Goal: Task Accomplishment & Management: Complete application form

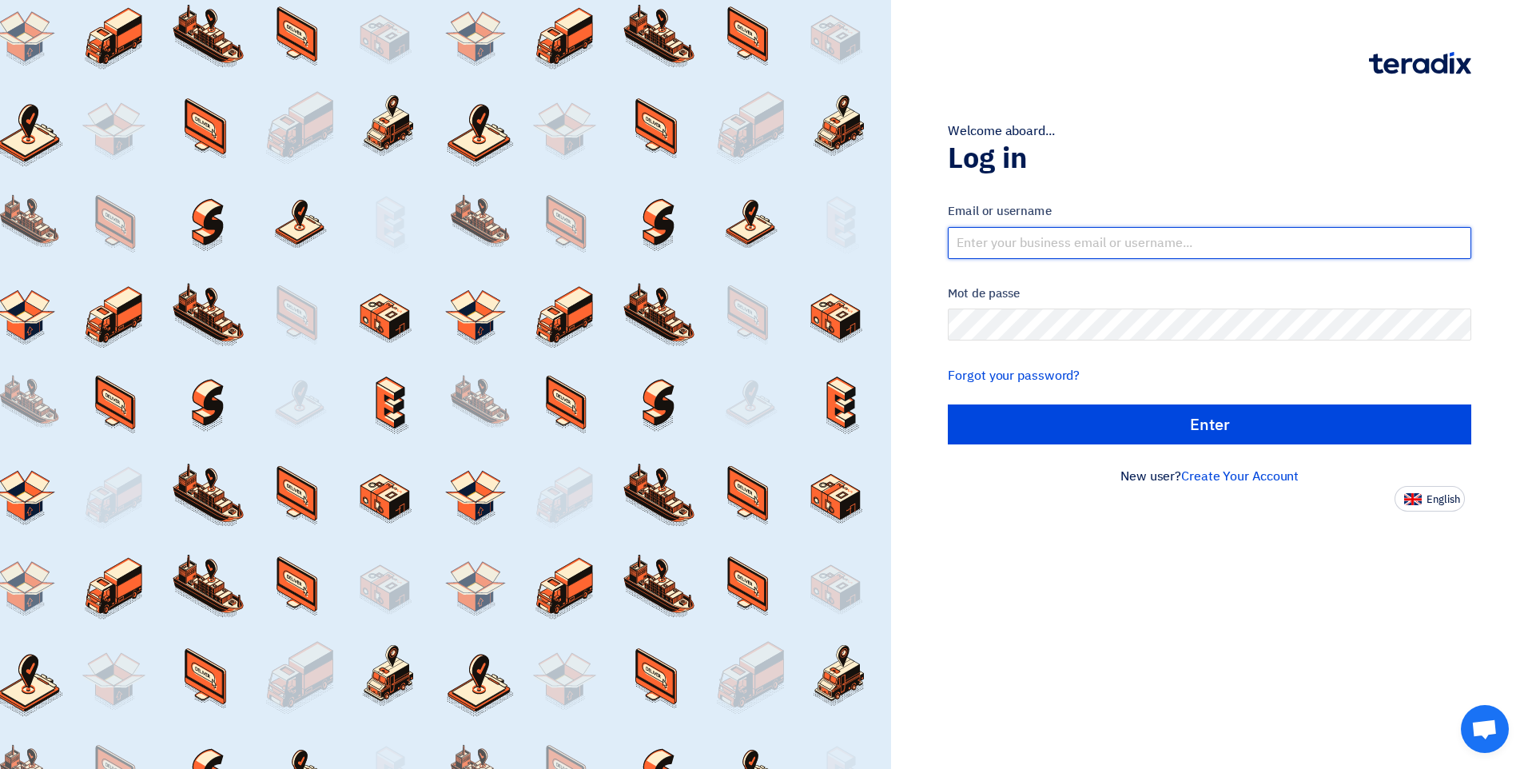
click at [1041, 245] on input "text" at bounding box center [1209, 243] width 523 height 32
type input "[EMAIL_ADDRESS][DOMAIN_NAME]"
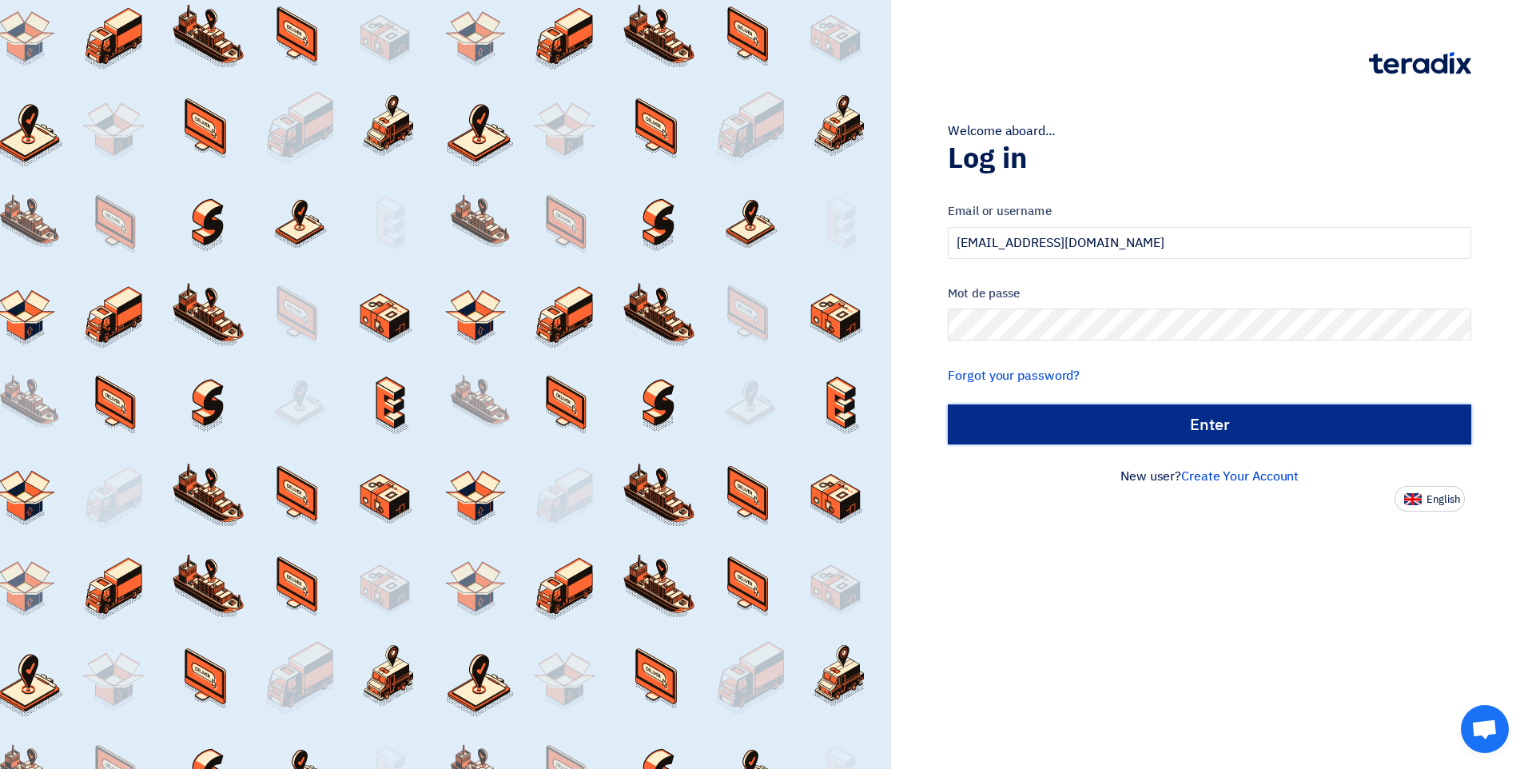
click at [1153, 439] on input "الدخول" at bounding box center [1209, 424] width 523 height 40
type input "Sign in"
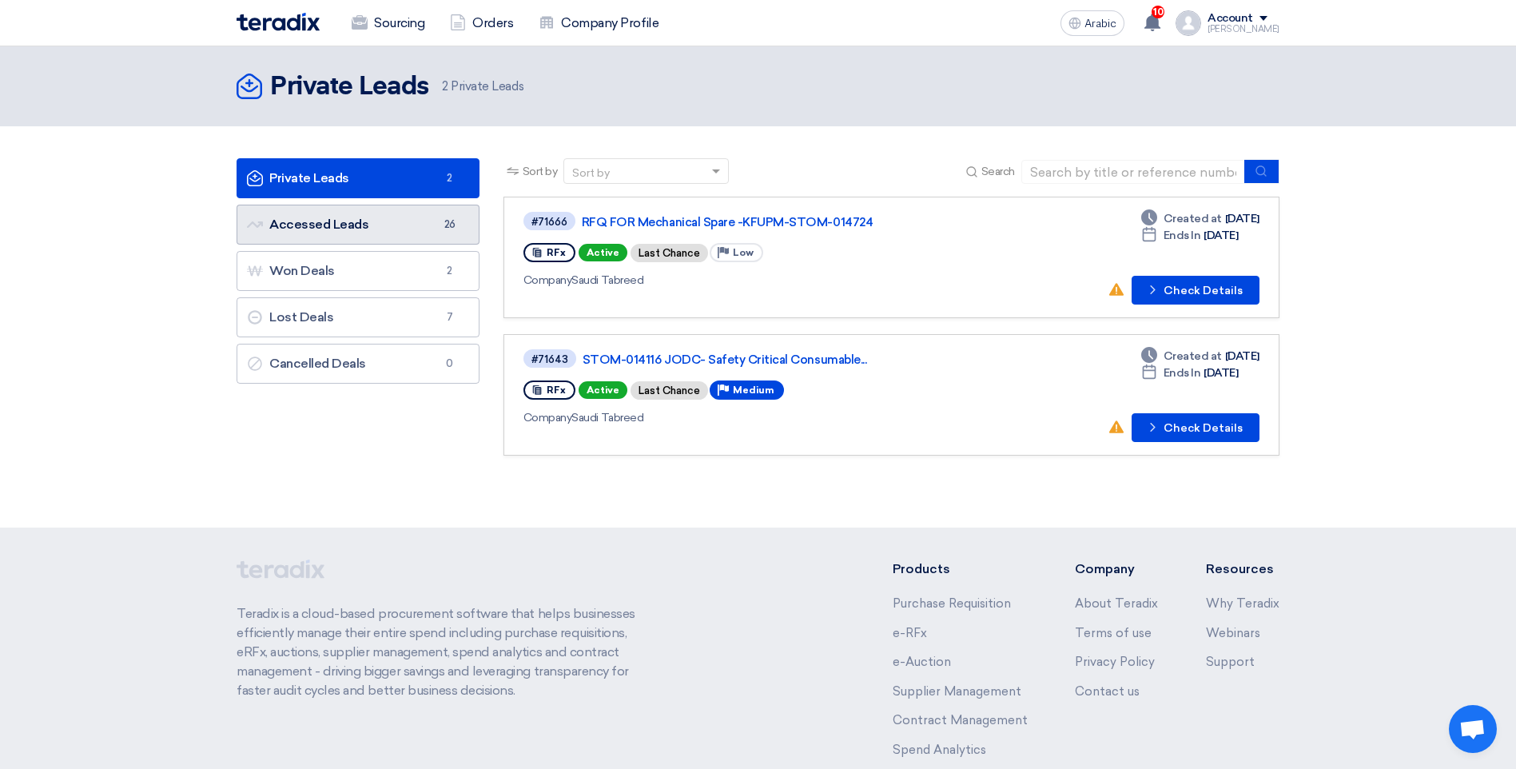
click at [378, 237] on link "Accessed Leads Accessed Leads 26" at bounding box center [358, 225] width 243 height 40
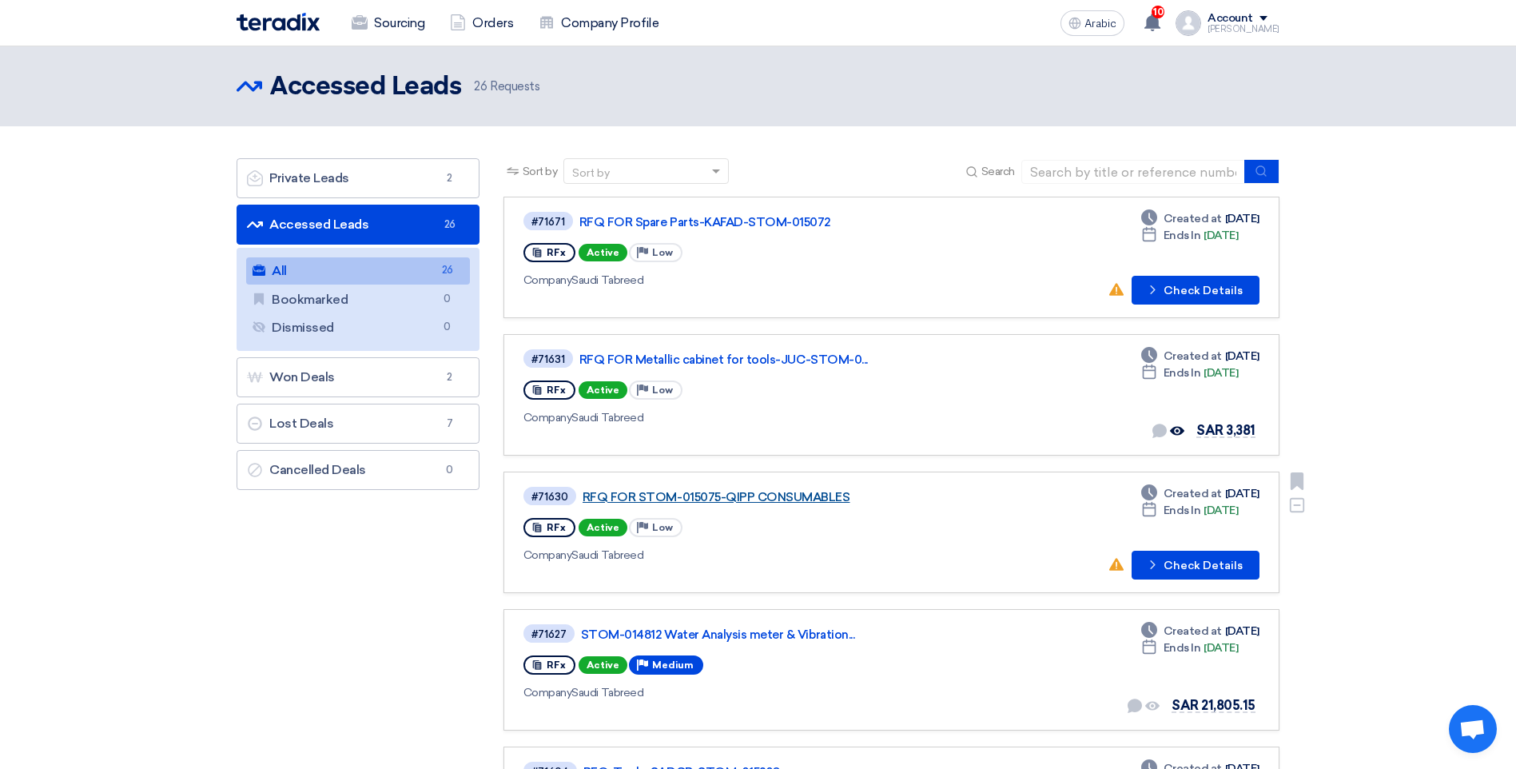
click at [741, 496] on link "RFQ FOR STOM-015075-QIPP CONSUMABLES" at bounding box center [783, 497] width 400 height 14
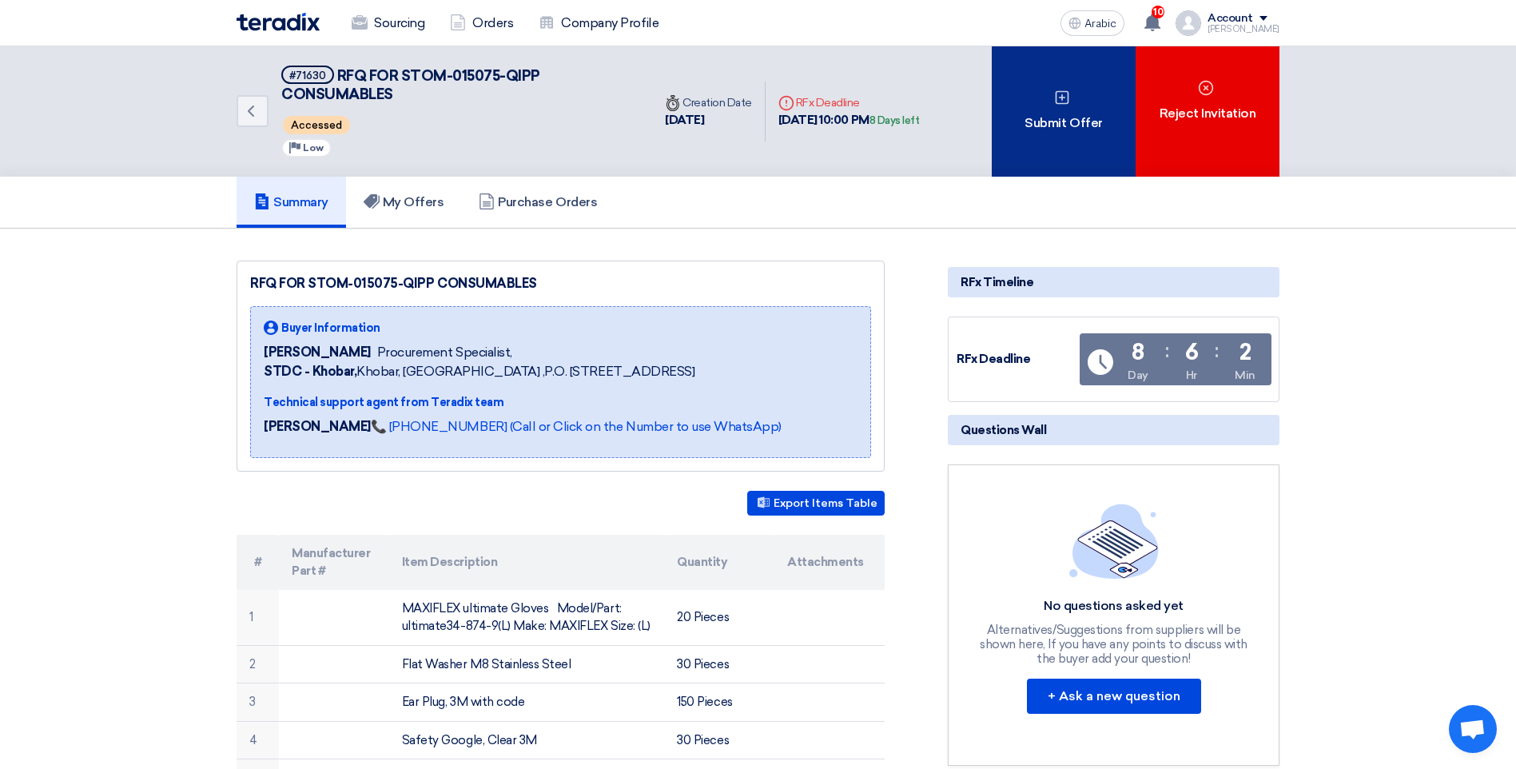
click at [1059, 121] on font "Submit Offer" at bounding box center [1064, 122] width 78 height 19
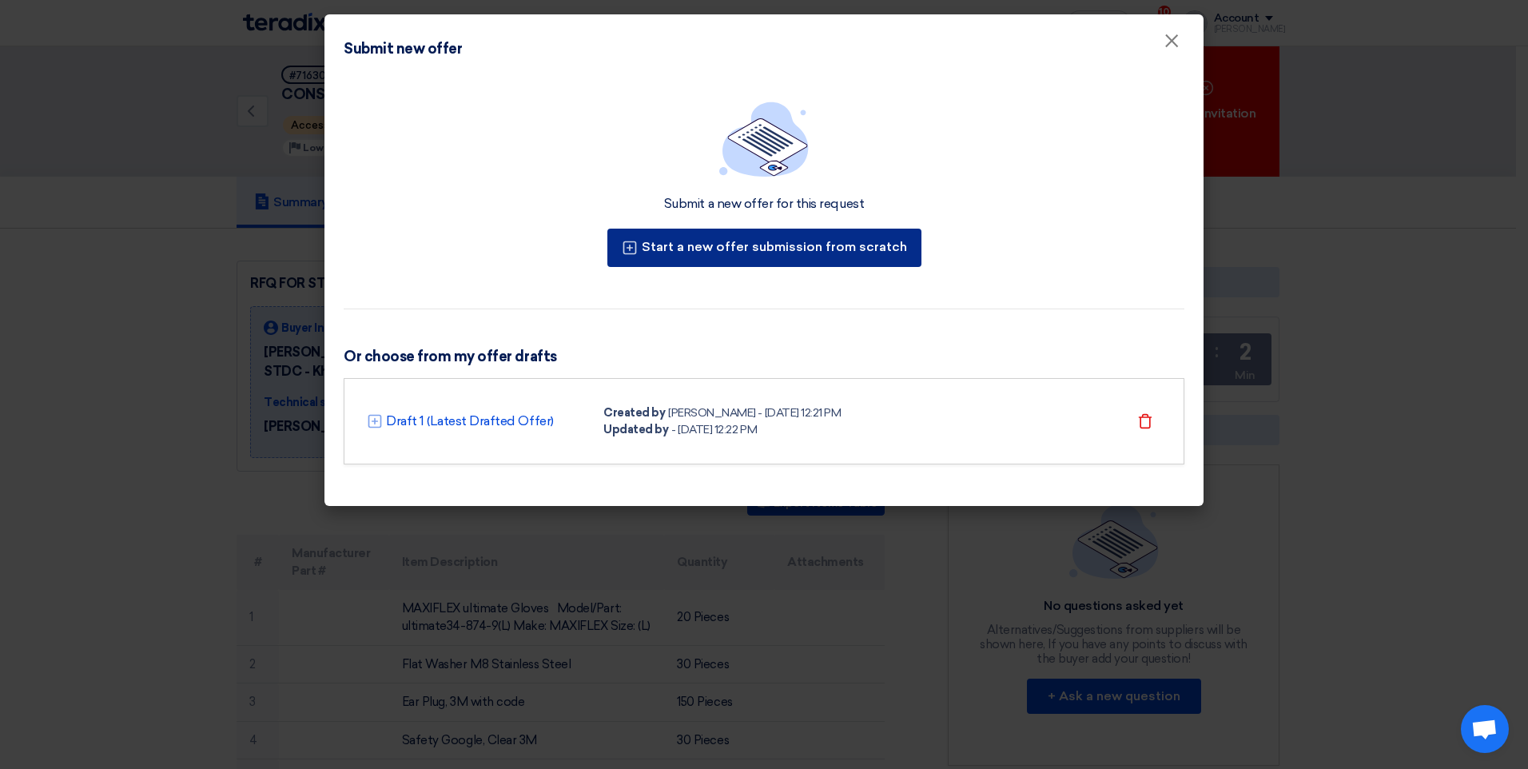
click at [682, 247] on font "Start a new offer submission from scratch" at bounding box center [774, 246] width 265 height 15
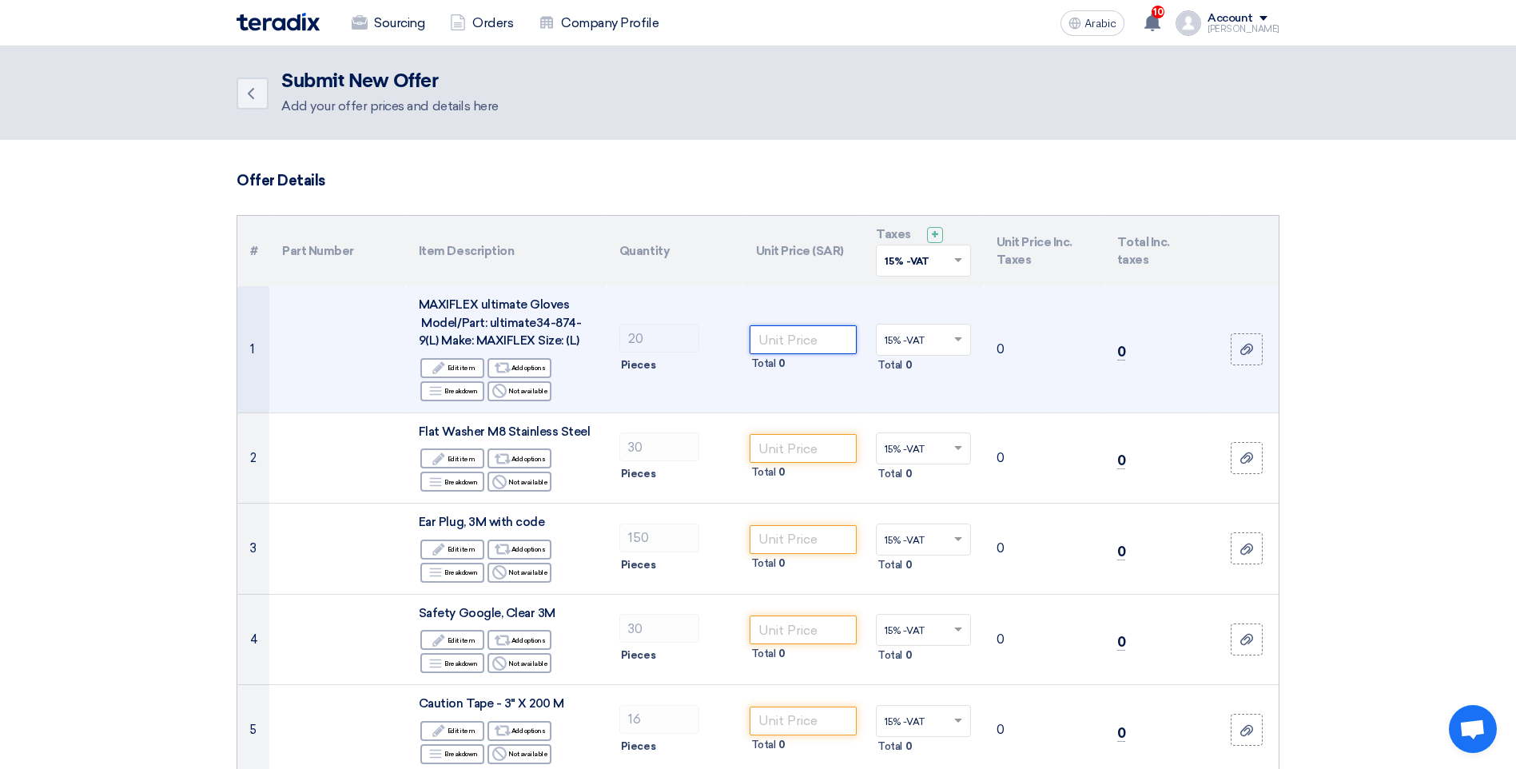
click at [782, 341] on input "number" at bounding box center [804, 339] width 108 height 29
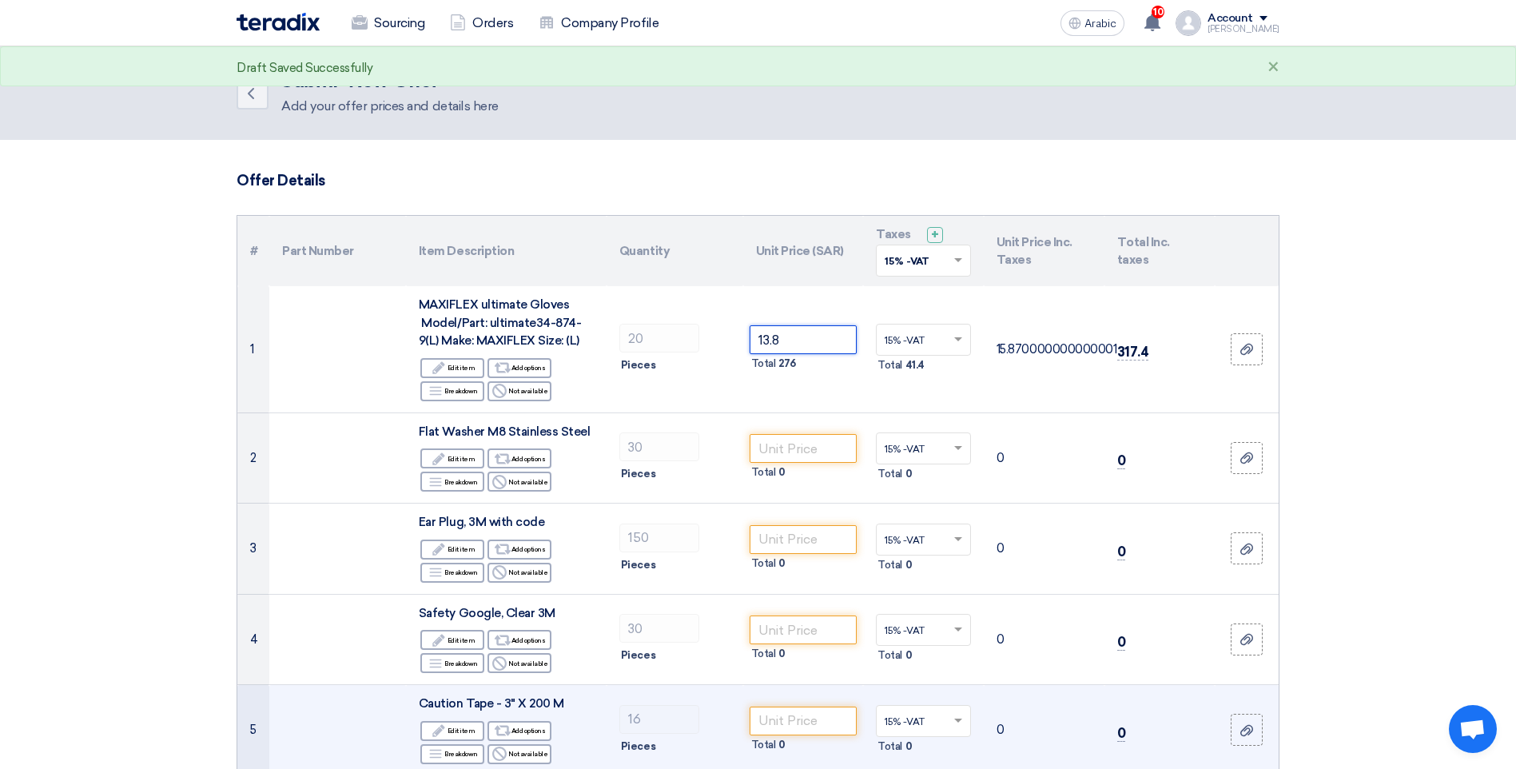
type input "13.8"
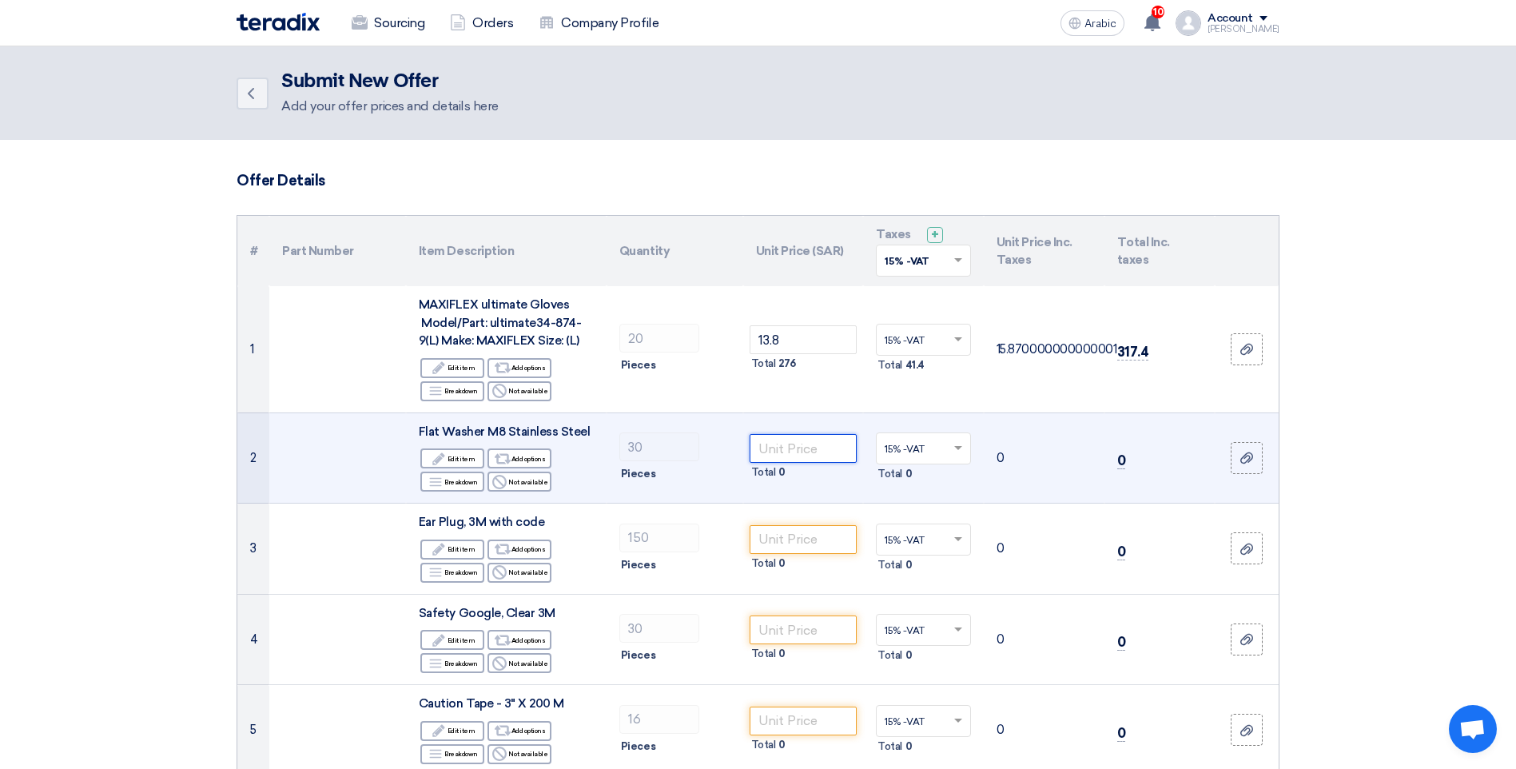
drag, startPoint x: 794, startPoint y: 452, endPoint x: 976, endPoint y: 480, distance: 184.2
click at [794, 452] on input "number" at bounding box center [804, 448] width 108 height 29
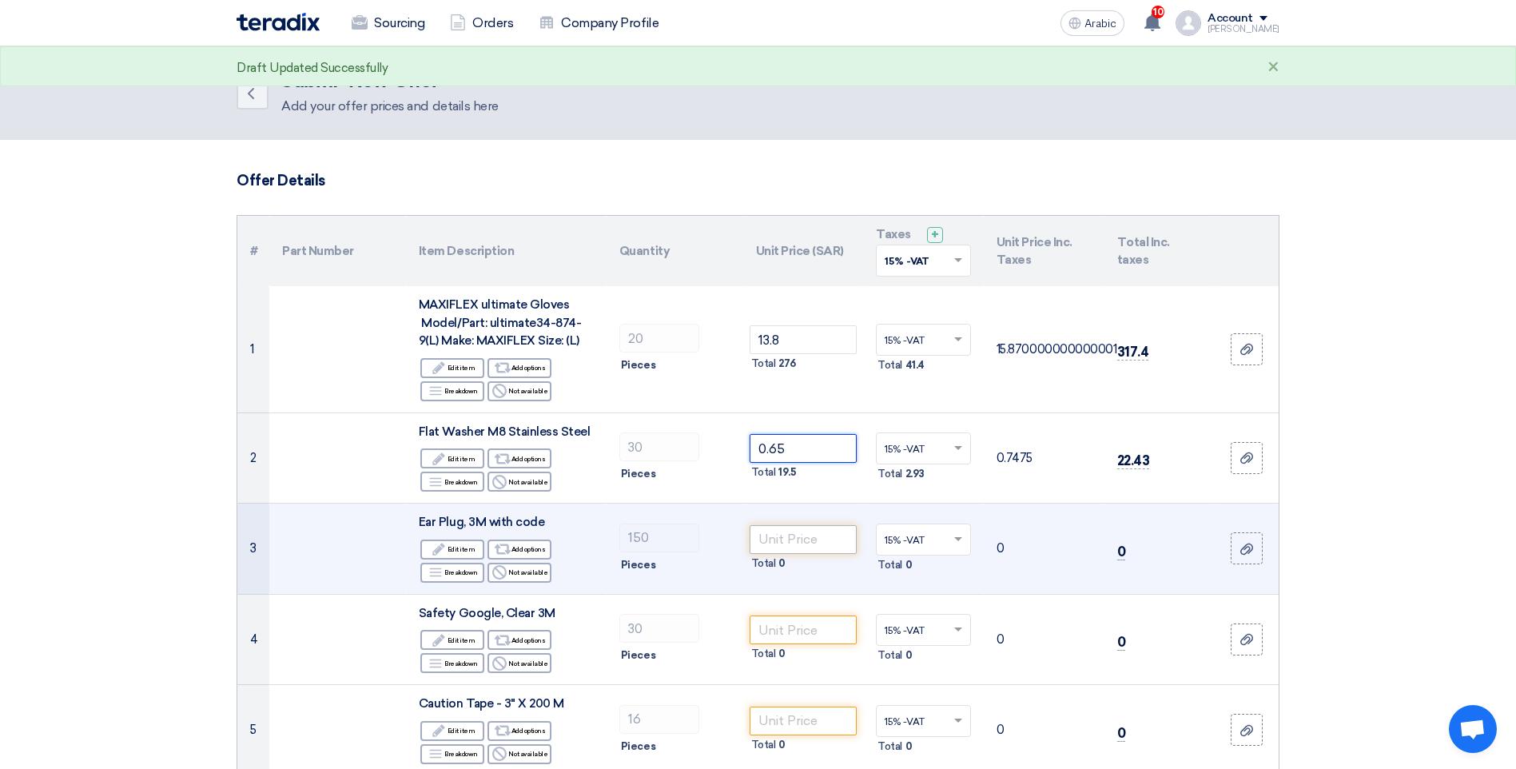
type input "0.65"
click at [834, 527] on input "number" at bounding box center [804, 539] width 108 height 29
click at [827, 535] on input "number" at bounding box center [804, 539] width 108 height 29
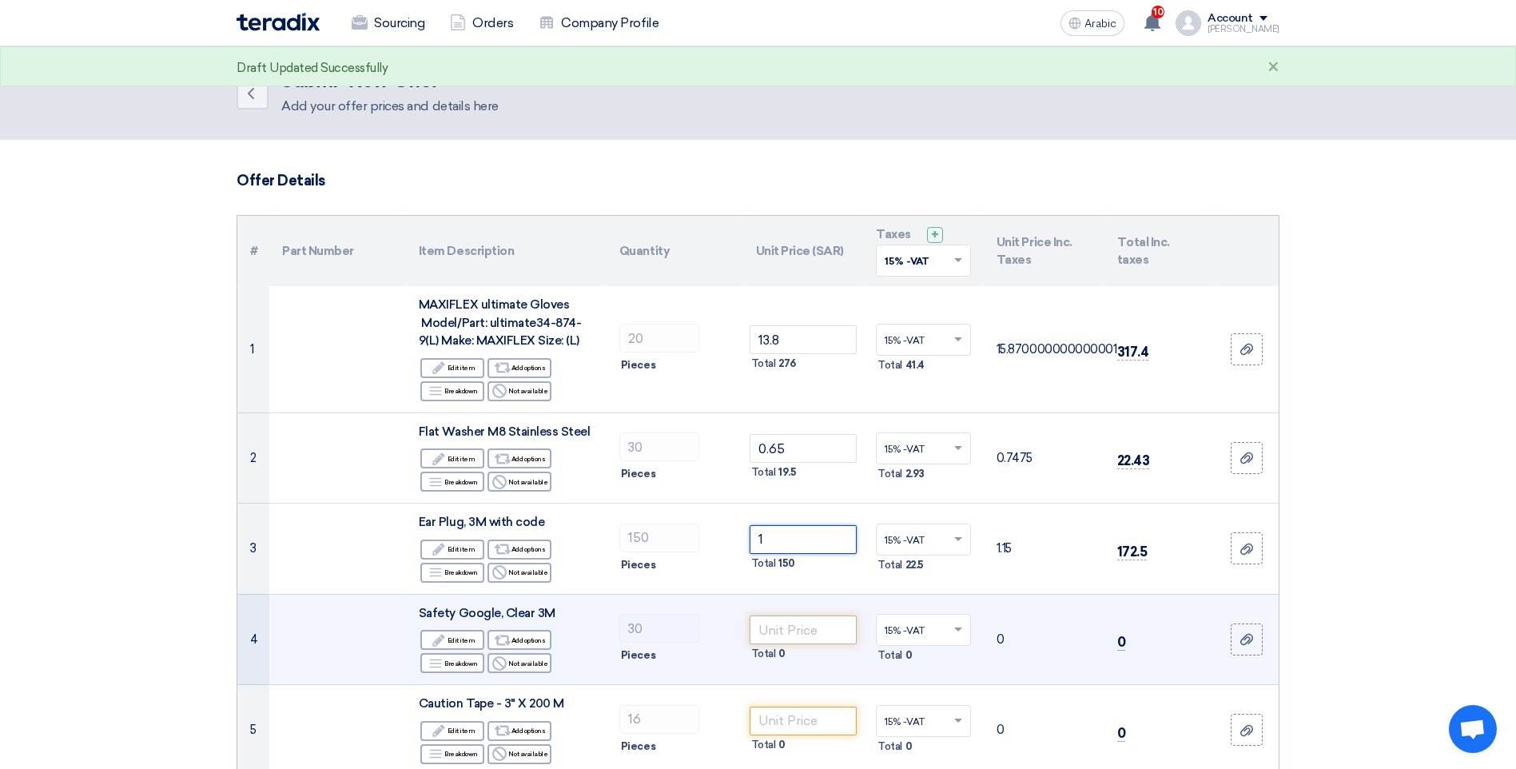
type input "1"
click at [814, 628] on input "number" at bounding box center [804, 629] width 108 height 29
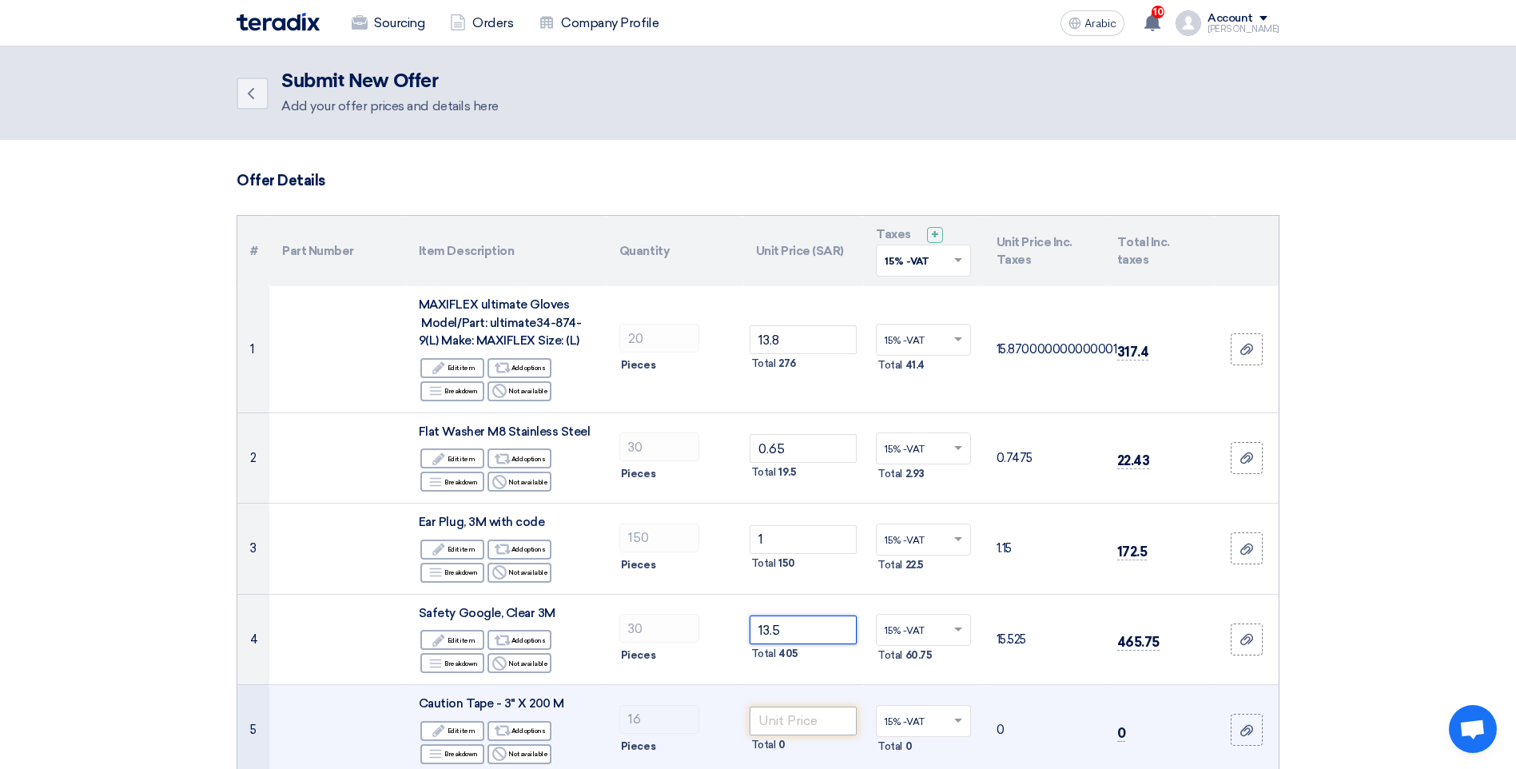
type input "13.5"
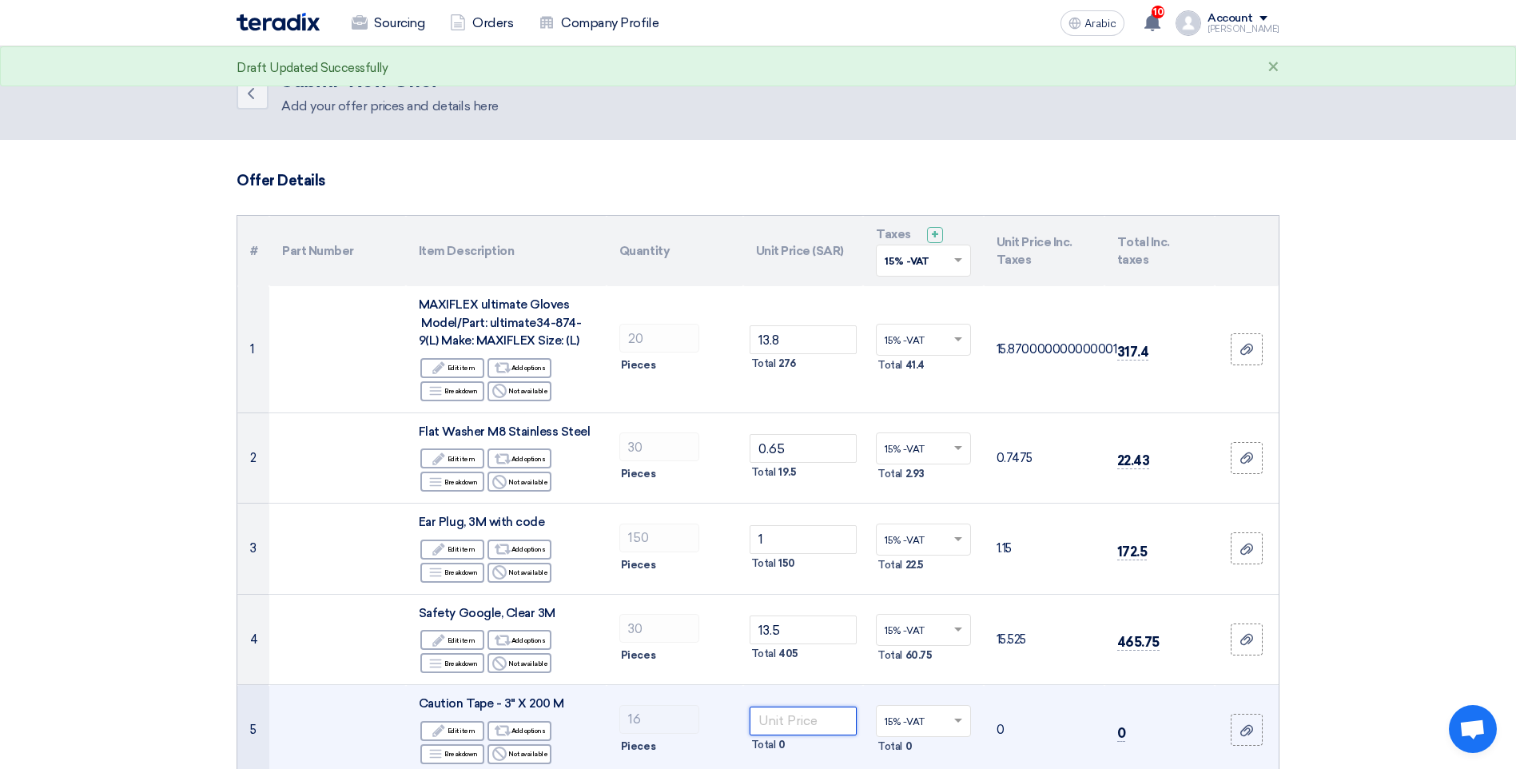
click at [798, 727] on input "number" at bounding box center [804, 721] width 108 height 29
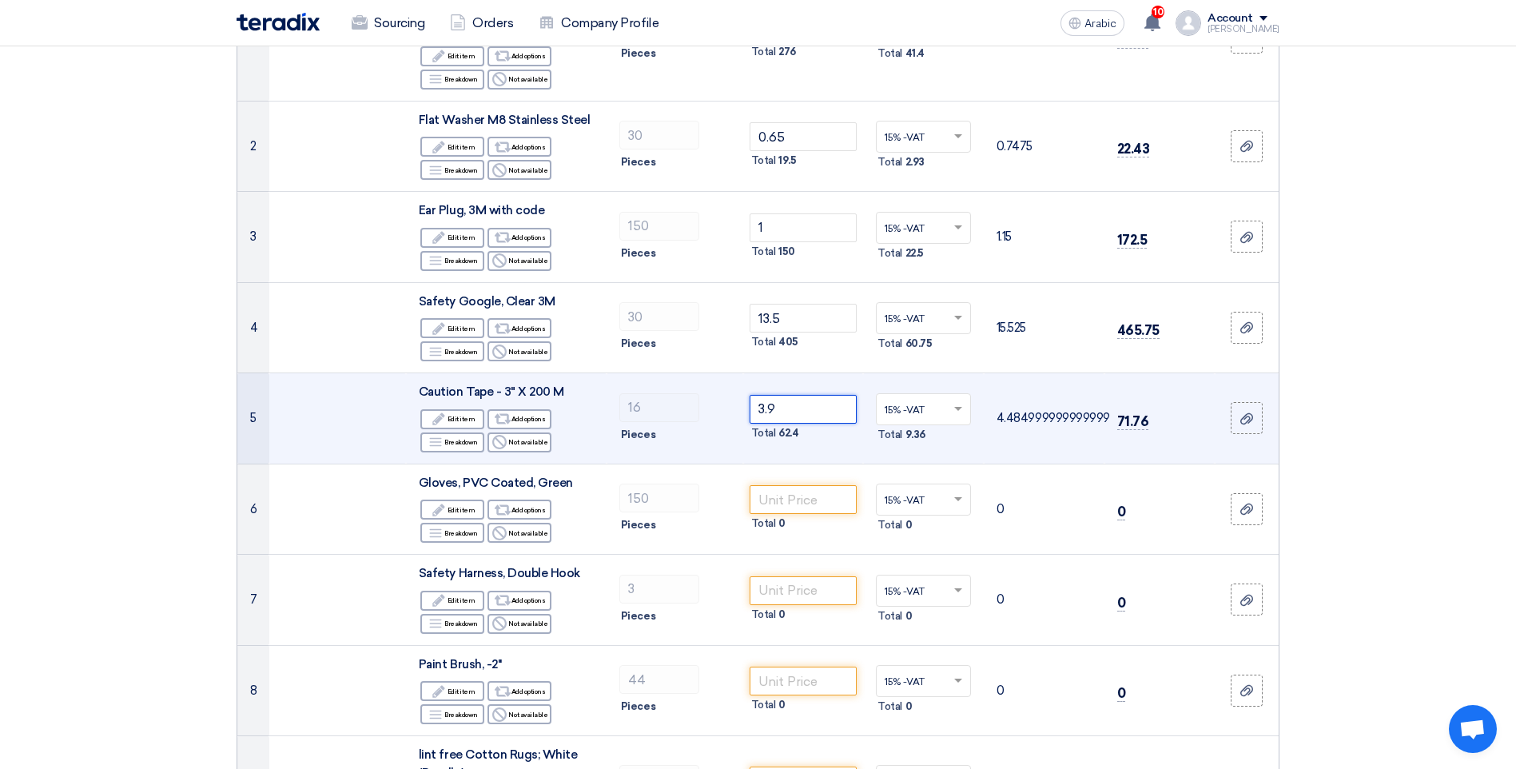
scroll to position [400, 0]
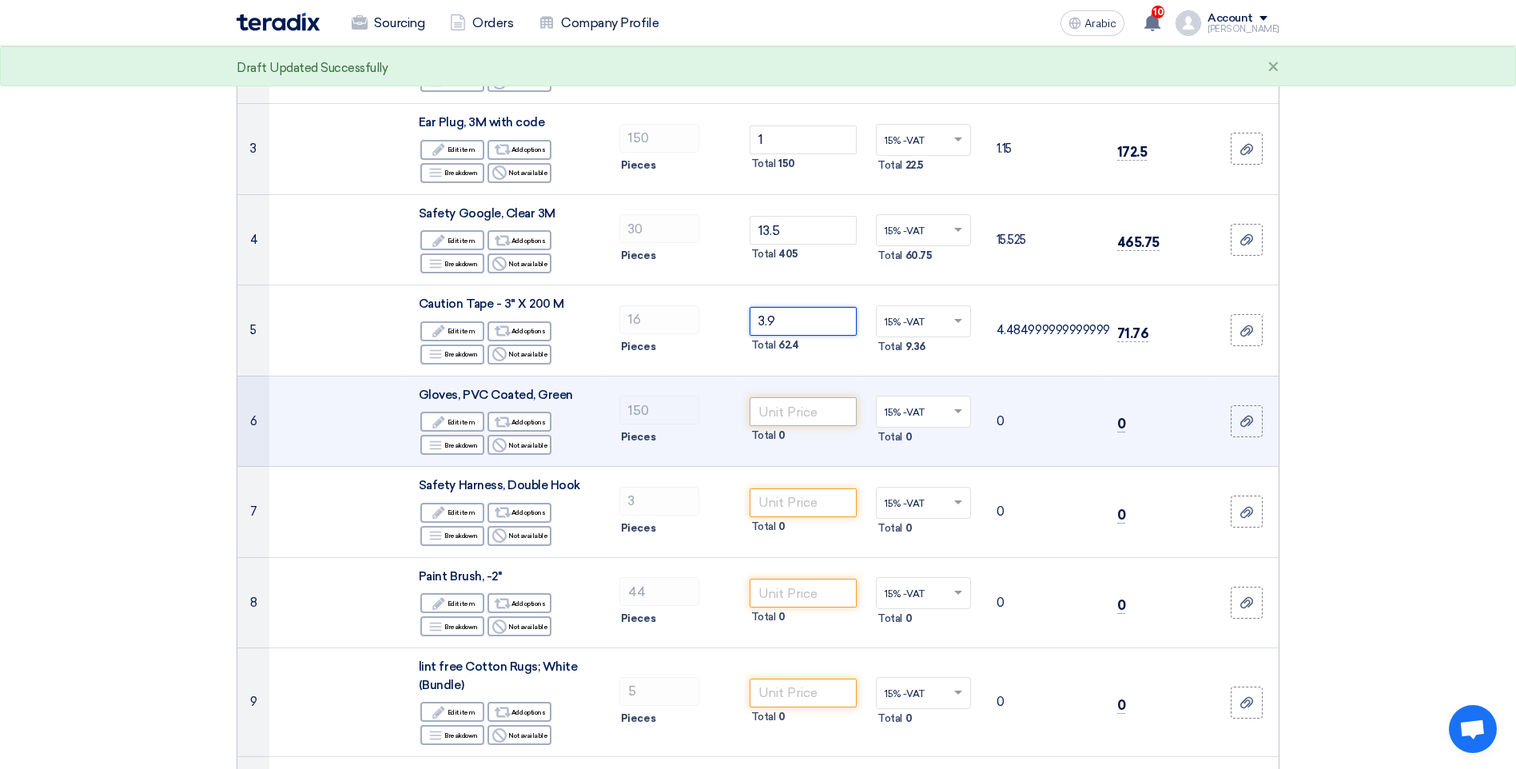
type input "3.9"
click at [789, 421] on input "number" at bounding box center [804, 411] width 108 height 29
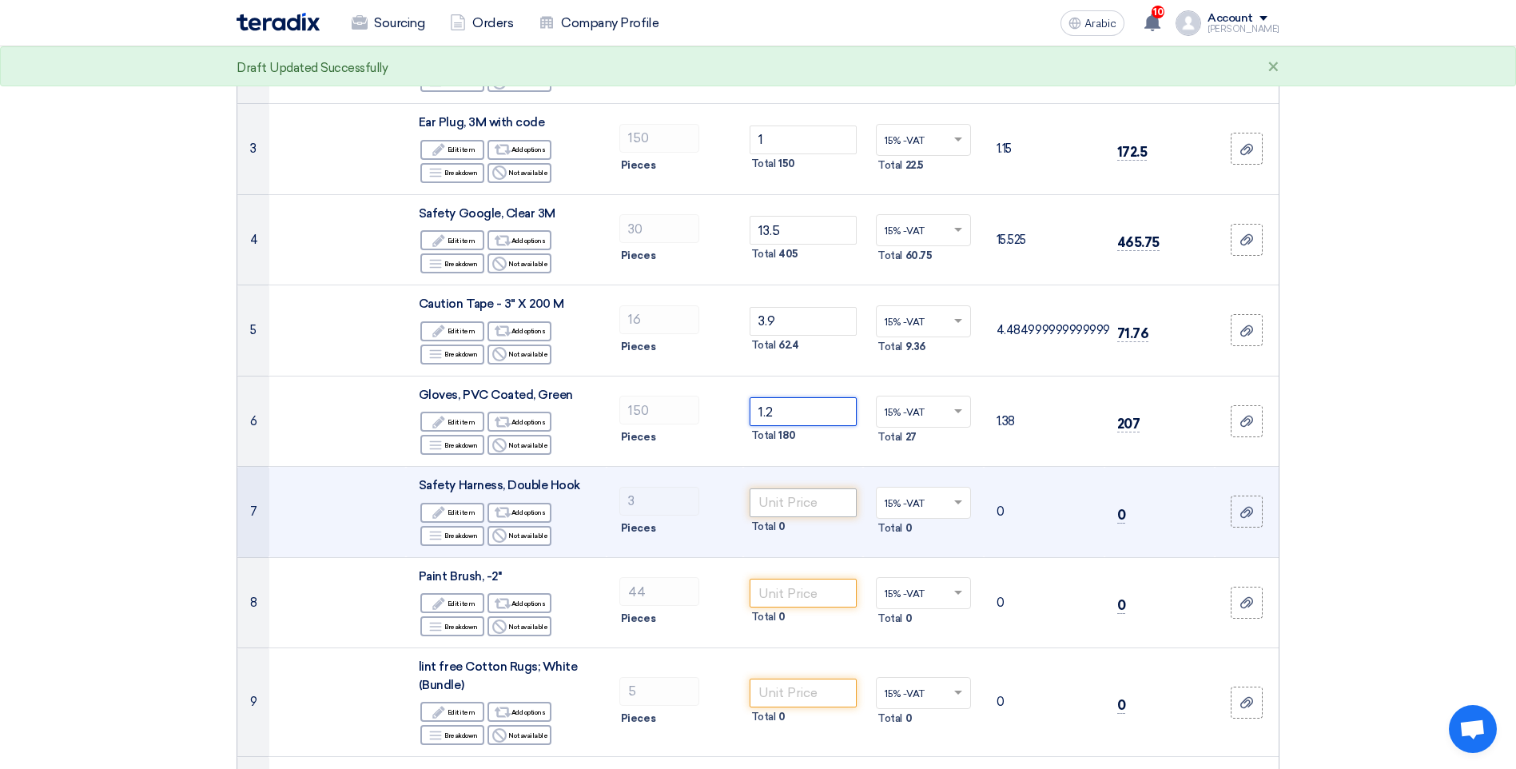
type input "1.2"
click at [795, 509] on input "number" at bounding box center [804, 502] width 108 height 29
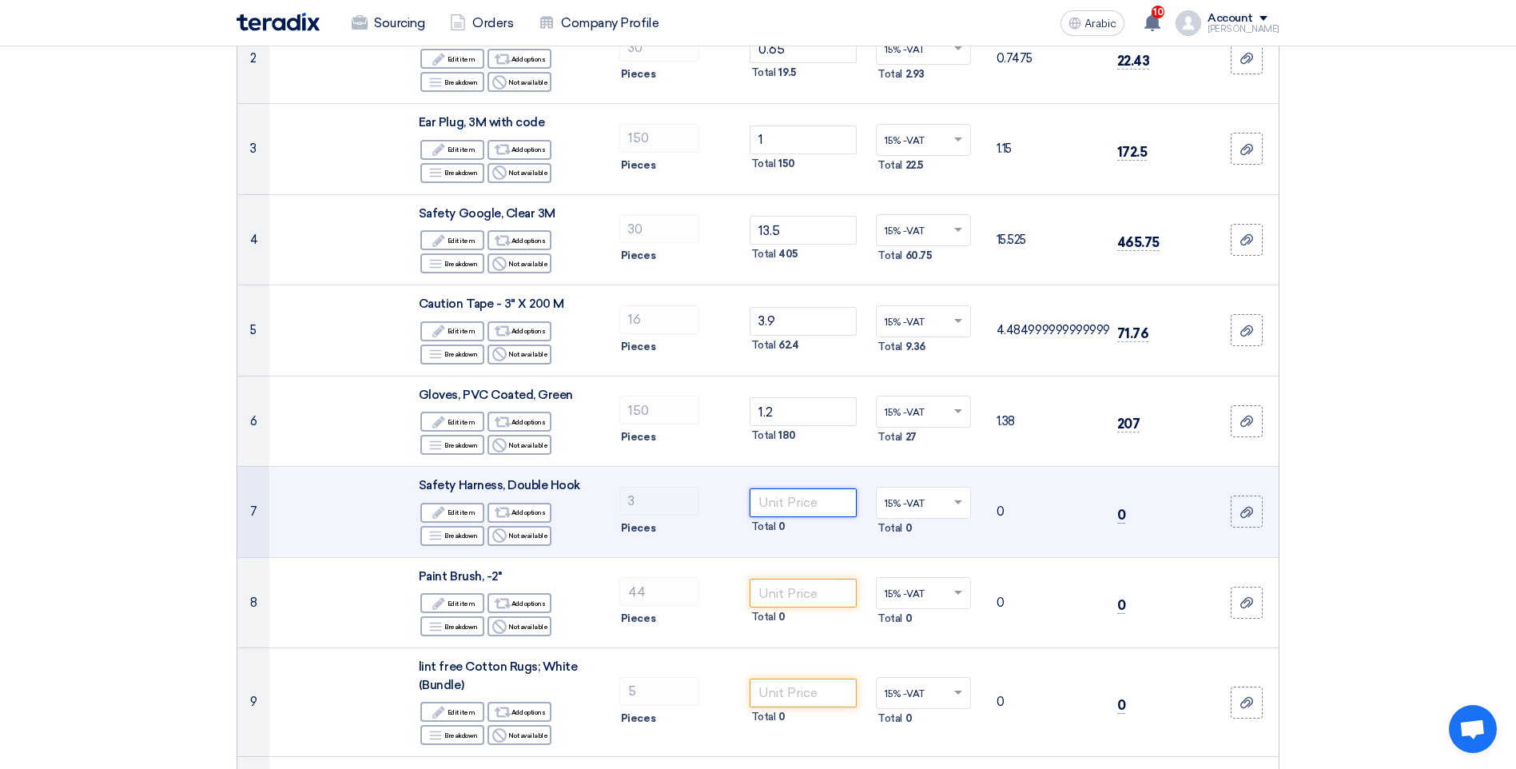
click at [798, 496] on input "number" at bounding box center [804, 502] width 108 height 29
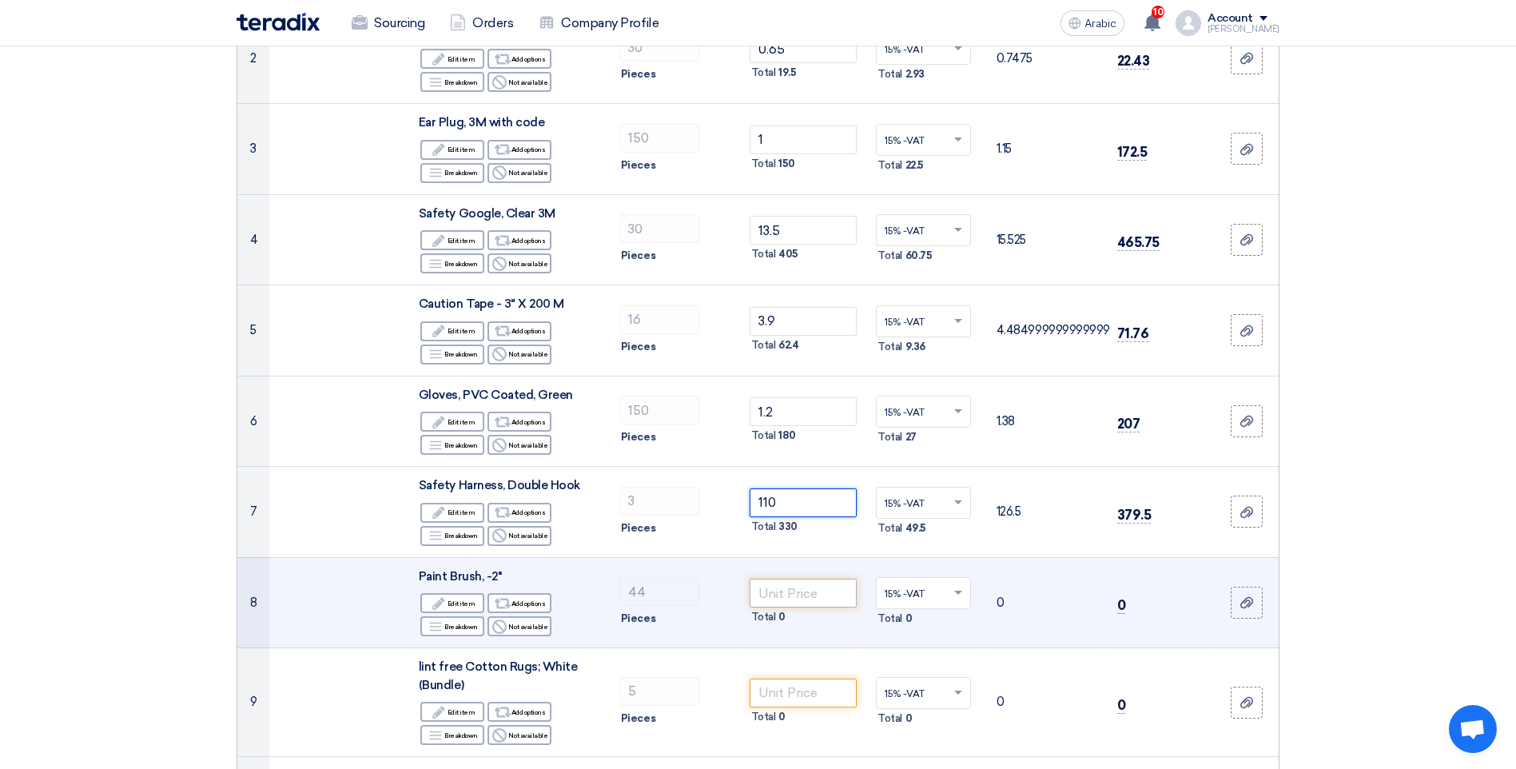
type input "110"
click at [790, 587] on input "number" at bounding box center [804, 593] width 108 height 29
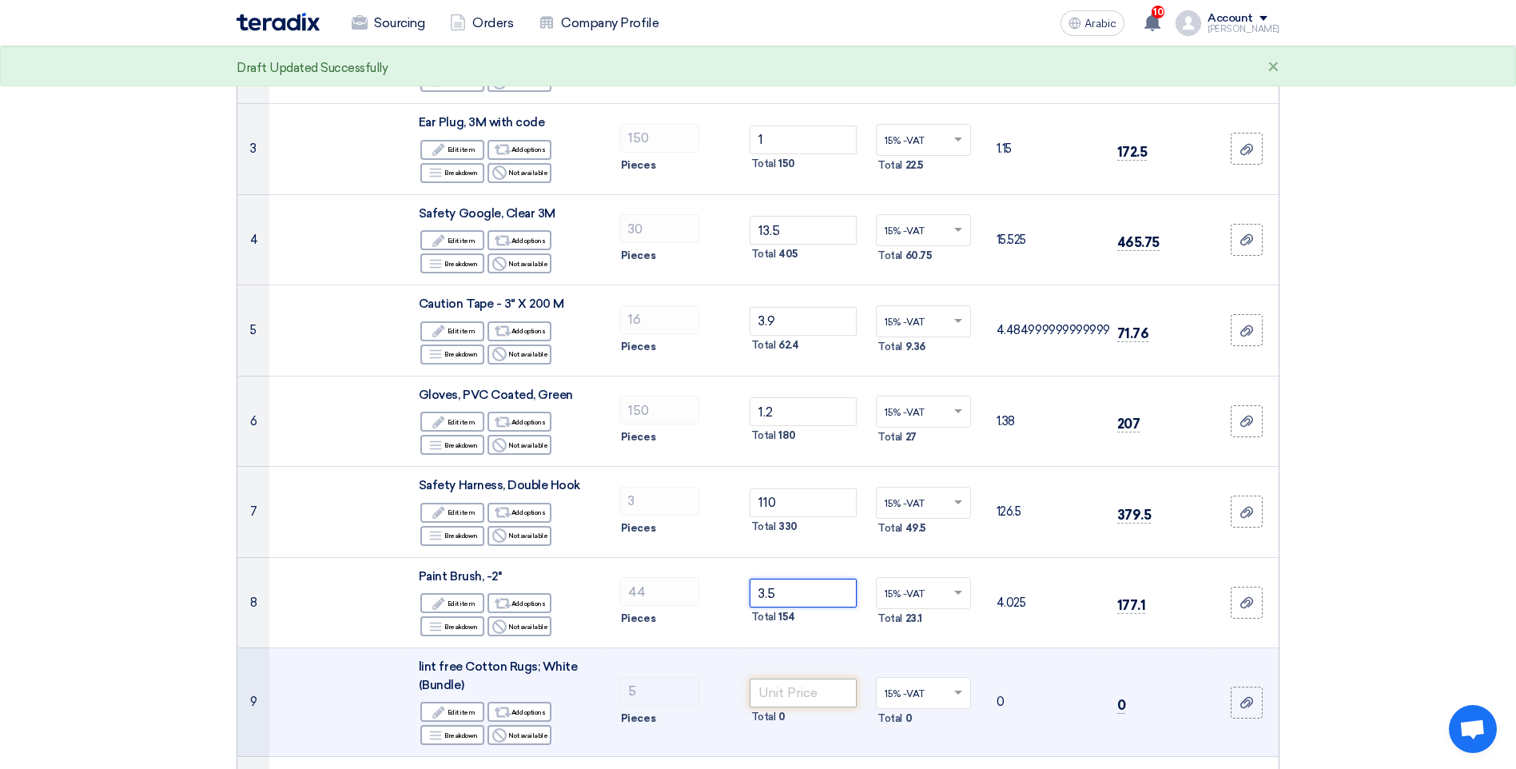
type input "3.5"
click at [801, 694] on input "number" at bounding box center [804, 693] width 108 height 29
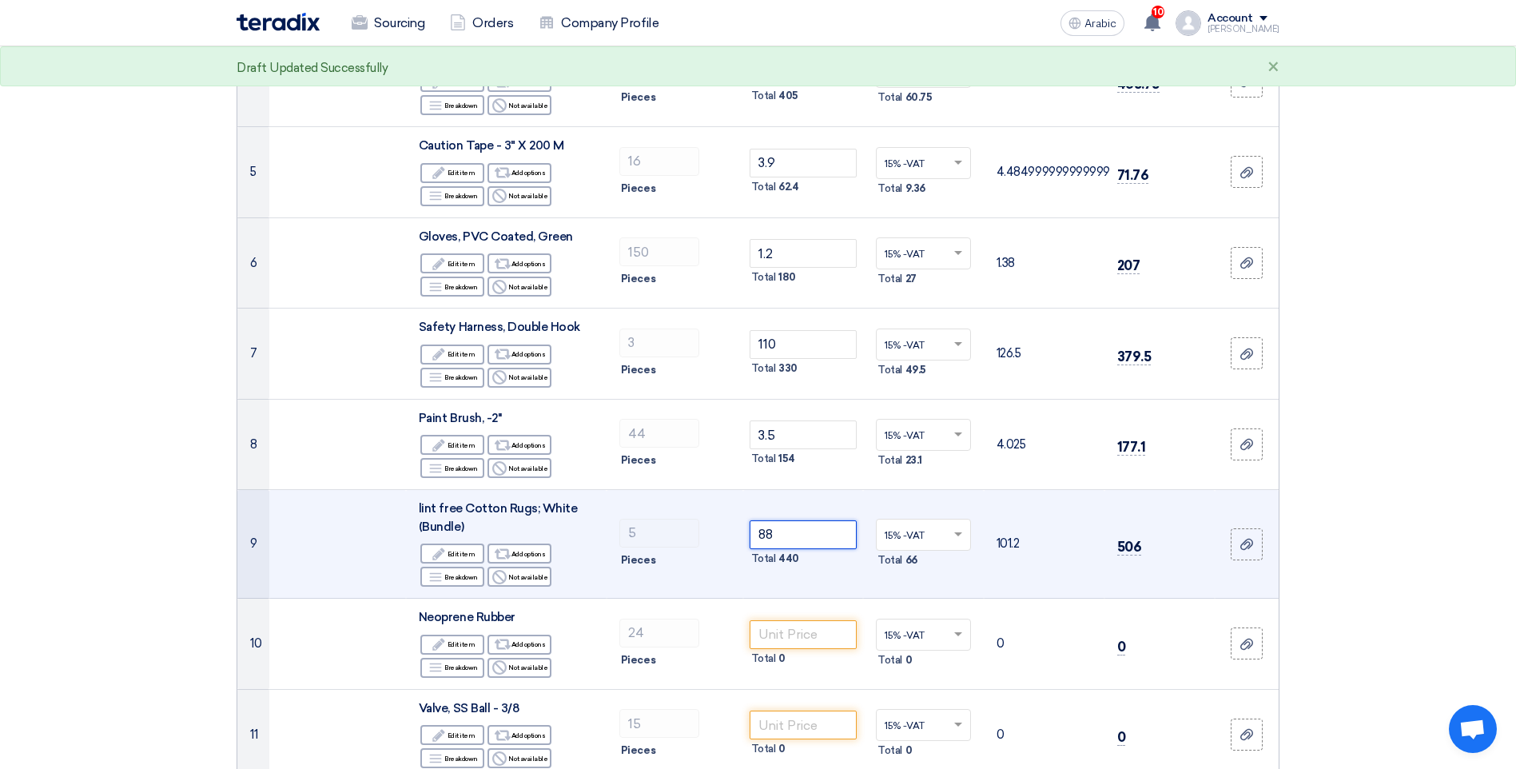
scroll to position [799, 0]
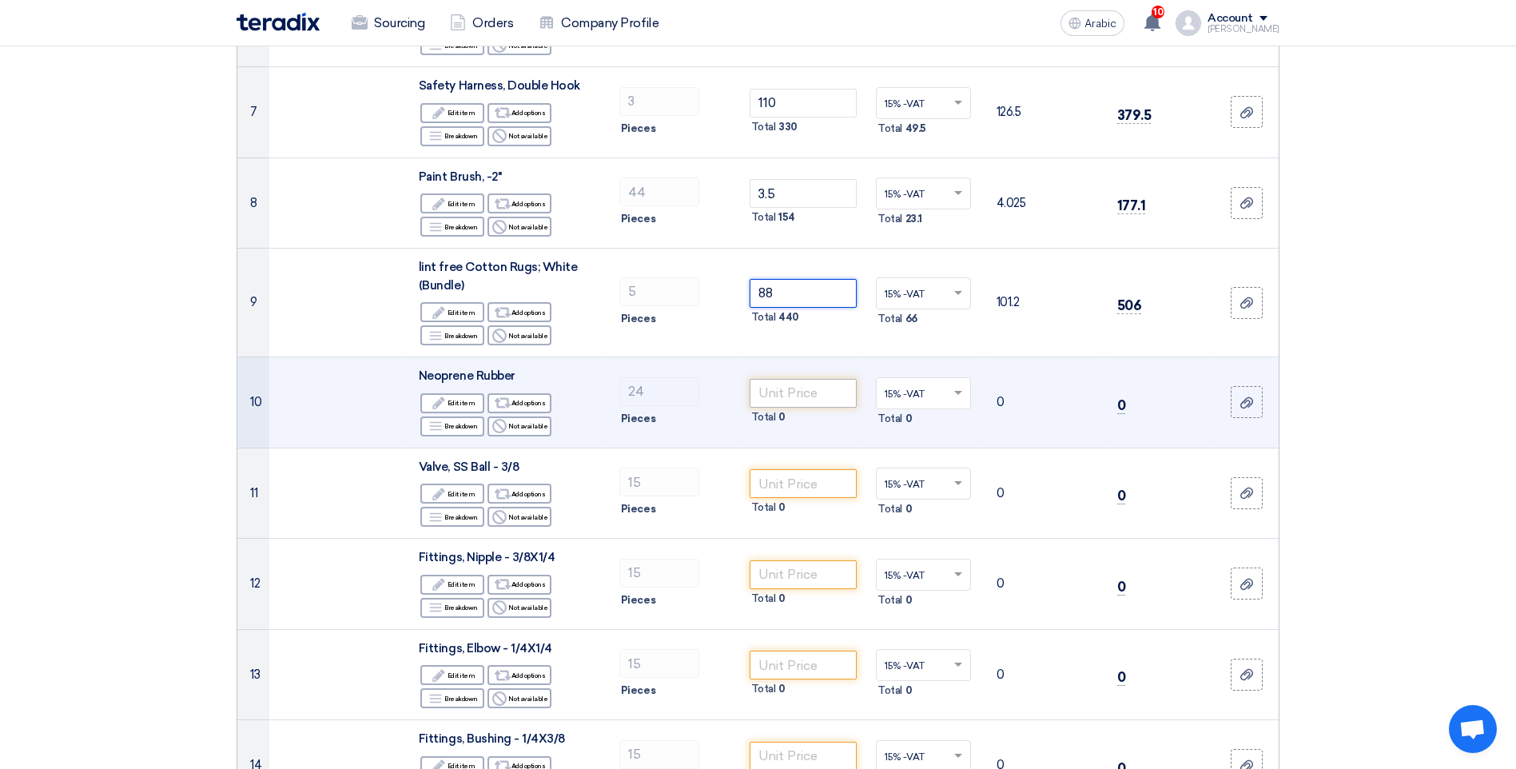
type input "88"
click at [799, 394] on input "number" at bounding box center [804, 393] width 108 height 29
click at [464, 410] on div "Edit Edit item" at bounding box center [452, 403] width 64 height 20
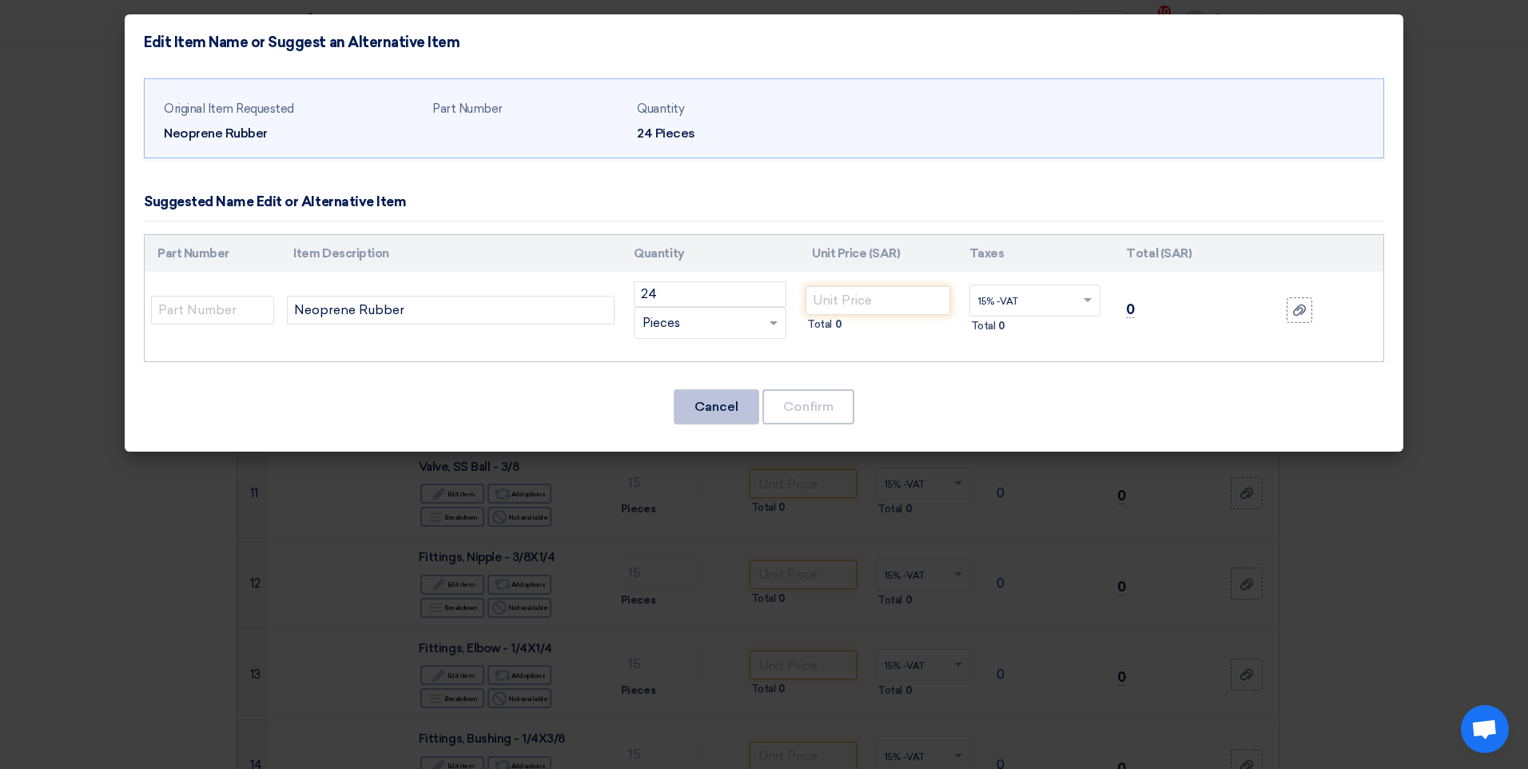
click at [738, 413] on button "Cancel" at bounding box center [717, 406] width 86 height 35
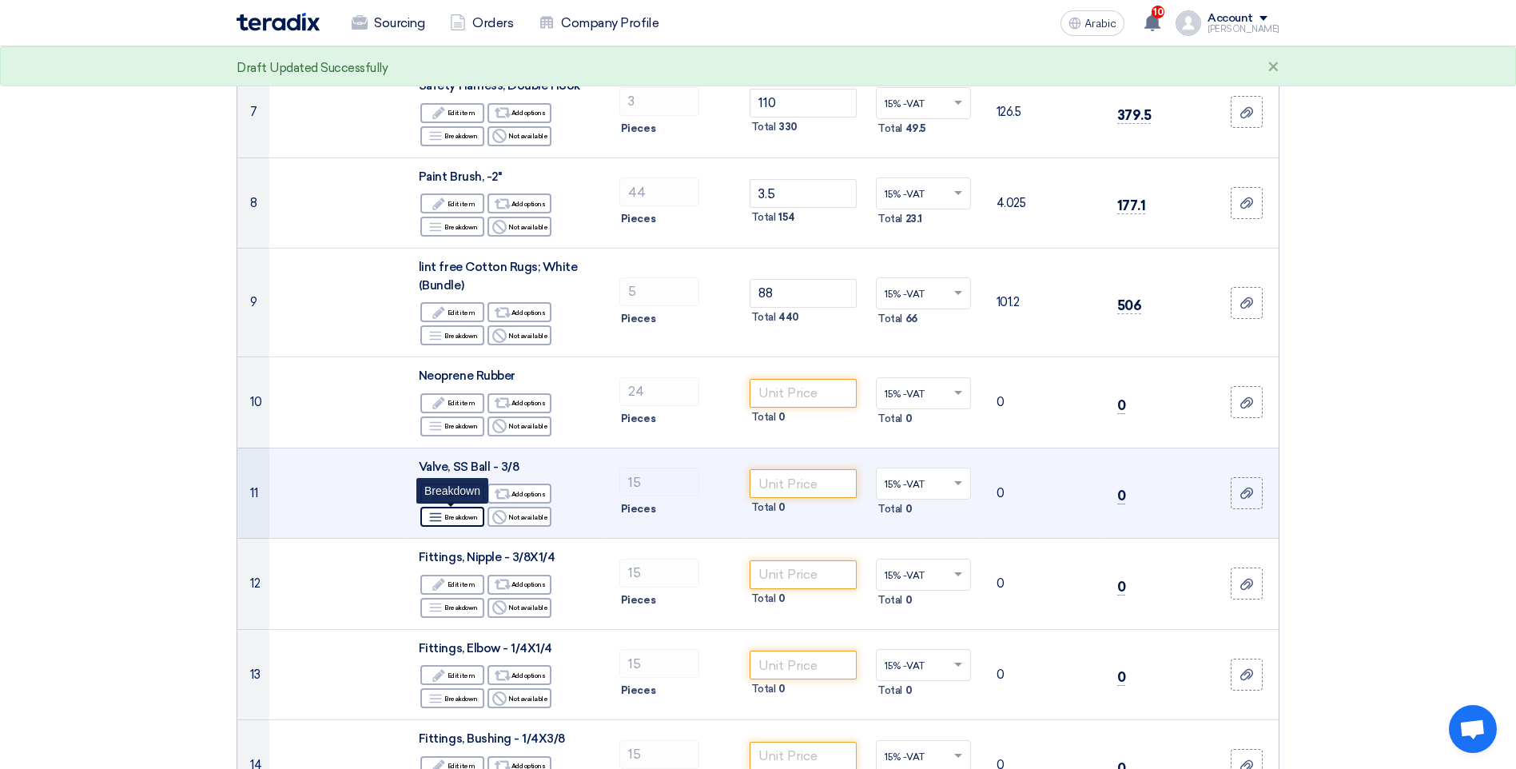
click at [463, 515] on font "Breakdown" at bounding box center [461, 517] width 34 height 13
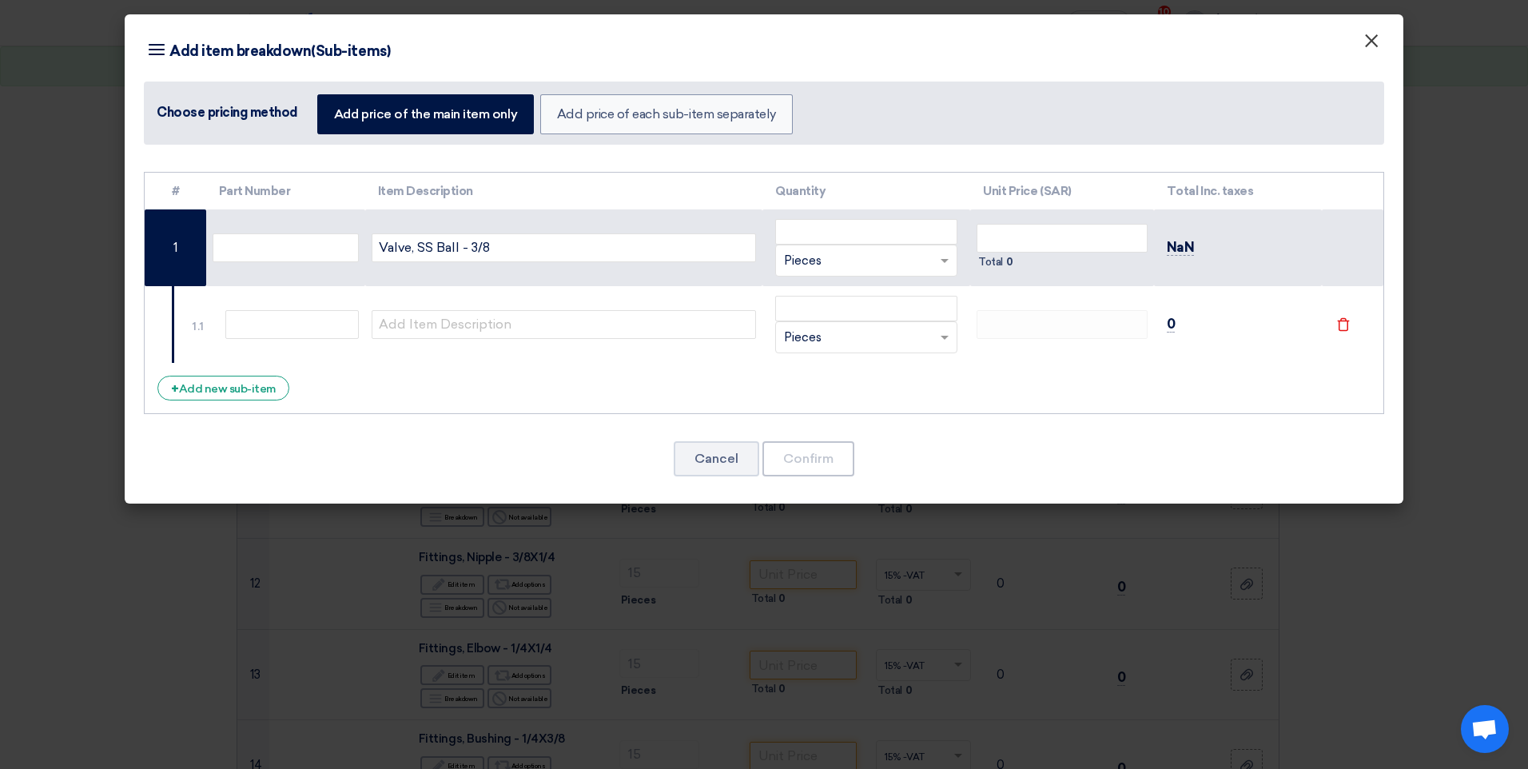
click at [1370, 40] on span "×" at bounding box center [1371, 45] width 16 height 32
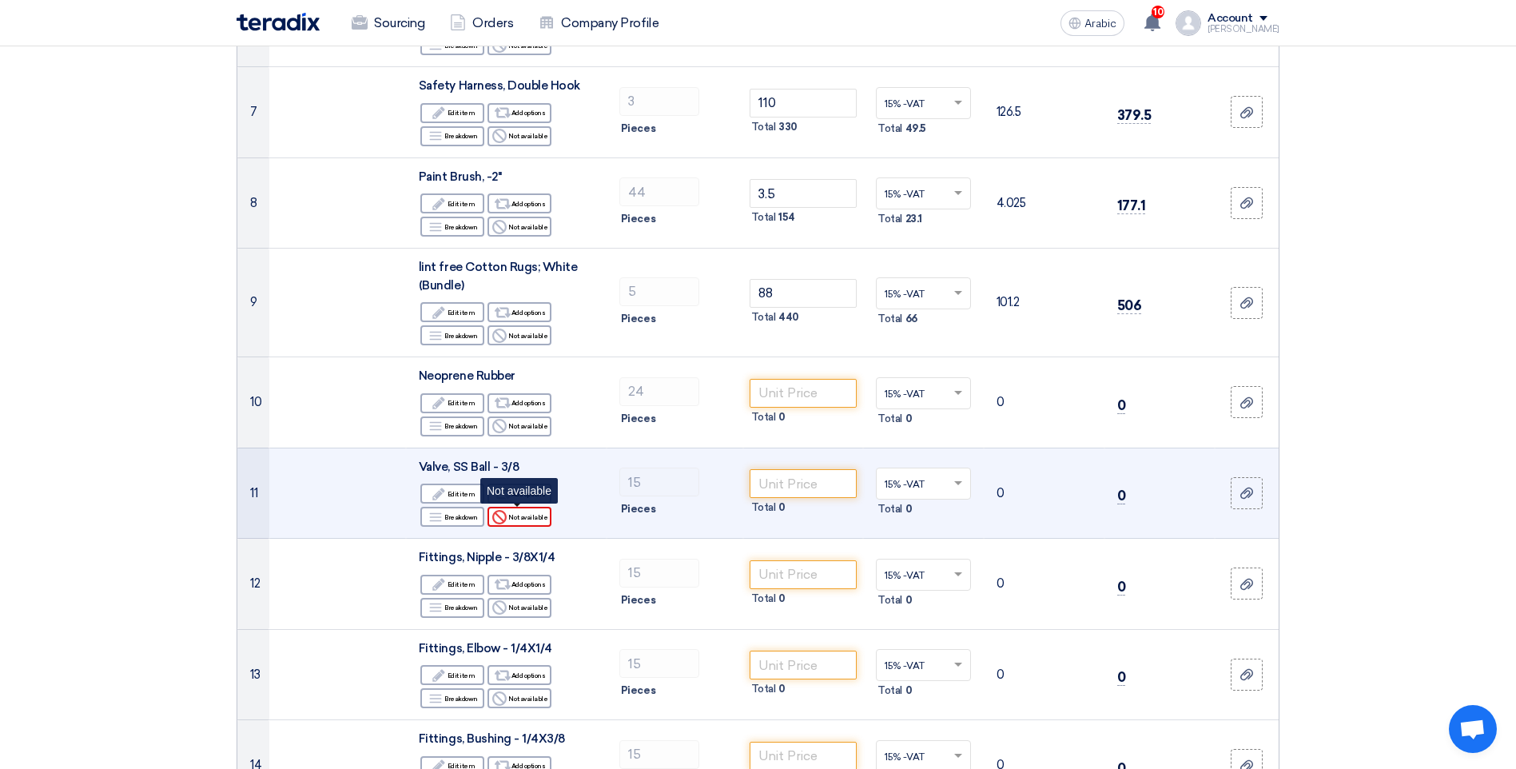
click at [527, 517] on font "Not available" at bounding box center [527, 517] width 39 height 13
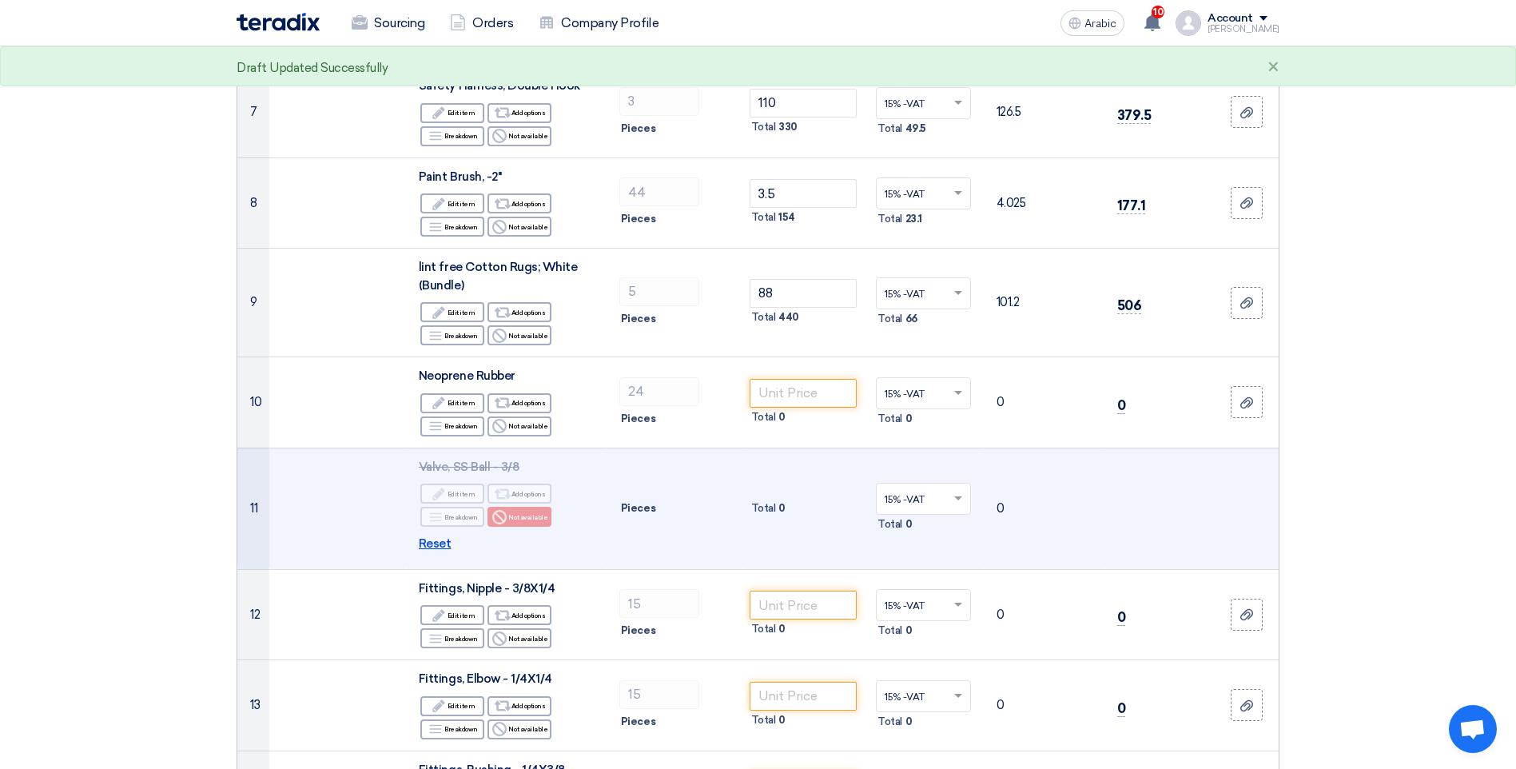
click at [431, 543] on span "Reset" at bounding box center [435, 544] width 33 height 18
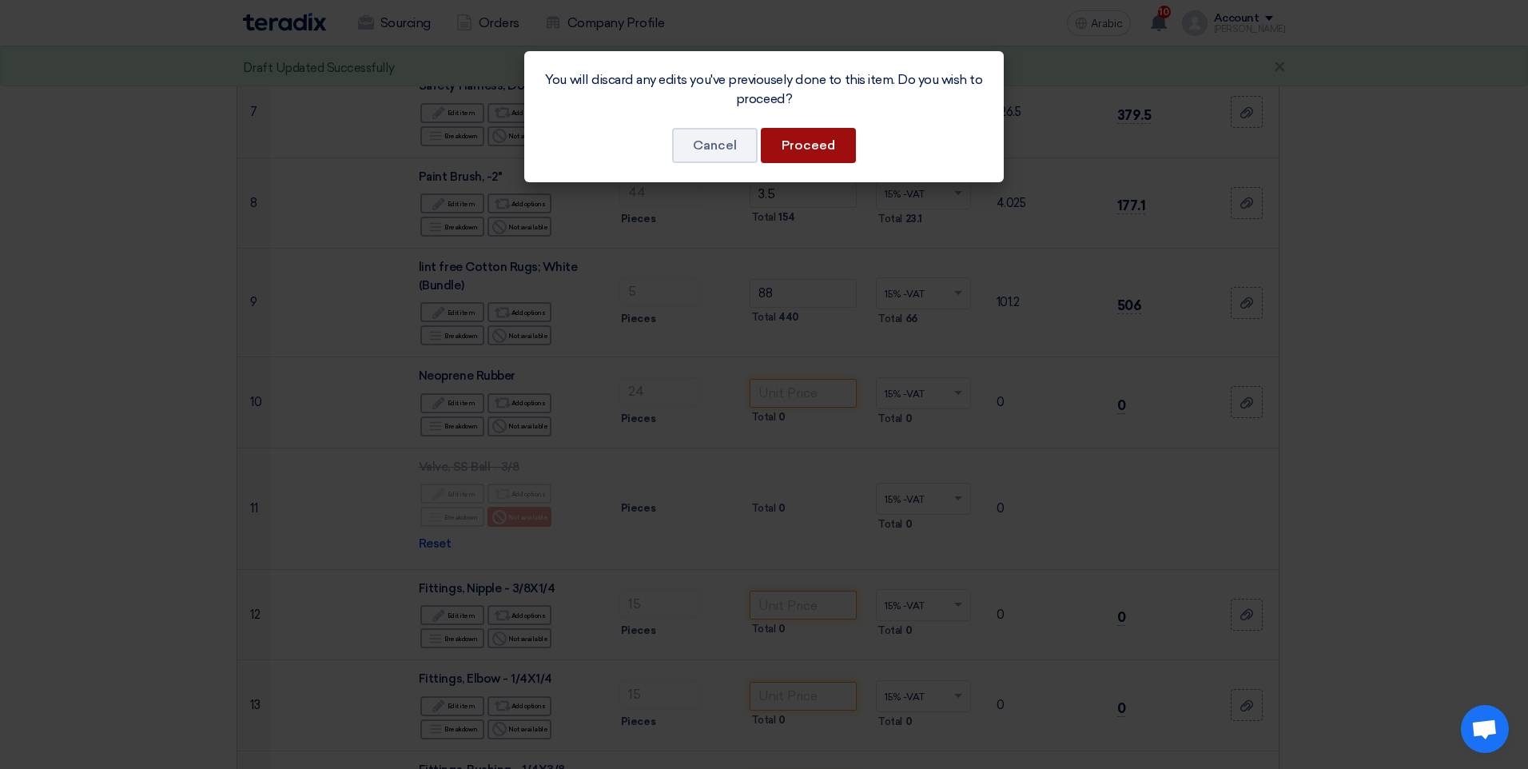
click at [803, 153] on button "Proceed" at bounding box center [808, 145] width 95 height 35
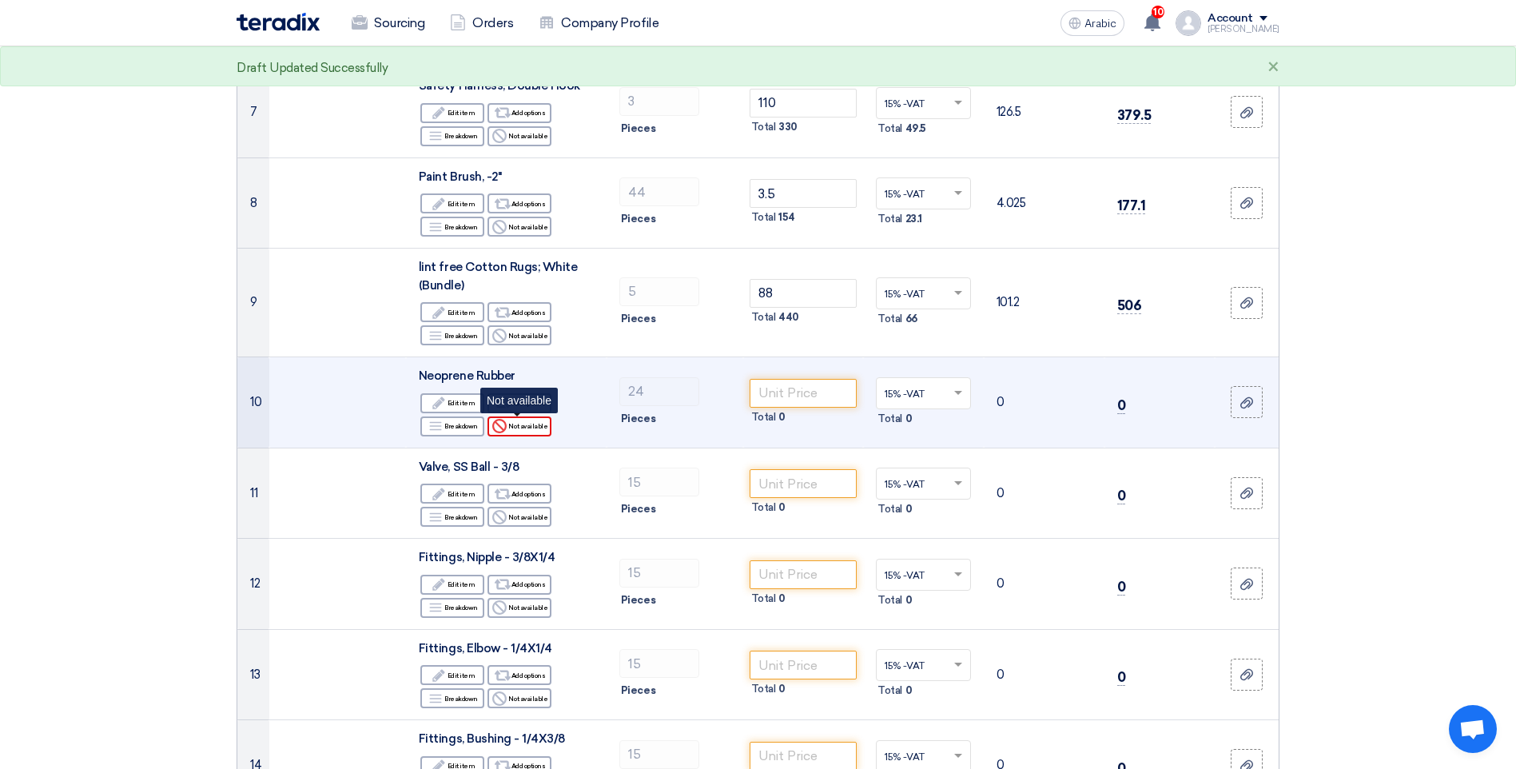
click at [518, 427] on font "Not available" at bounding box center [527, 426] width 39 height 13
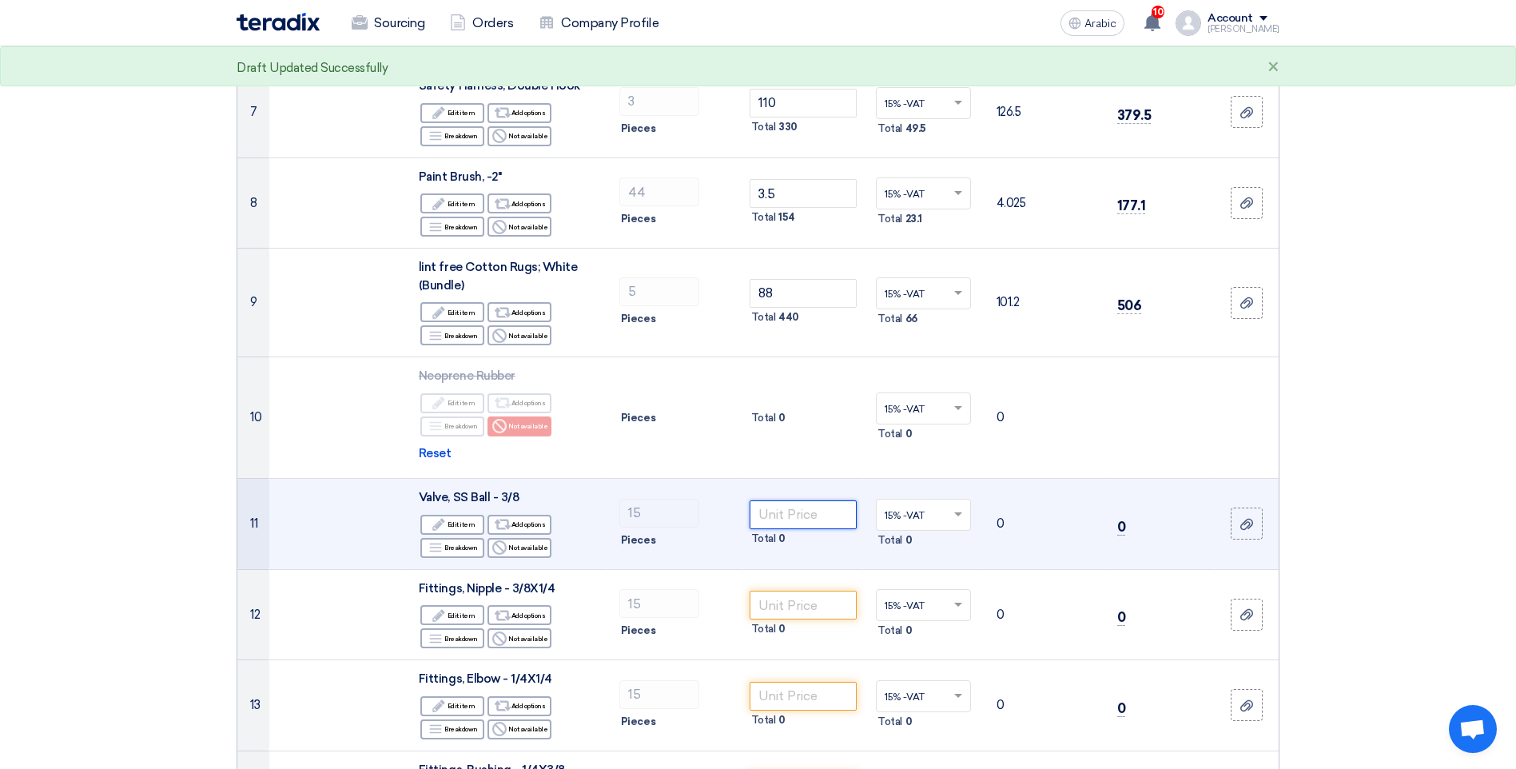
click at [794, 515] on input "number" at bounding box center [804, 514] width 108 height 29
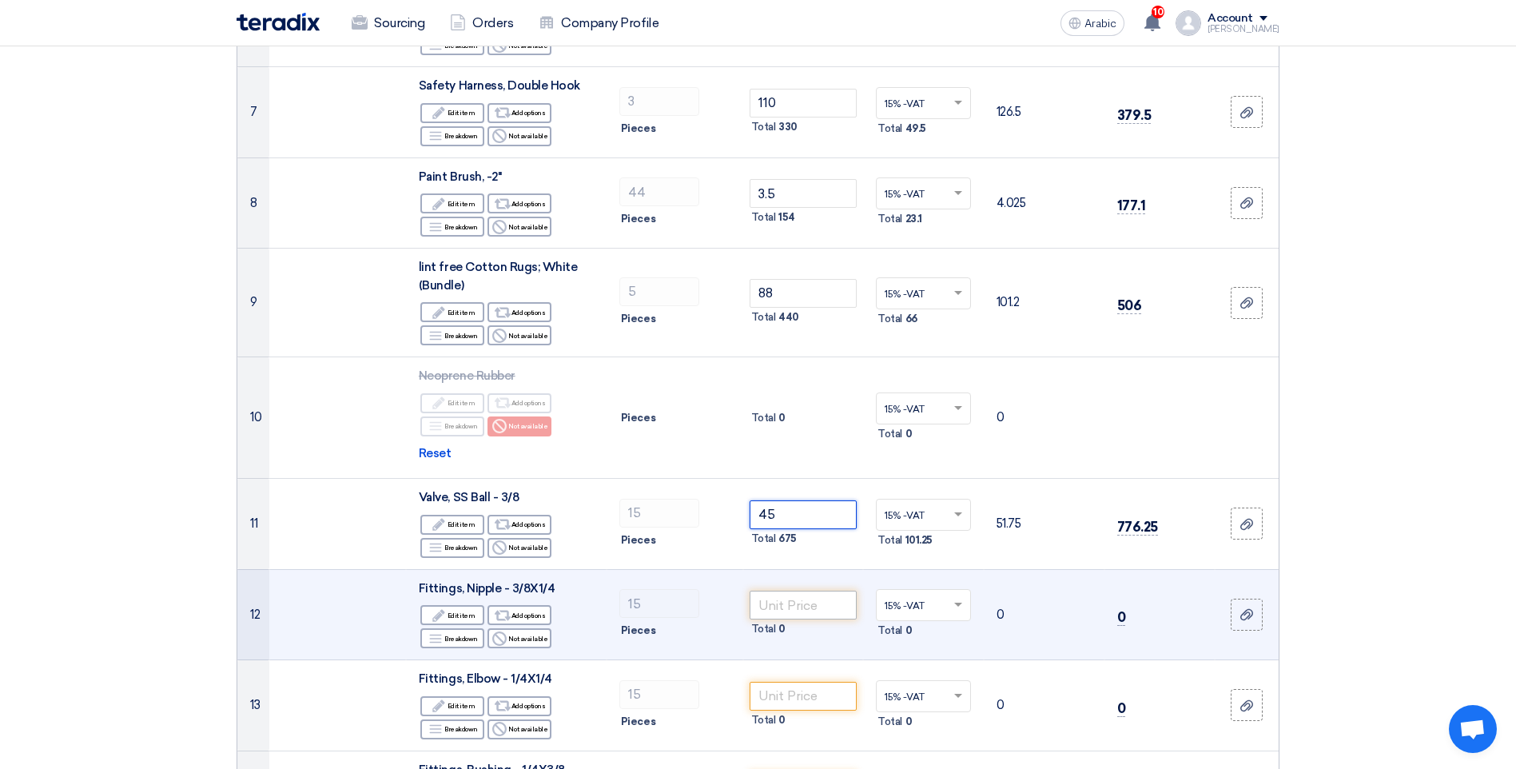
type input "45"
click at [816, 611] on input "number" at bounding box center [804, 605] width 108 height 29
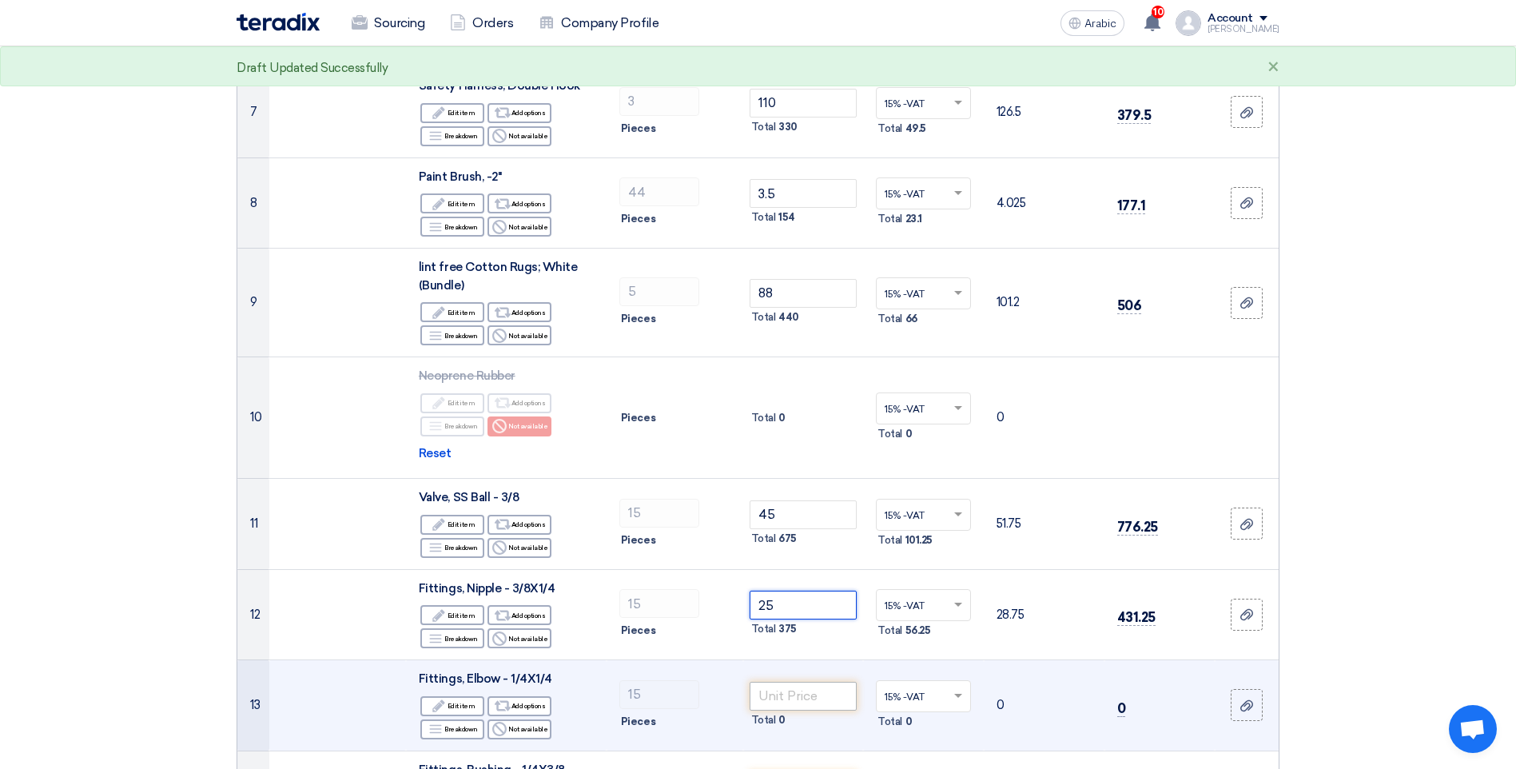
type input "25"
click at [802, 699] on input "number" at bounding box center [804, 696] width 108 height 29
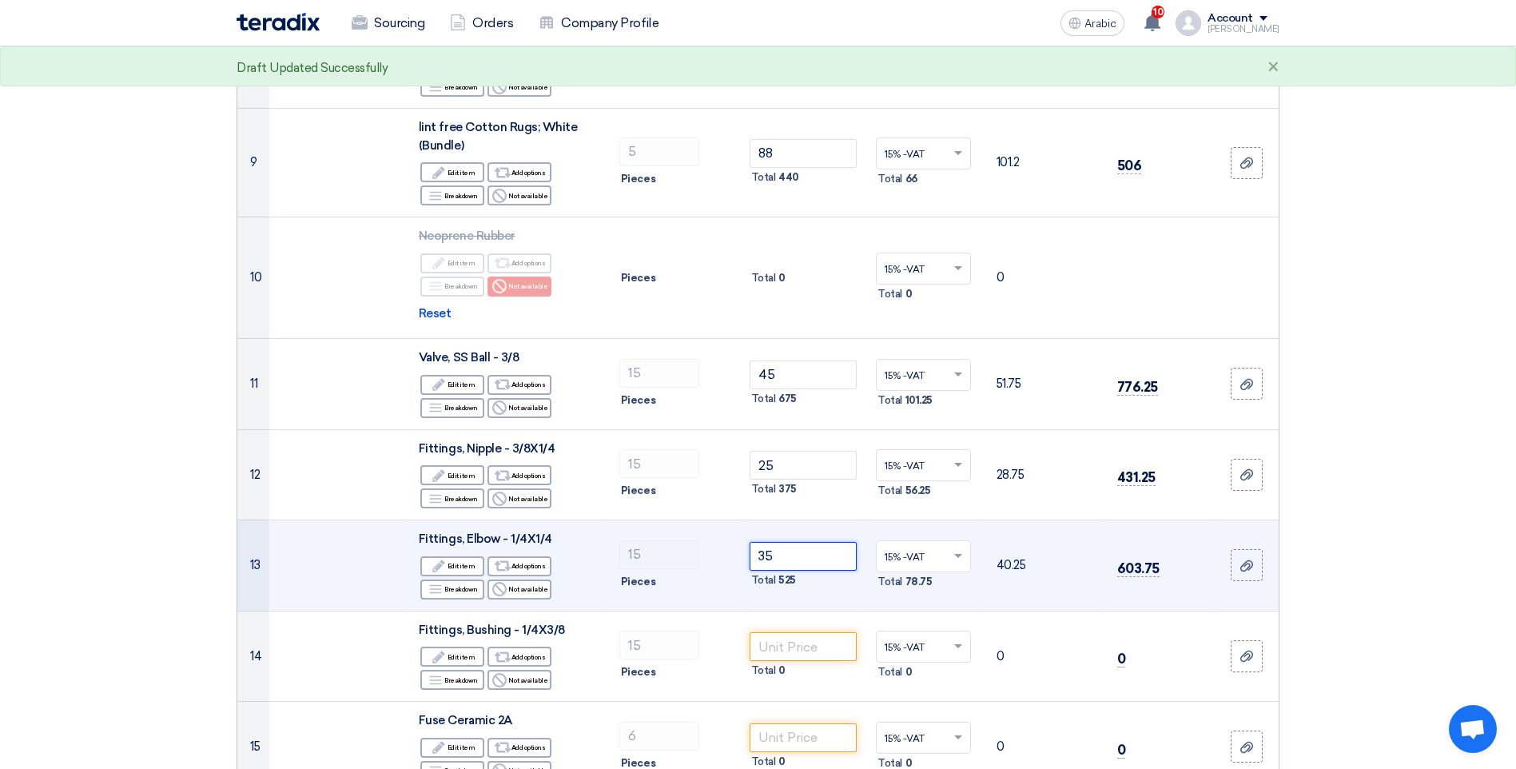
scroll to position [1199, 0]
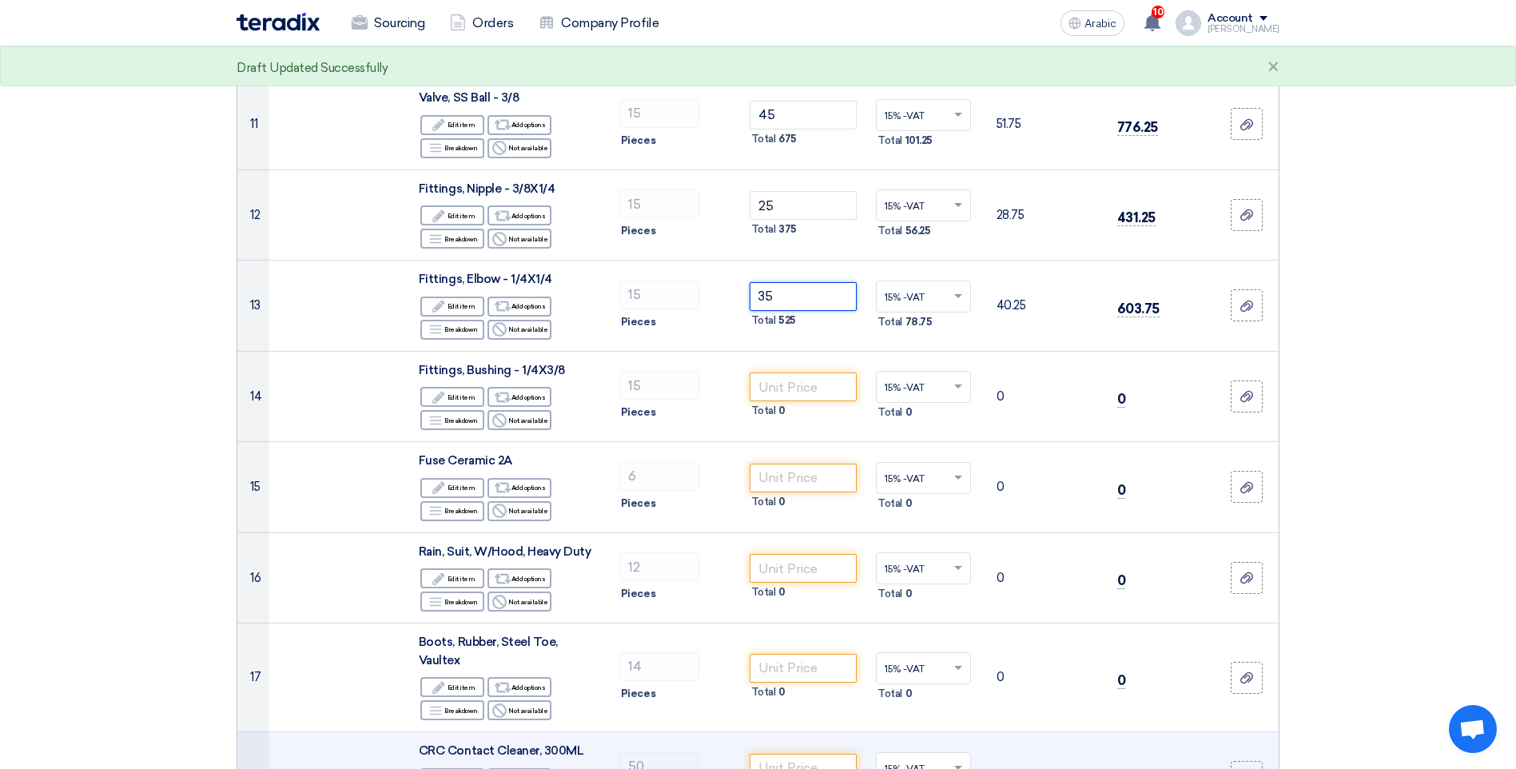
type input "35"
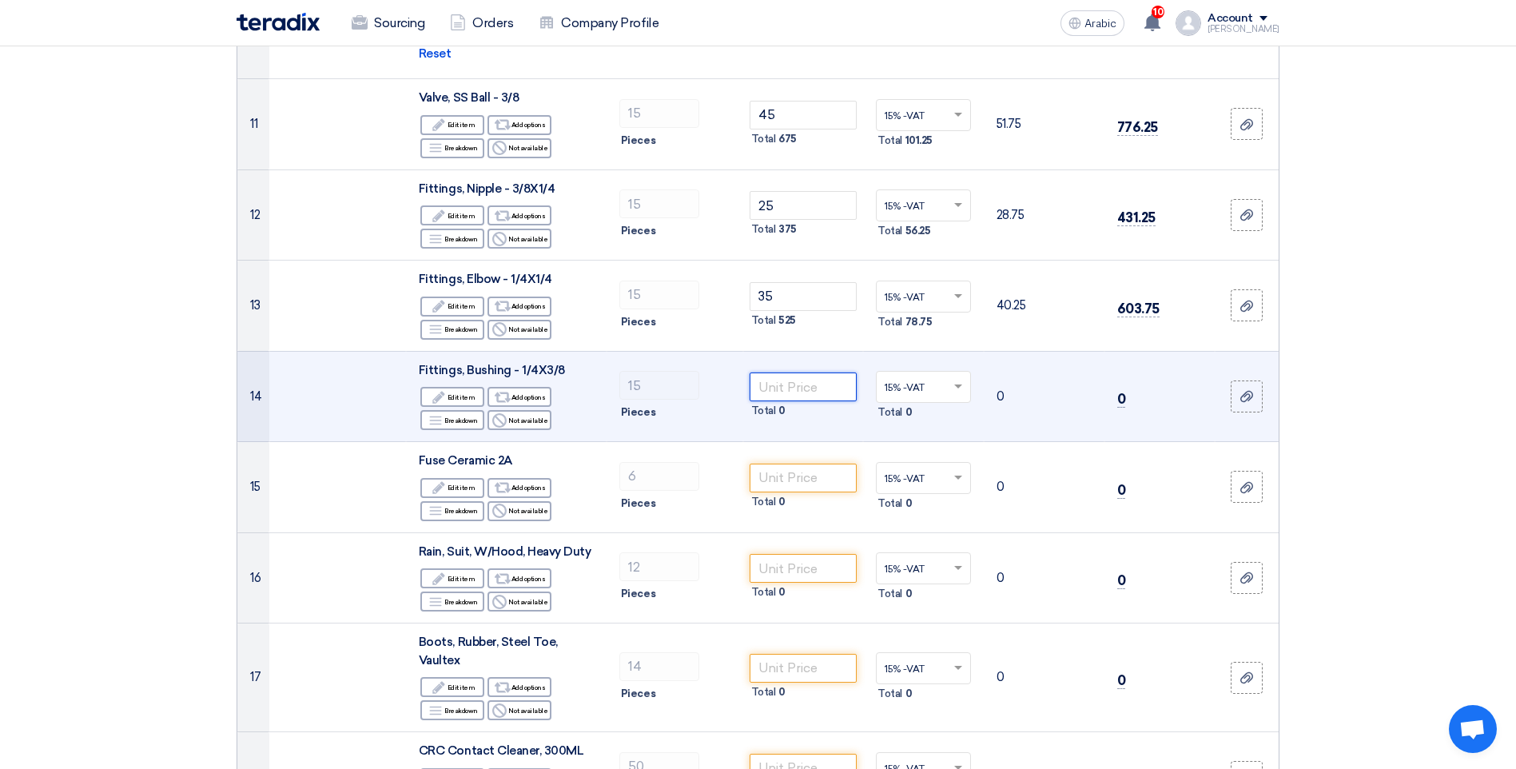
click at [786, 387] on input "number" at bounding box center [804, 386] width 108 height 29
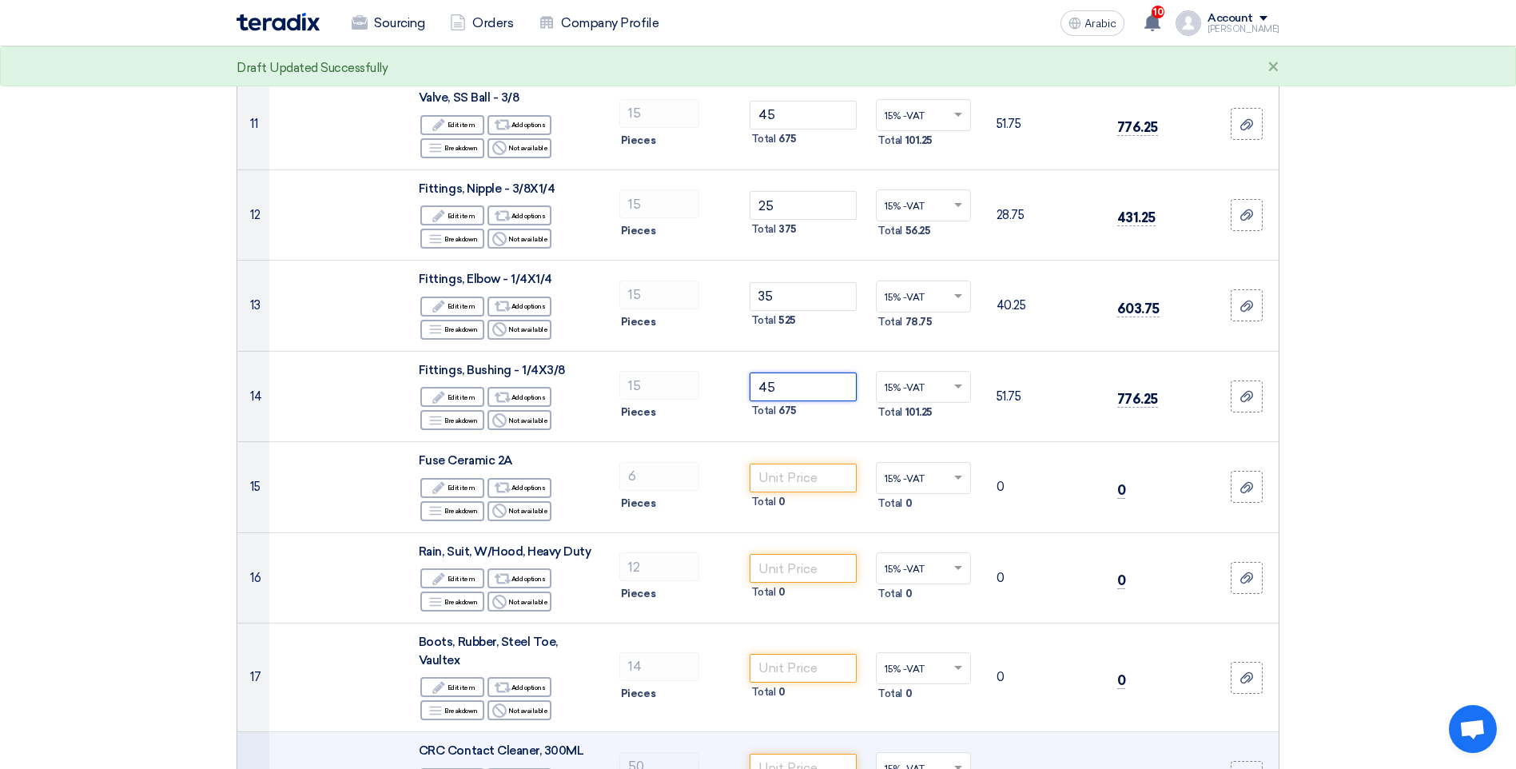
type input "45"
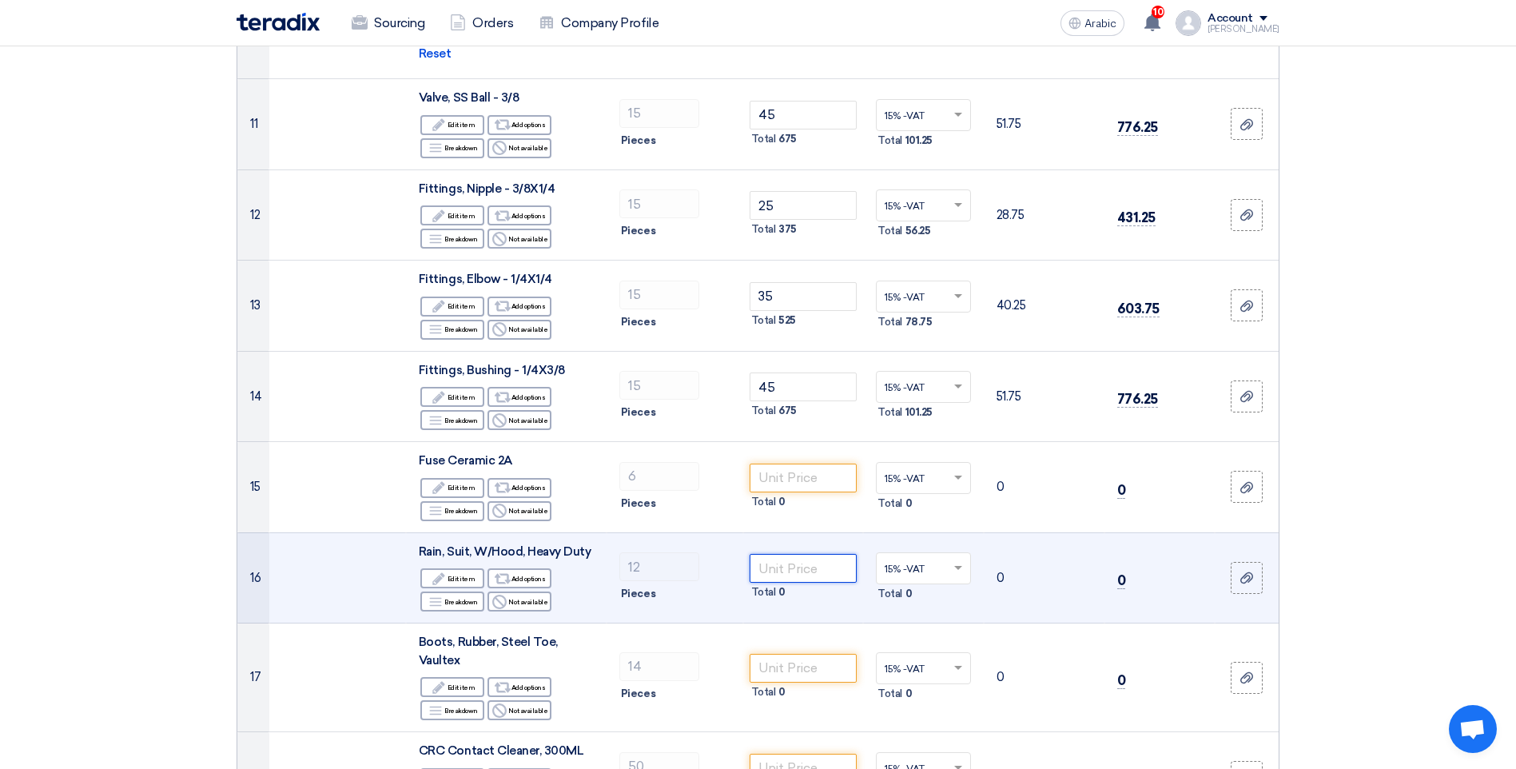
click at [826, 571] on input "number" at bounding box center [804, 568] width 108 height 29
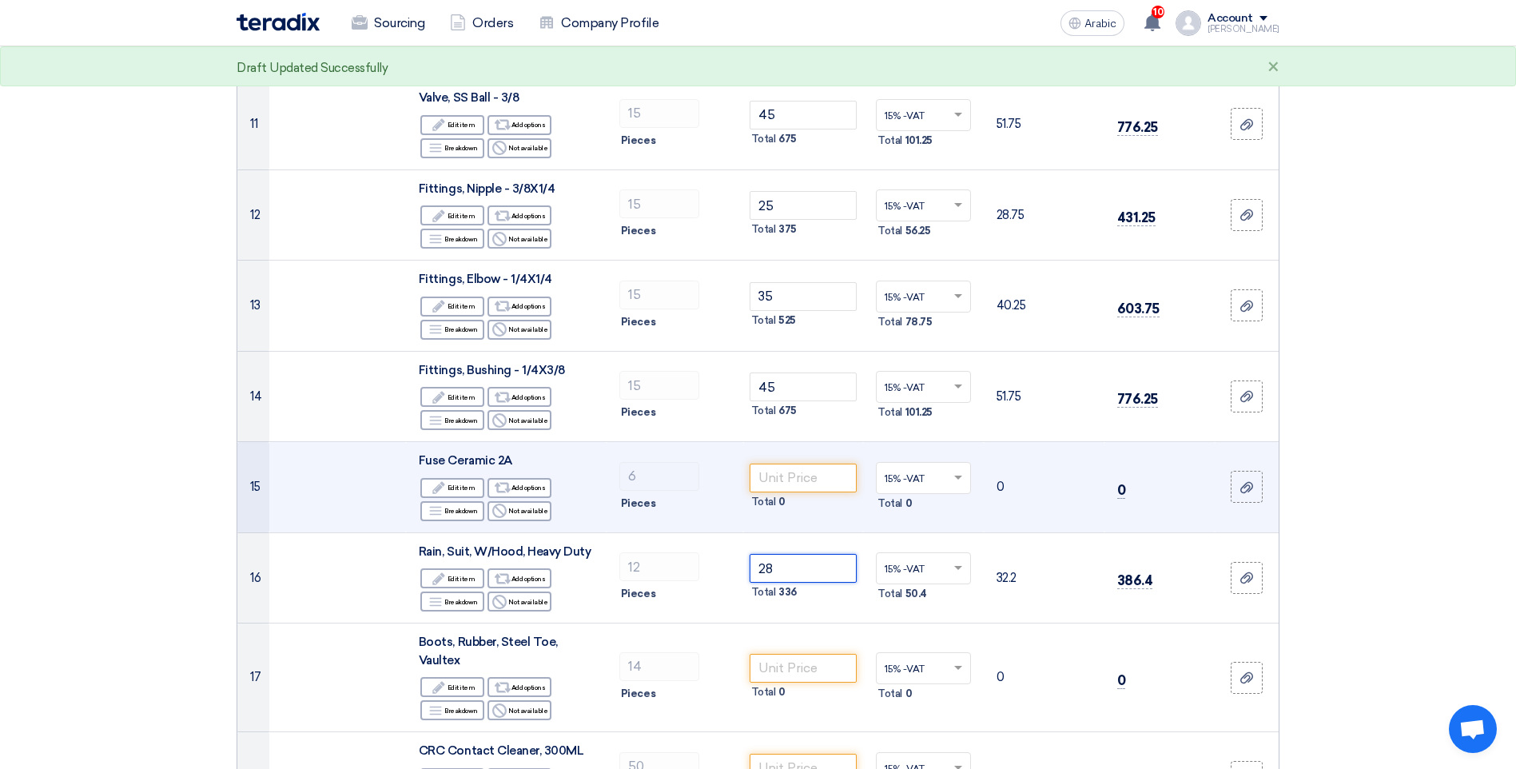
type input "28"
click at [476, 460] on span "Fuse Ceramic 2A" at bounding box center [466, 460] width 94 height 14
click at [818, 476] on input "number" at bounding box center [804, 478] width 108 height 29
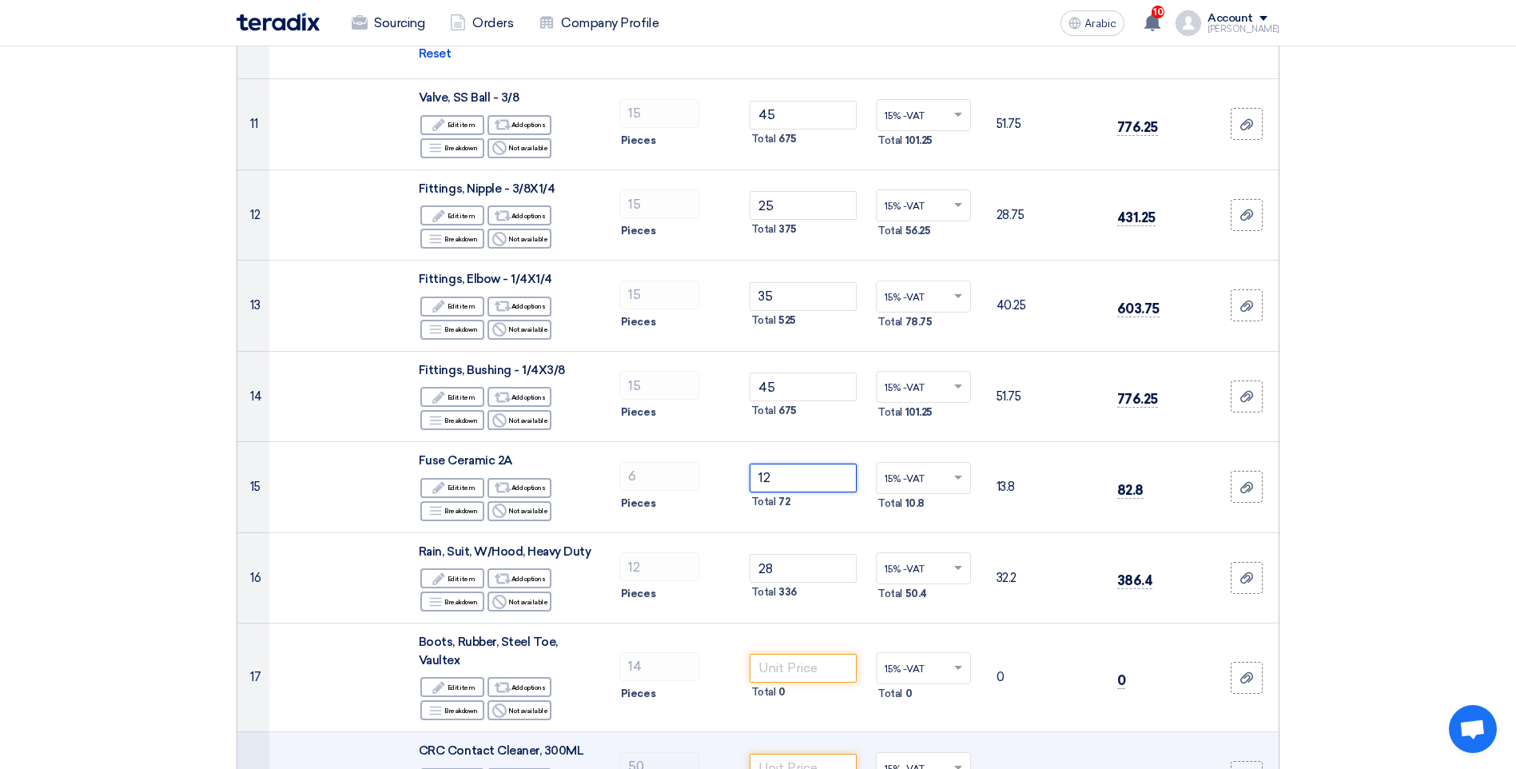
type input "12"
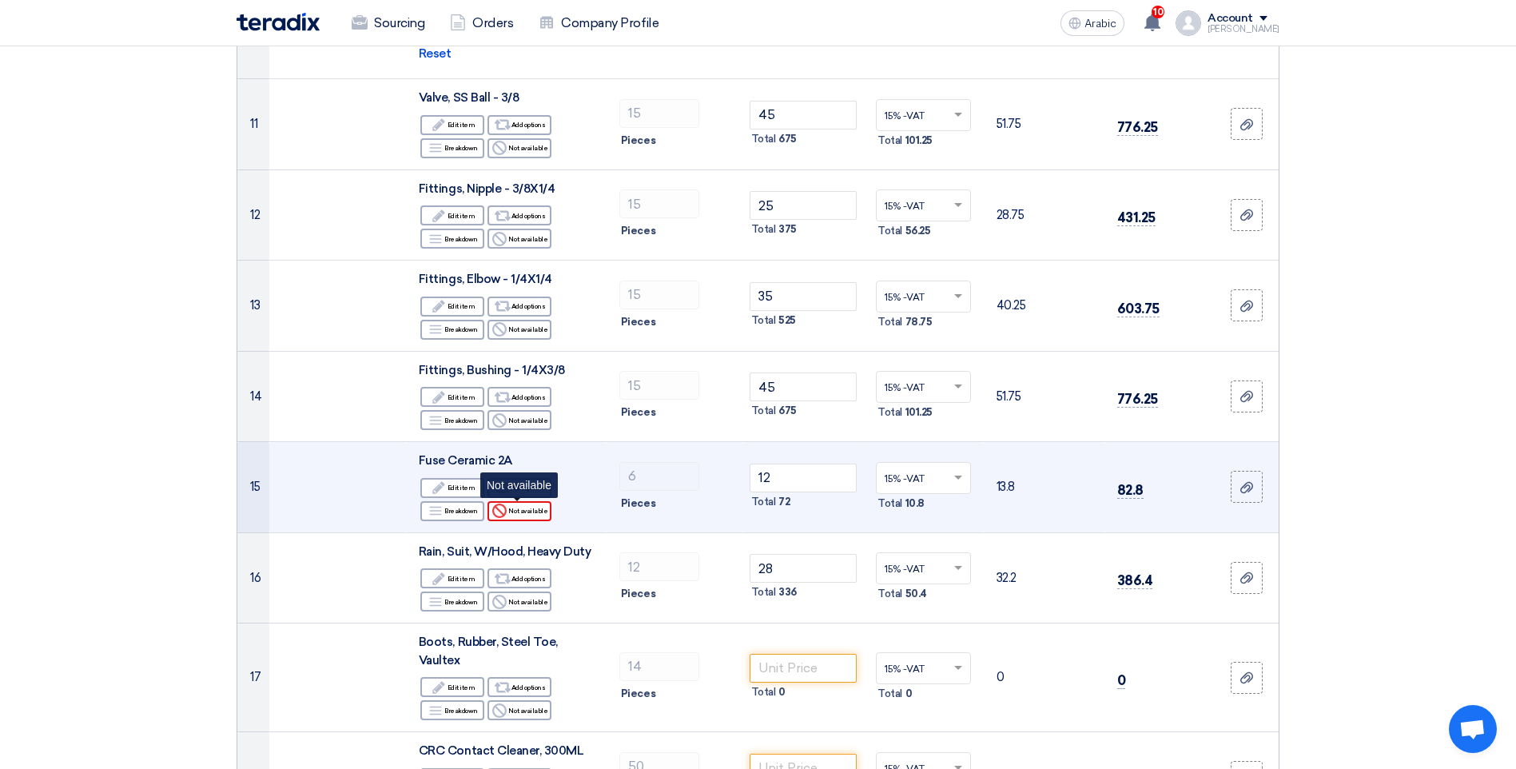
click at [507, 513] on icon "Reject" at bounding box center [499, 511] width 14 height 14
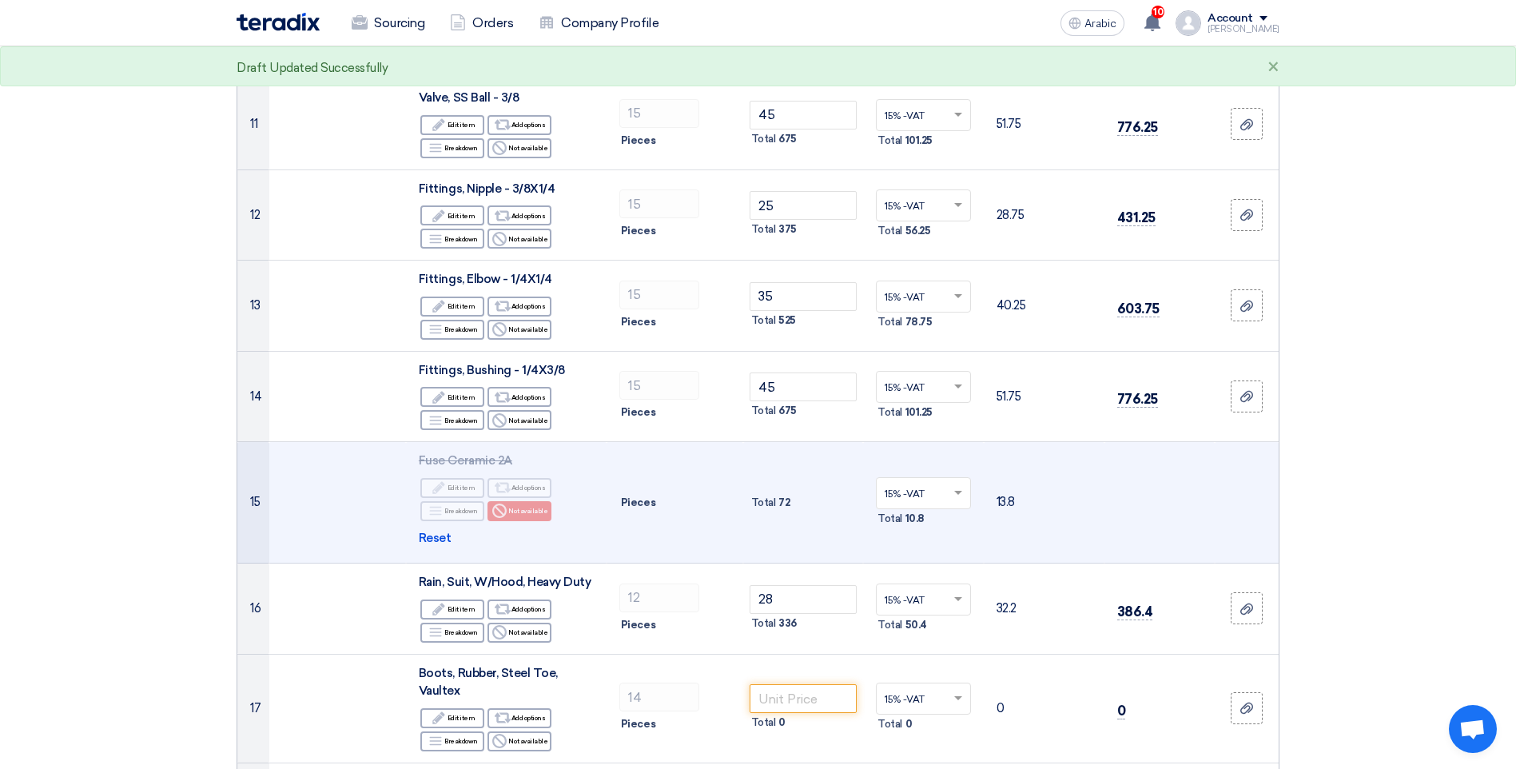
click at [647, 470] on td "Pieces" at bounding box center [675, 502] width 137 height 121
click at [433, 538] on span "Reset" at bounding box center [435, 538] width 33 height 18
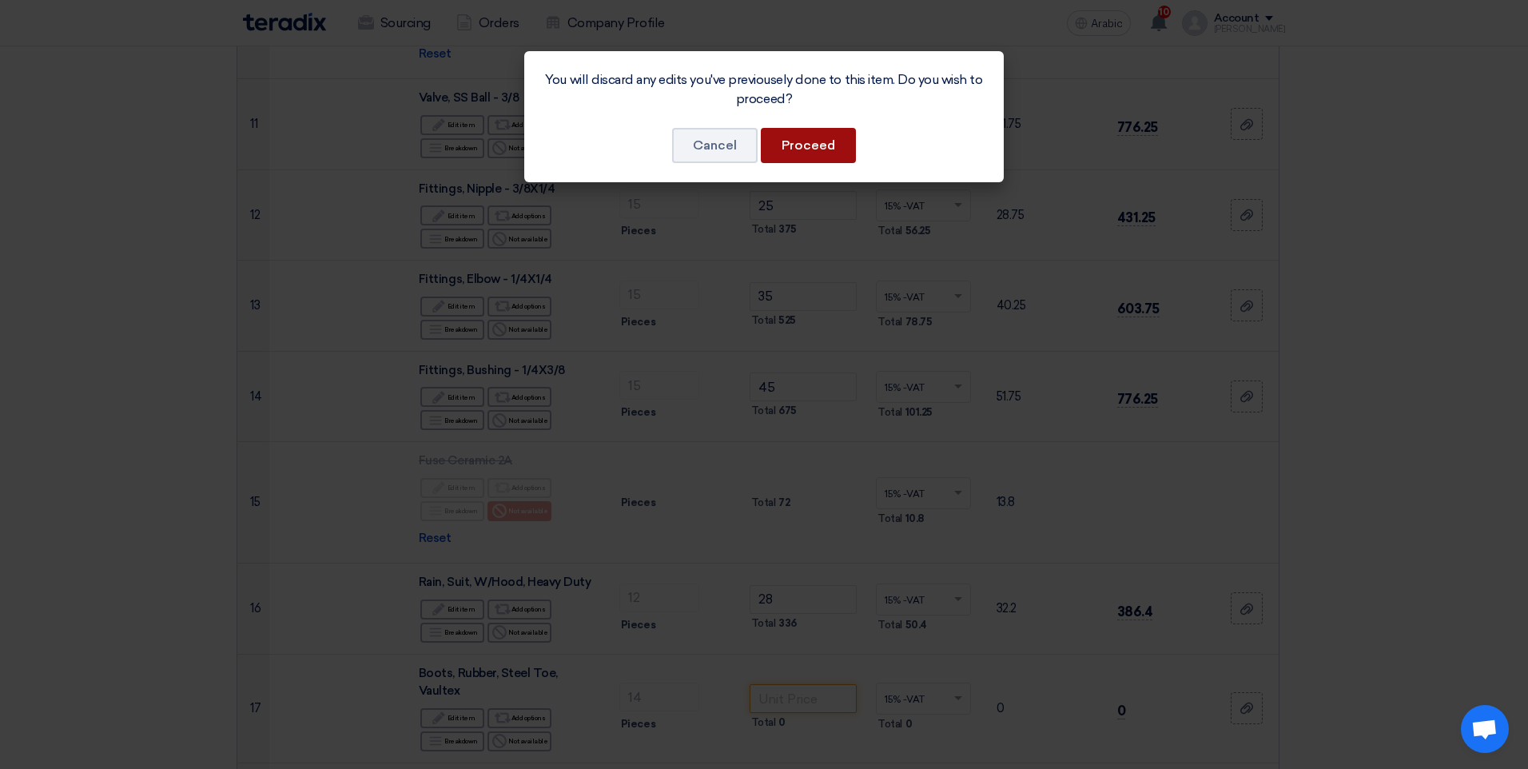
click at [806, 152] on button "Proceed" at bounding box center [808, 145] width 95 height 35
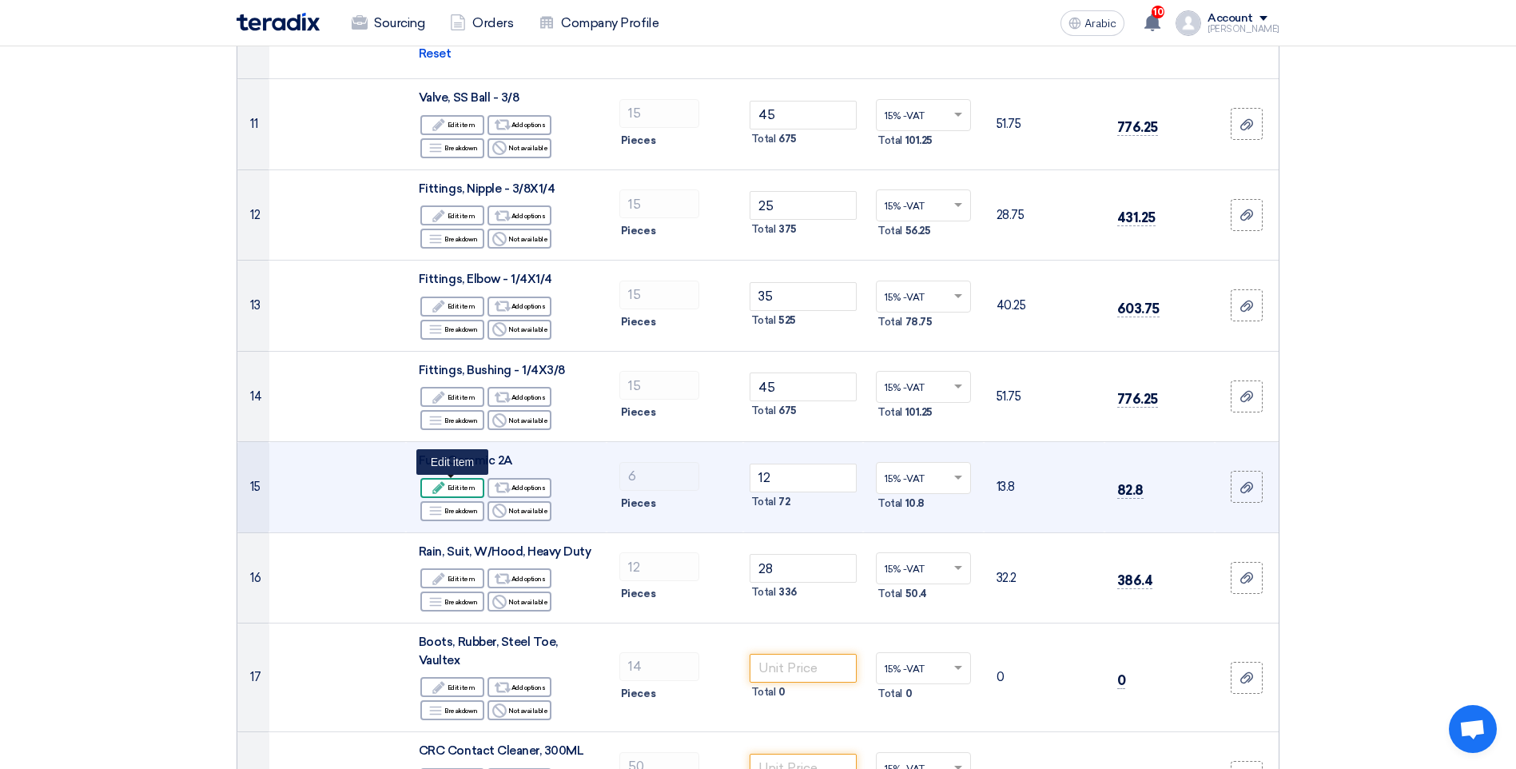
click at [471, 491] on font "Edit item" at bounding box center [462, 487] width 28 height 13
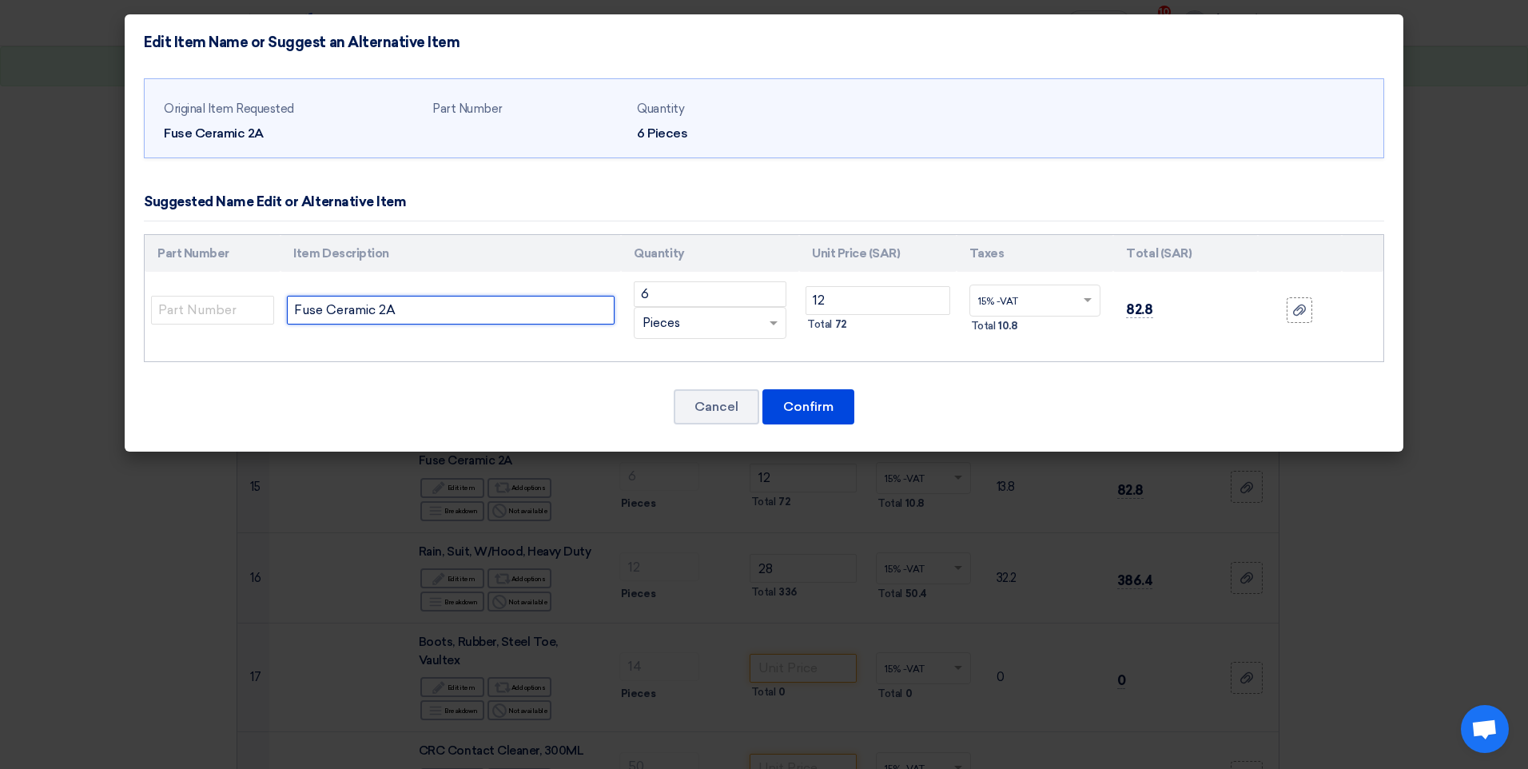
drag, startPoint x: 438, startPoint y: 313, endPoint x: 303, endPoint y: 312, distance: 135.1
click at [303, 312] on input "Fuse Ceramic 2A" at bounding box center [451, 310] width 328 height 29
click at [433, 316] on input "Fuse Ceramic 2A" at bounding box center [451, 310] width 328 height 29
type input "F"
paste input "[PERSON_NAME] 2A Ceramic Cartridge Fuse, 10 x 38mm"
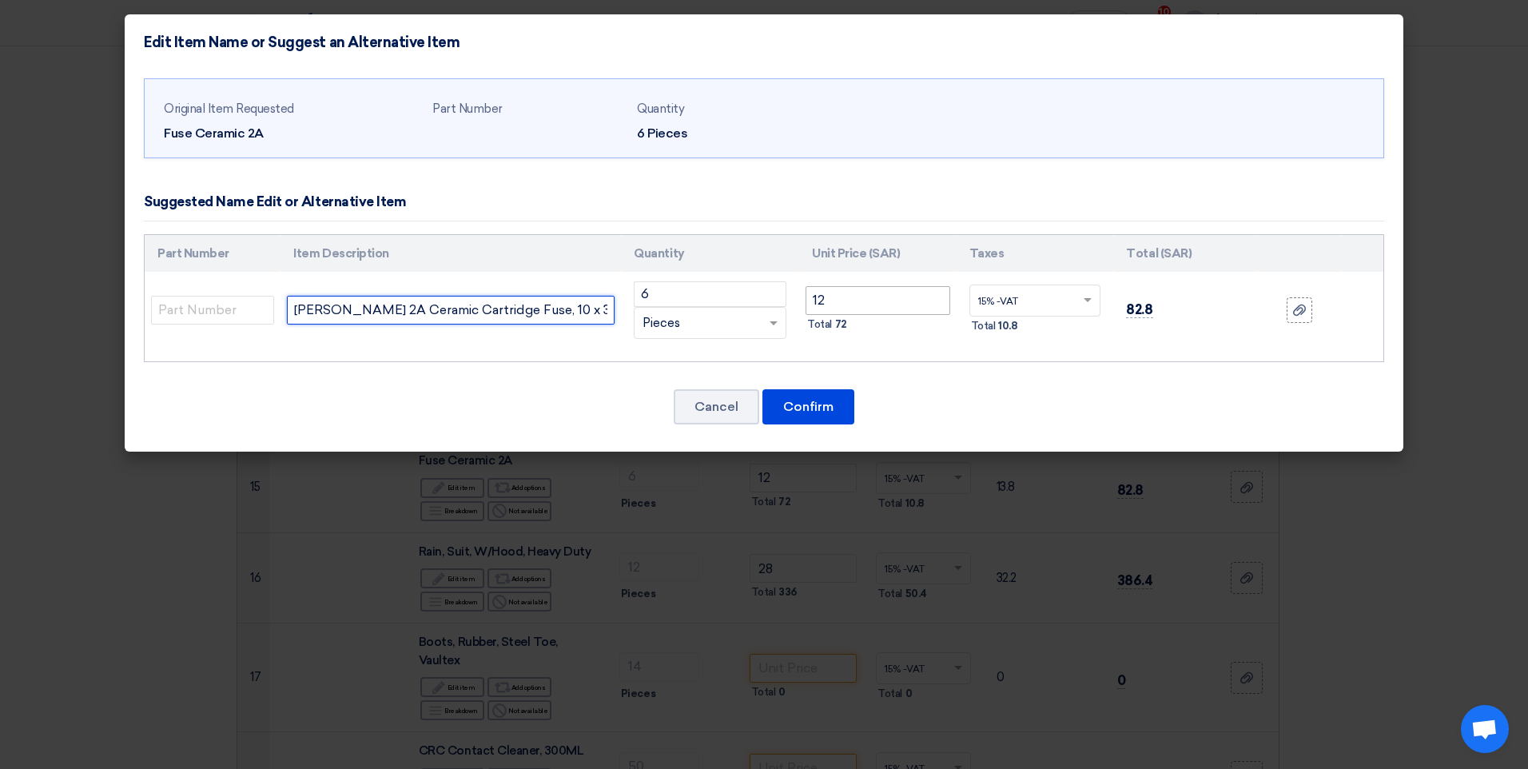
type input "[PERSON_NAME] 2A Ceramic Cartridge Fuse, 10 x 38mm"
drag, startPoint x: 842, startPoint y: 299, endPoint x: 886, endPoint y: 333, distance: 55.2
click at [805, 301] on td "12 Total 72" at bounding box center [877, 310] width 157 height 77
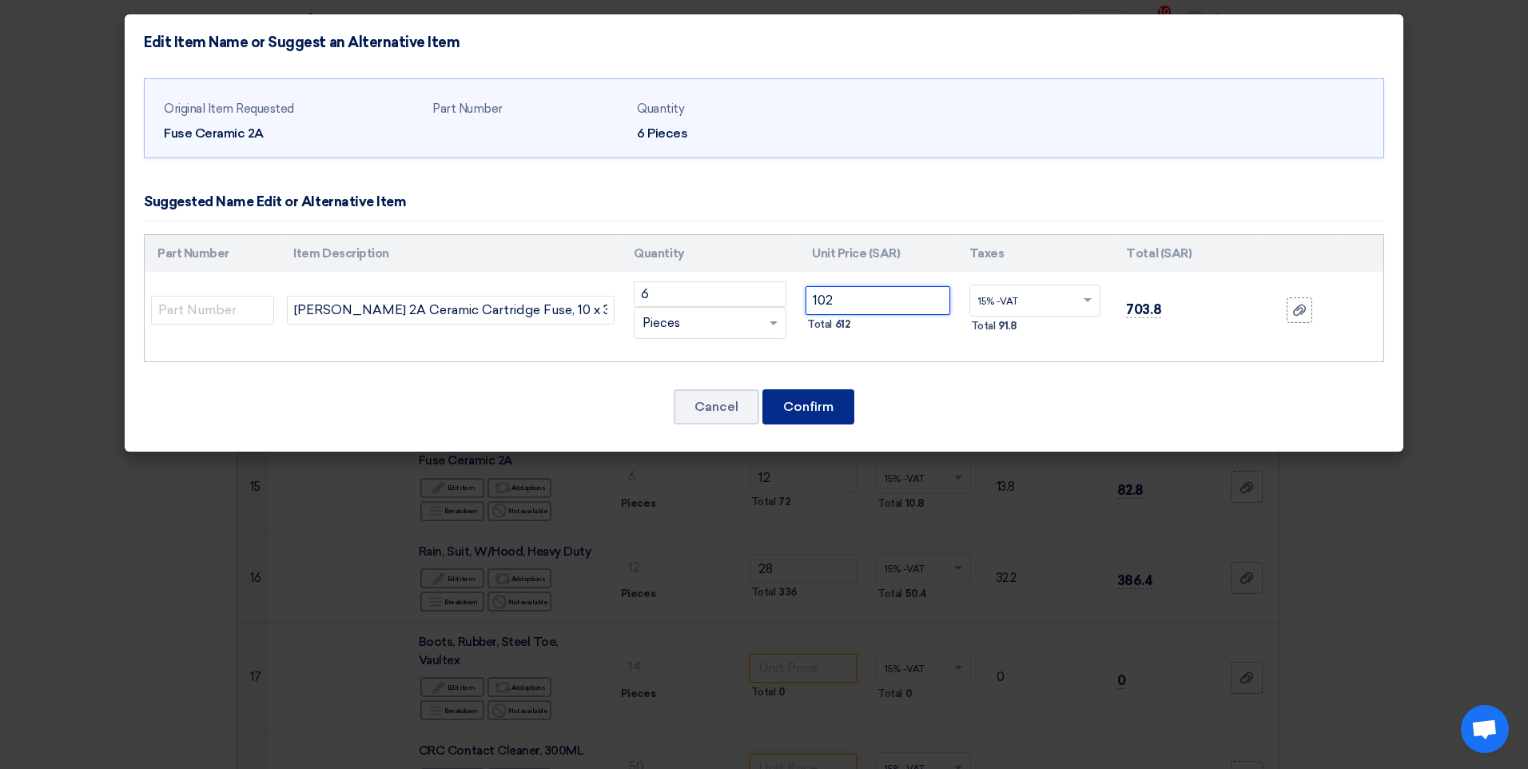
type input "102"
click at [826, 393] on button "Confirm" at bounding box center [808, 406] width 92 height 35
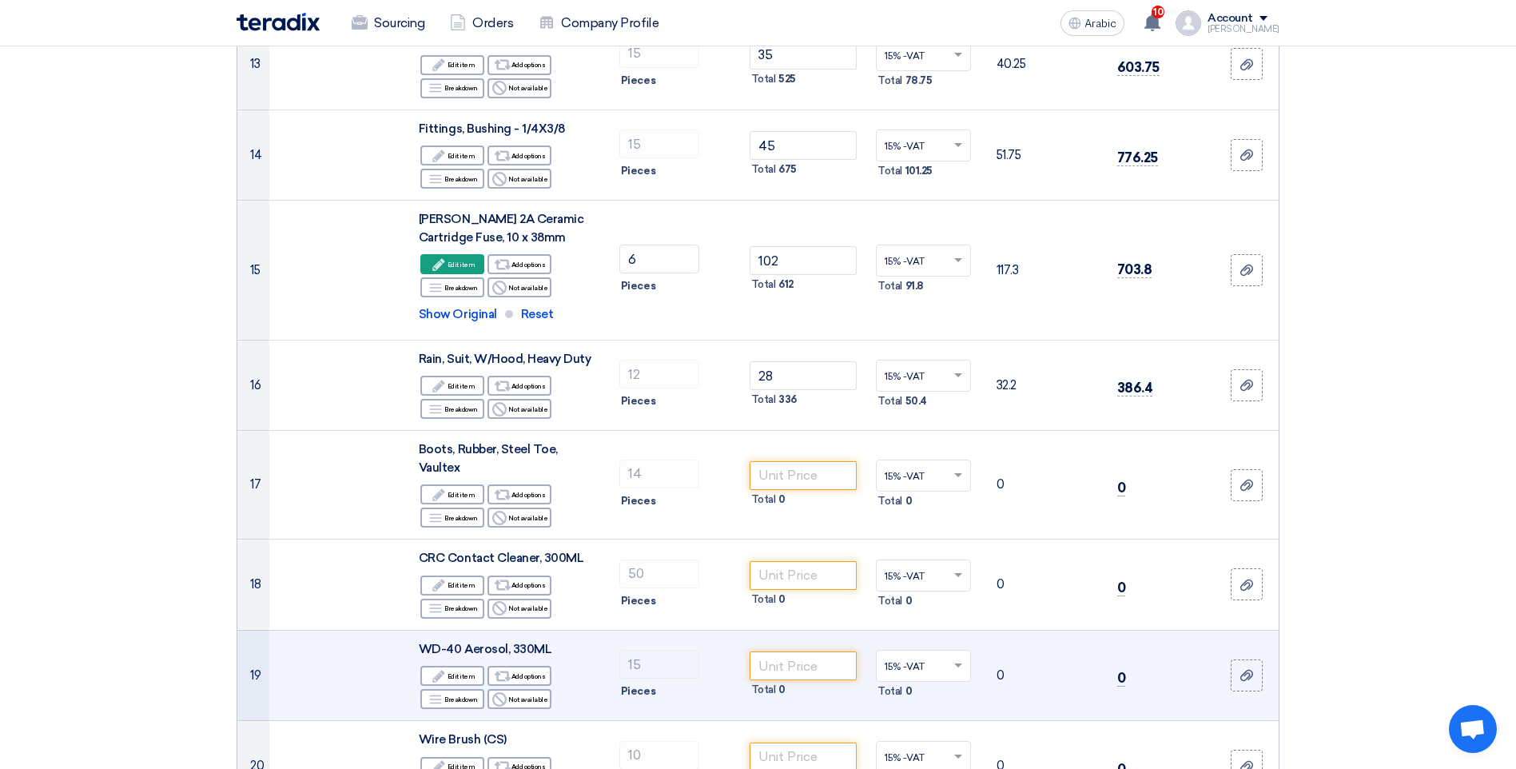
scroll to position [1519, 0]
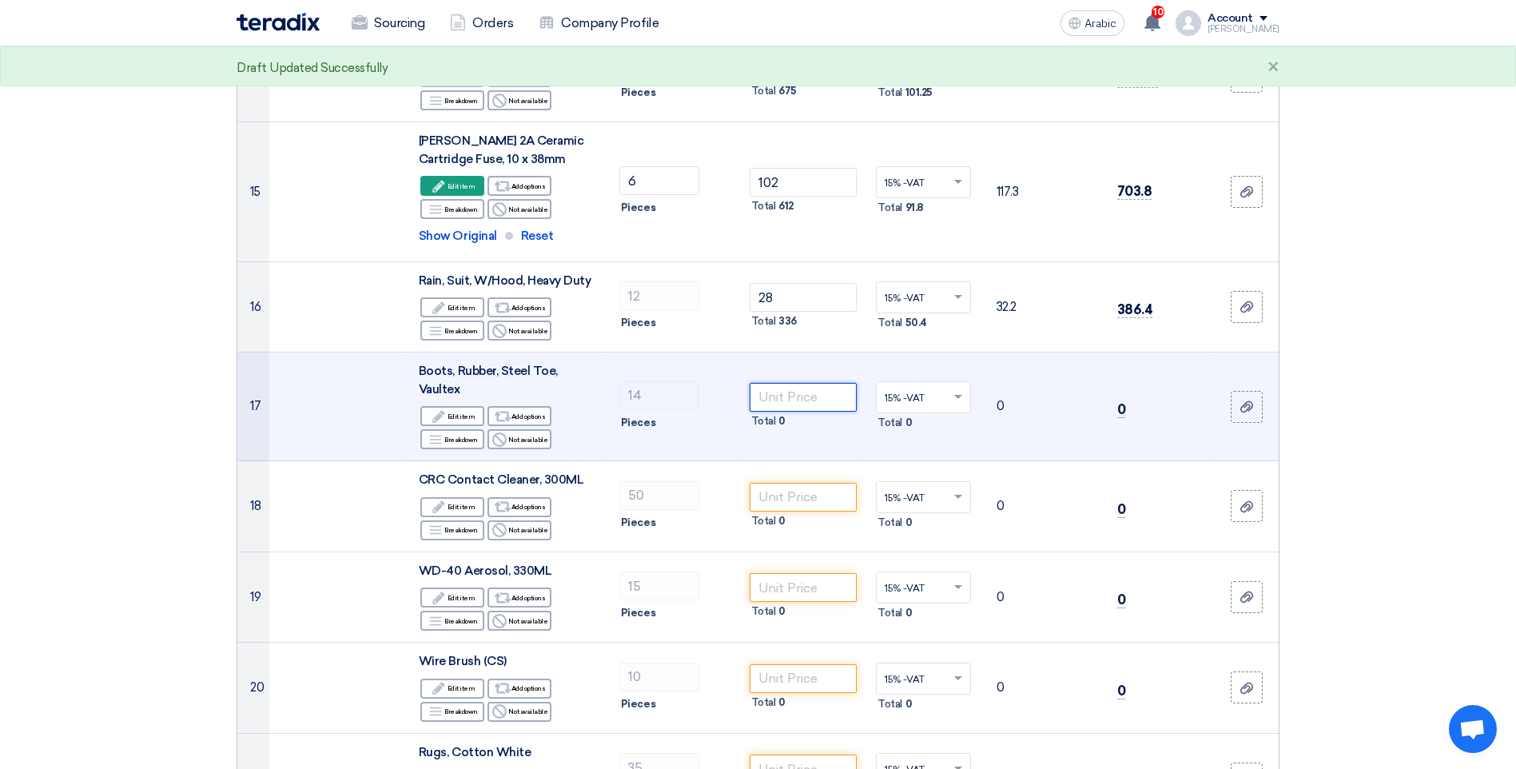
click at [790, 400] on input "number" at bounding box center [804, 397] width 108 height 29
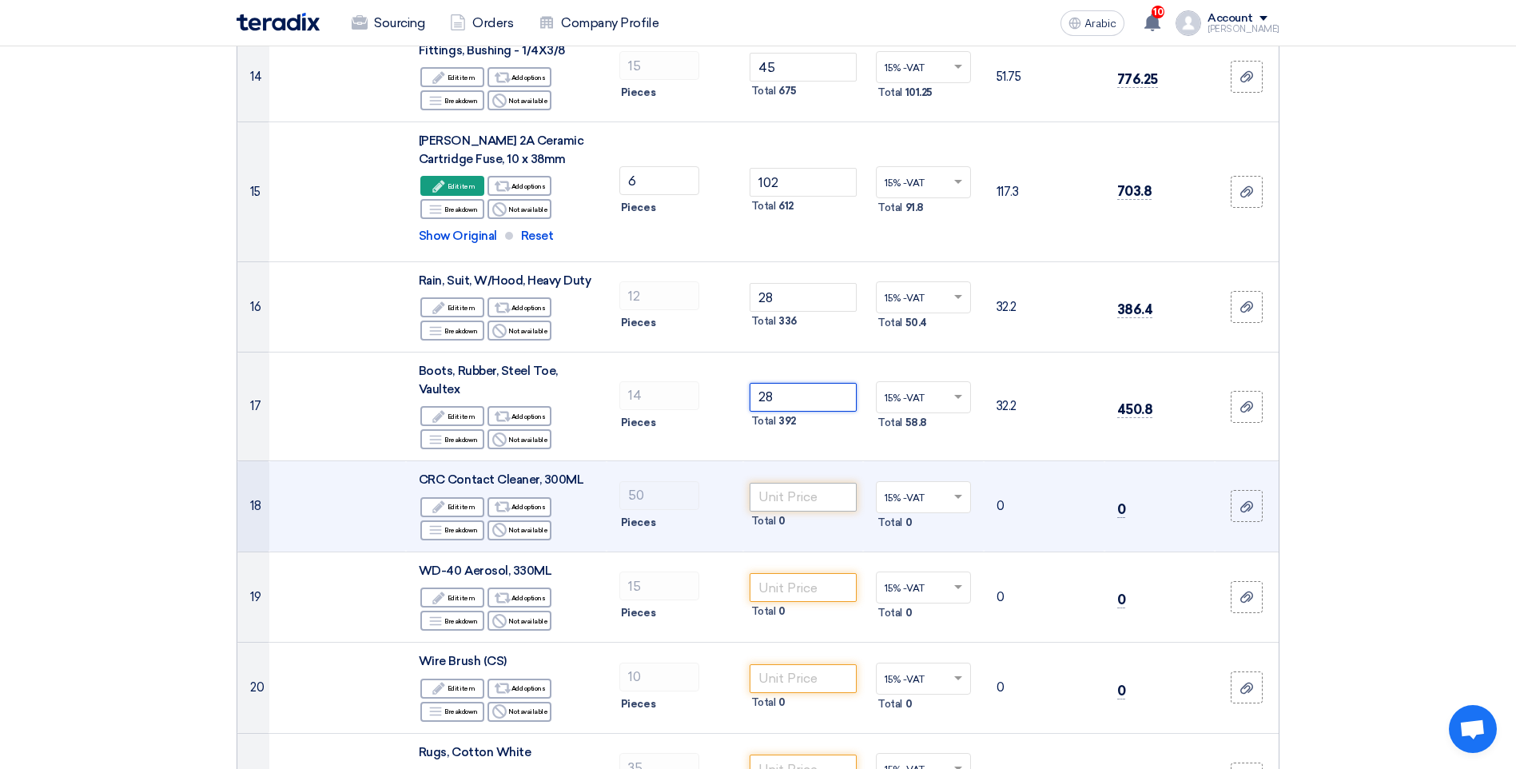
type input "28"
click at [830, 497] on input "number" at bounding box center [804, 497] width 108 height 29
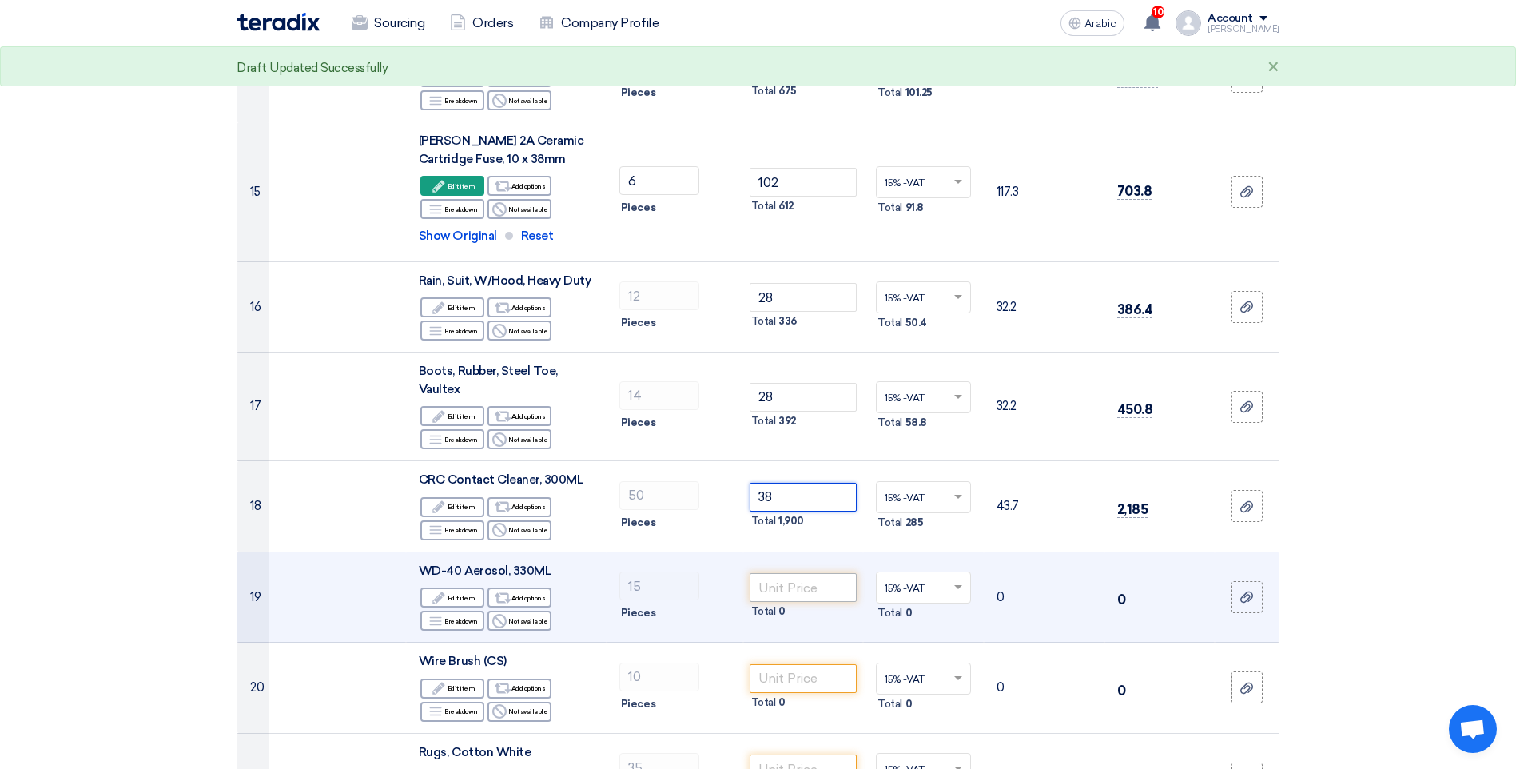
type input "38"
click at [814, 589] on input "number" at bounding box center [804, 587] width 108 height 29
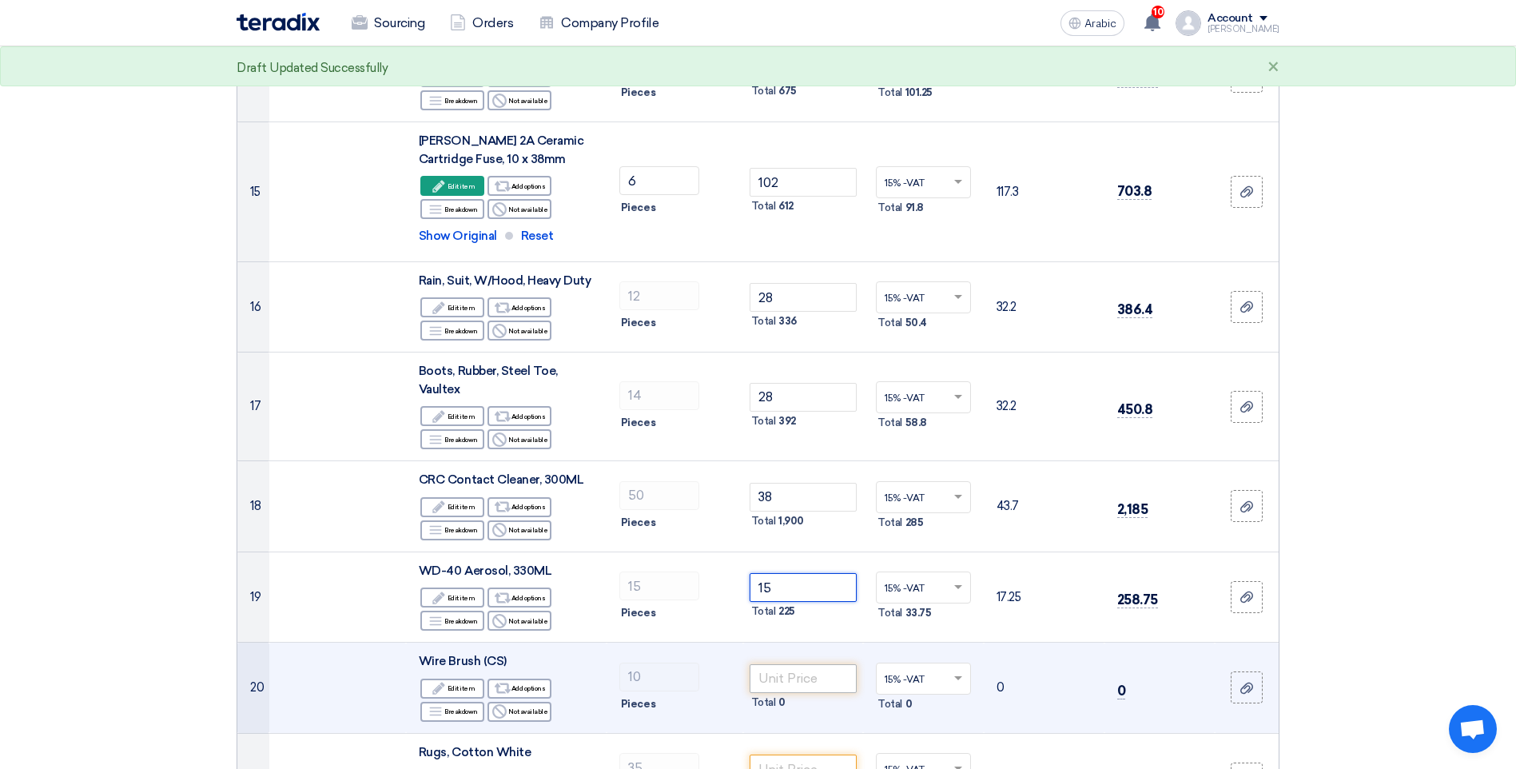
type input "15"
click at [800, 683] on input "number" at bounding box center [804, 678] width 108 height 29
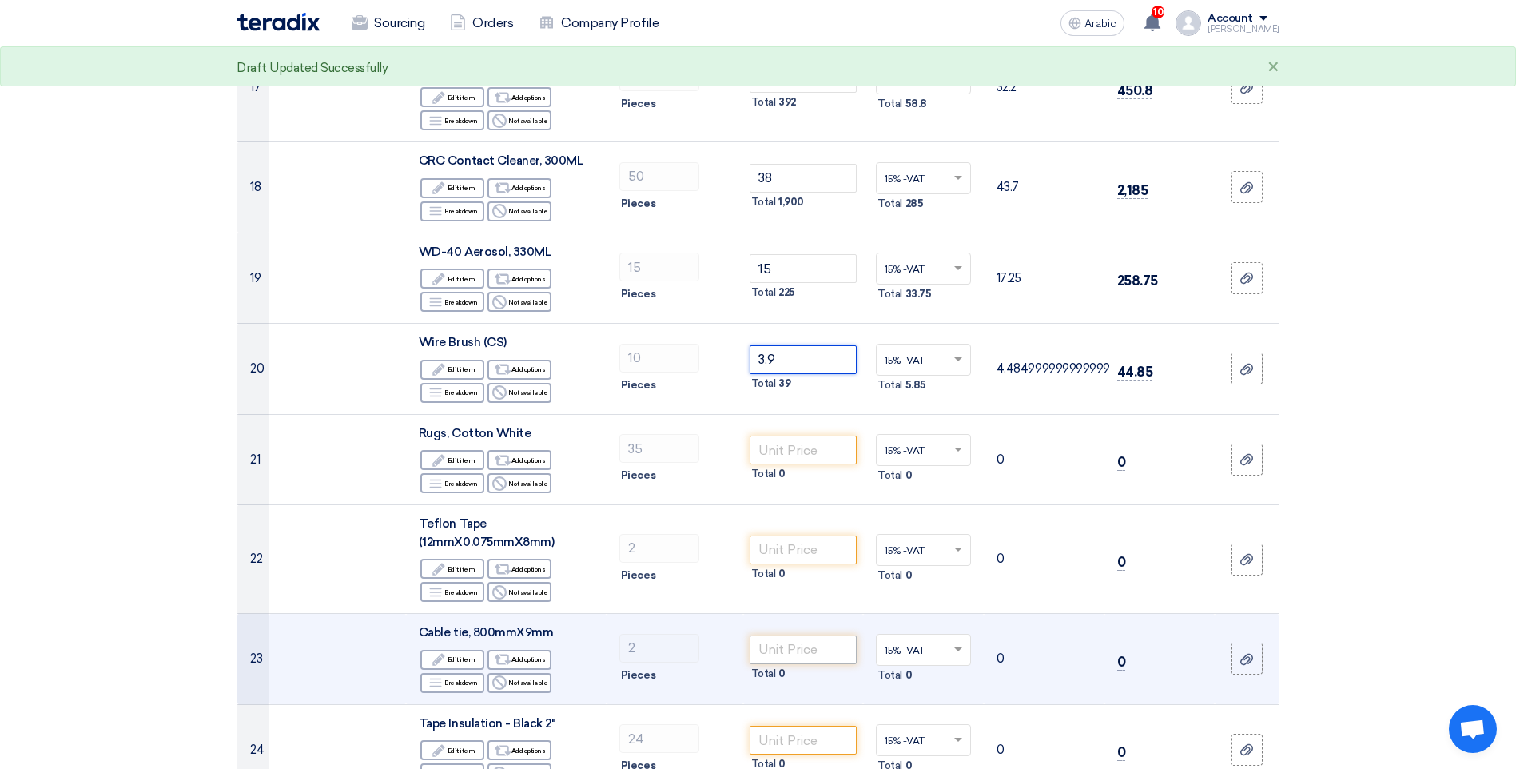
scroll to position [1838, 0]
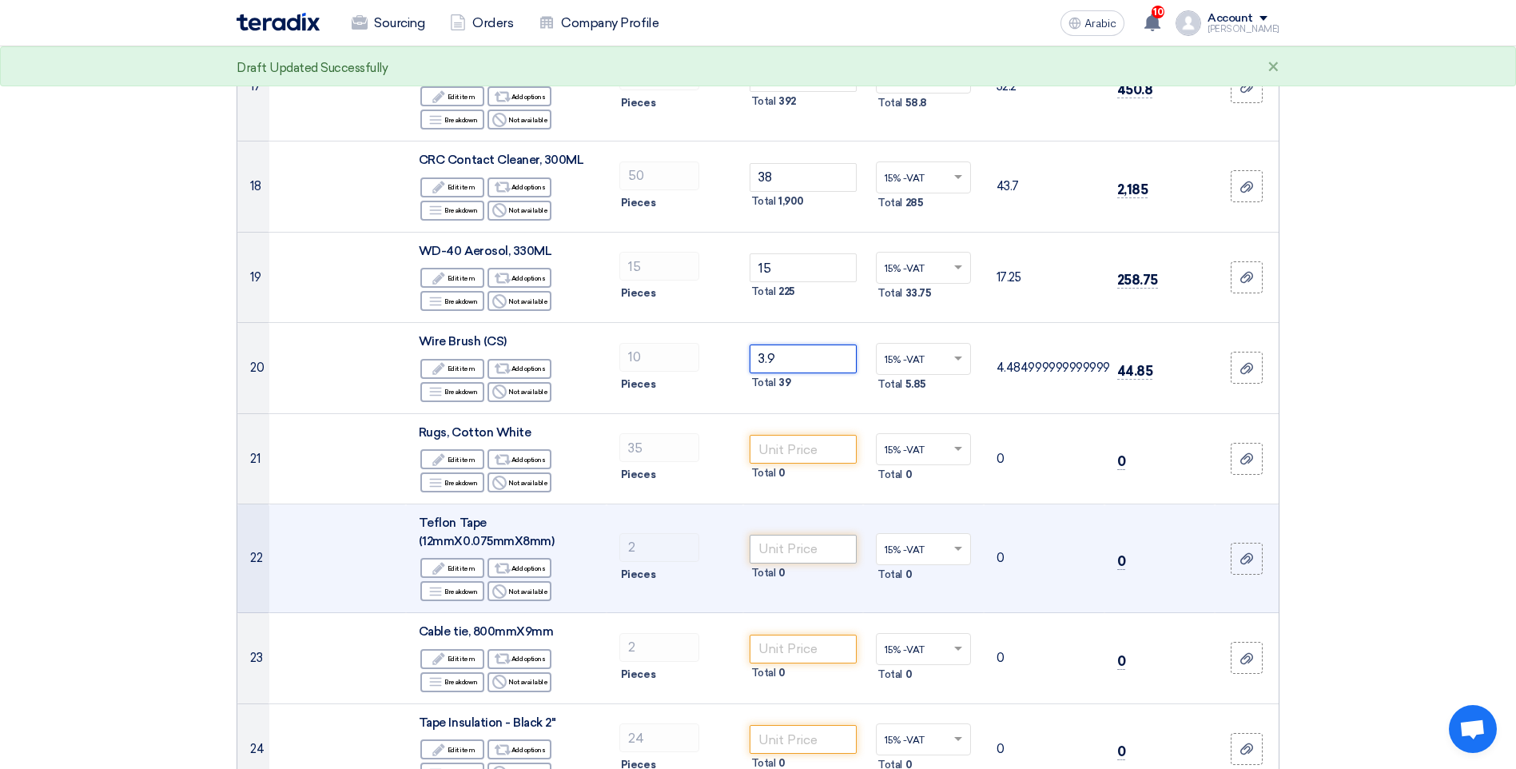
type input "3.9"
click at [787, 549] on input "number" at bounding box center [804, 549] width 108 height 29
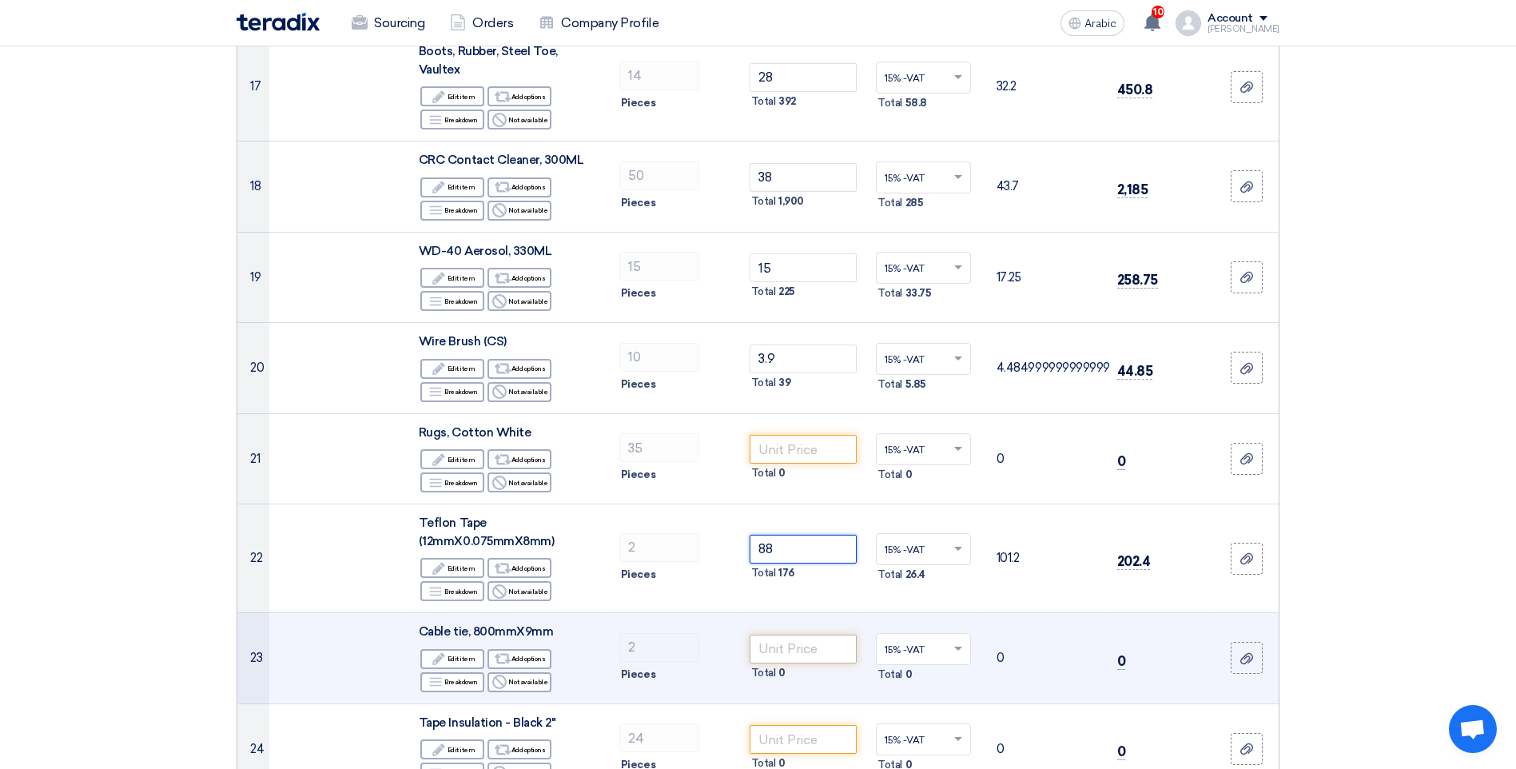
type input "88"
click at [789, 641] on input "number" at bounding box center [804, 649] width 108 height 29
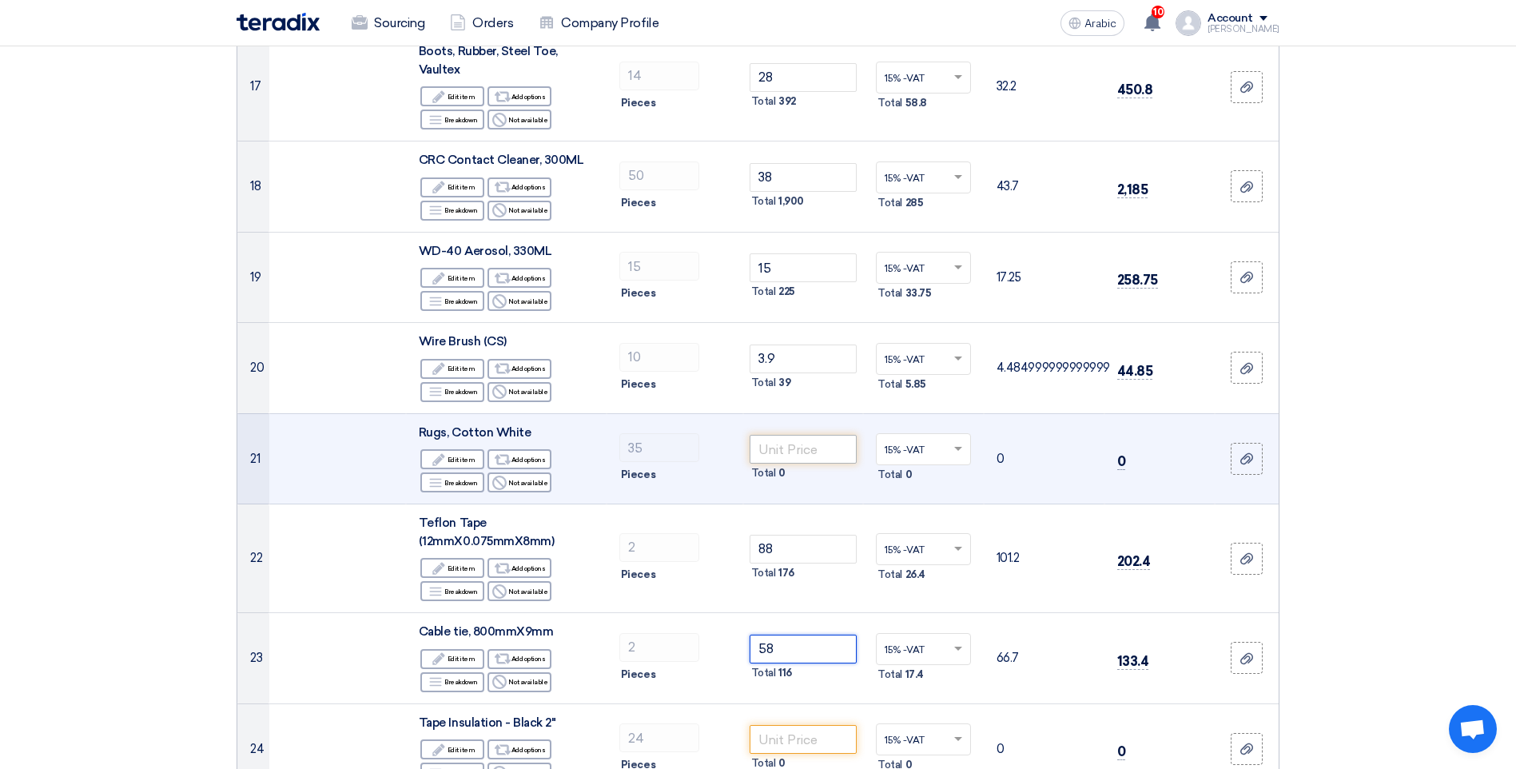
type input "58"
click at [793, 448] on input "number" at bounding box center [804, 449] width 108 height 29
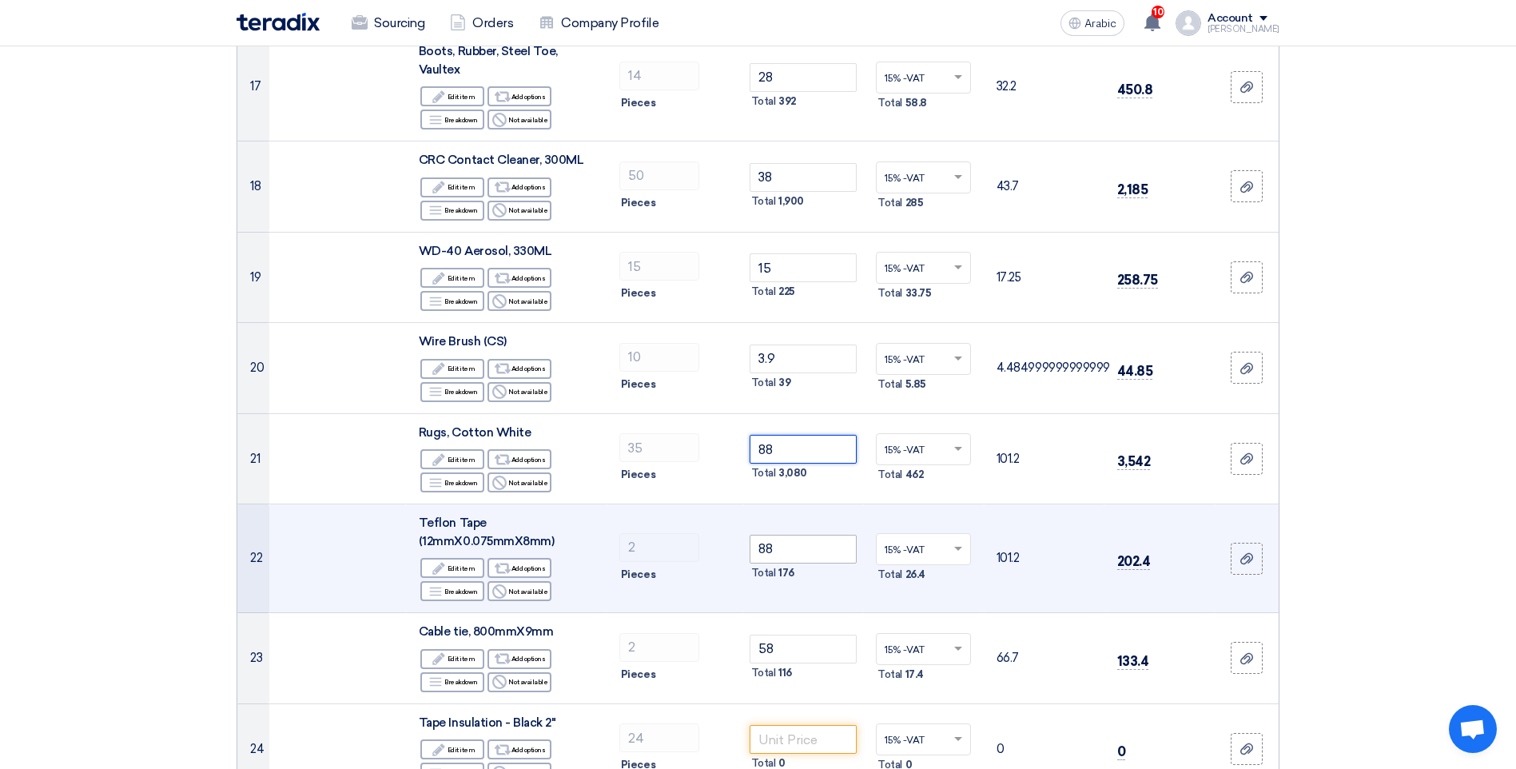
type input "88"
drag, startPoint x: 787, startPoint y: 550, endPoint x: 746, endPoint y: 551, distance: 41.6
click at [746, 551] on td "88 Total 176" at bounding box center [803, 558] width 121 height 109
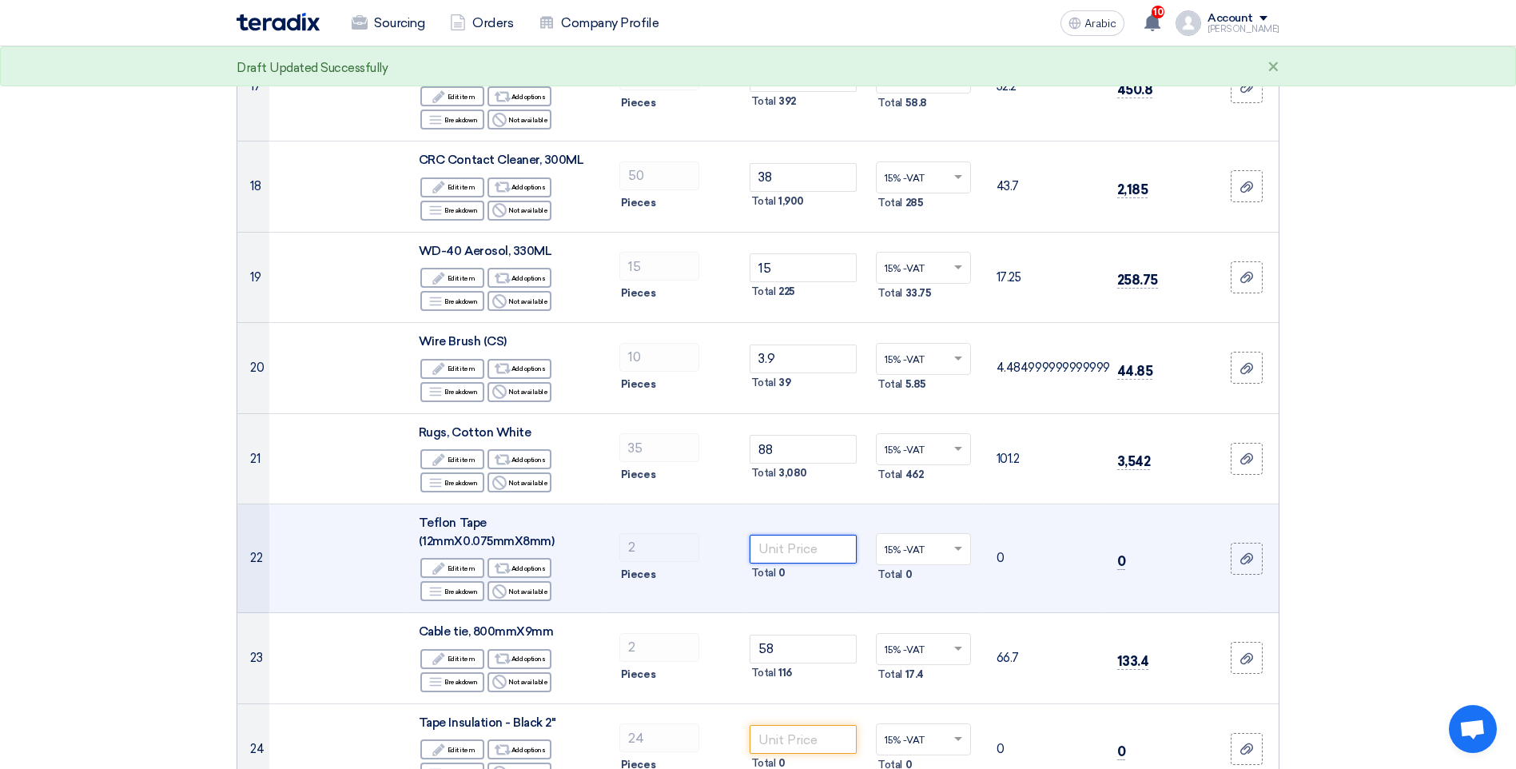
click at [794, 548] on input "number" at bounding box center [804, 549] width 108 height 29
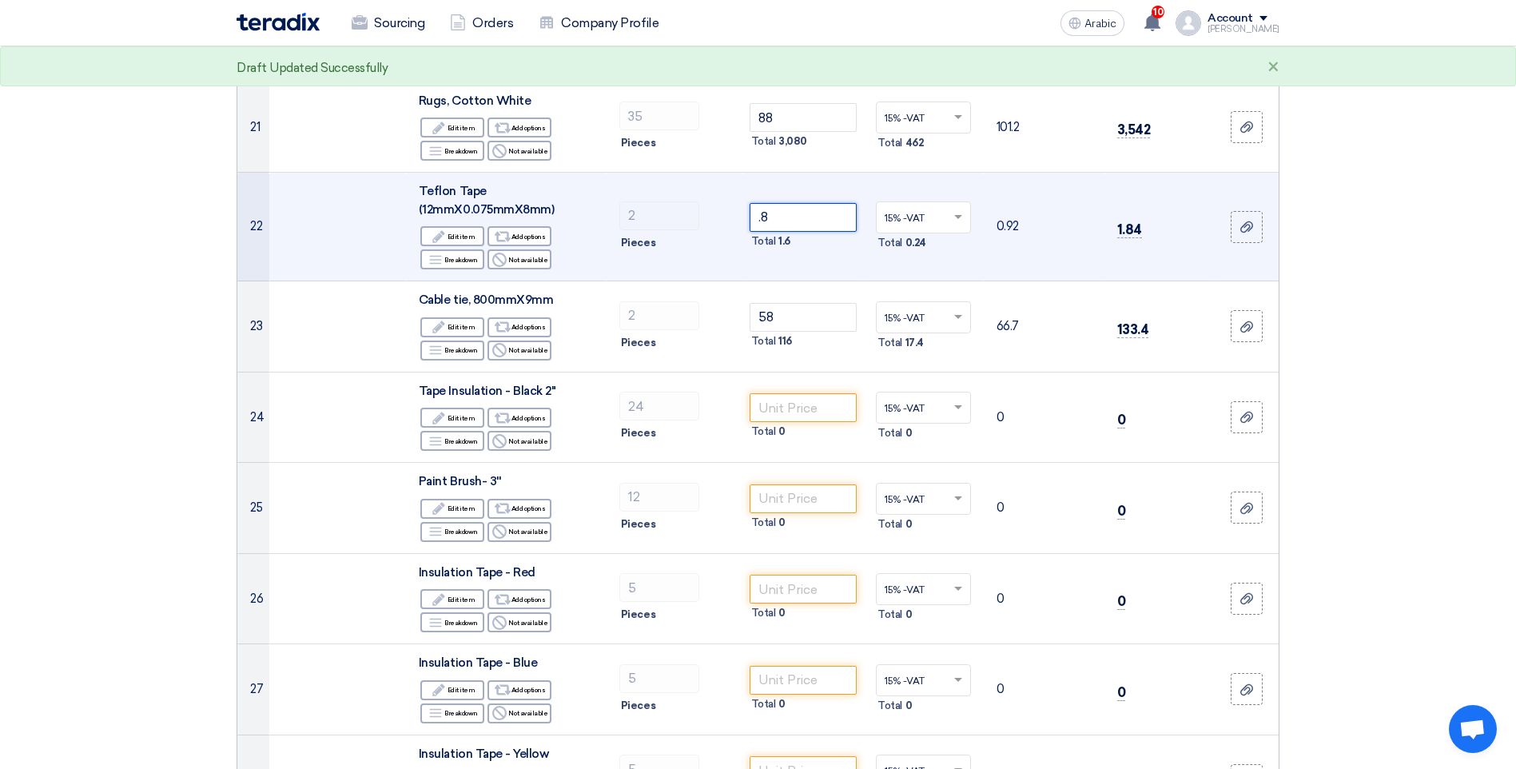
scroll to position [2238, 0]
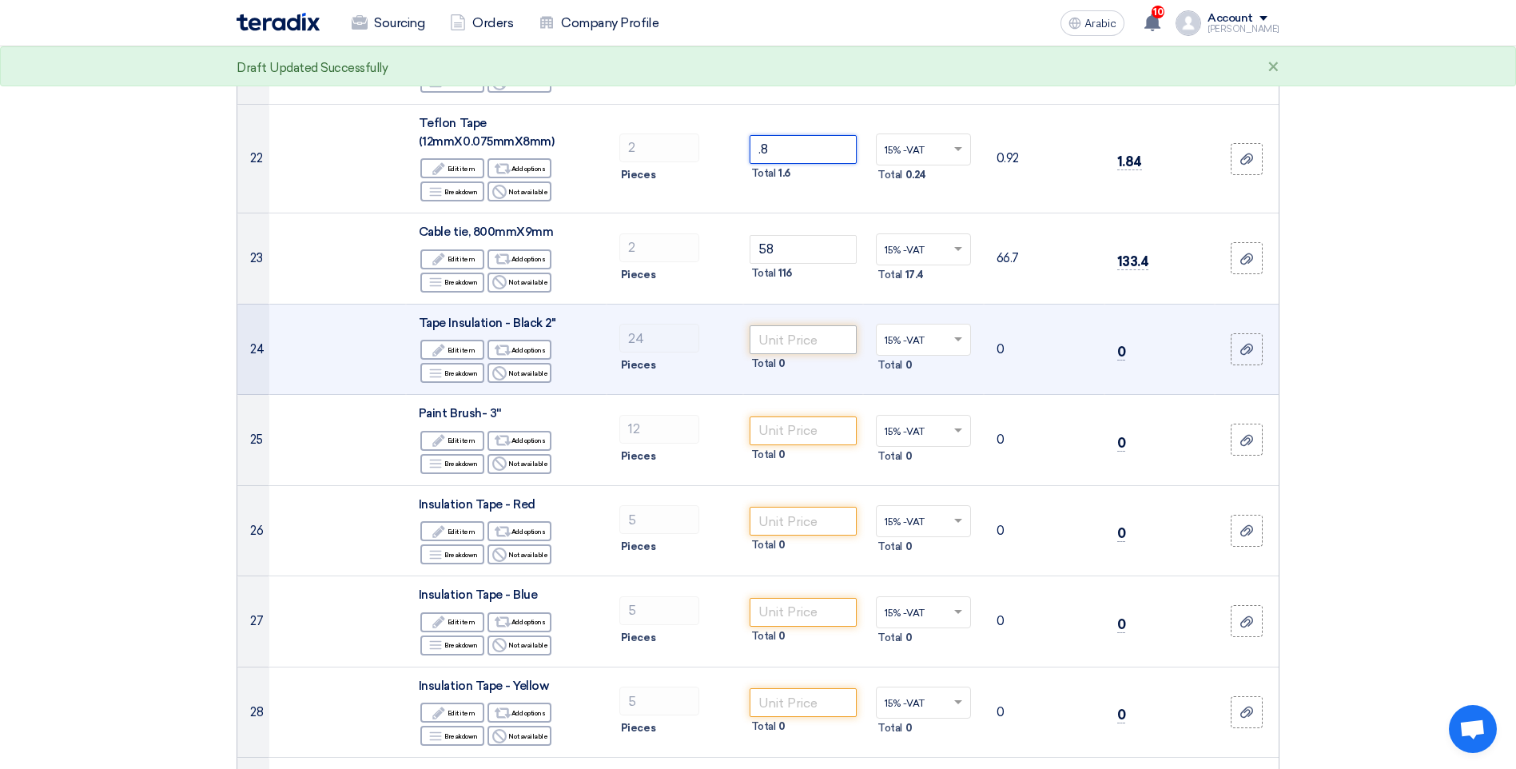
type input ".8"
click at [788, 346] on input "number" at bounding box center [804, 339] width 108 height 29
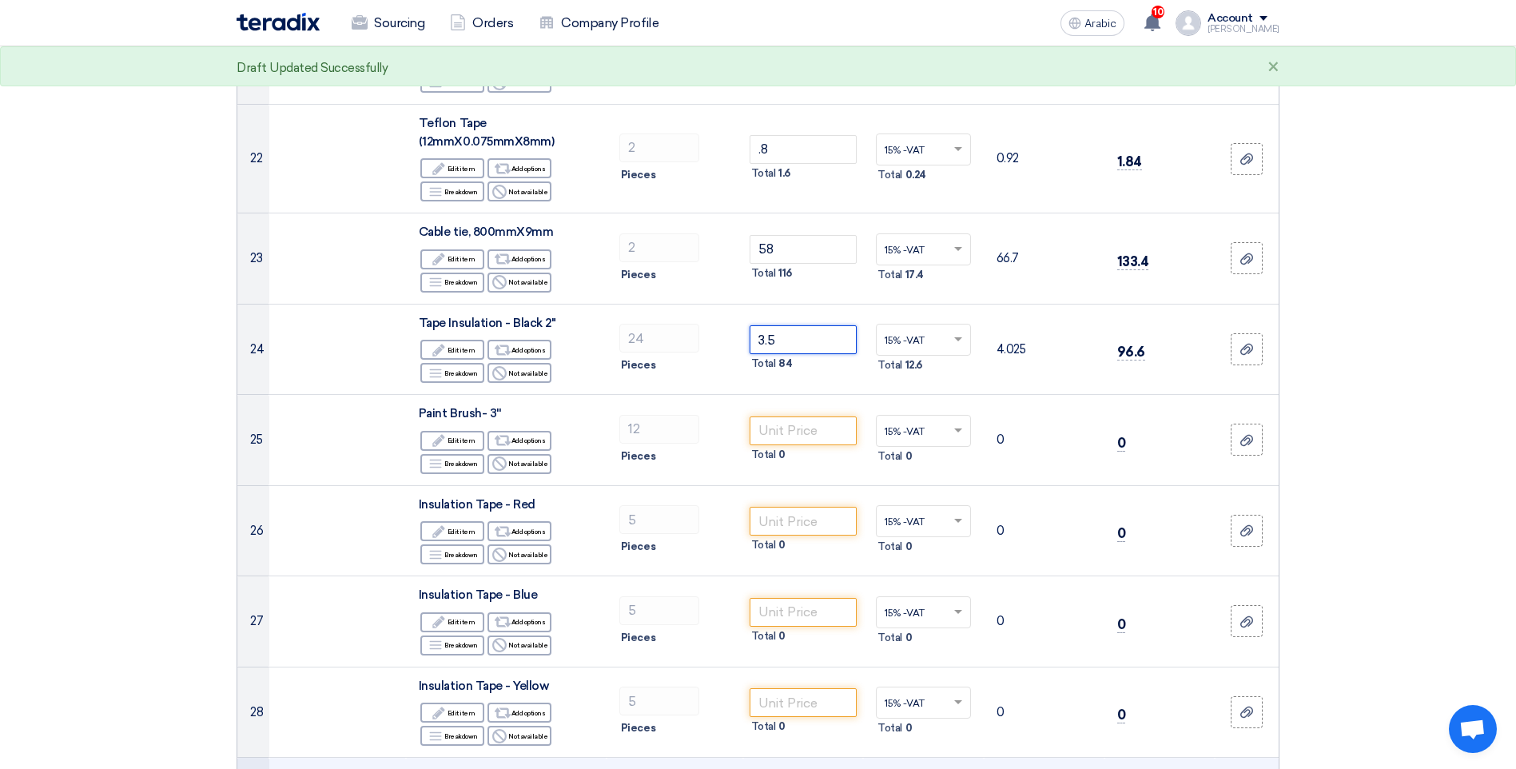
type input "3.5"
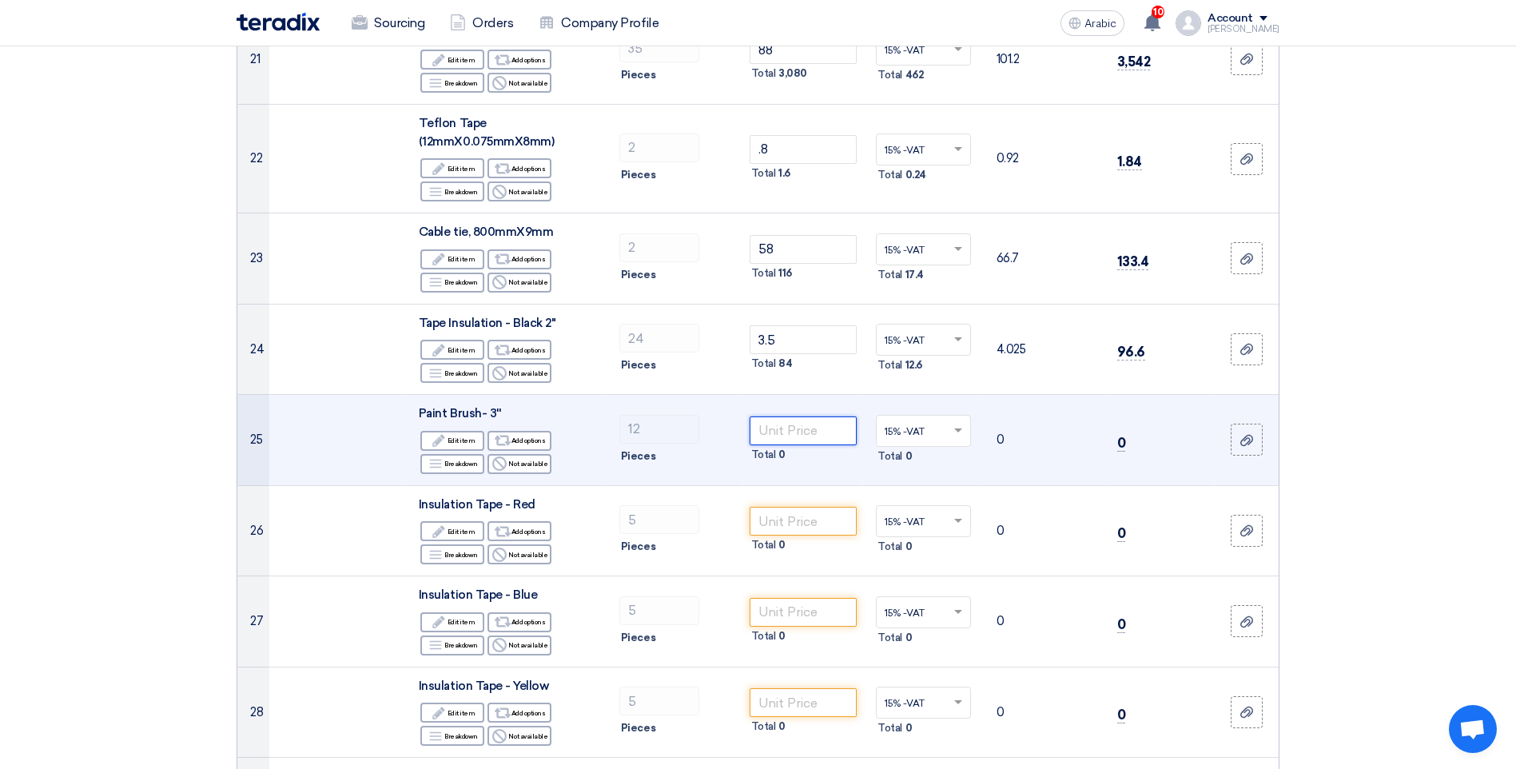
click at [830, 430] on input "number" at bounding box center [804, 430] width 108 height 29
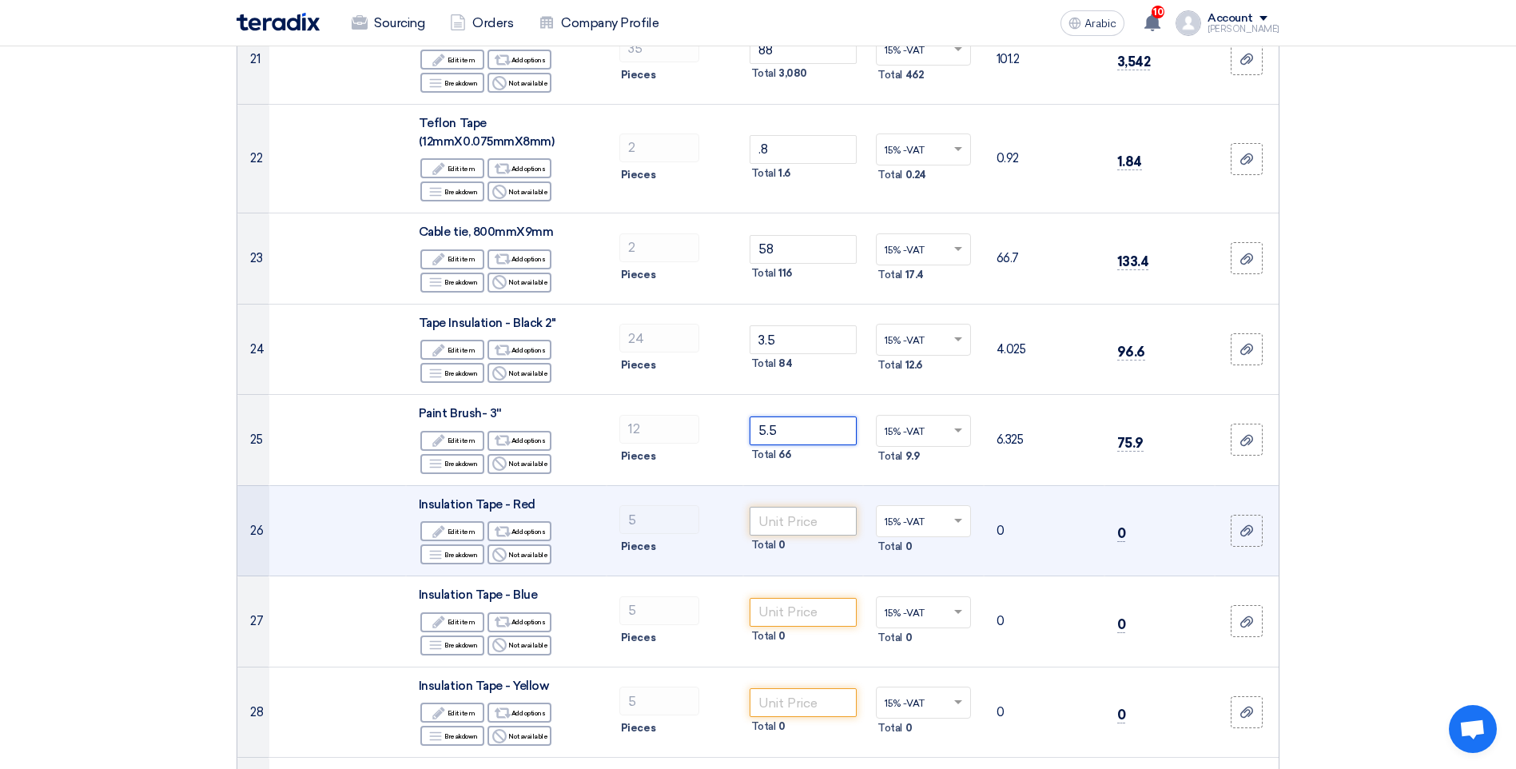
type input "5.5"
click at [814, 524] on input "number" at bounding box center [804, 521] width 108 height 29
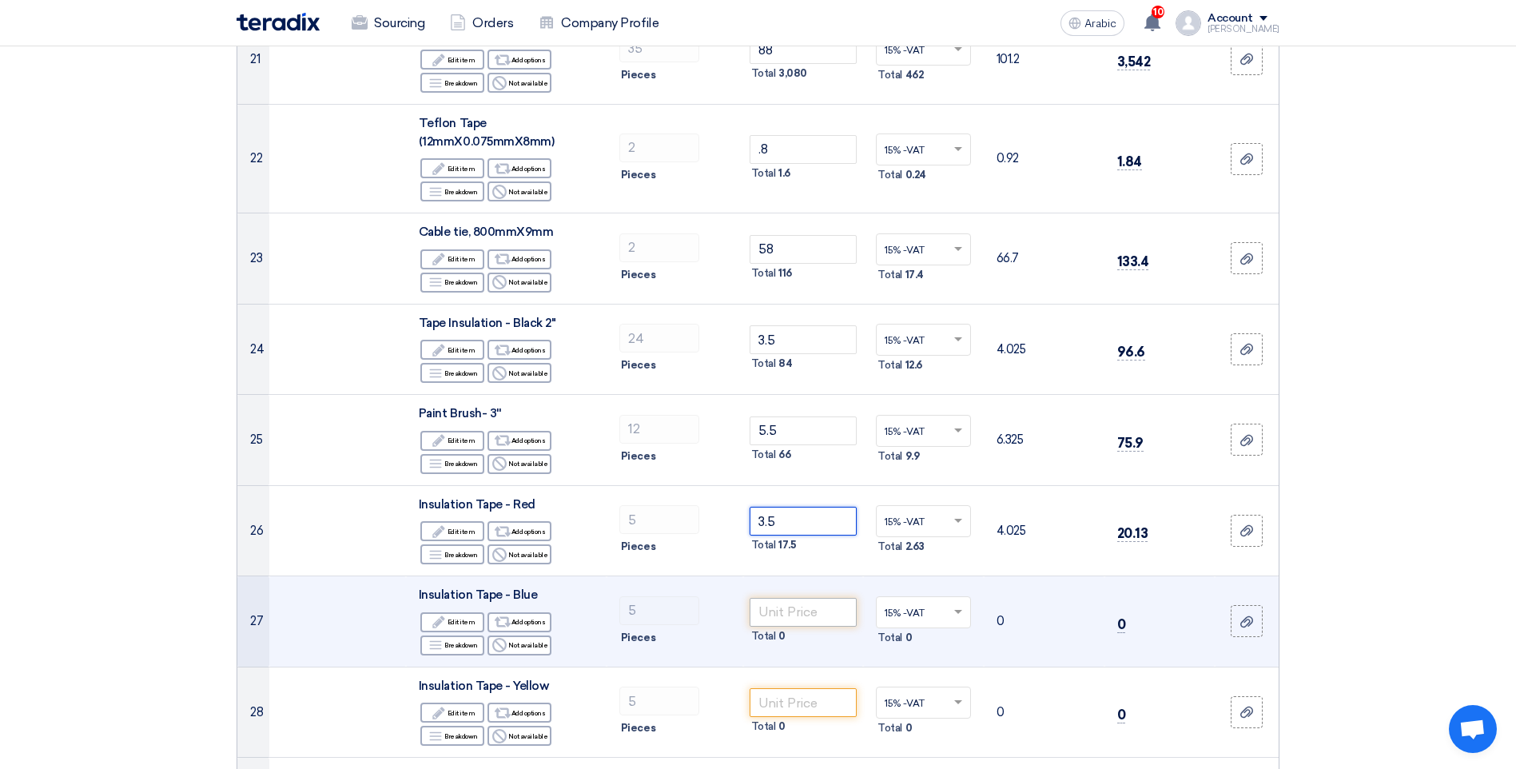
type input "3.5"
click at [794, 611] on input "number" at bounding box center [804, 612] width 108 height 29
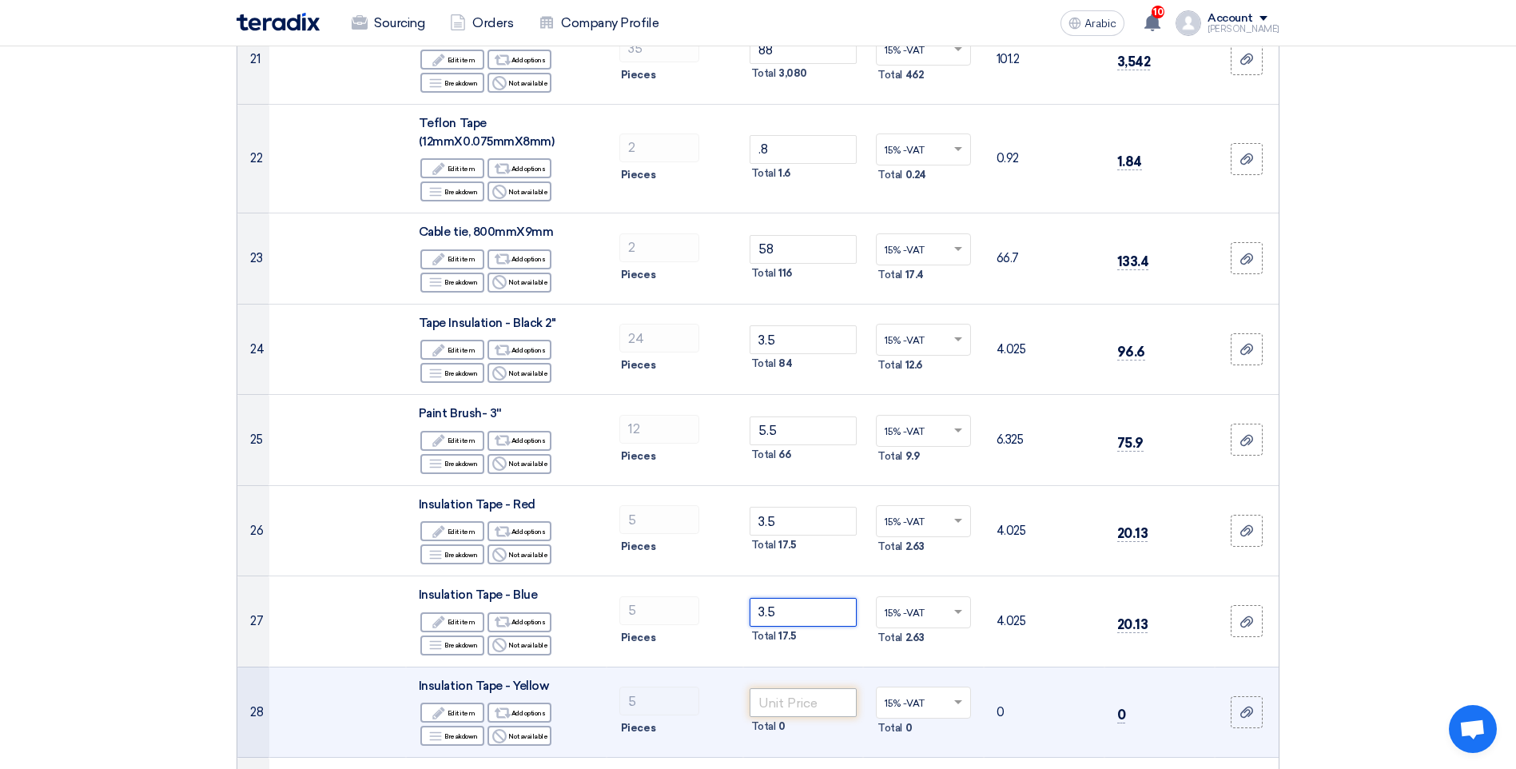
type input "3.5"
drag, startPoint x: 802, startPoint y: 714, endPoint x: 811, endPoint y: 705, distance: 13.6
click at [802, 714] on input "number" at bounding box center [804, 702] width 108 height 29
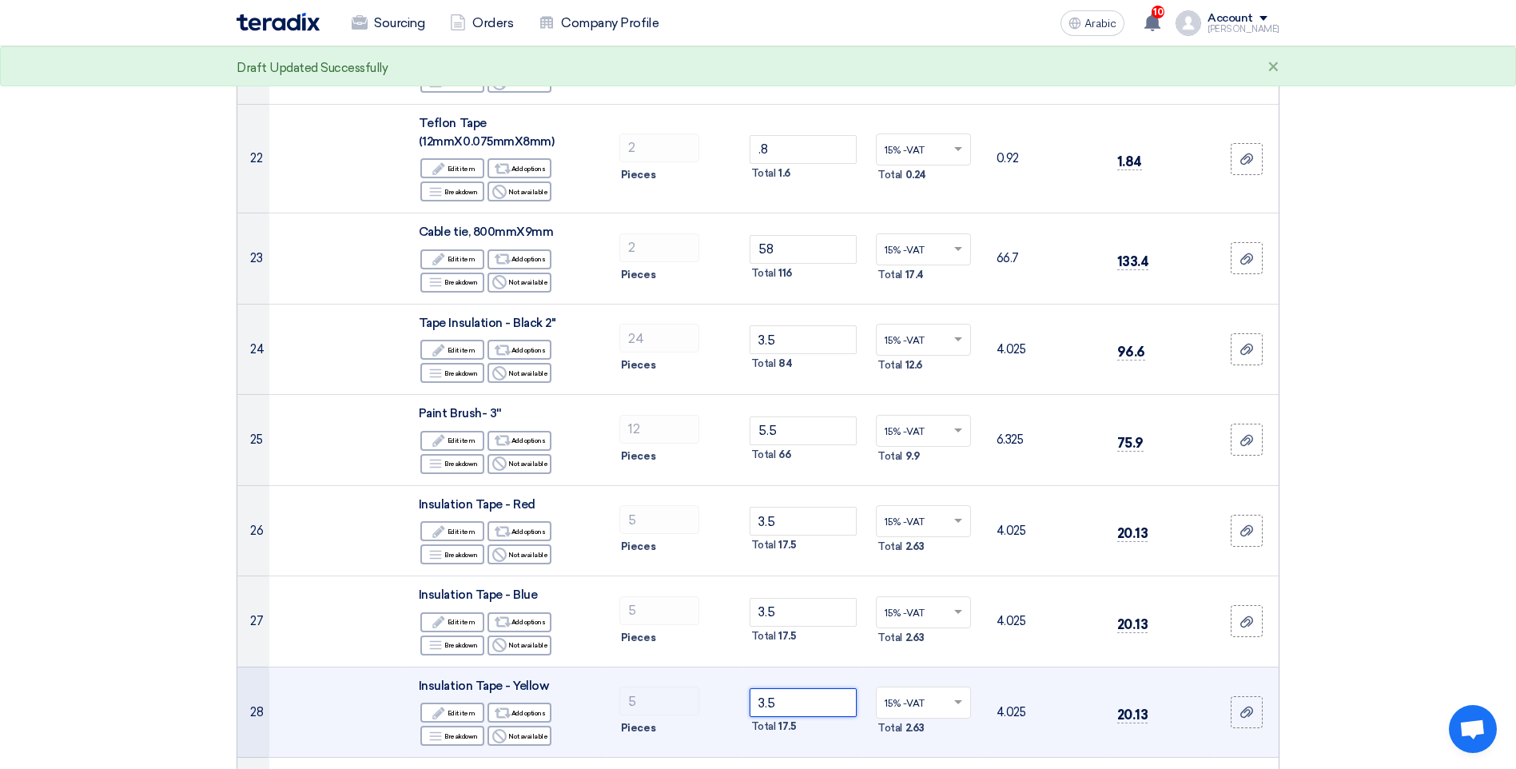
scroll to position [2637, 0]
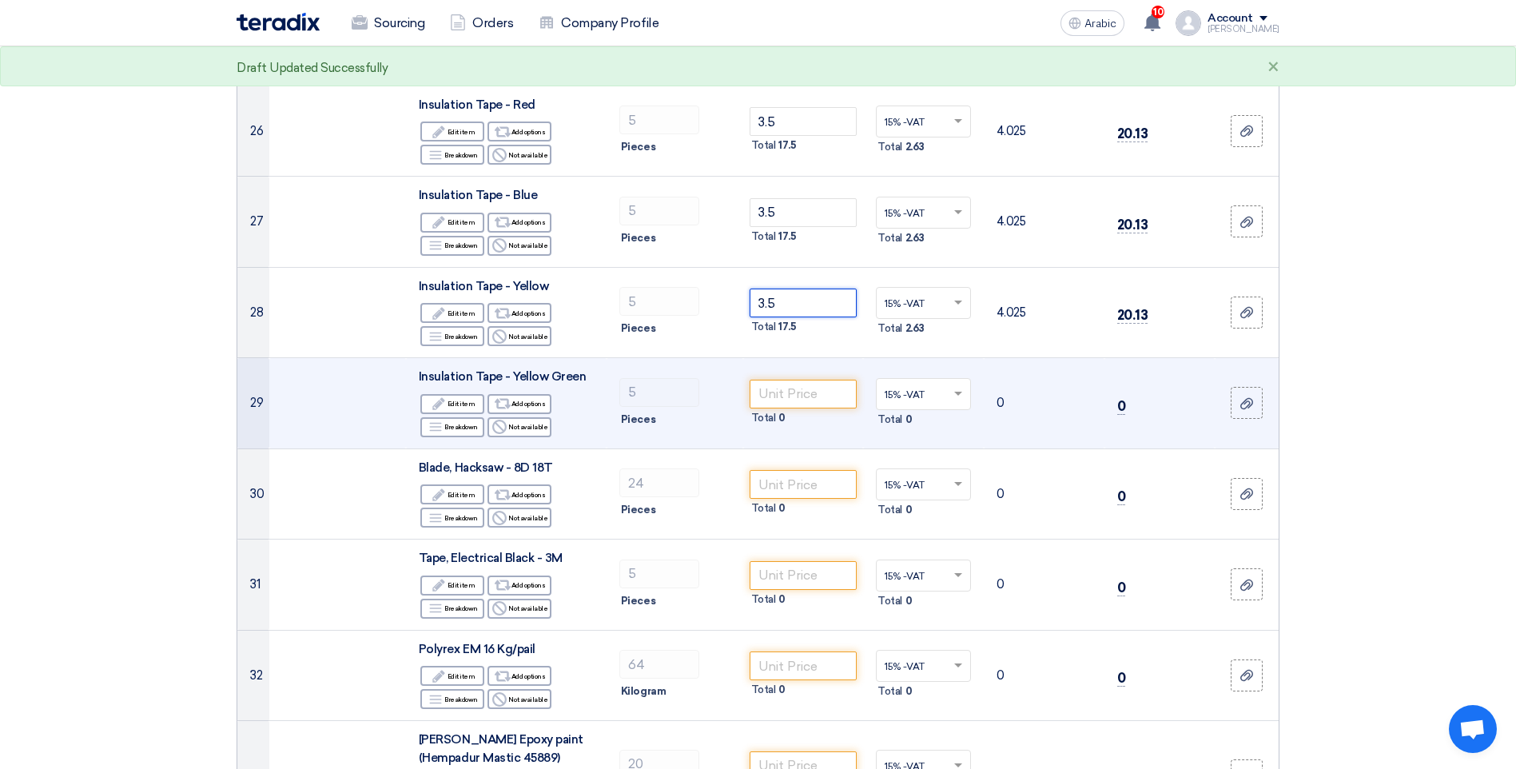
type input "3.5"
click at [791, 408] on div "Total 0" at bounding box center [804, 417] width 108 height 19
click at [803, 384] on input "number" at bounding box center [804, 394] width 108 height 29
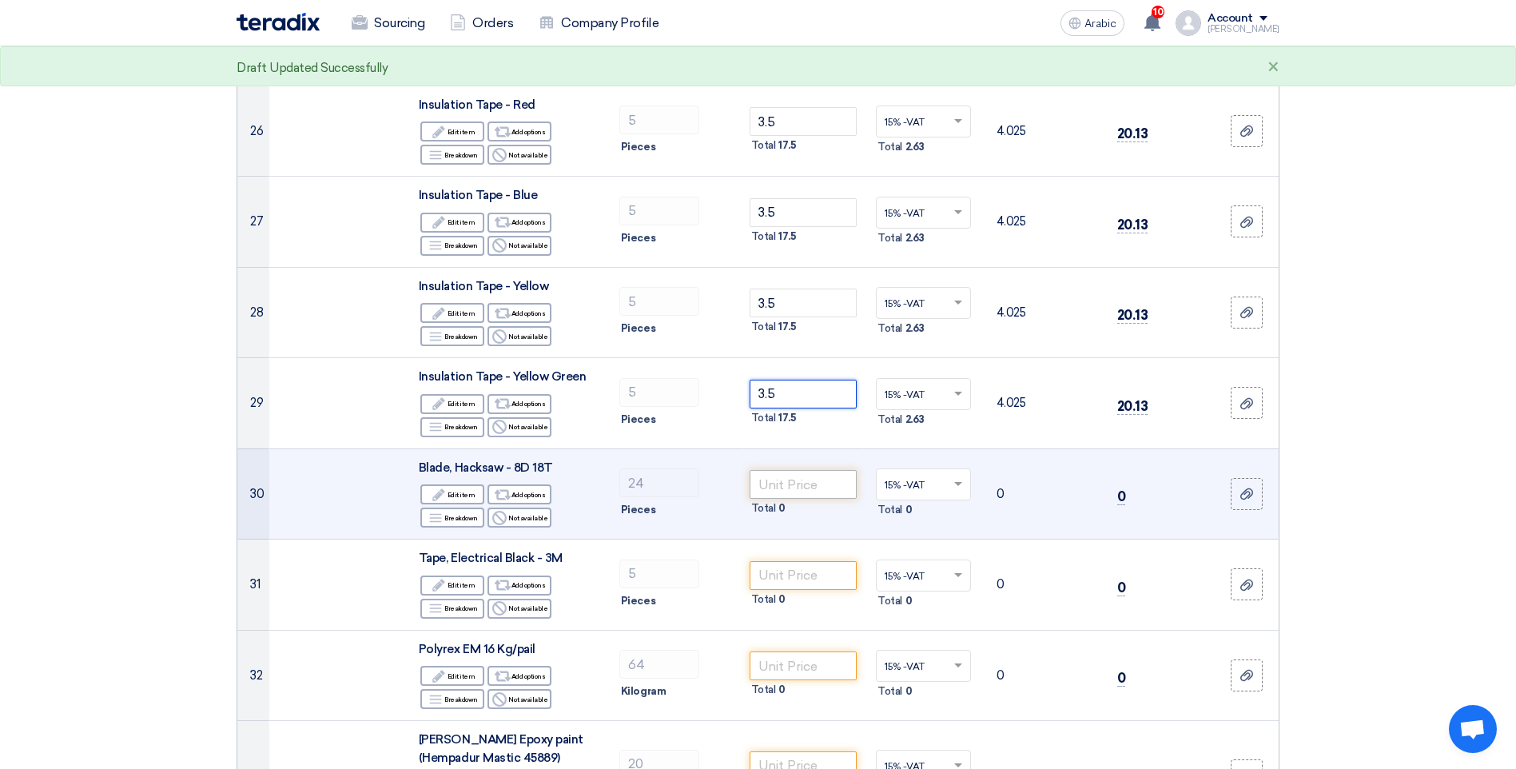
type input "3.5"
click at [815, 488] on input "number" at bounding box center [804, 484] width 108 height 29
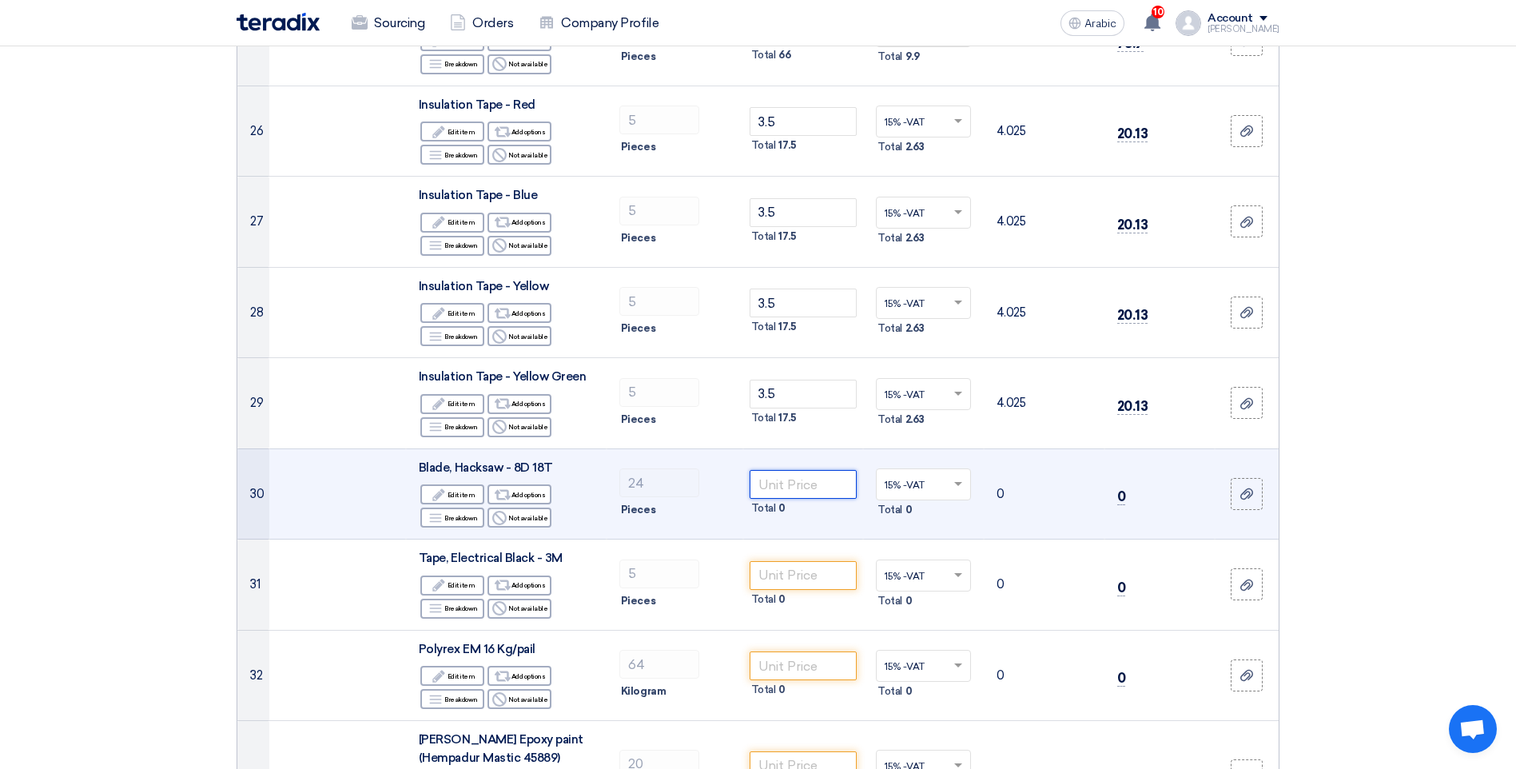
click at [824, 487] on input "number" at bounding box center [804, 484] width 108 height 29
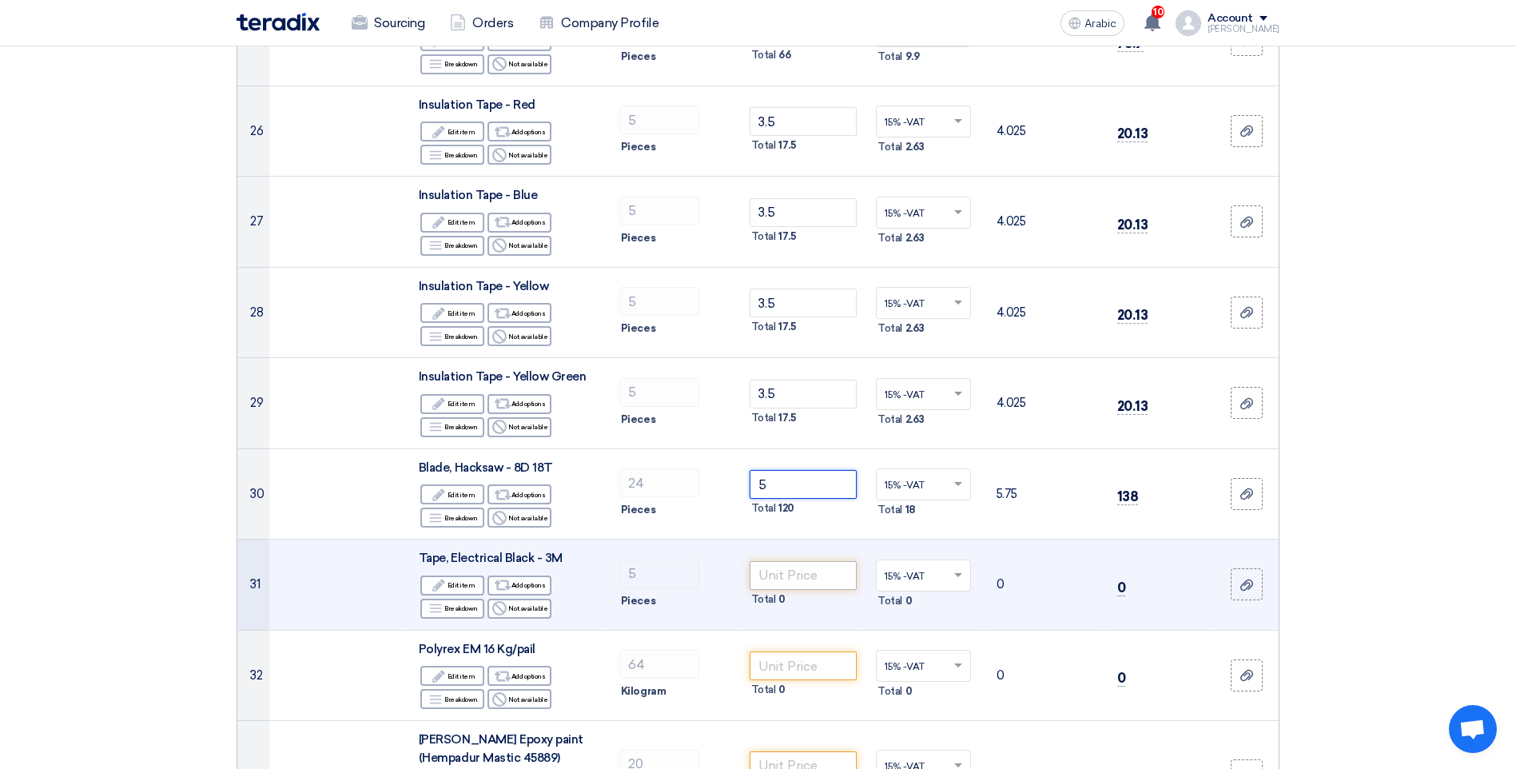
type input "5"
click at [822, 584] on input "number" at bounding box center [804, 575] width 108 height 29
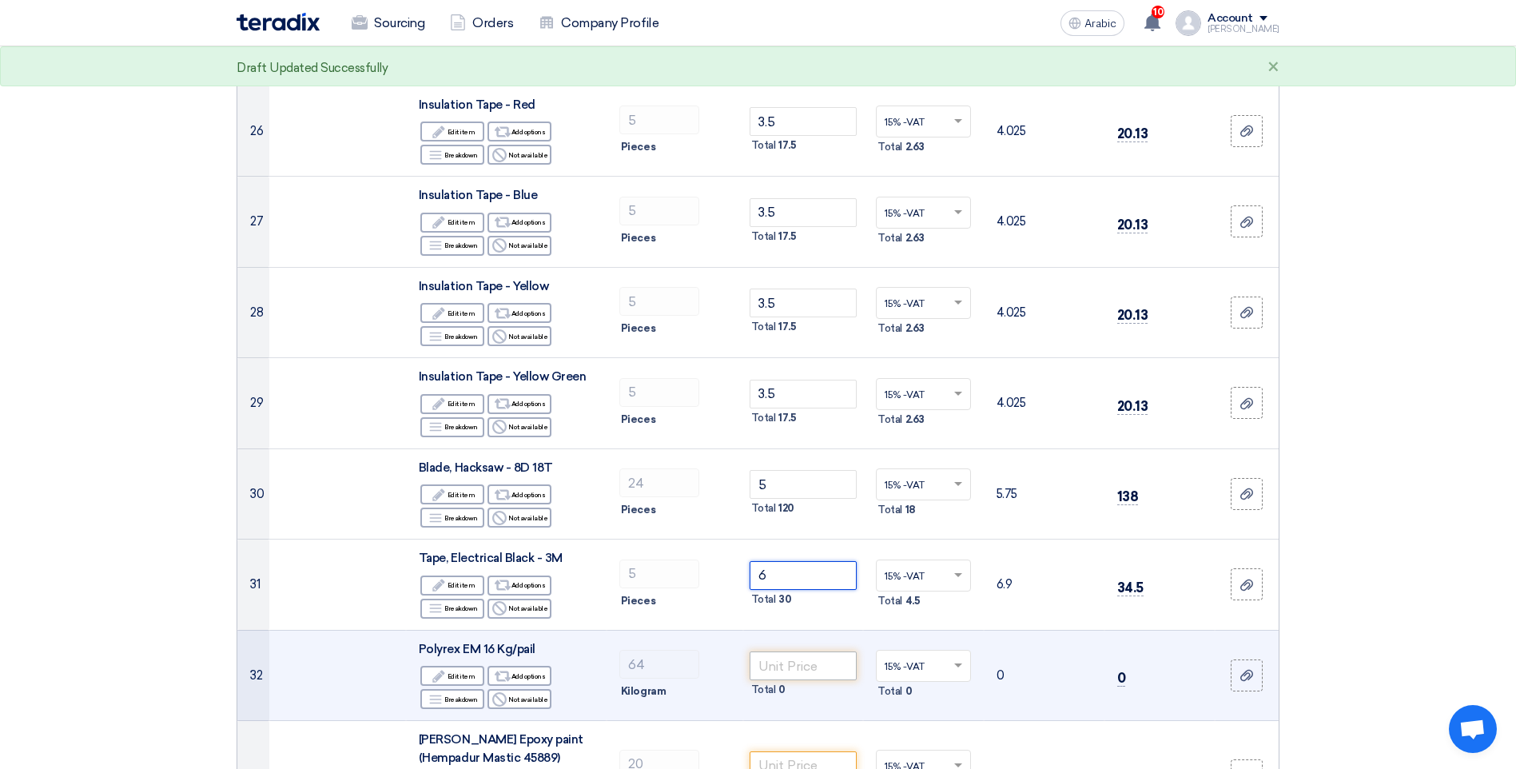
type input "6"
click at [829, 662] on input "number" at bounding box center [804, 665] width 108 height 29
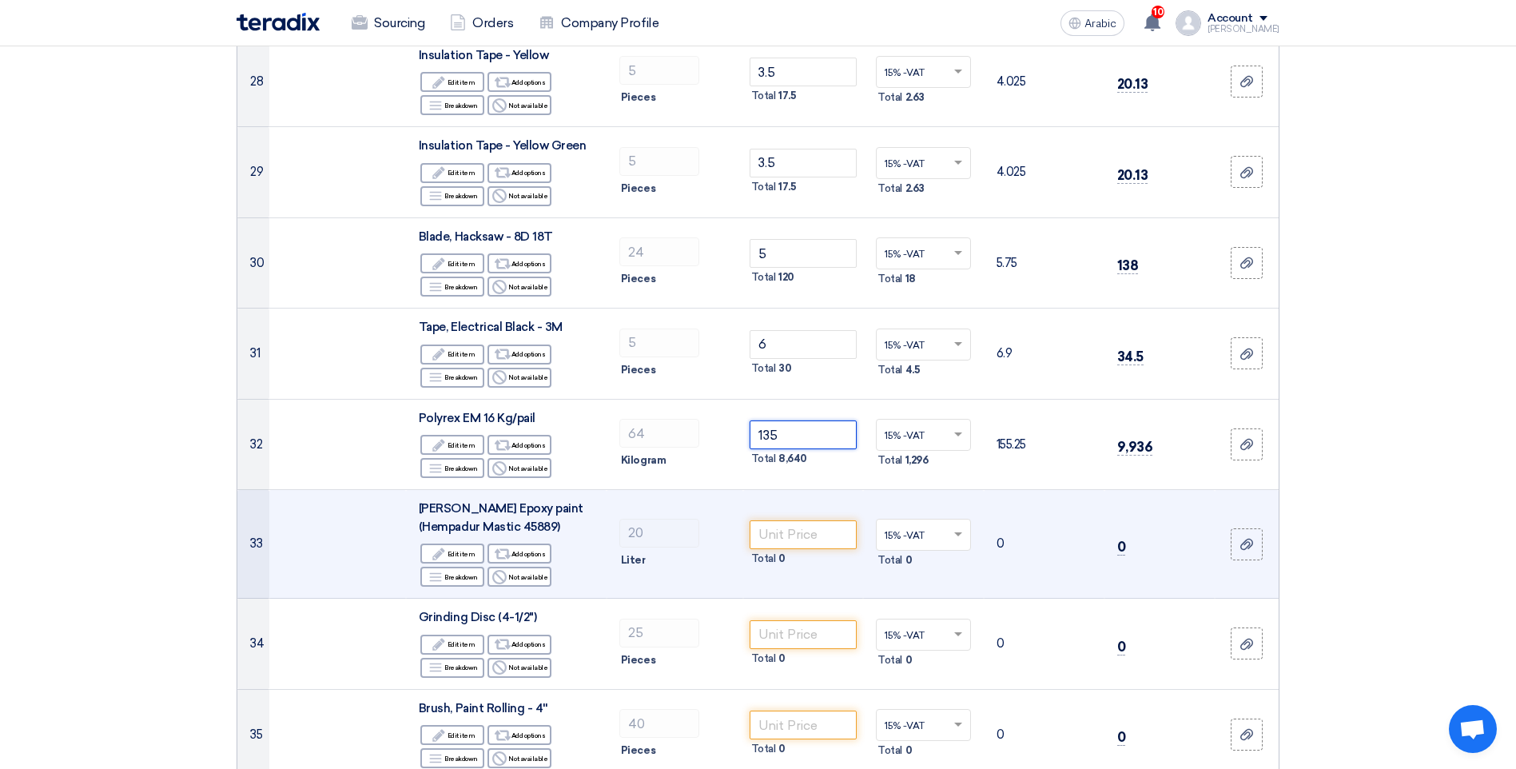
scroll to position [2877, 0]
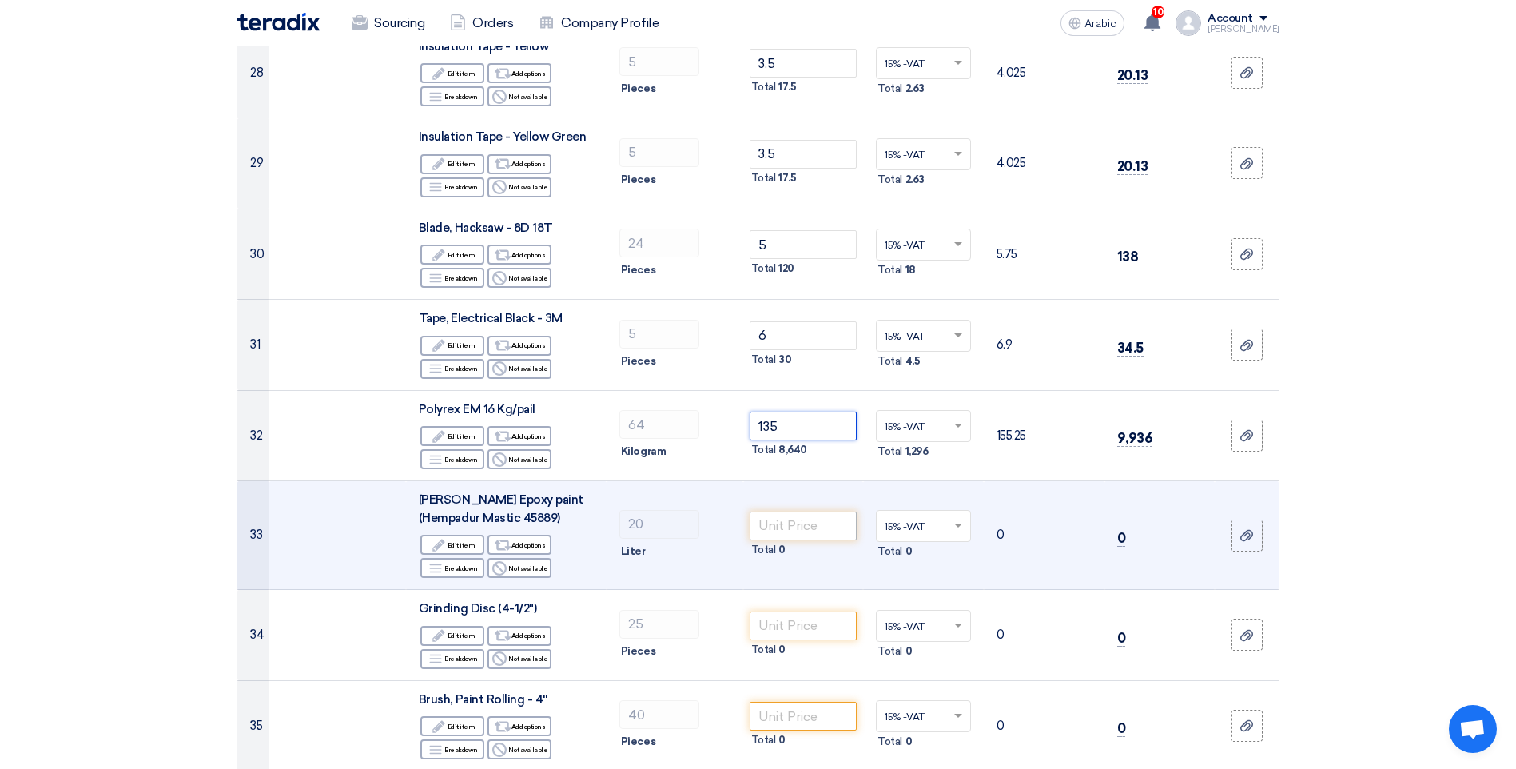
type input "135"
click at [791, 530] on input "number" at bounding box center [804, 525] width 108 height 29
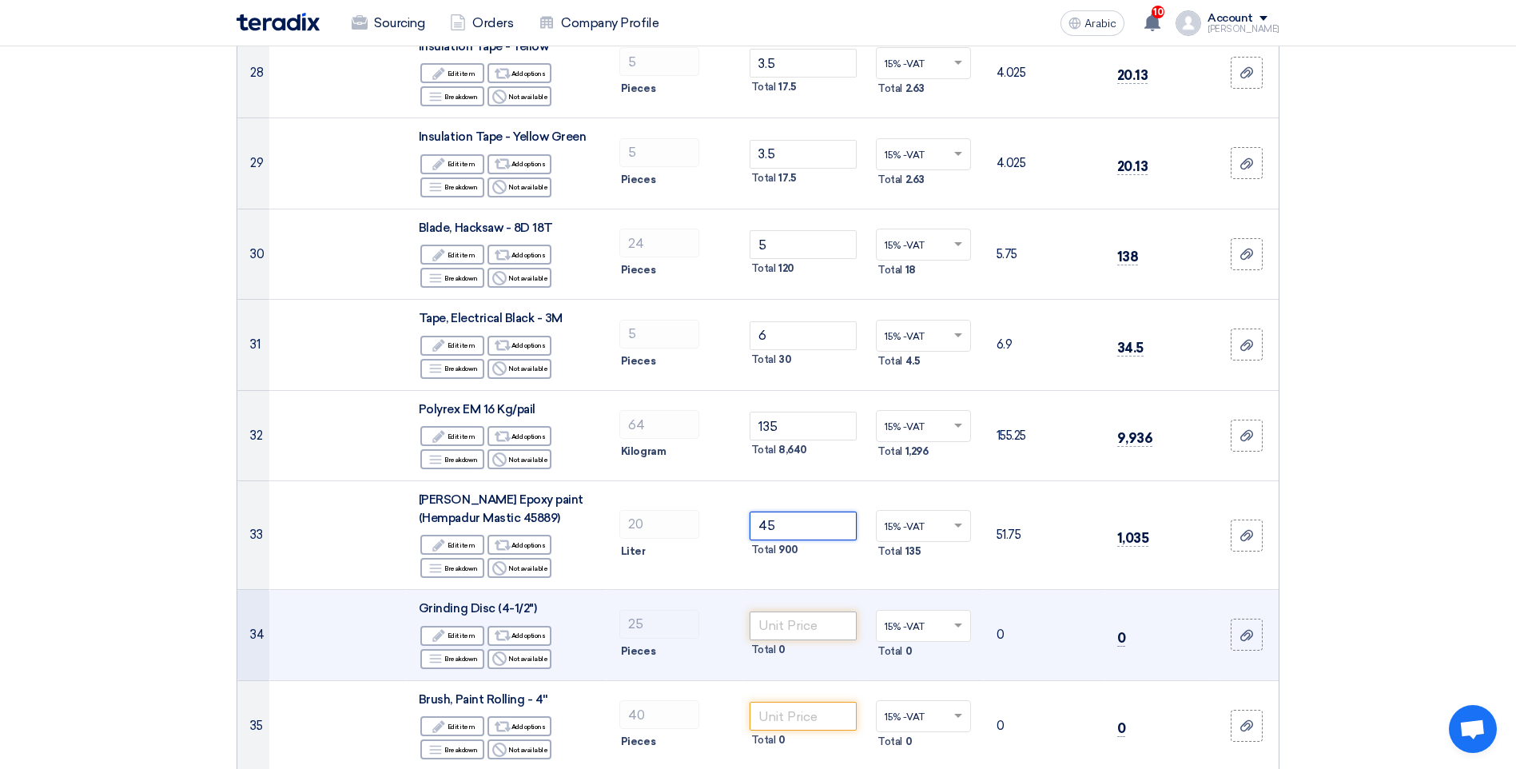
type input "45"
click at [818, 631] on input "number" at bounding box center [804, 625] width 108 height 29
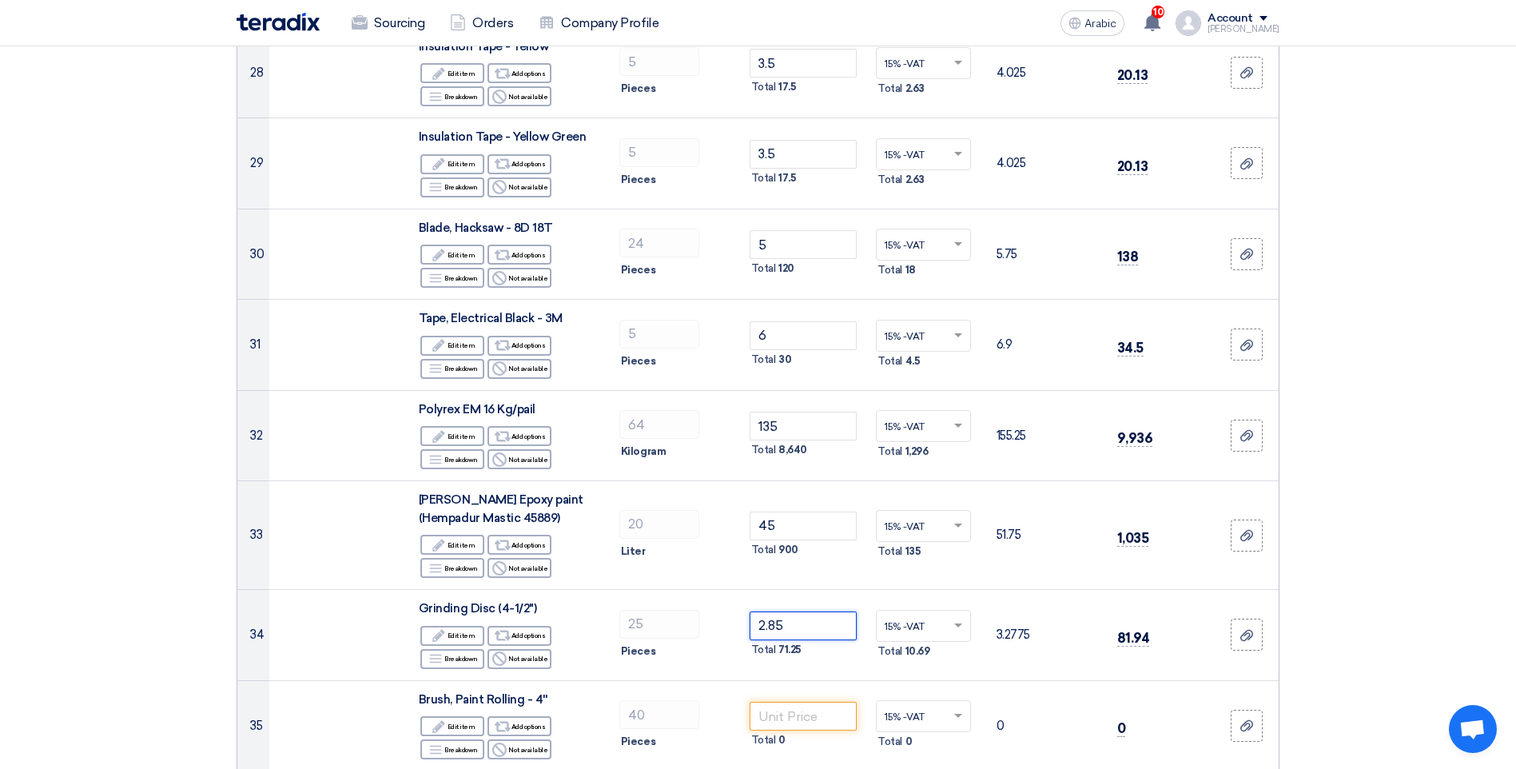
type input "2.85"
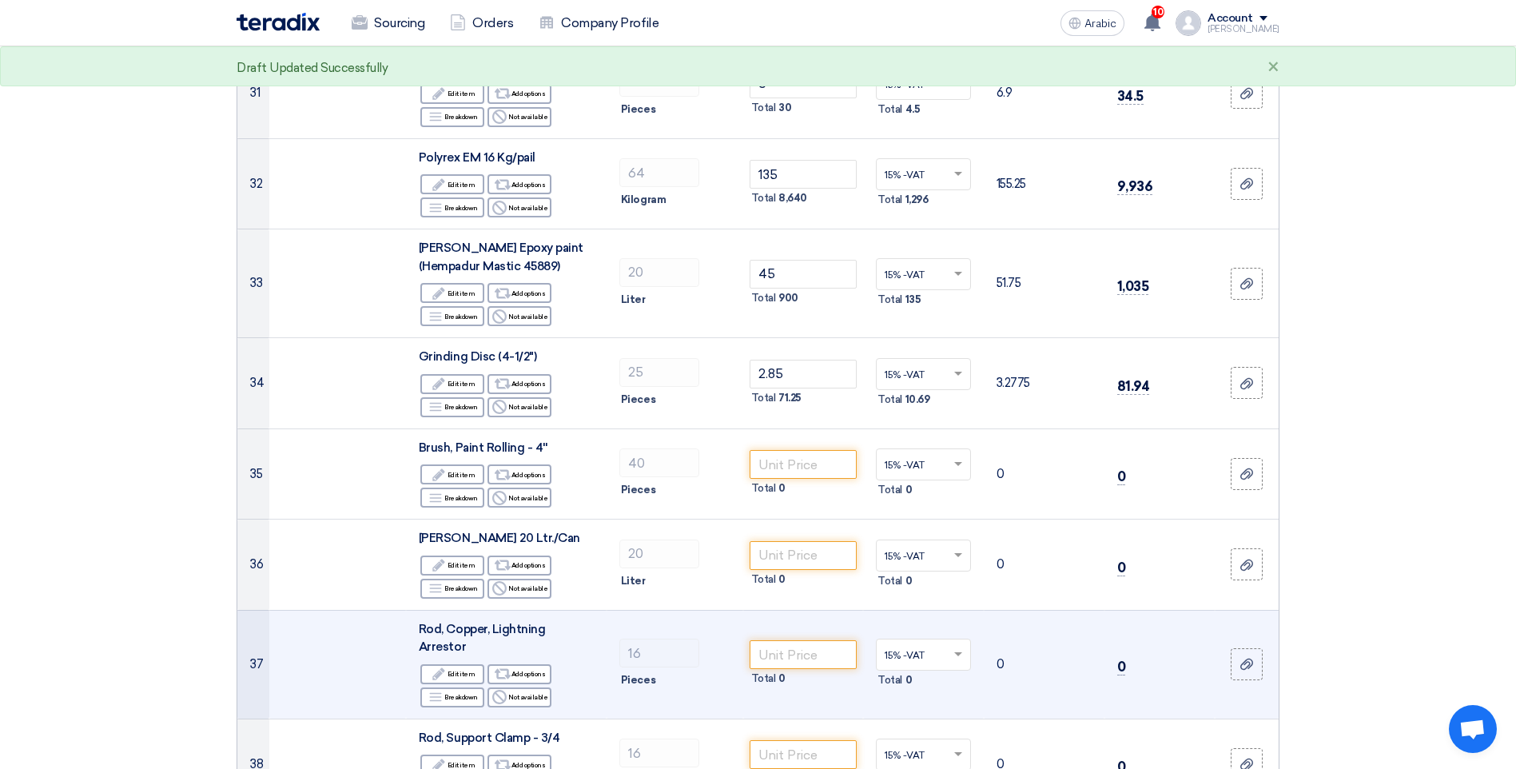
scroll to position [3197, 0]
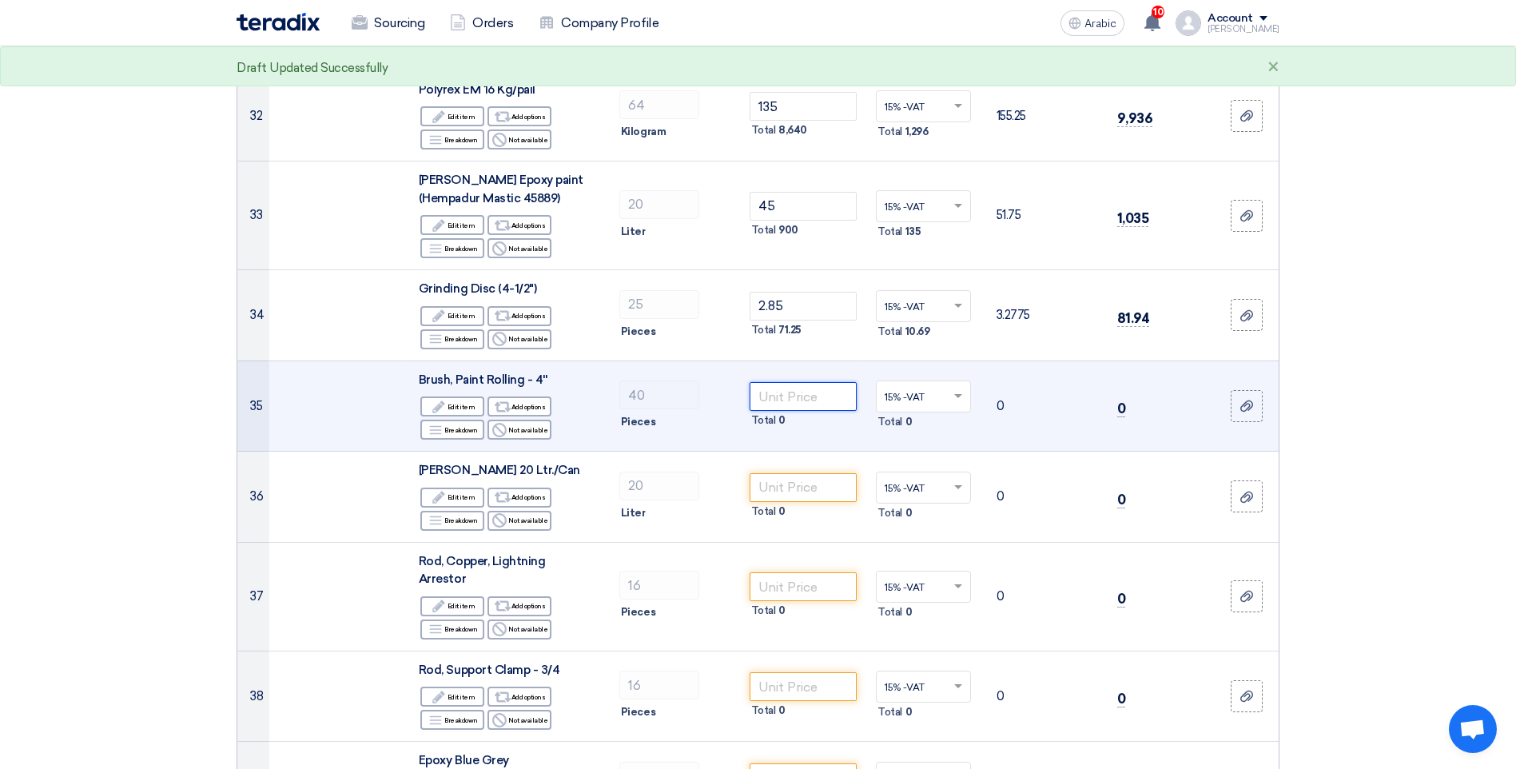
click at [801, 397] on input "number" at bounding box center [804, 396] width 108 height 29
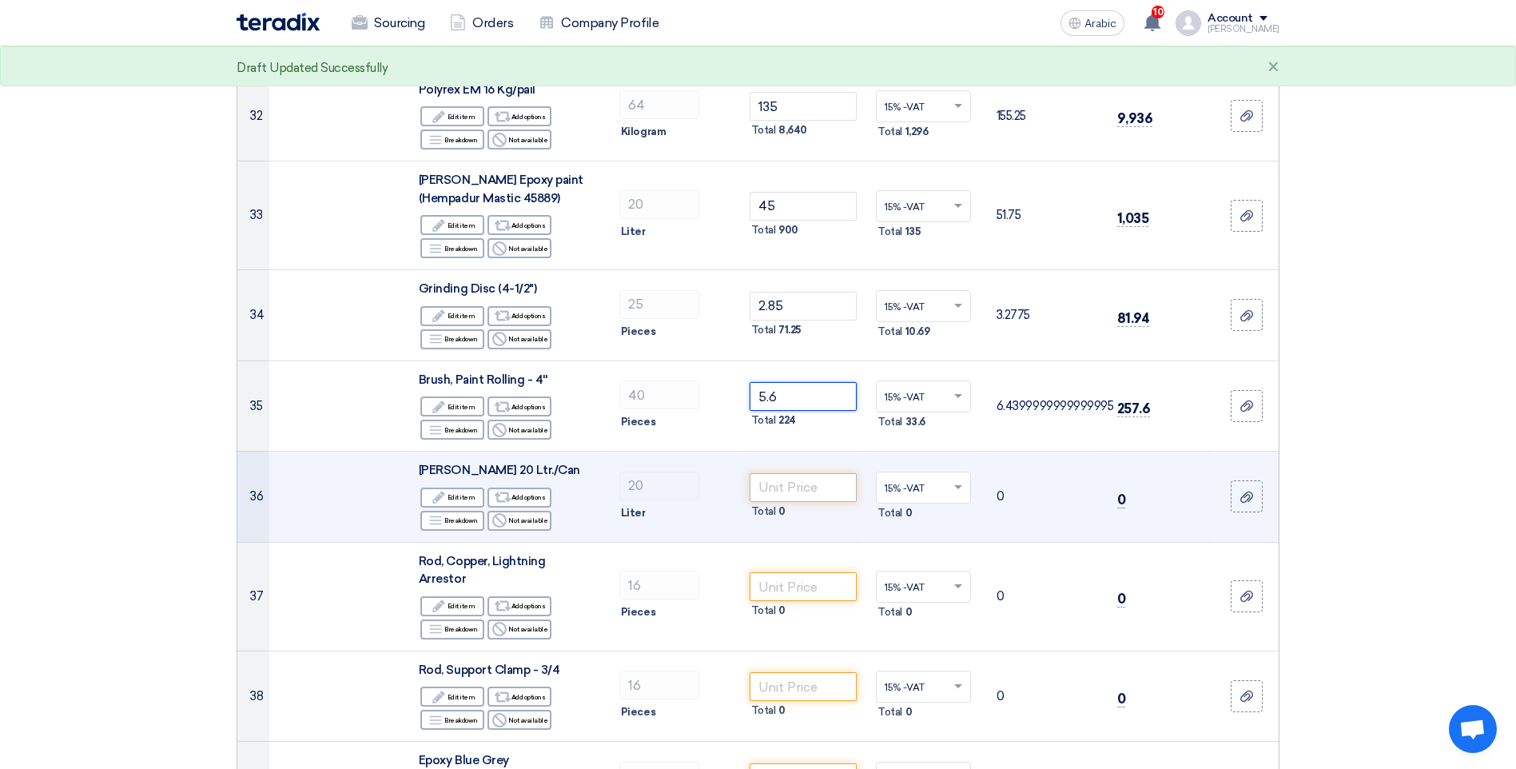
type input "5.6"
click at [789, 496] on input "number" at bounding box center [804, 487] width 108 height 29
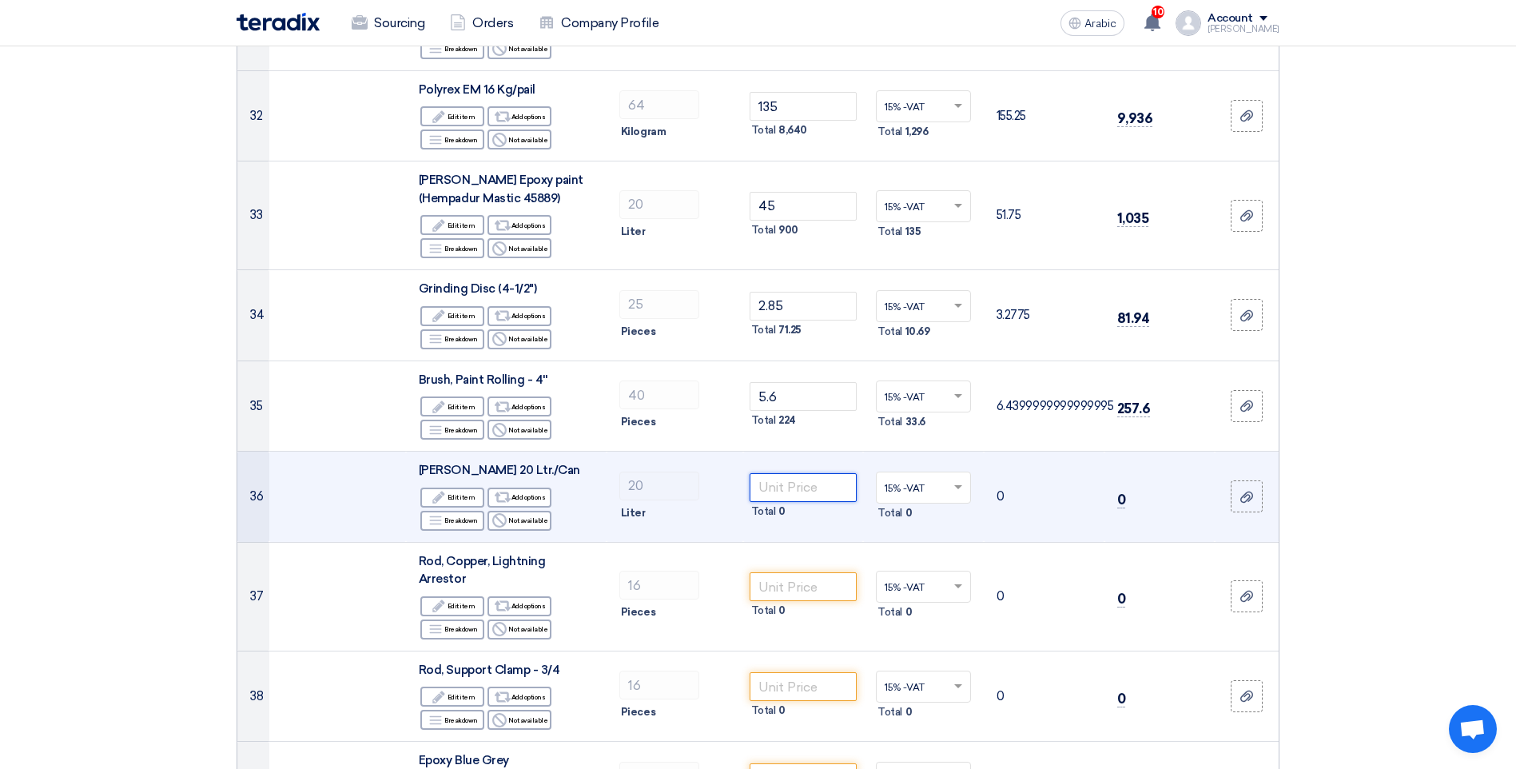
click at [790, 494] on input "number" at bounding box center [804, 487] width 108 height 29
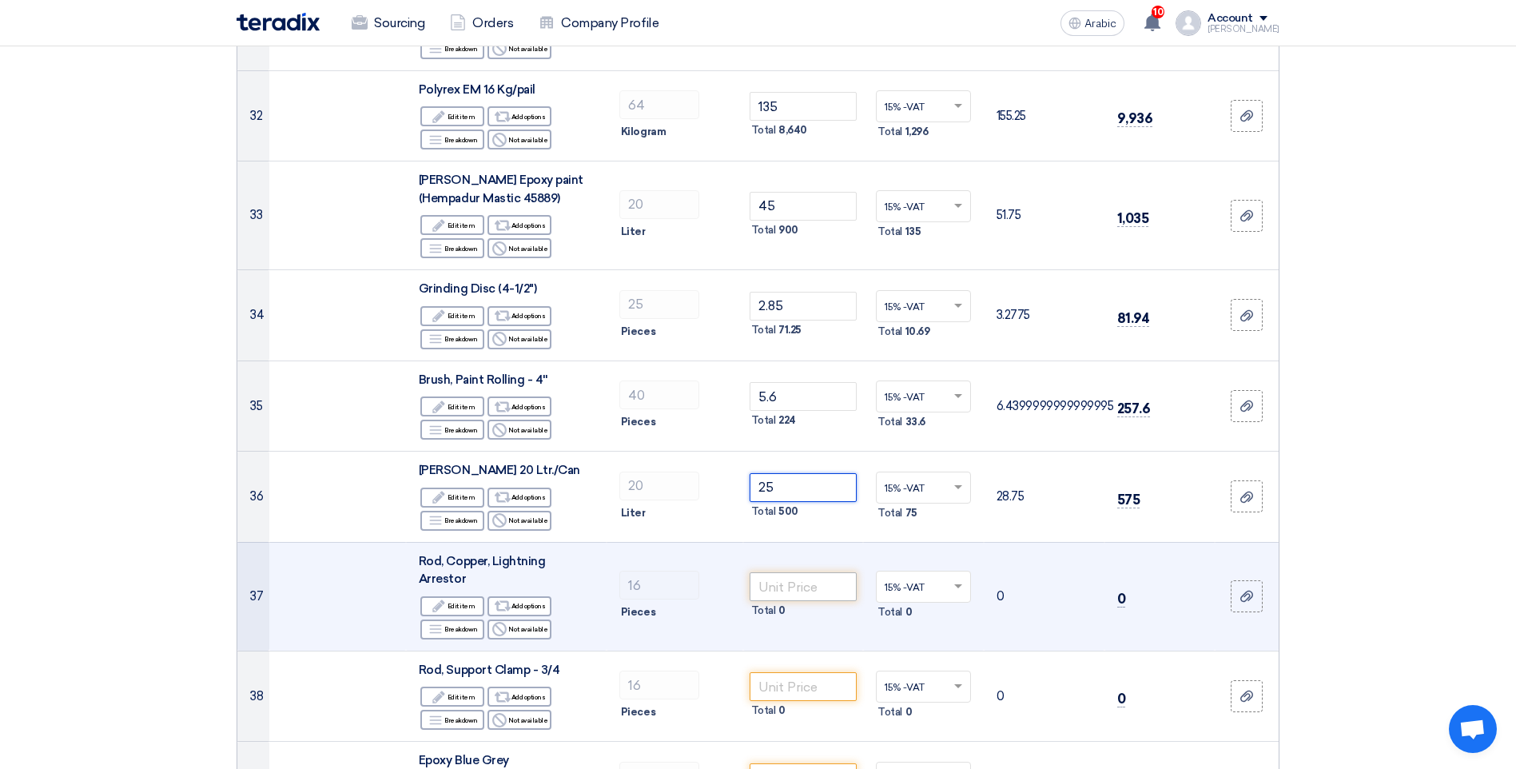
type input "25"
click at [806, 580] on input "number" at bounding box center [804, 586] width 108 height 29
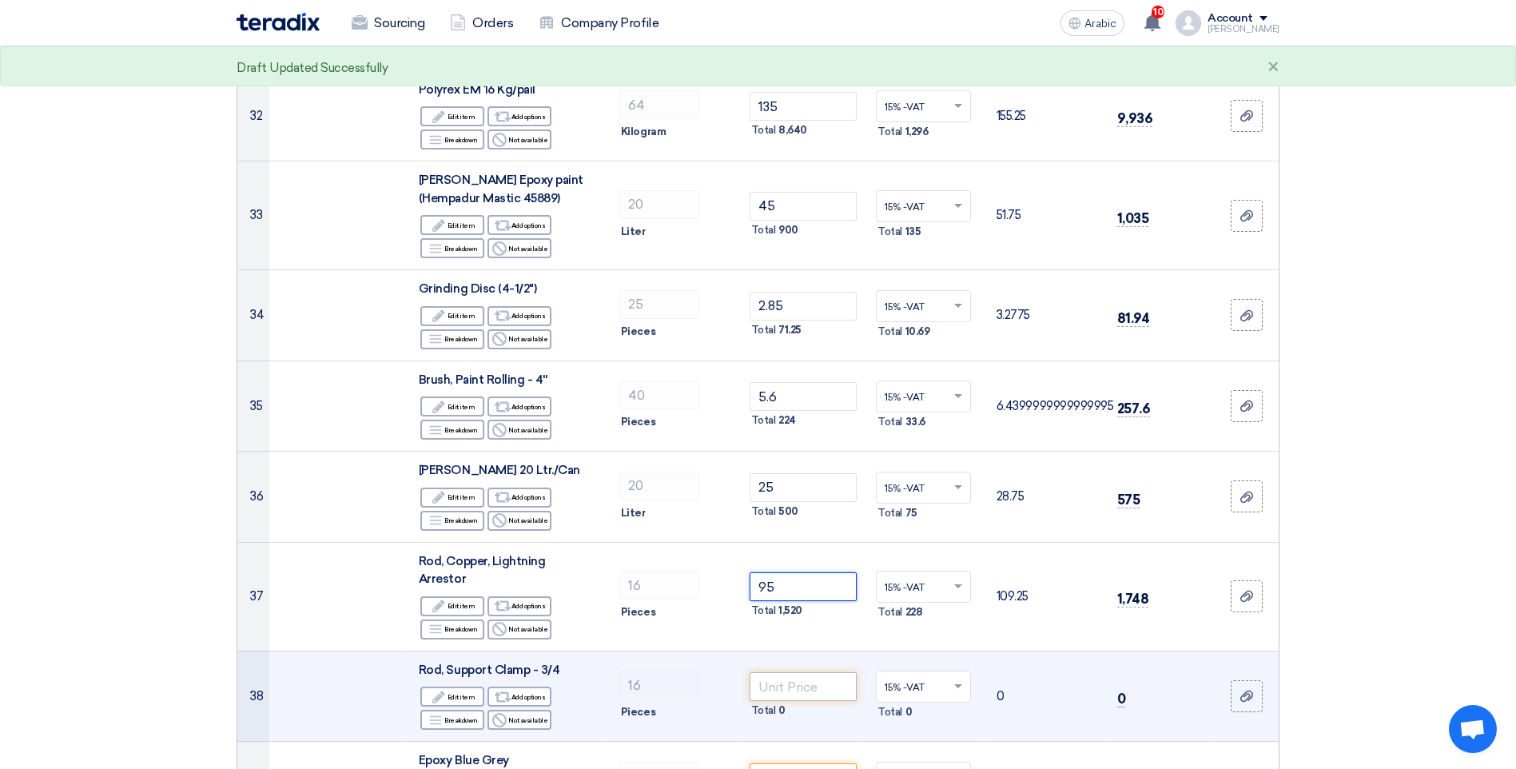
type input "95"
click at [812, 672] on input "number" at bounding box center [804, 686] width 108 height 29
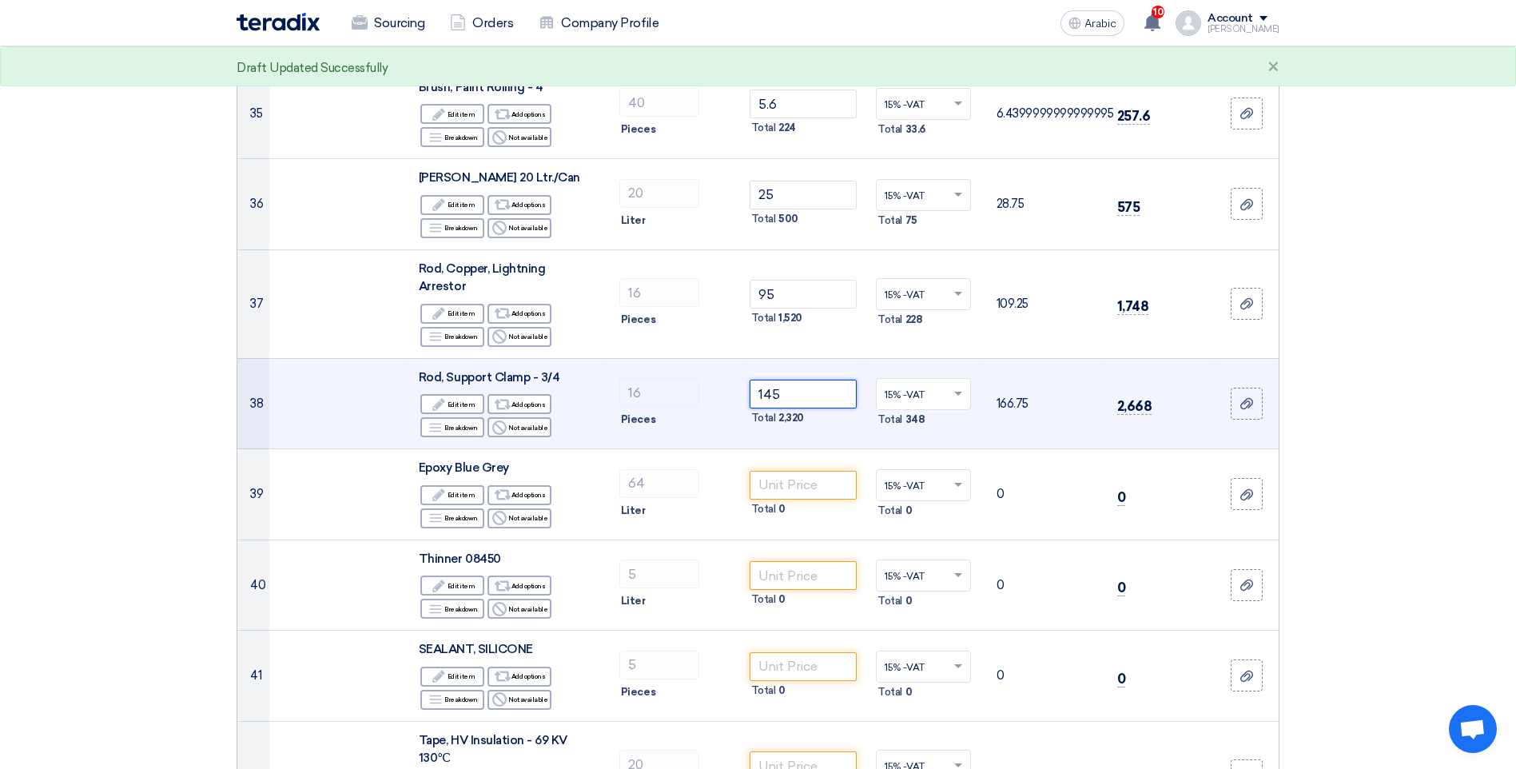
scroll to position [3596, 0]
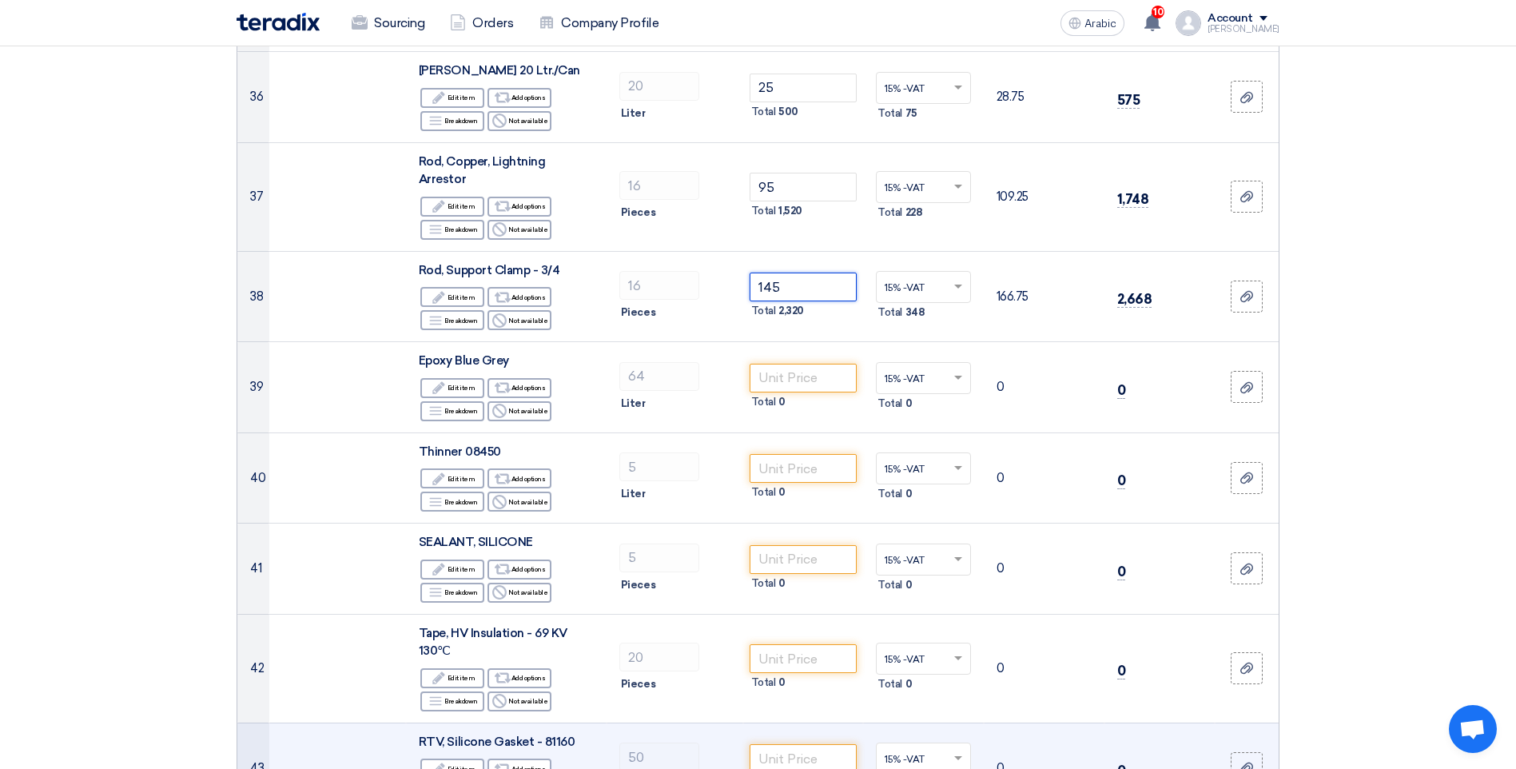
type input "145"
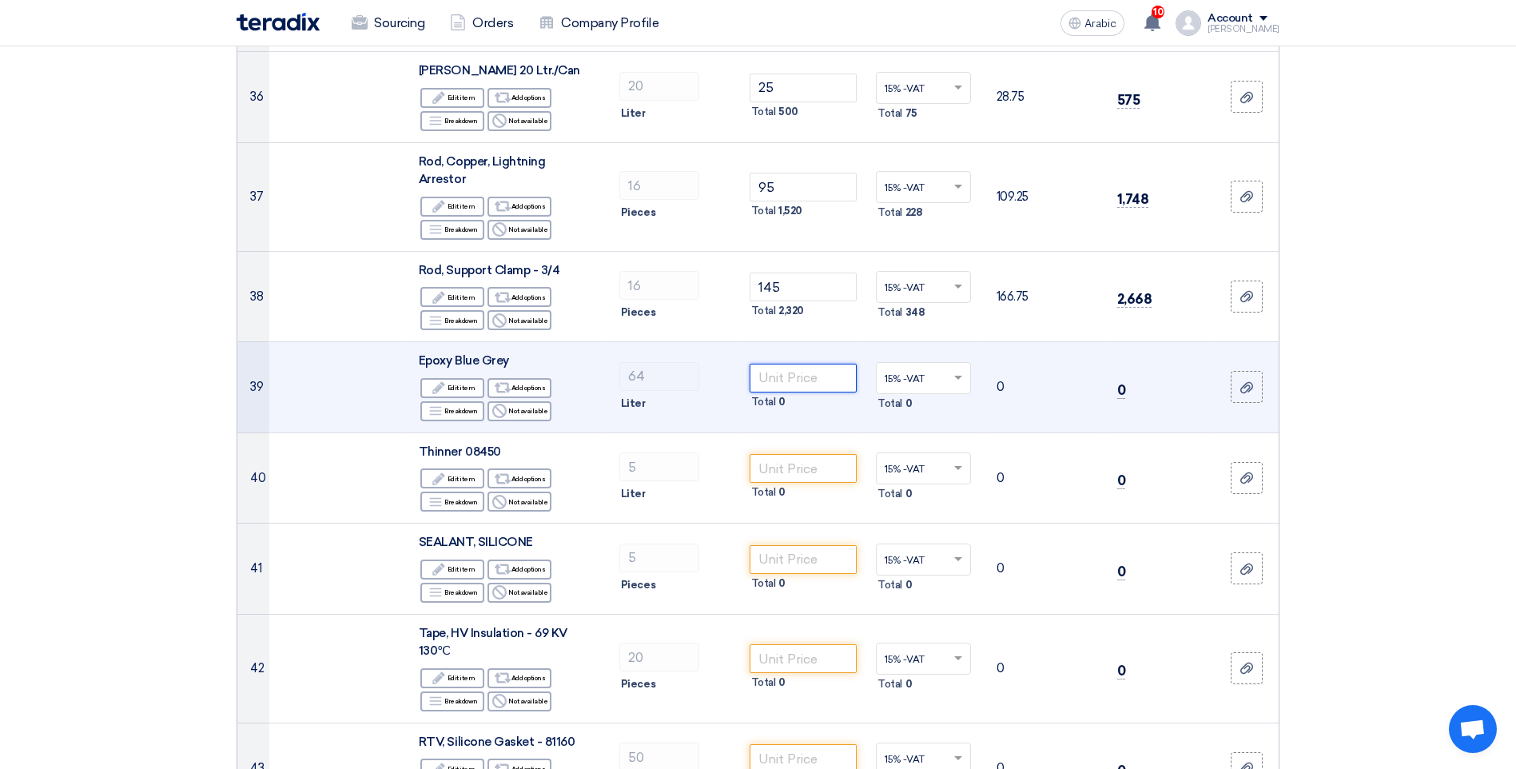
click at [816, 364] on input "number" at bounding box center [804, 378] width 108 height 29
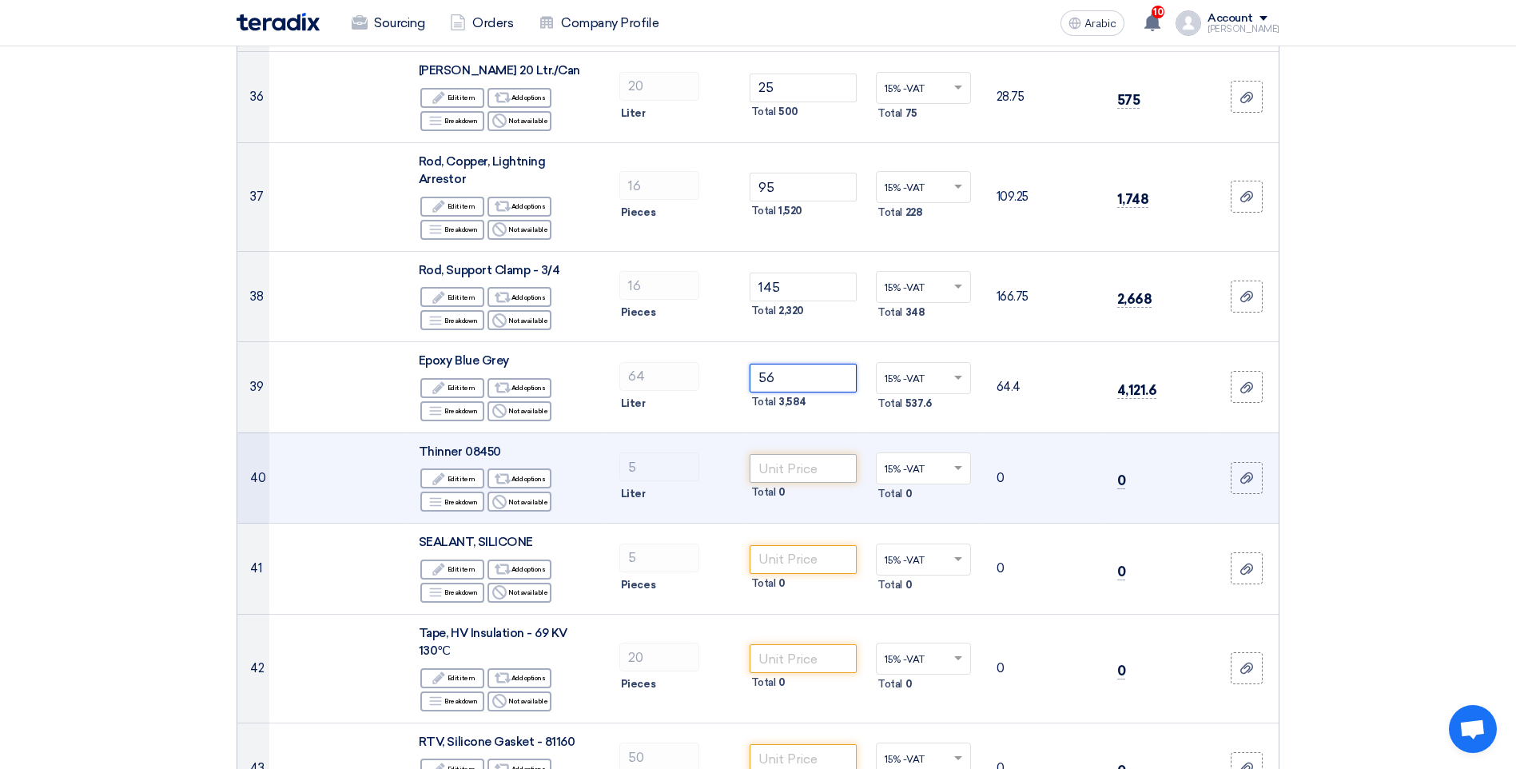
type input "56"
click at [795, 457] on input "number" at bounding box center [804, 468] width 108 height 29
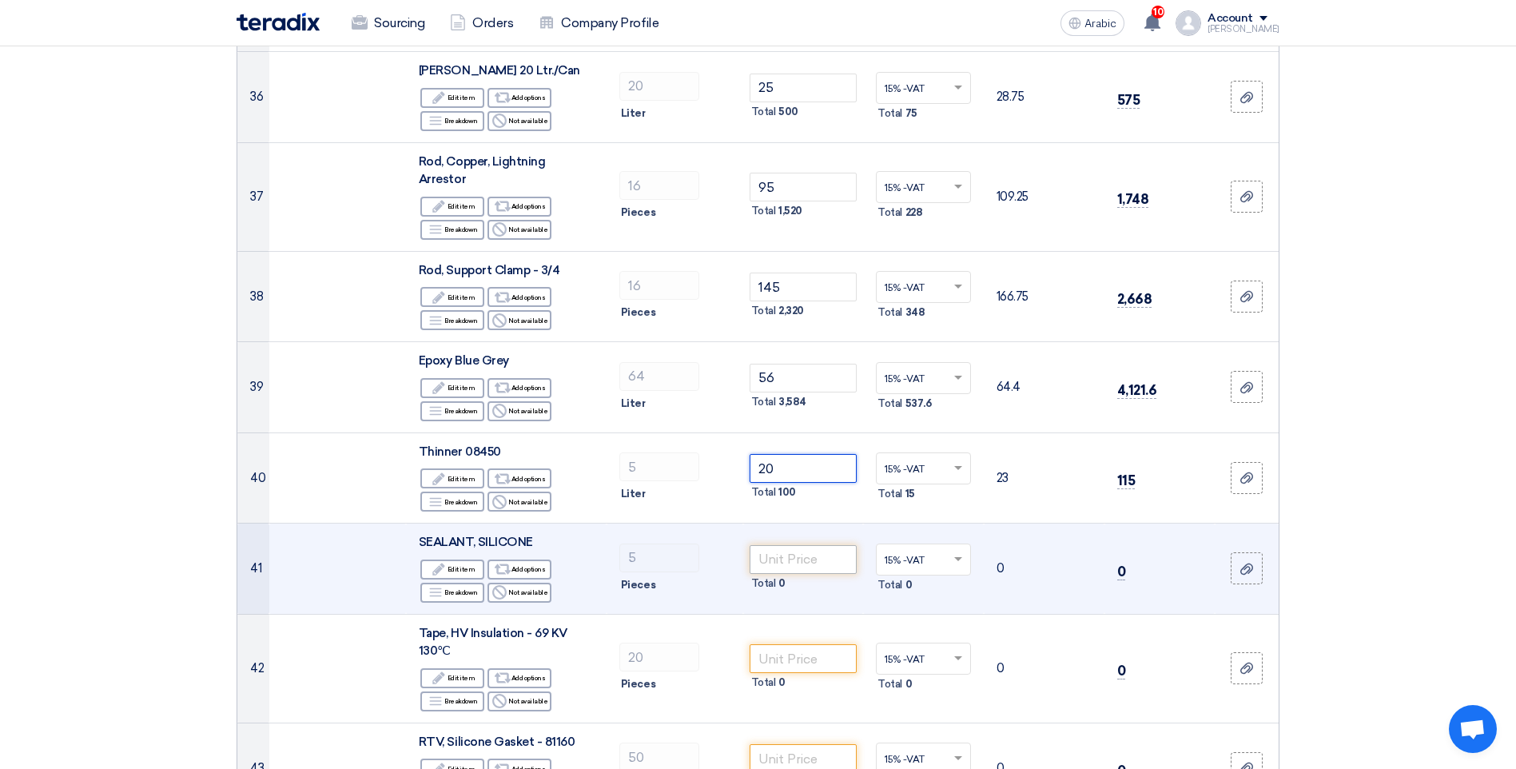
type input "20"
click at [788, 549] on input "number" at bounding box center [804, 559] width 108 height 29
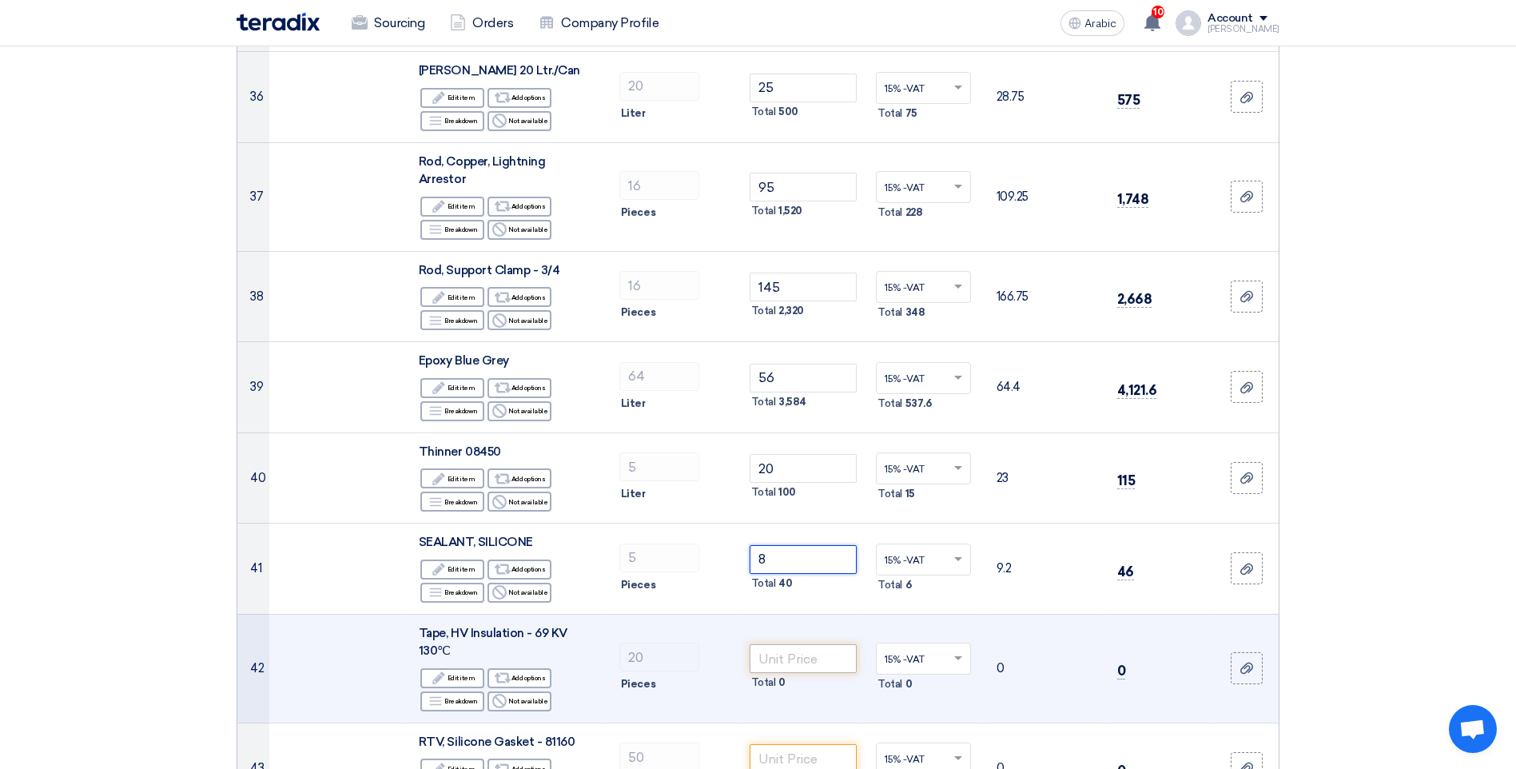
type input "8"
click at [814, 644] on input "number" at bounding box center [804, 658] width 108 height 29
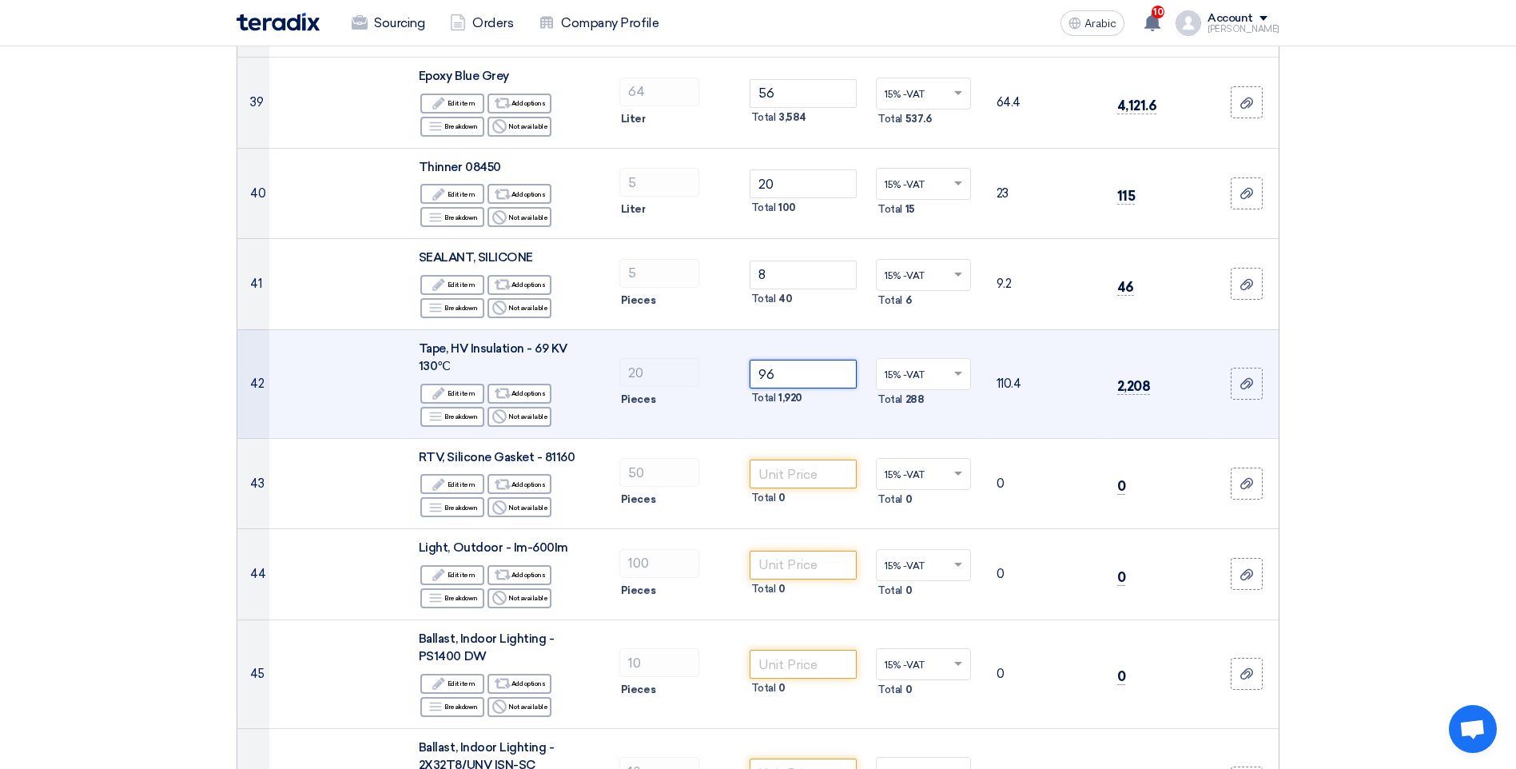
scroll to position [3916, 0]
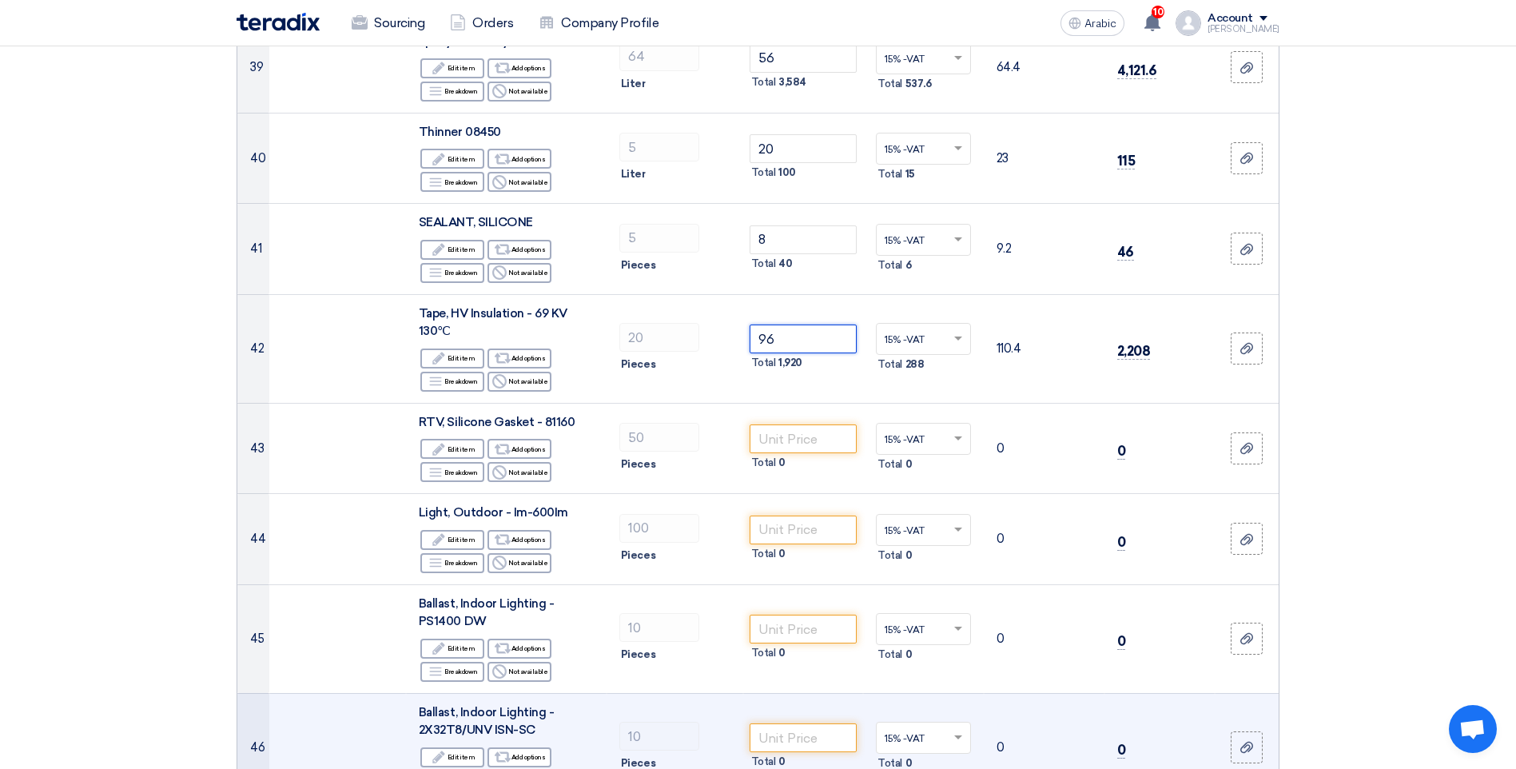
type input "96"
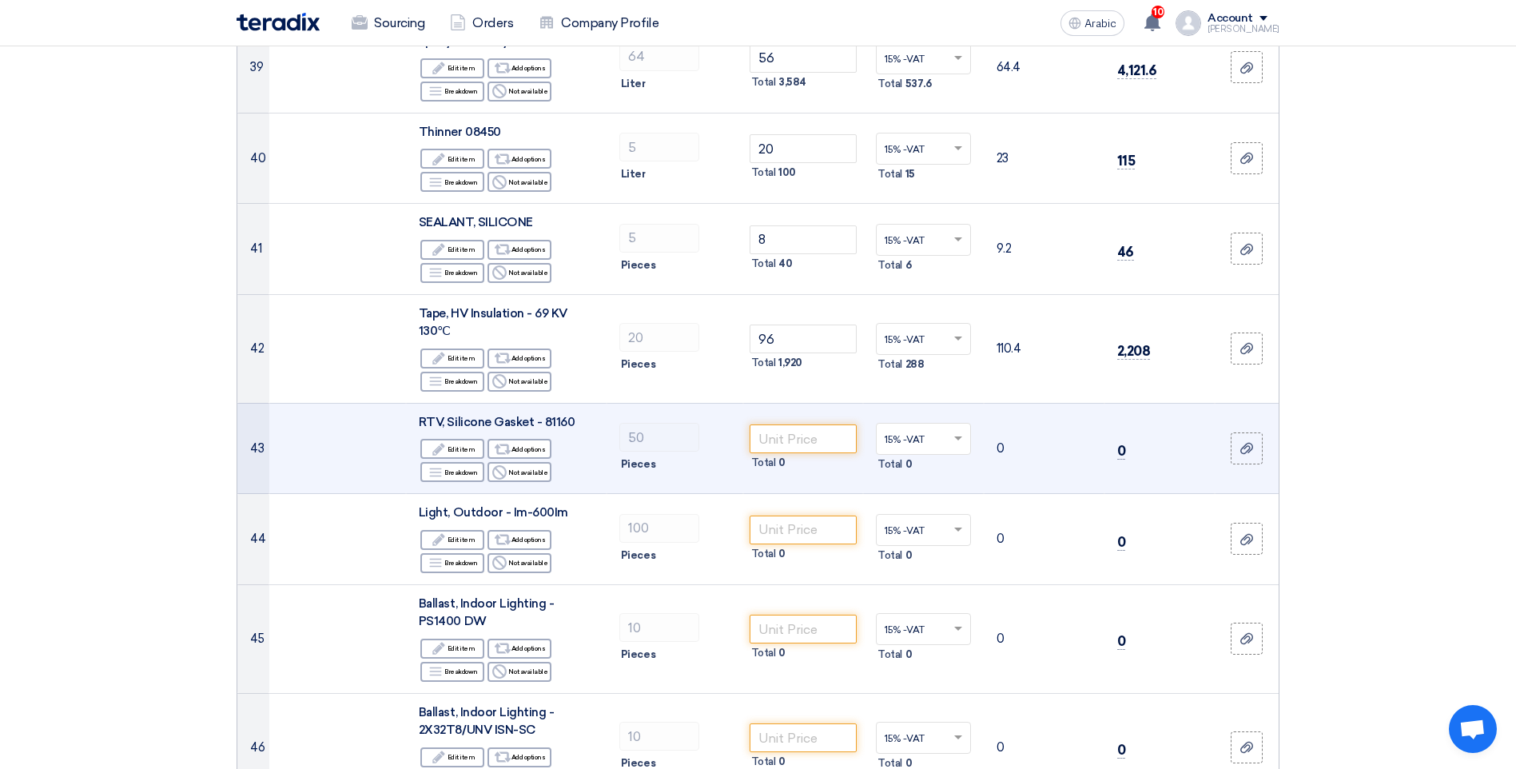
drag, startPoint x: 1244, startPoint y: 435, endPoint x: 1239, endPoint y: 394, distance: 41.1
click at [1244, 403] on td at bounding box center [1247, 448] width 64 height 91
click at [790, 424] on input "number" at bounding box center [804, 438] width 108 height 29
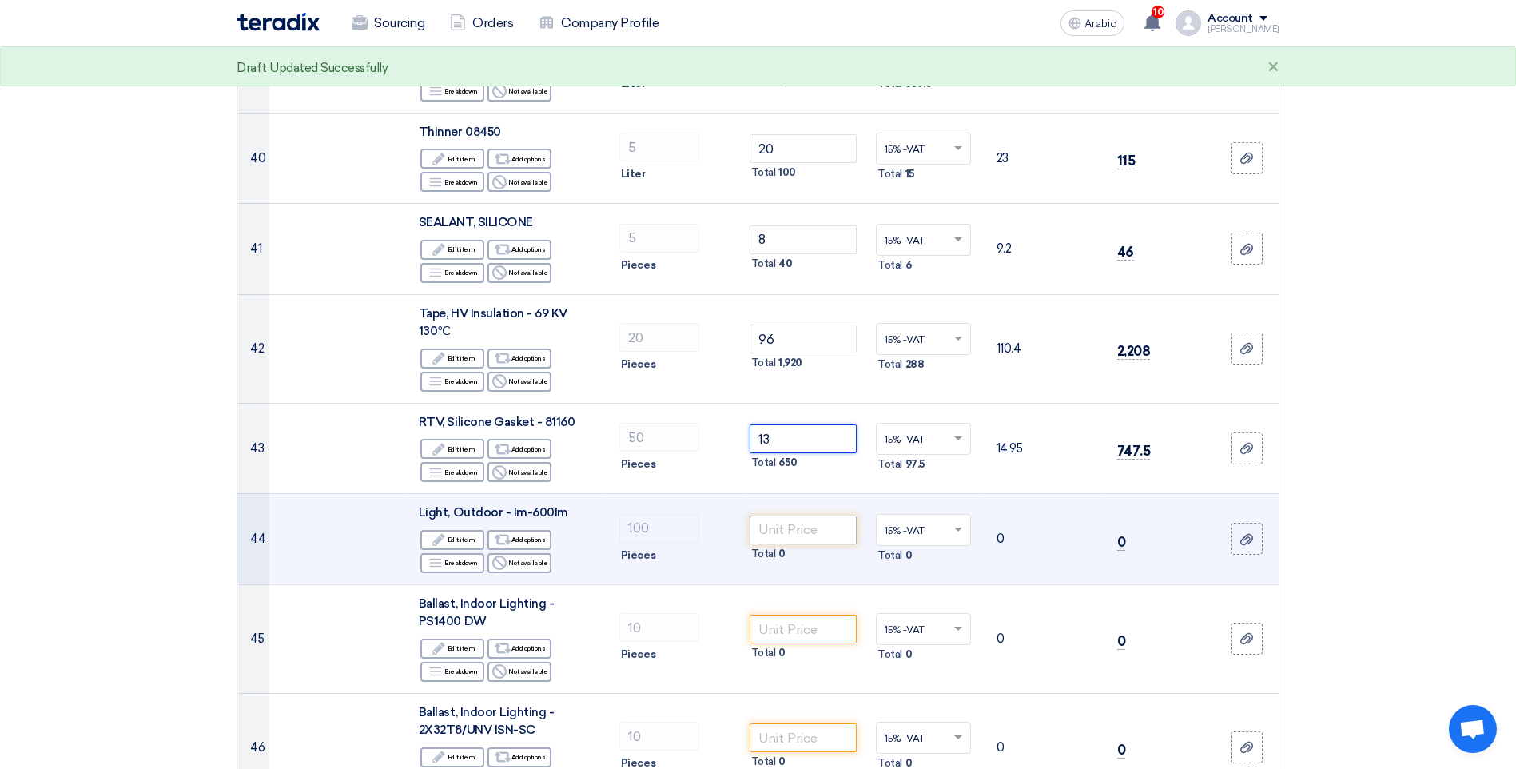
type input "13"
click at [789, 515] on input "number" at bounding box center [804, 529] width 108 height 29
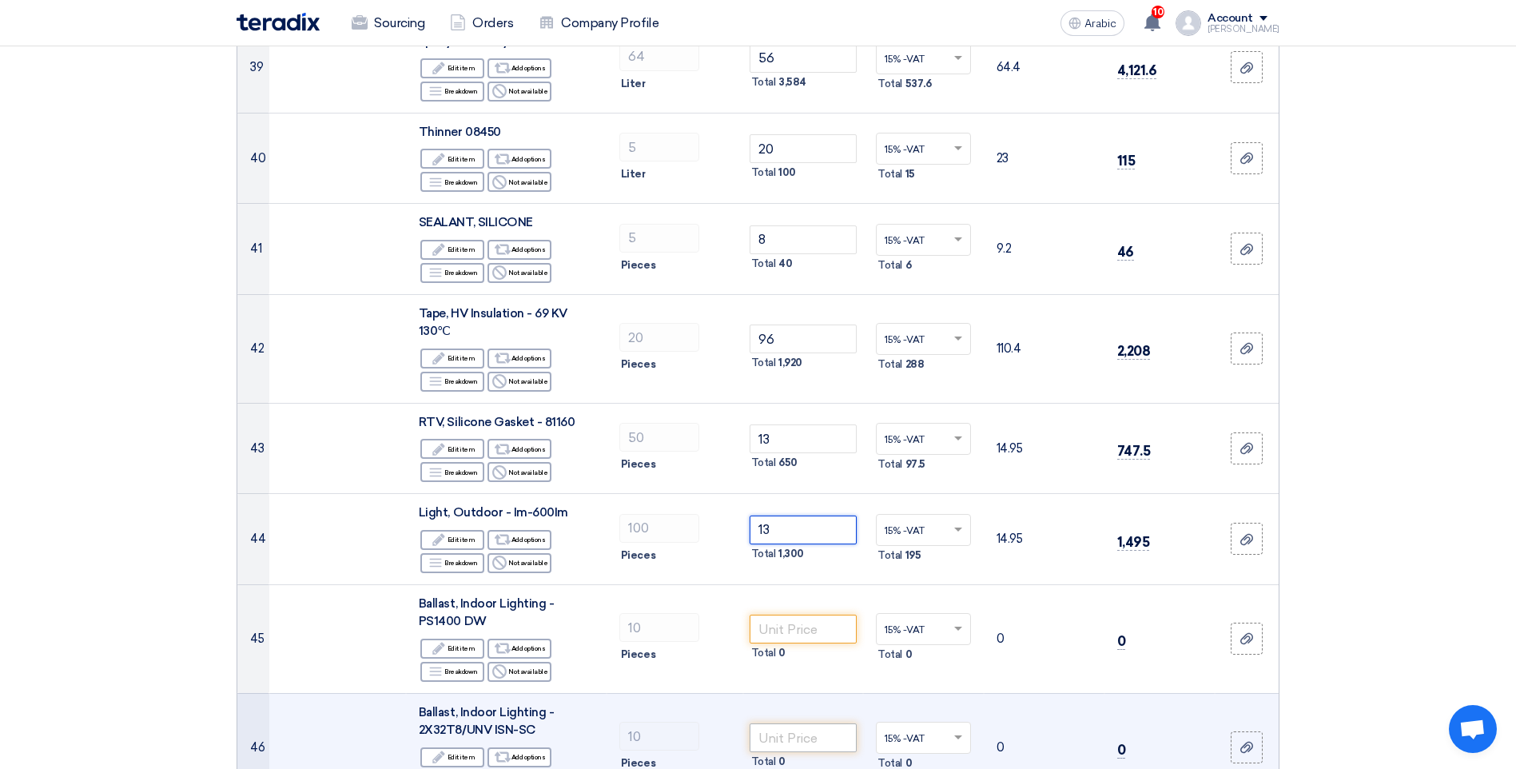
type input "13"
click at [794, 723] on input "number" at bounding box center [804, 737] width 108 height 29
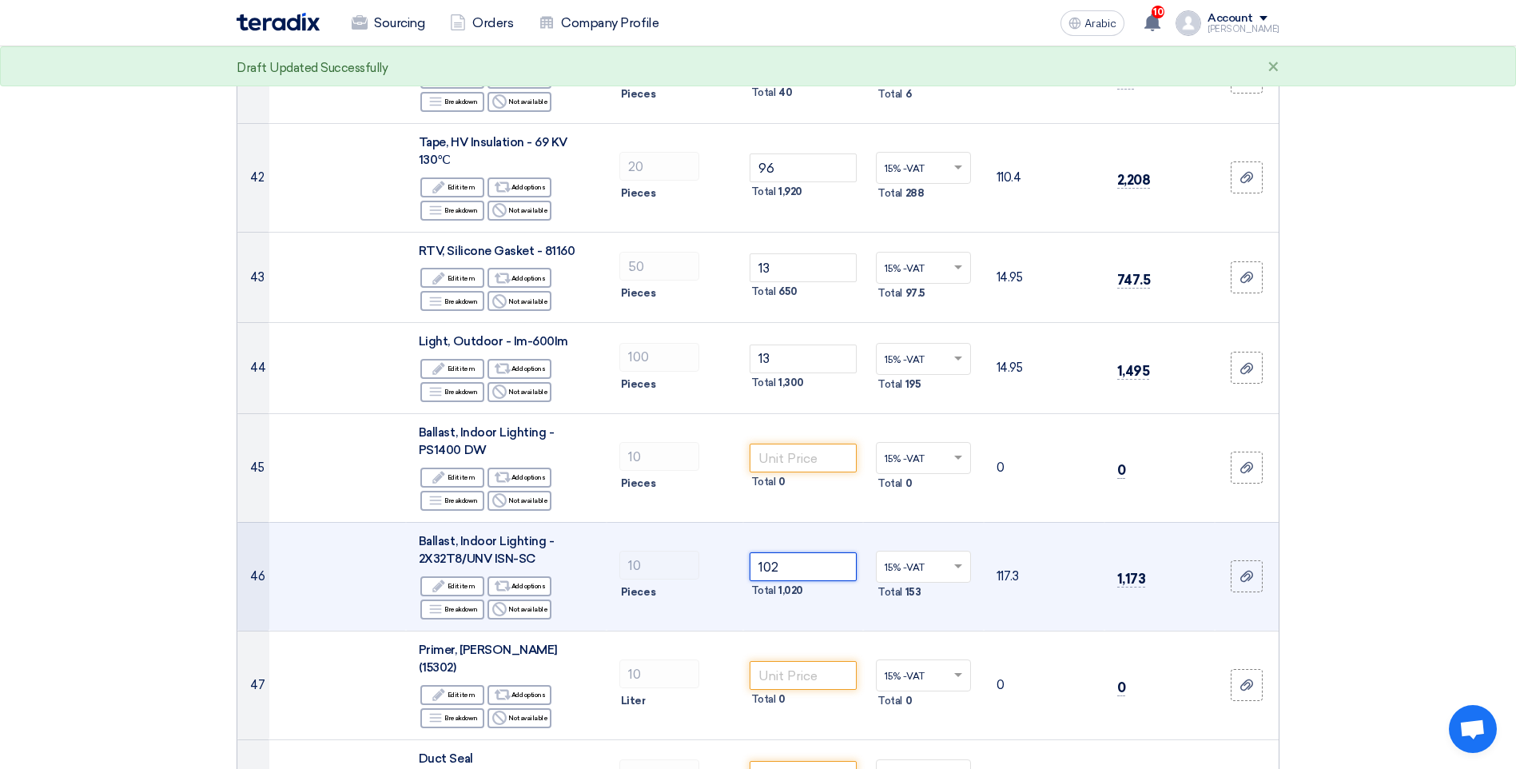
scroll to position [4396, 0]
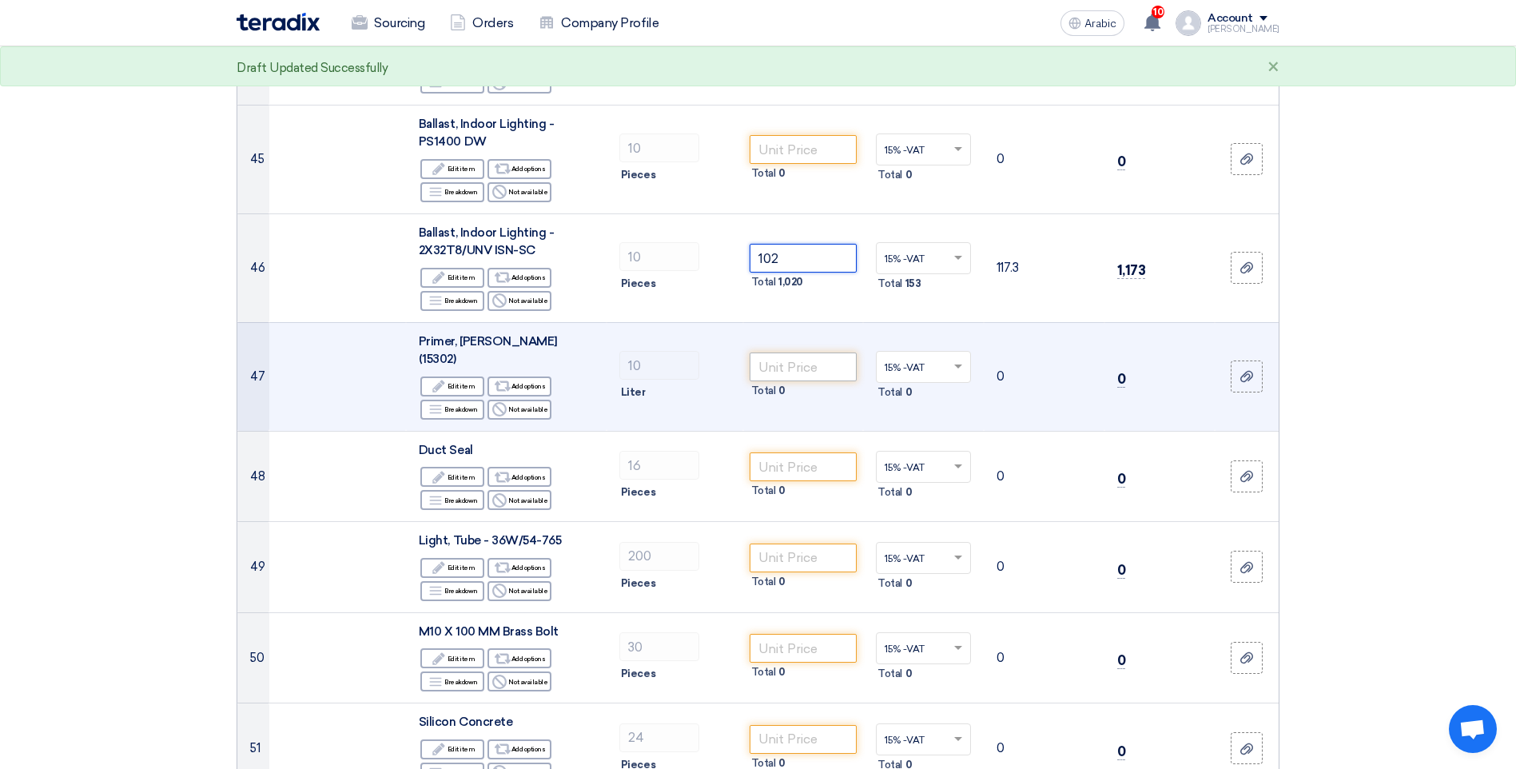
type input "102"
click at [778, 354] on input "number" at bounding box center [804, 366] width 108 height 29
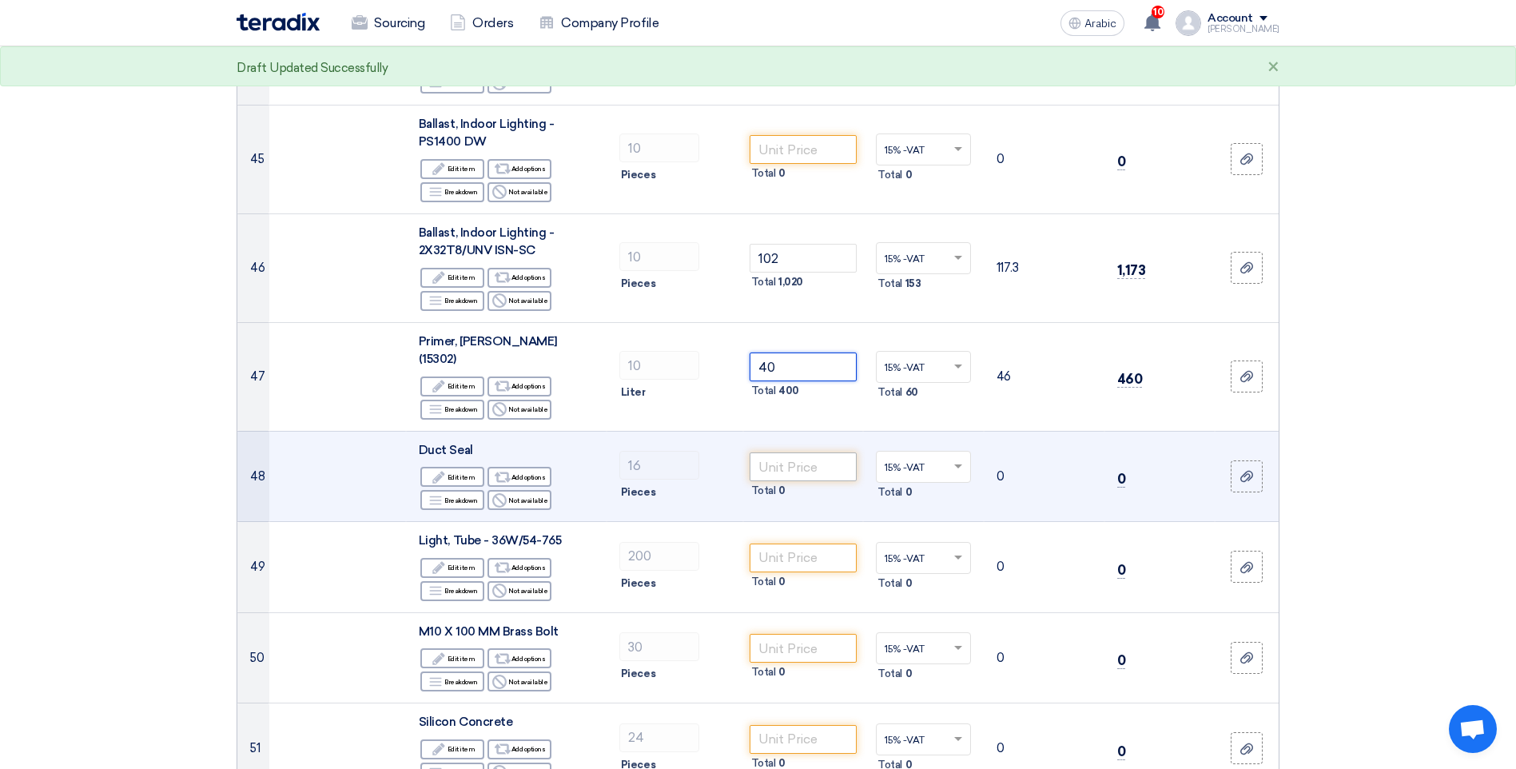
type input "40"
click at [792, 452] on input "number" at bounding box center [804, 466] width 108 height 29
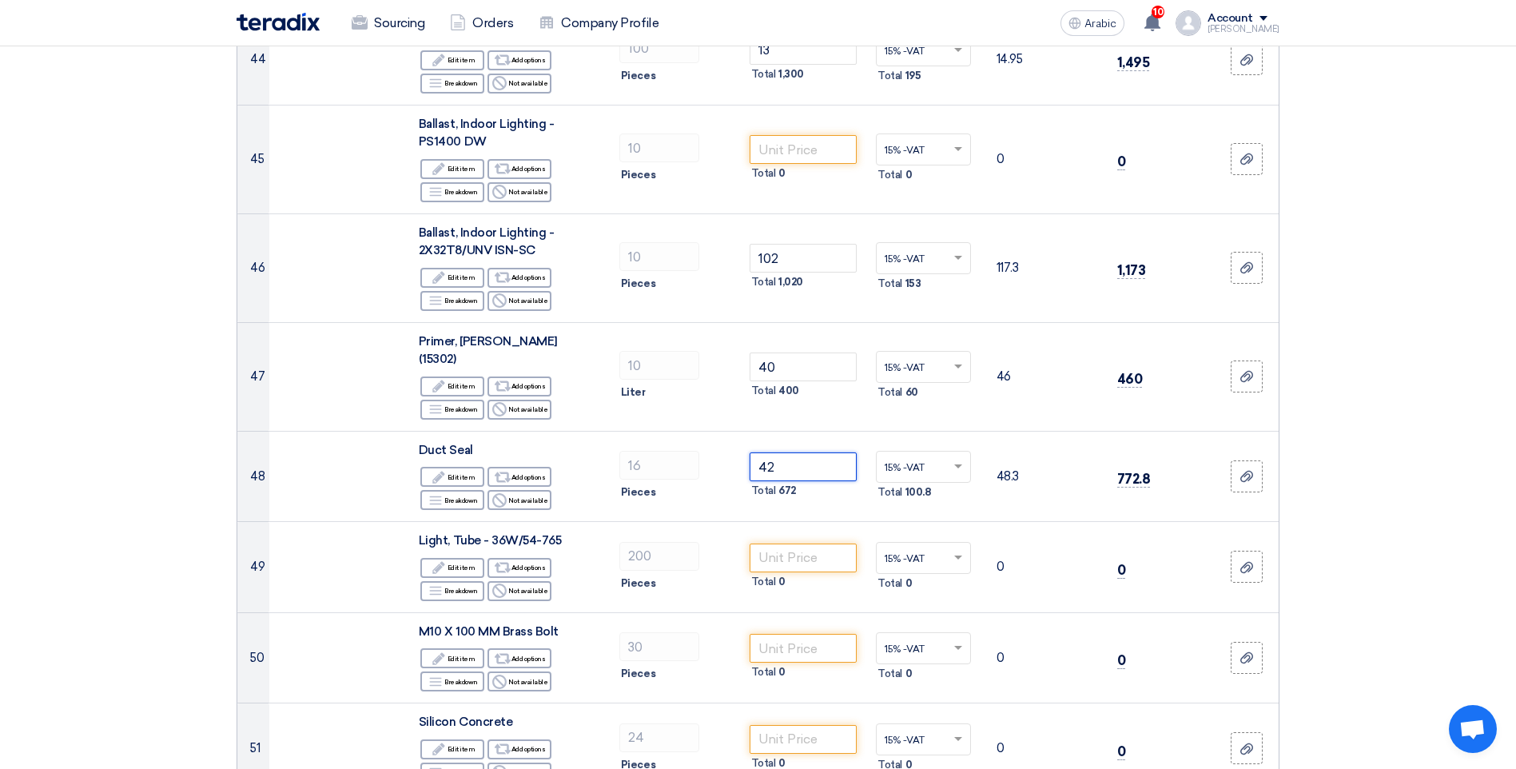
type input "42"
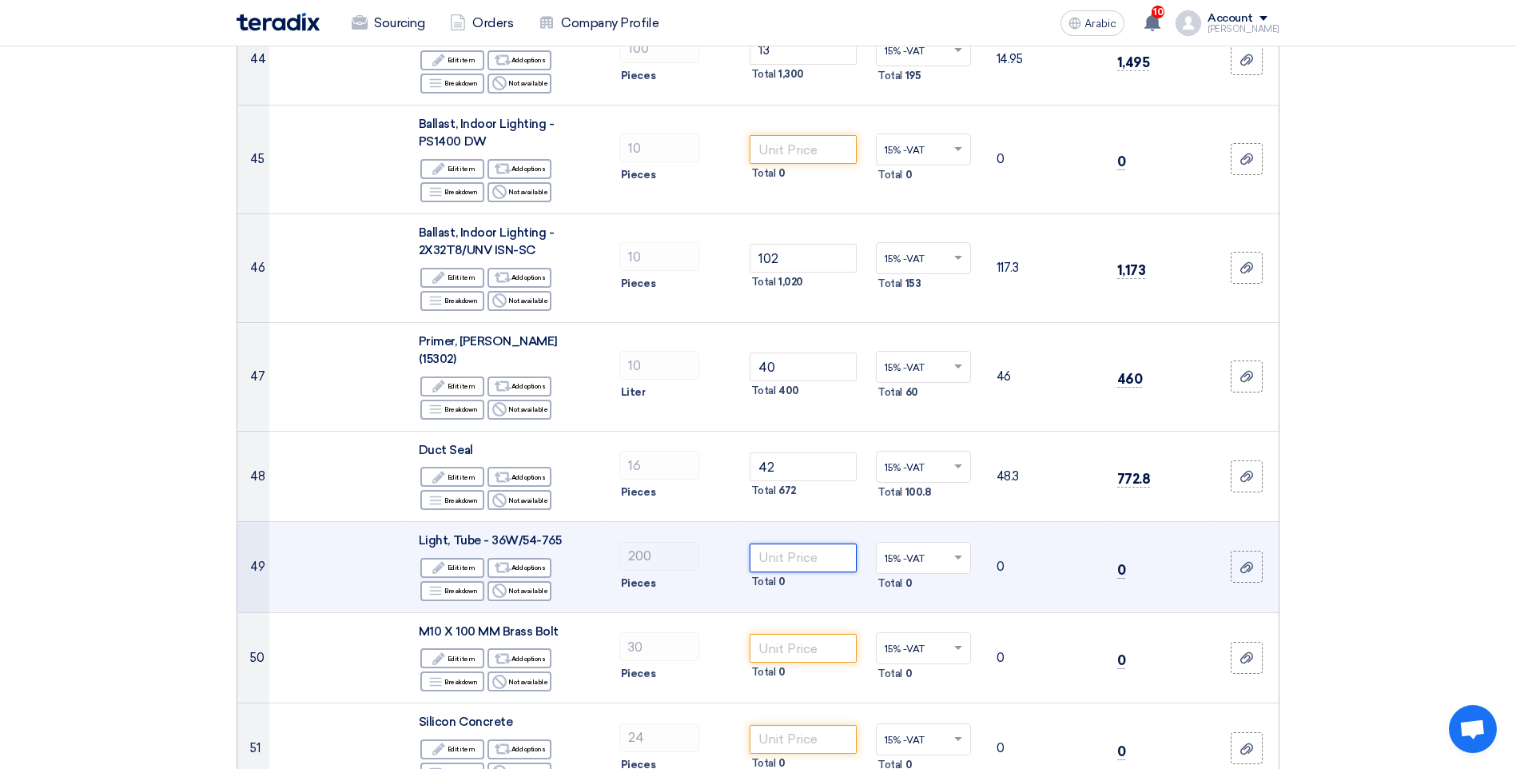
click at [800, 543] on input "number" at bounding box center [804, 557] width 108 height 29
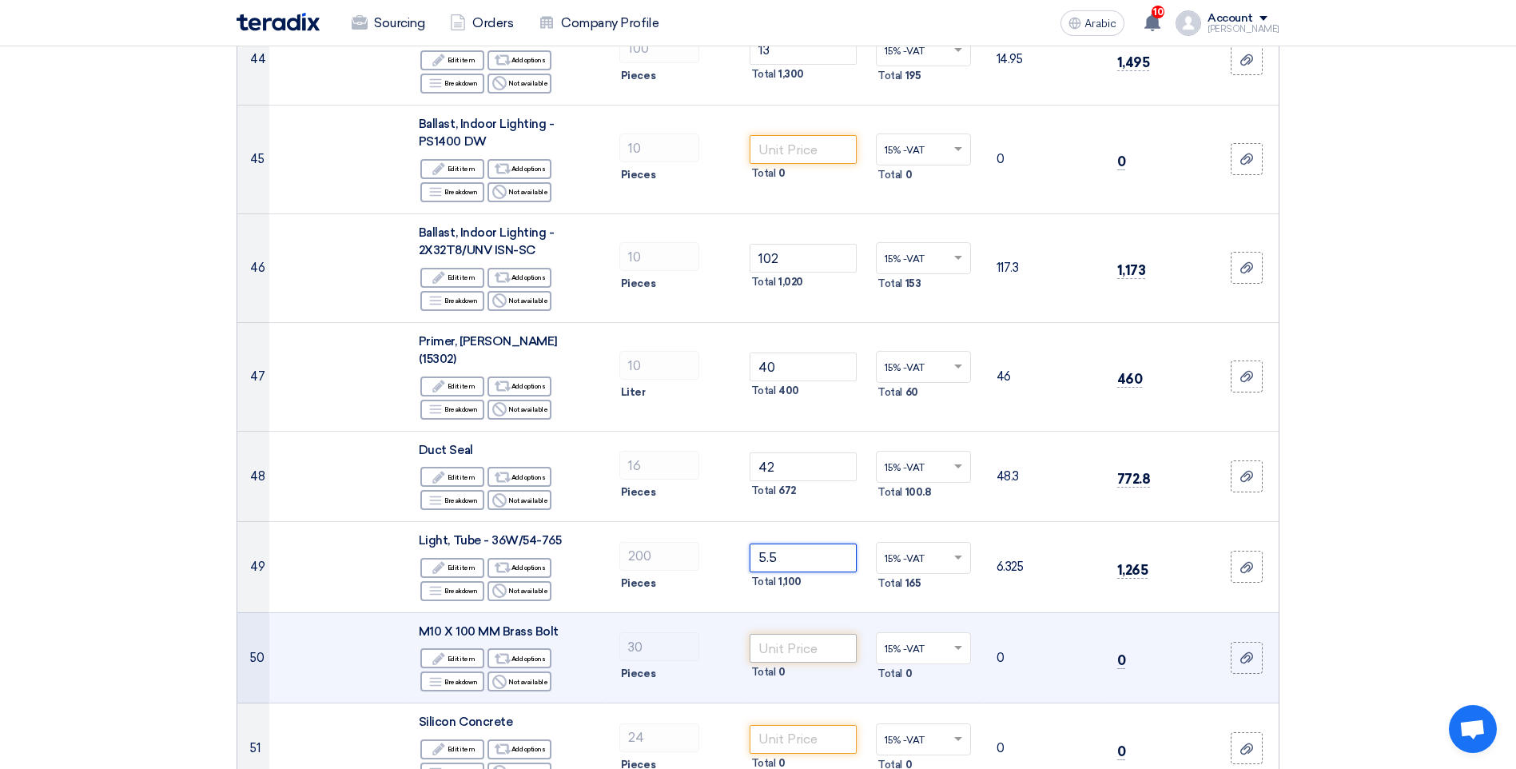
type input "5.5"
click at [787, 634] on input "number" at bounding box center [804, 648] width 108 height 29
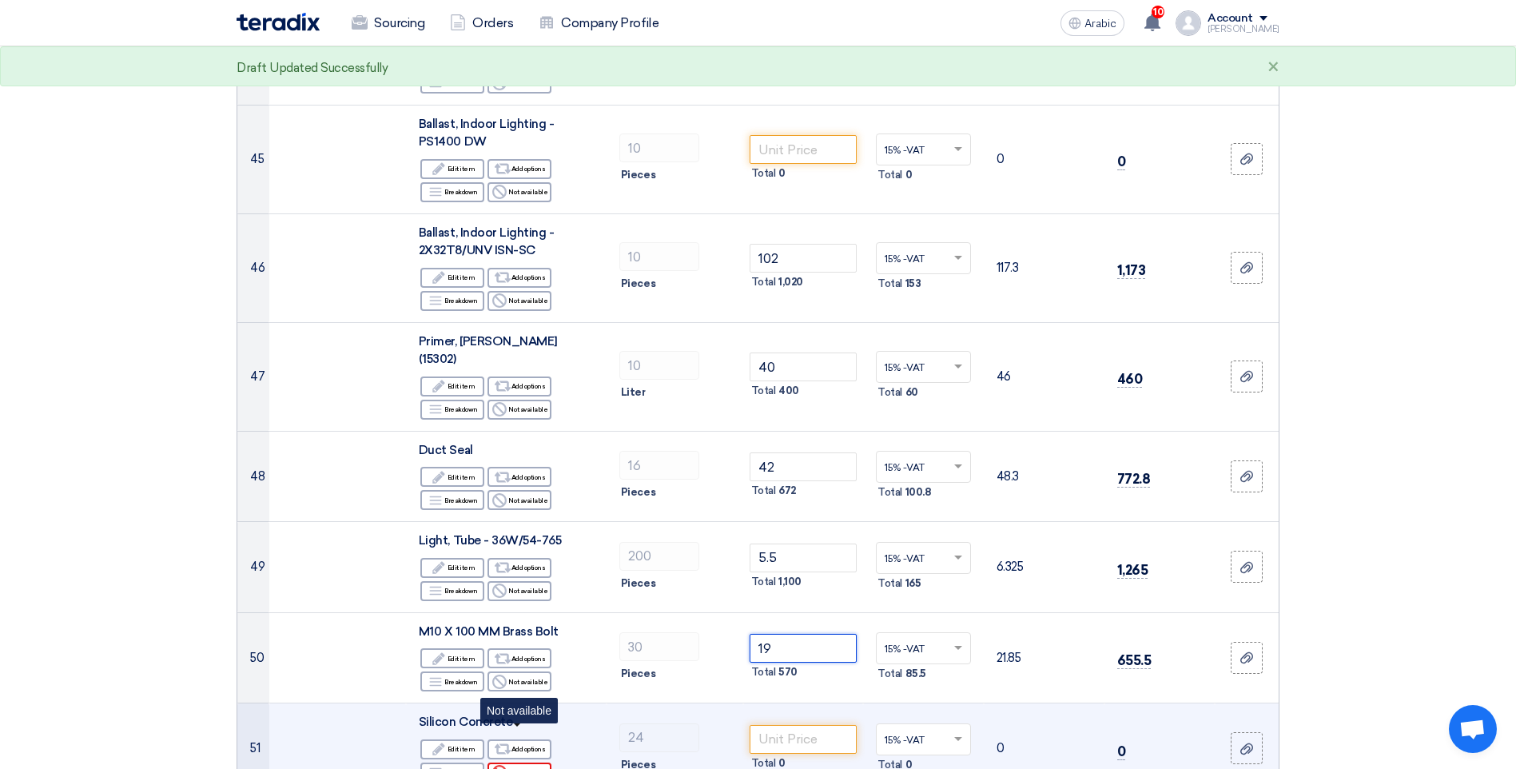
type input "19"
click at [527, 766] on font "Not available" at bounding box center [527, 772] width 39 height 13
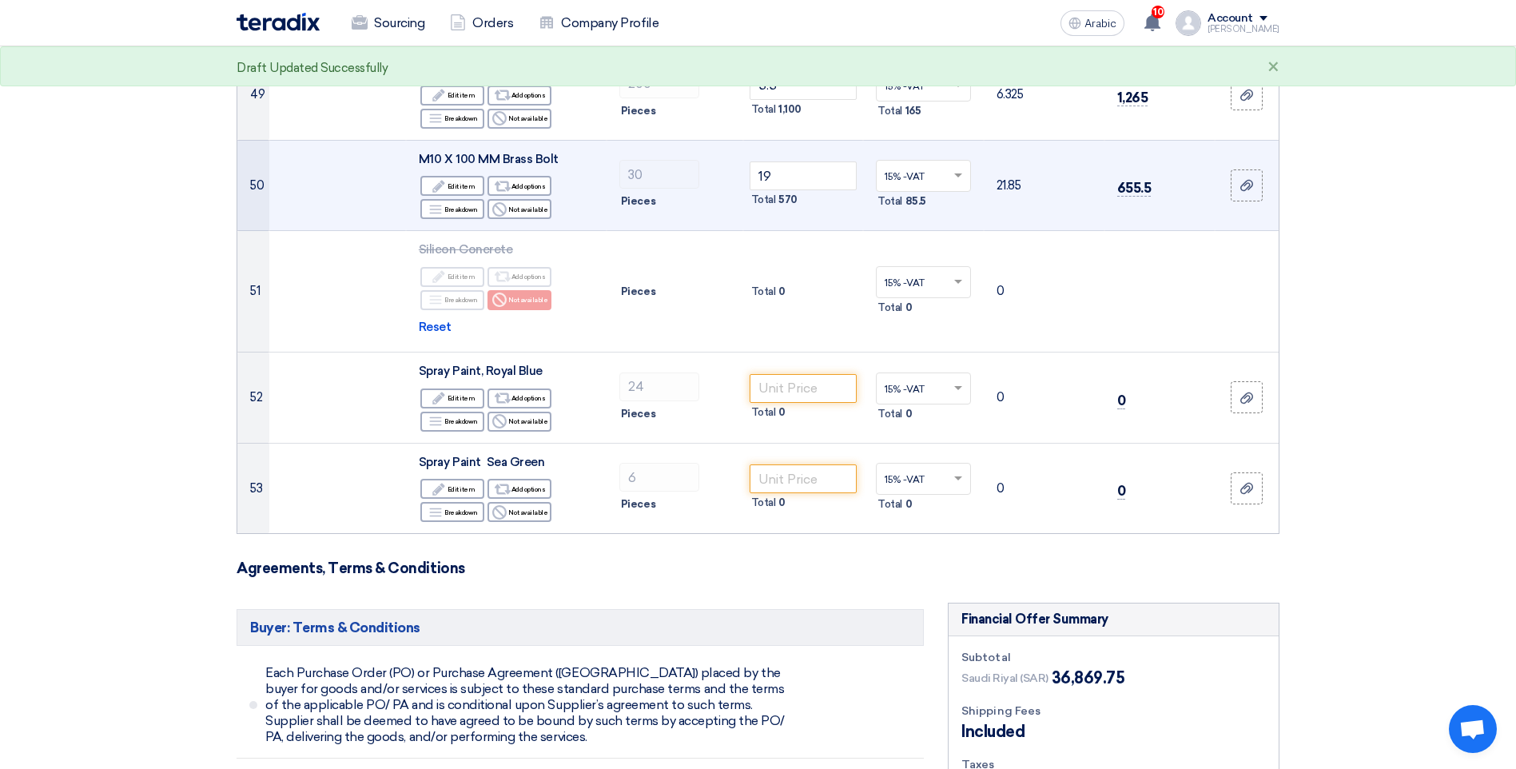
scroll to position [4875, 0]
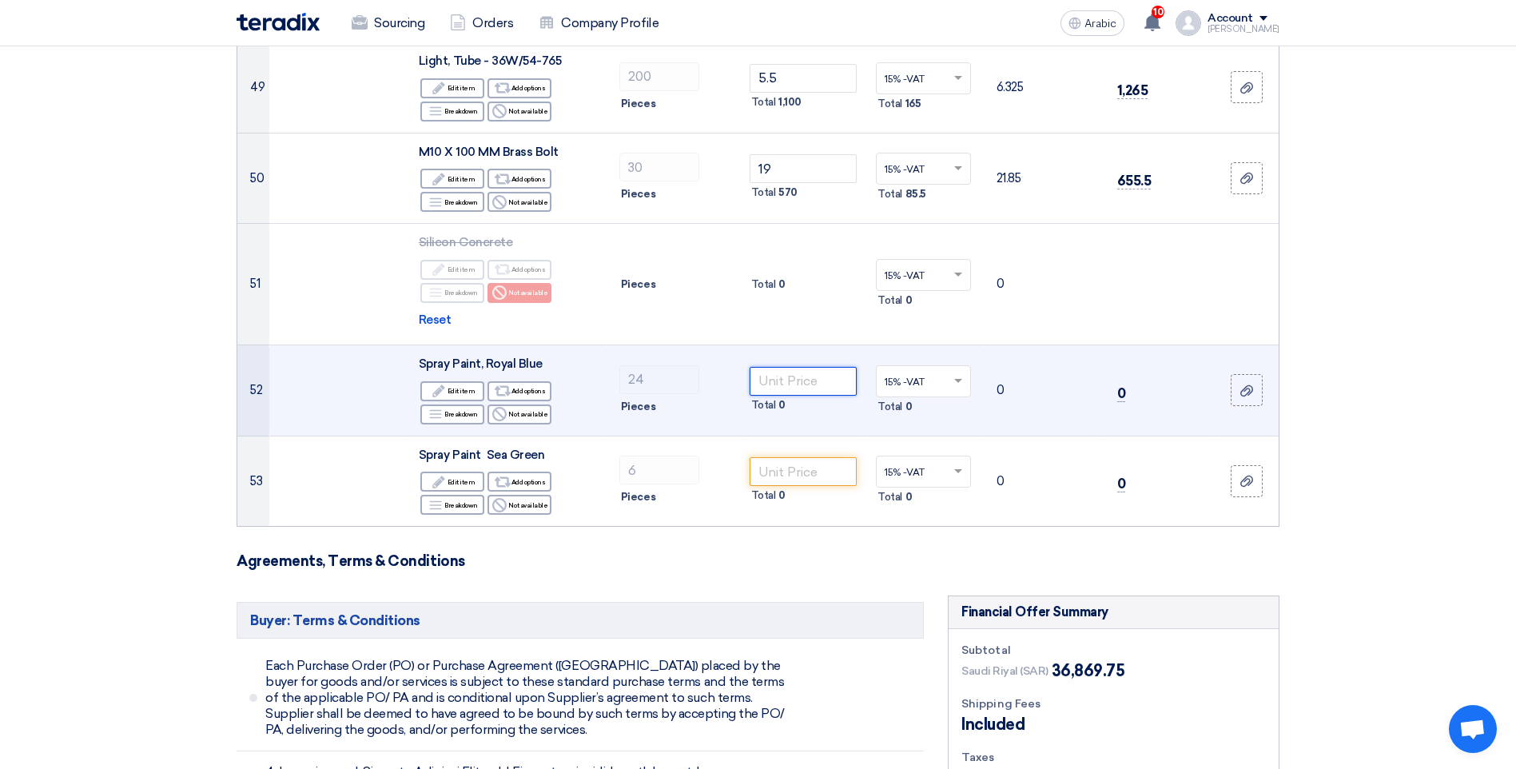
click at [787, 367] on input "number" at bounding box center [804, 381] width 108 height 29
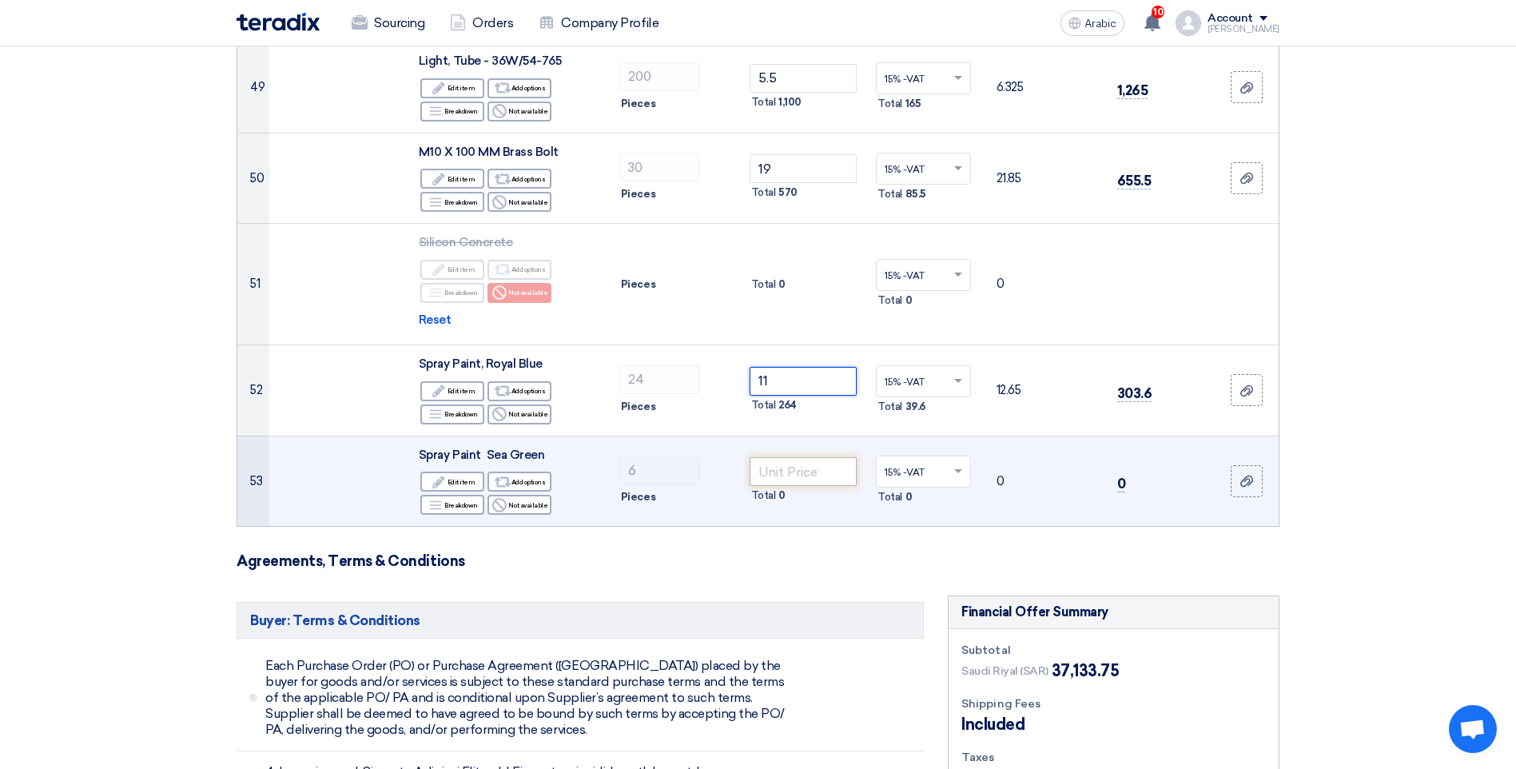
type input "11"
click at [785, 457] on input "number" at bounding box center [804, 471] width 108 height 29
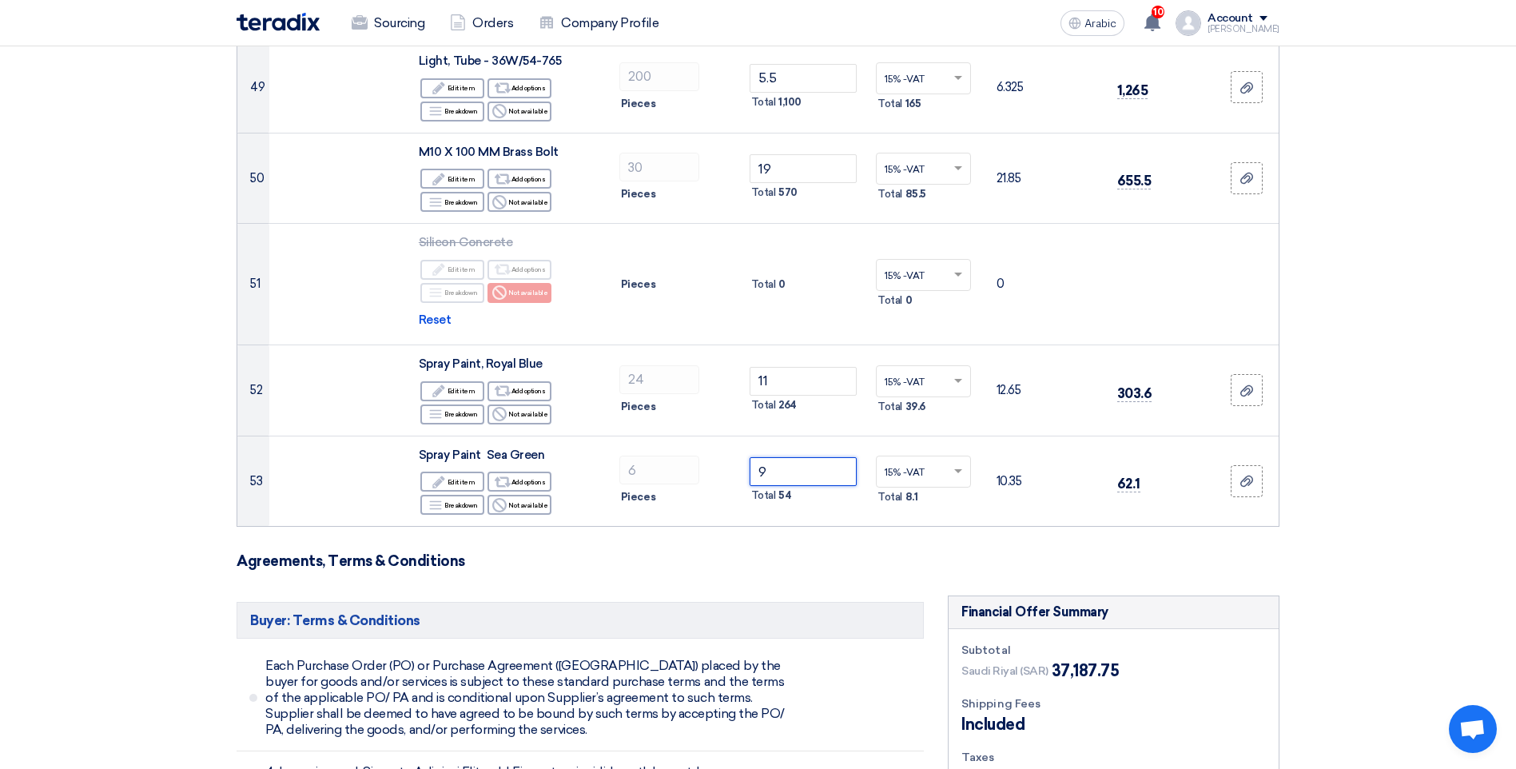
type input "9"
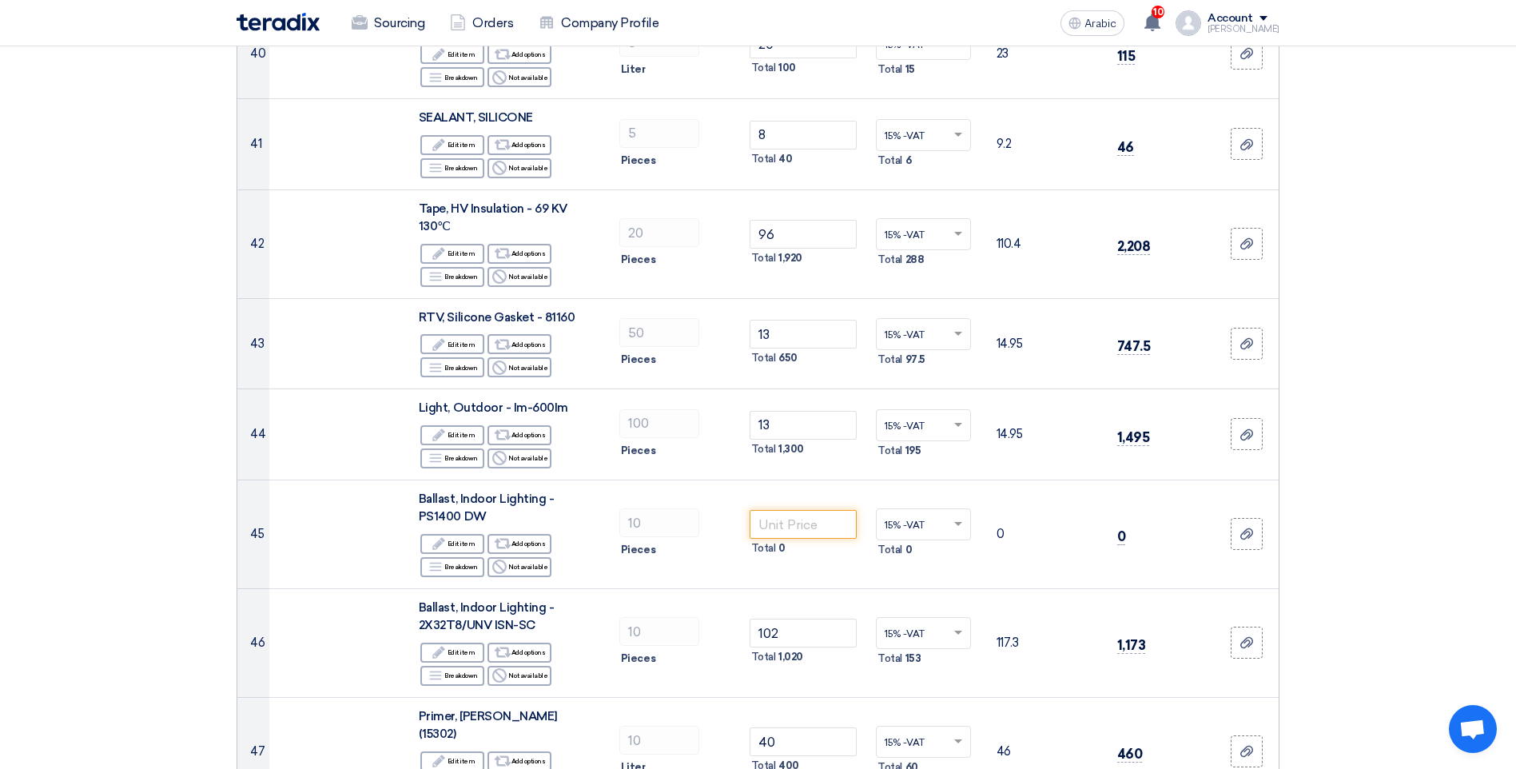
scroll to position [3996, 0]
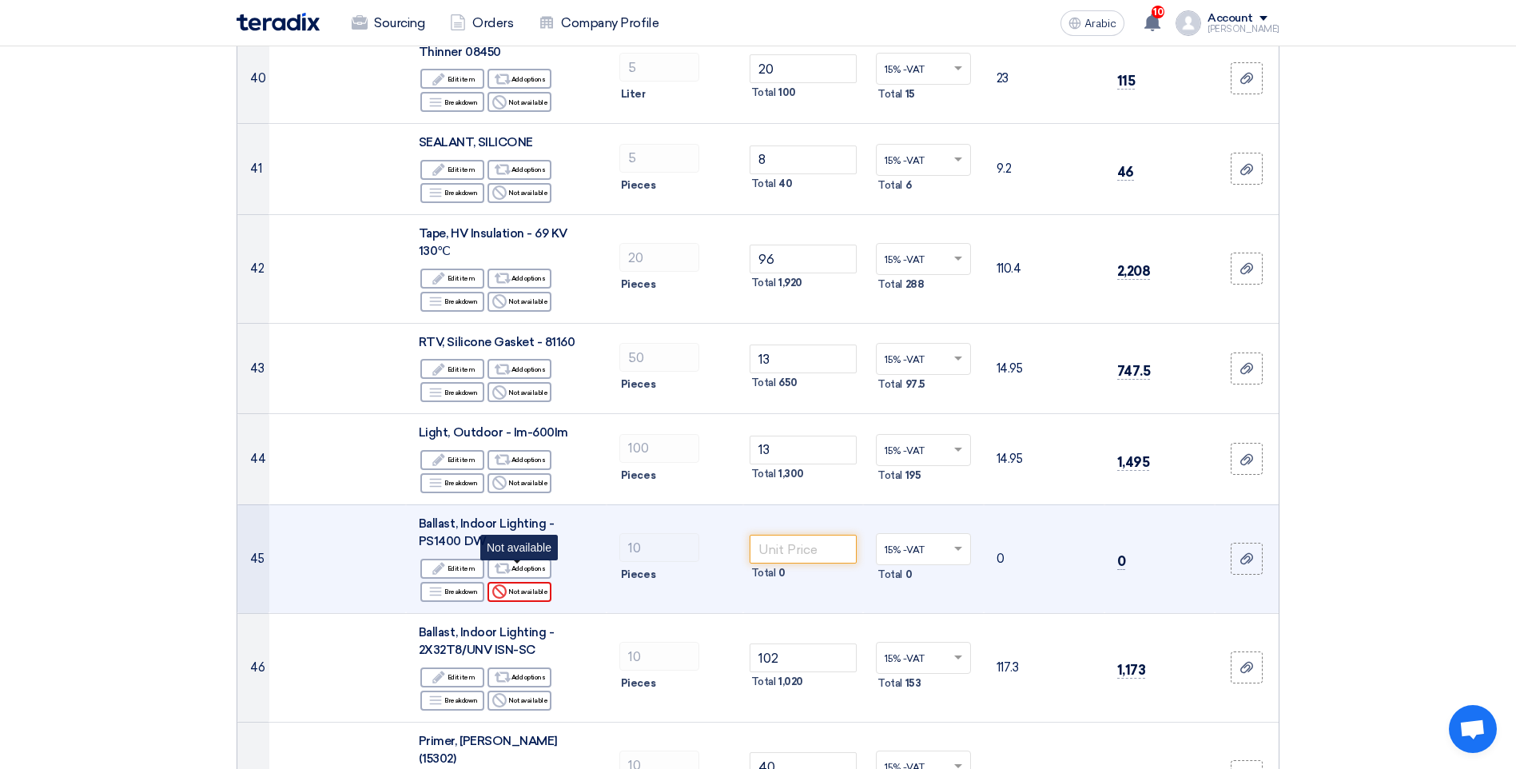
click at [513, 585] on font "Not available" at bounding box center [527, 591] width 39 height 13
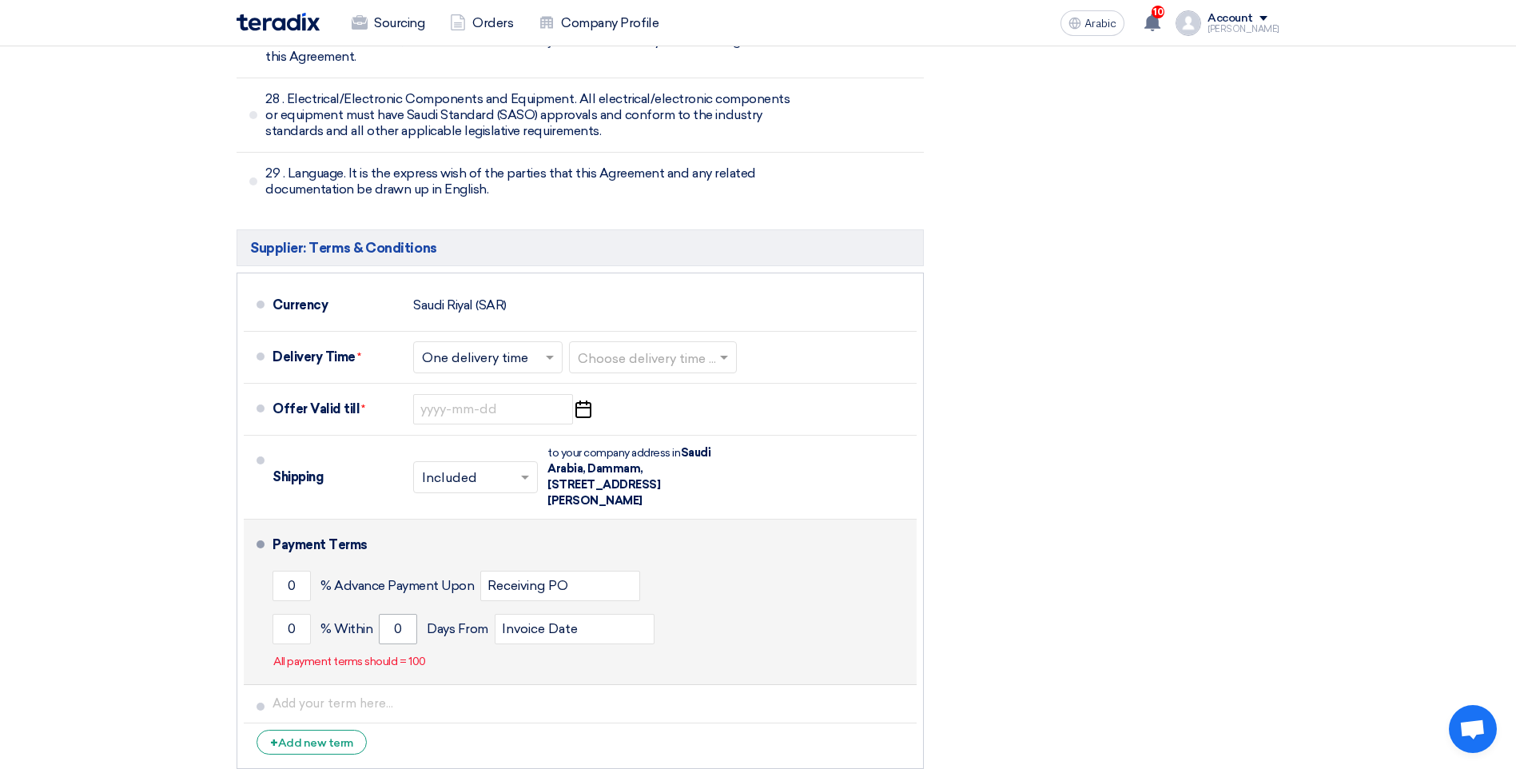
scroll to position [10567, 0]
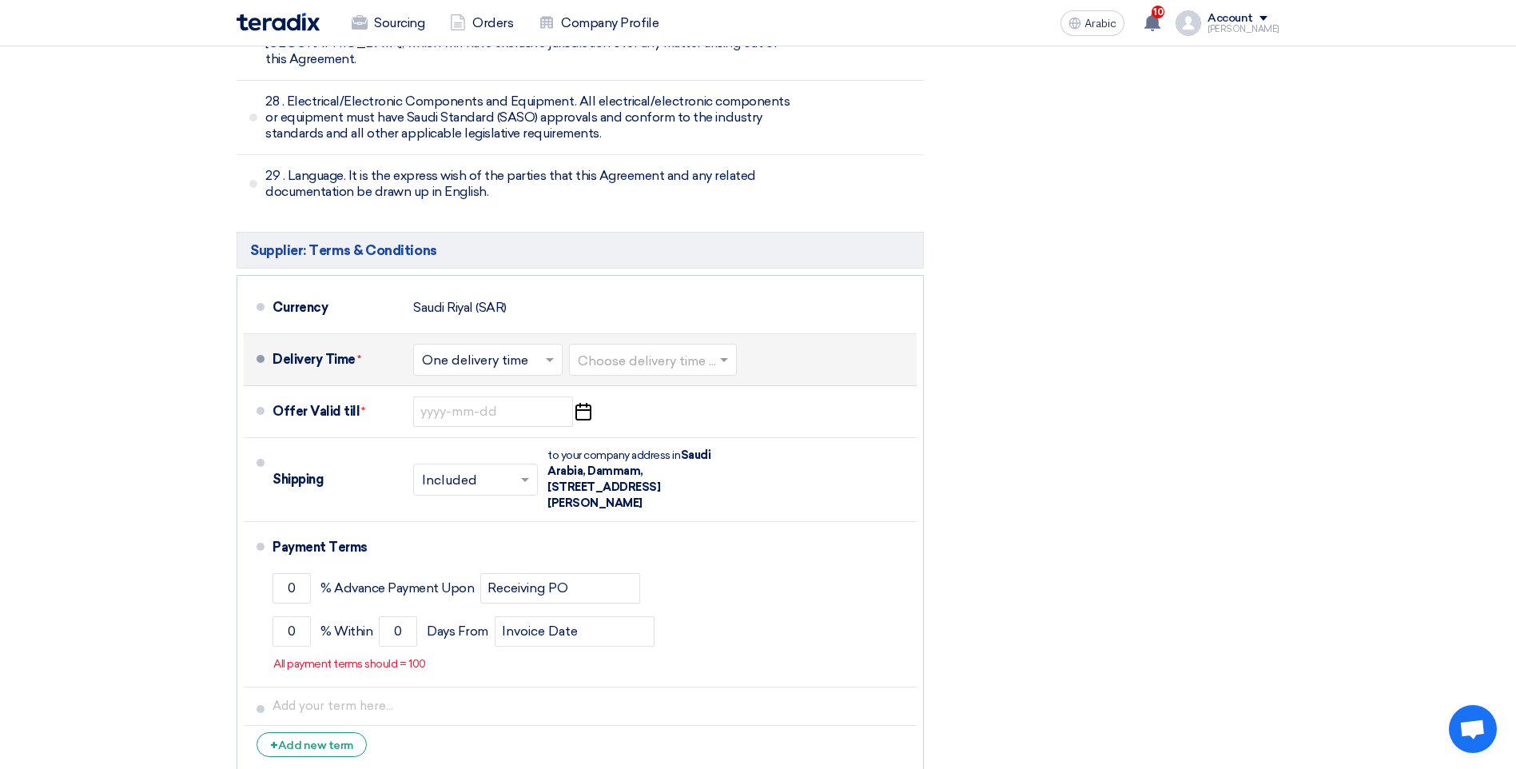
click at [620, 349] on input "text" at bounding box center [654, 360] width 152 height 23
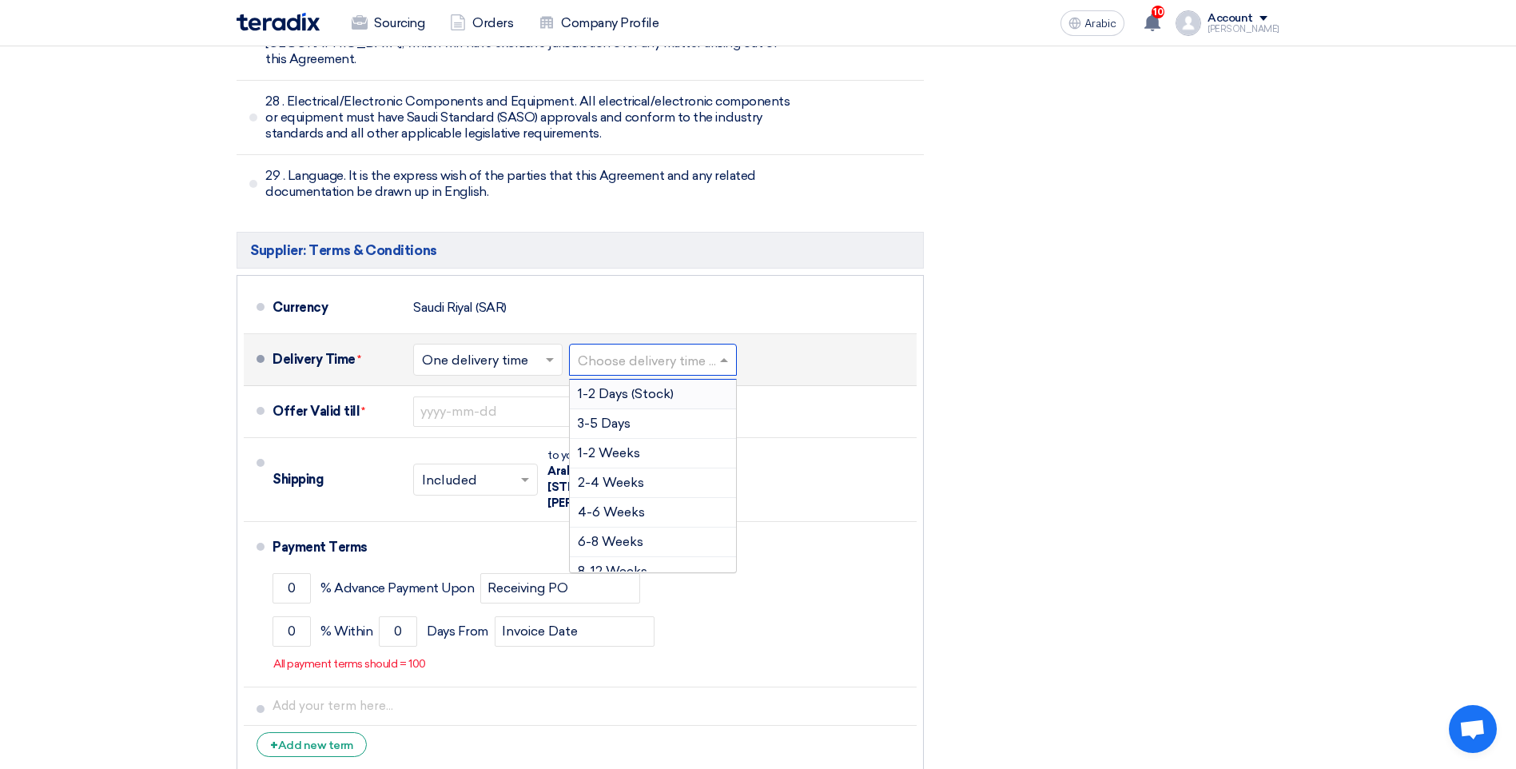
click at [714, 349] on input "text" at bounding box center [654, 360] width 152 height 23
click at [507, 349] on input "text" at bounding box center [488, 360] width 133 height 23
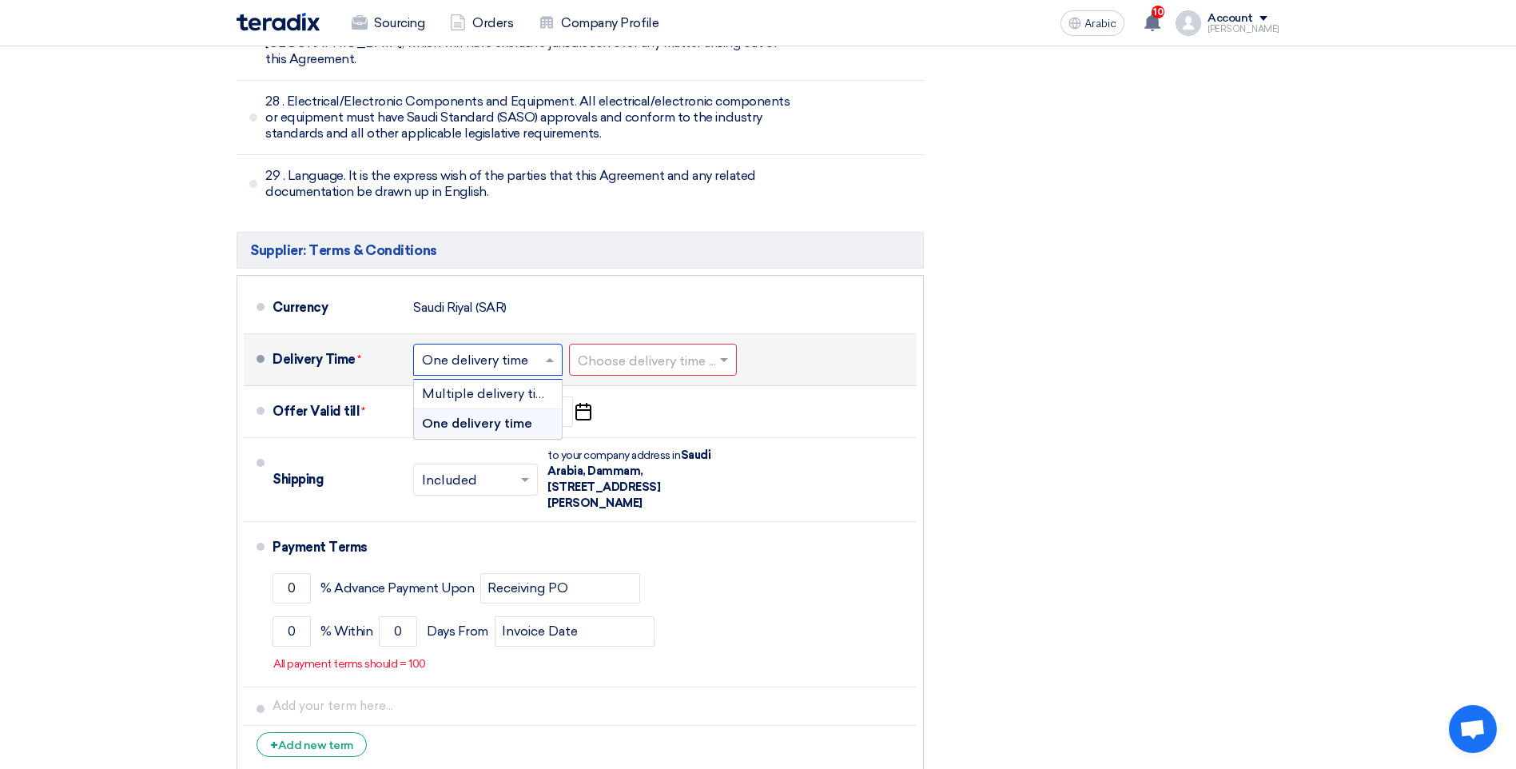
click at [498, 416] on span "One delivery time" at bounding box center [477, 423] width 110 height 15
click at [653, 349] on input "text" at bounding box center [654, 360] width 152 height 23
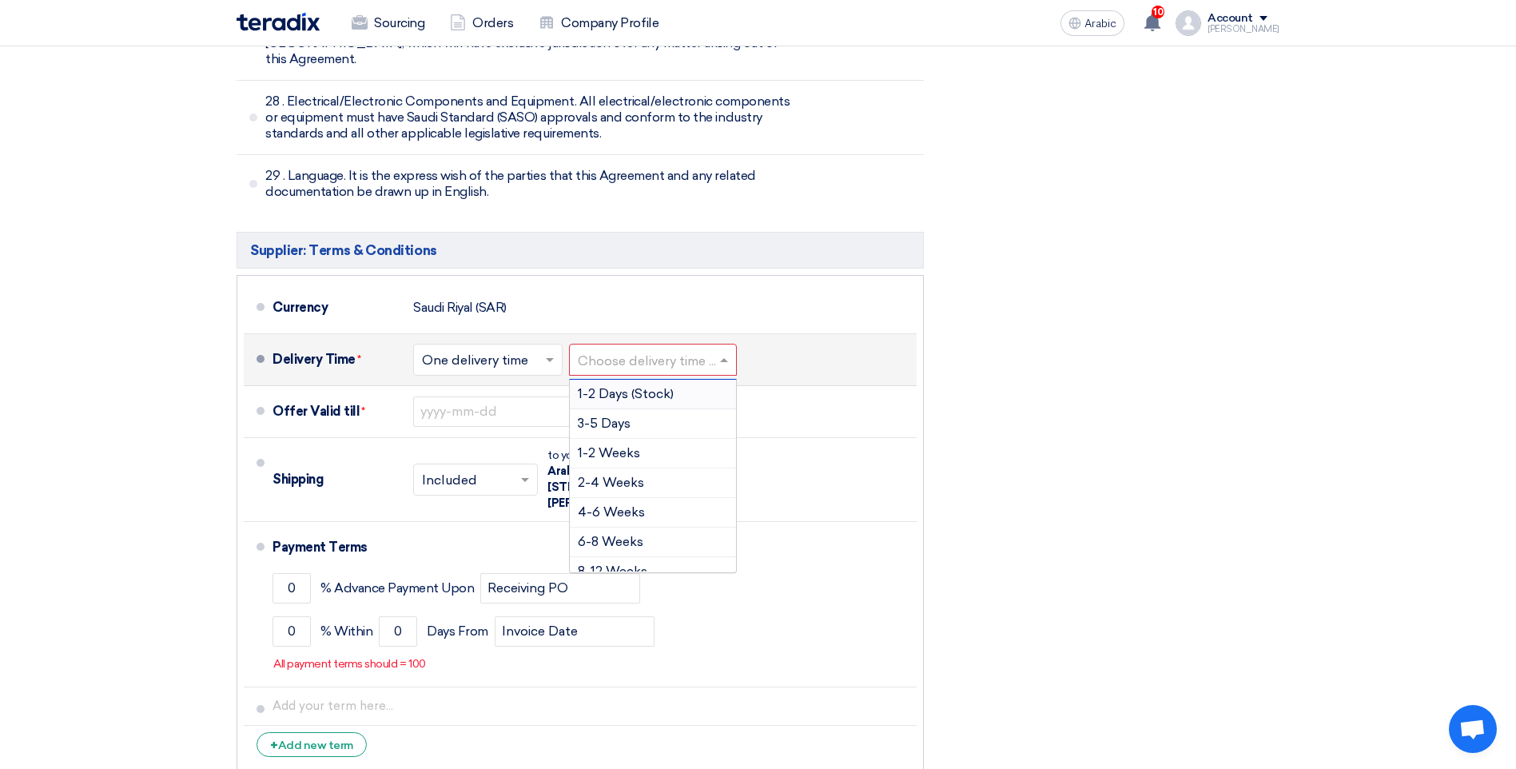
click at [632, 386] on span "1-2 Days (Stock)" at bounding box center [626, 393] width 96 height 15
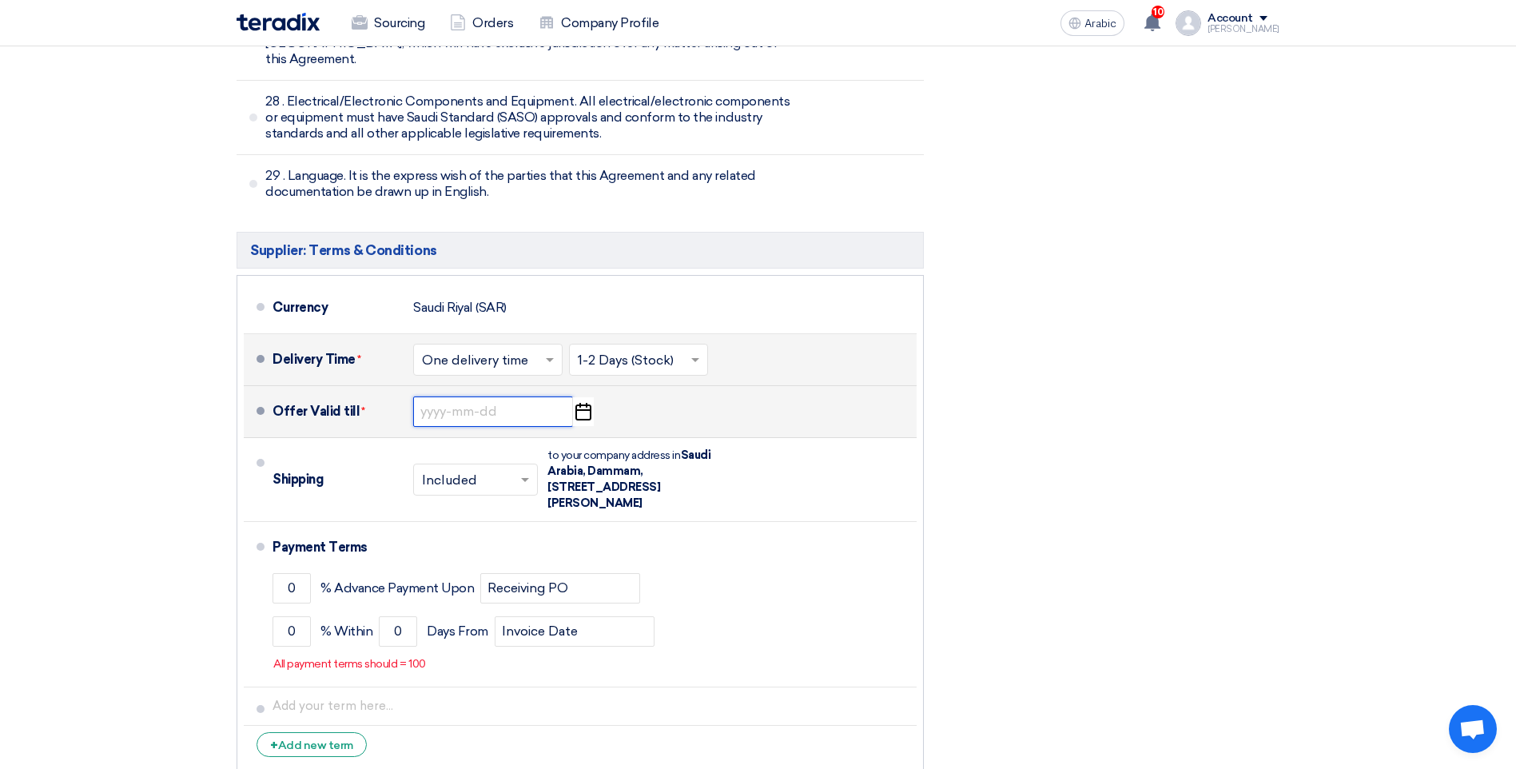
click at [478, 396] on input at bounding box center [493, 411] width 160 height 30
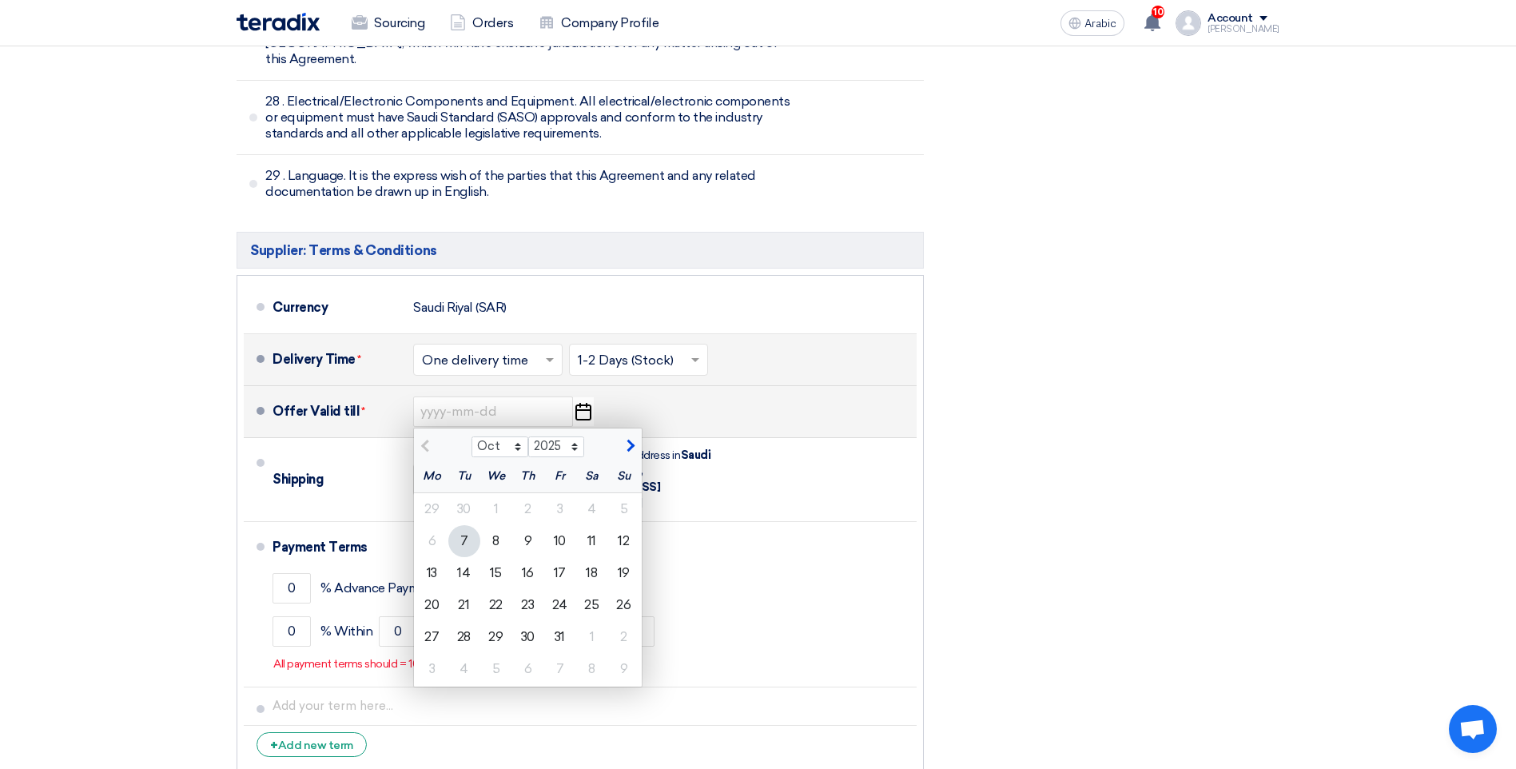
click at [639, 436] on button "button" at bounding box center [628, 444] width 26 height 16
select select "11"
click at [509, 493] on div "29" at bounding box center [496, 509] width 32 height 32
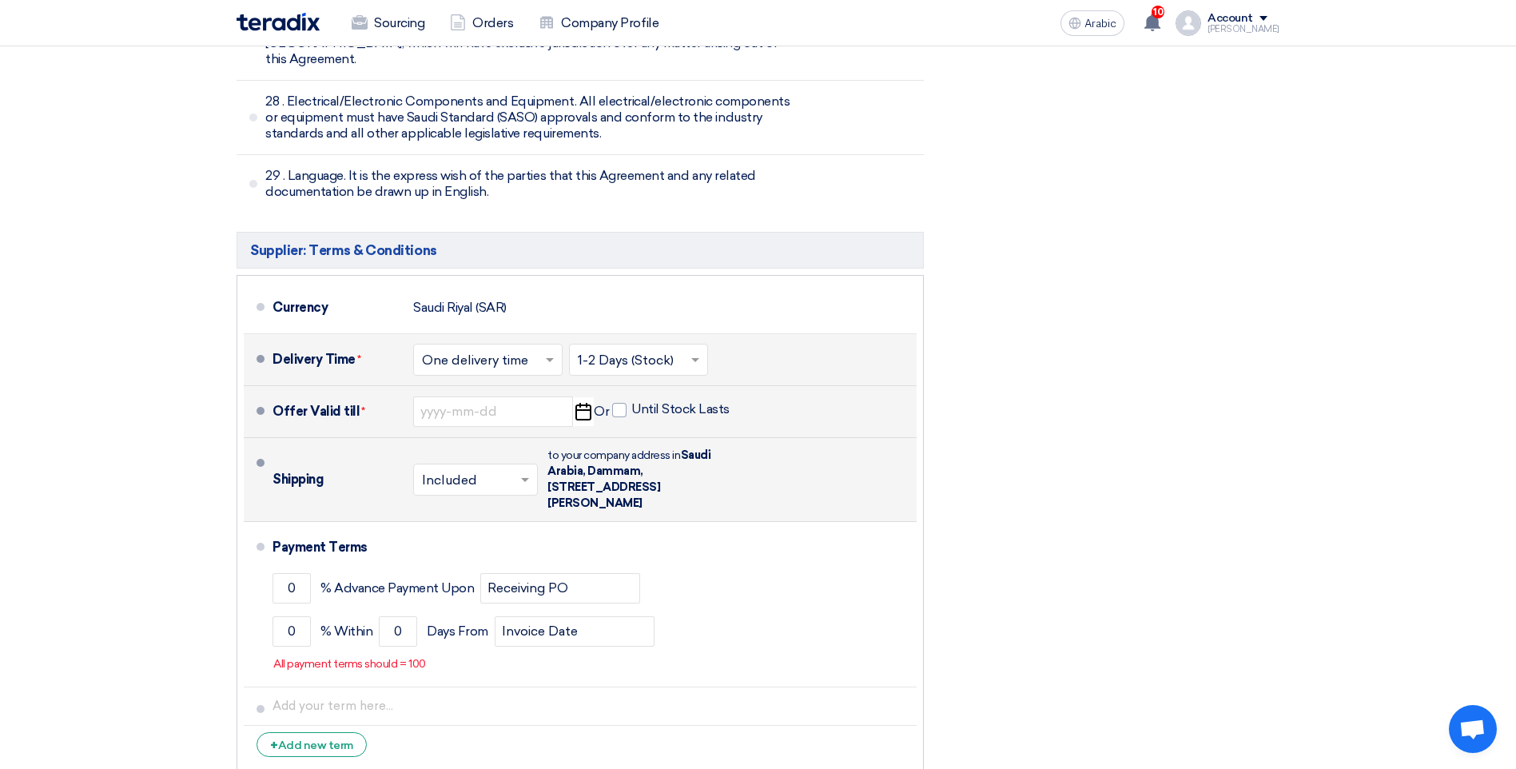
type input "[DATE]"
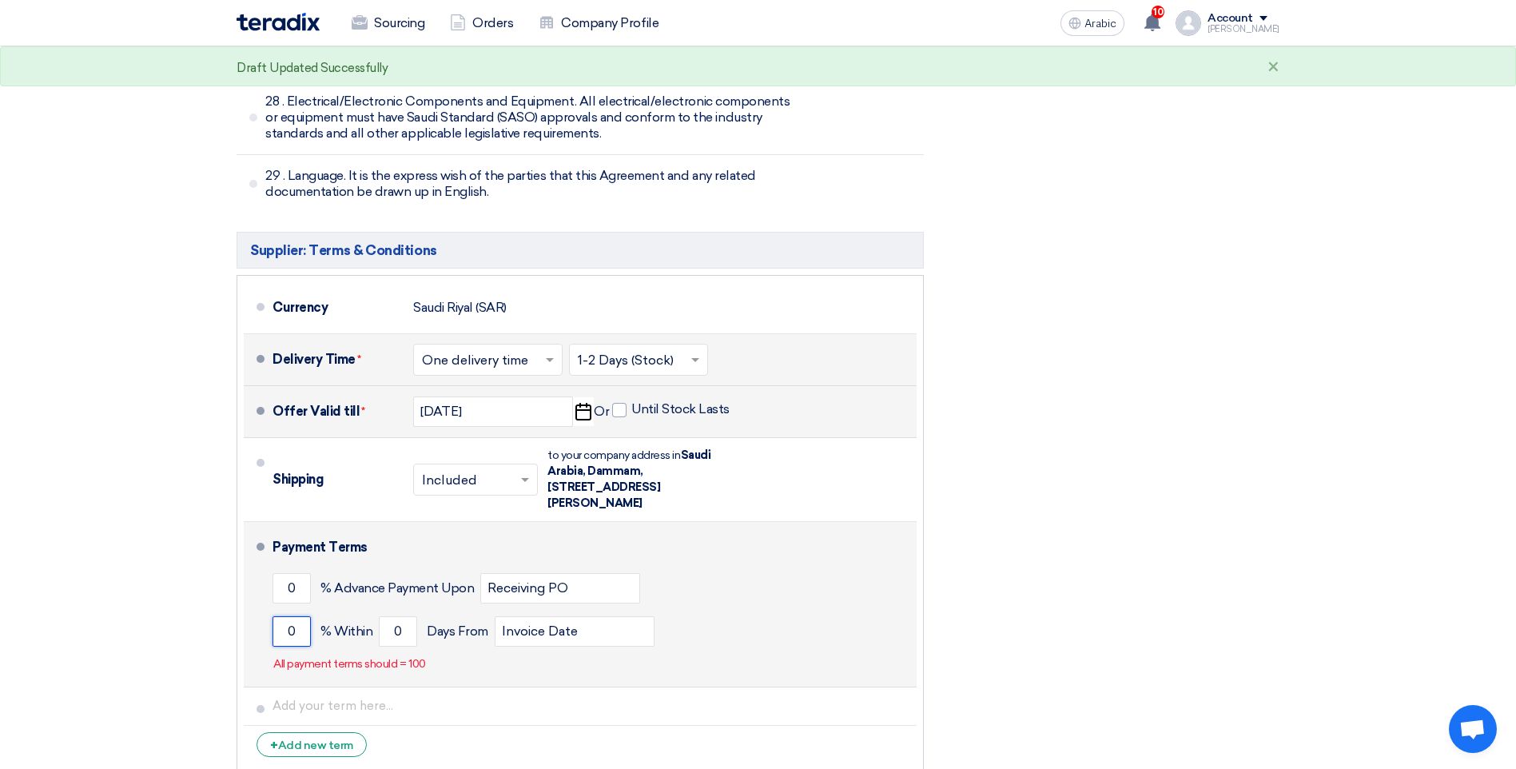
click at [286, 616] on input "0" at bounding box center [292, 631] width 38 height 30
type input "100"
click at [395, 616] on input "0" at bounding box center [398, 631] width 38 height 30
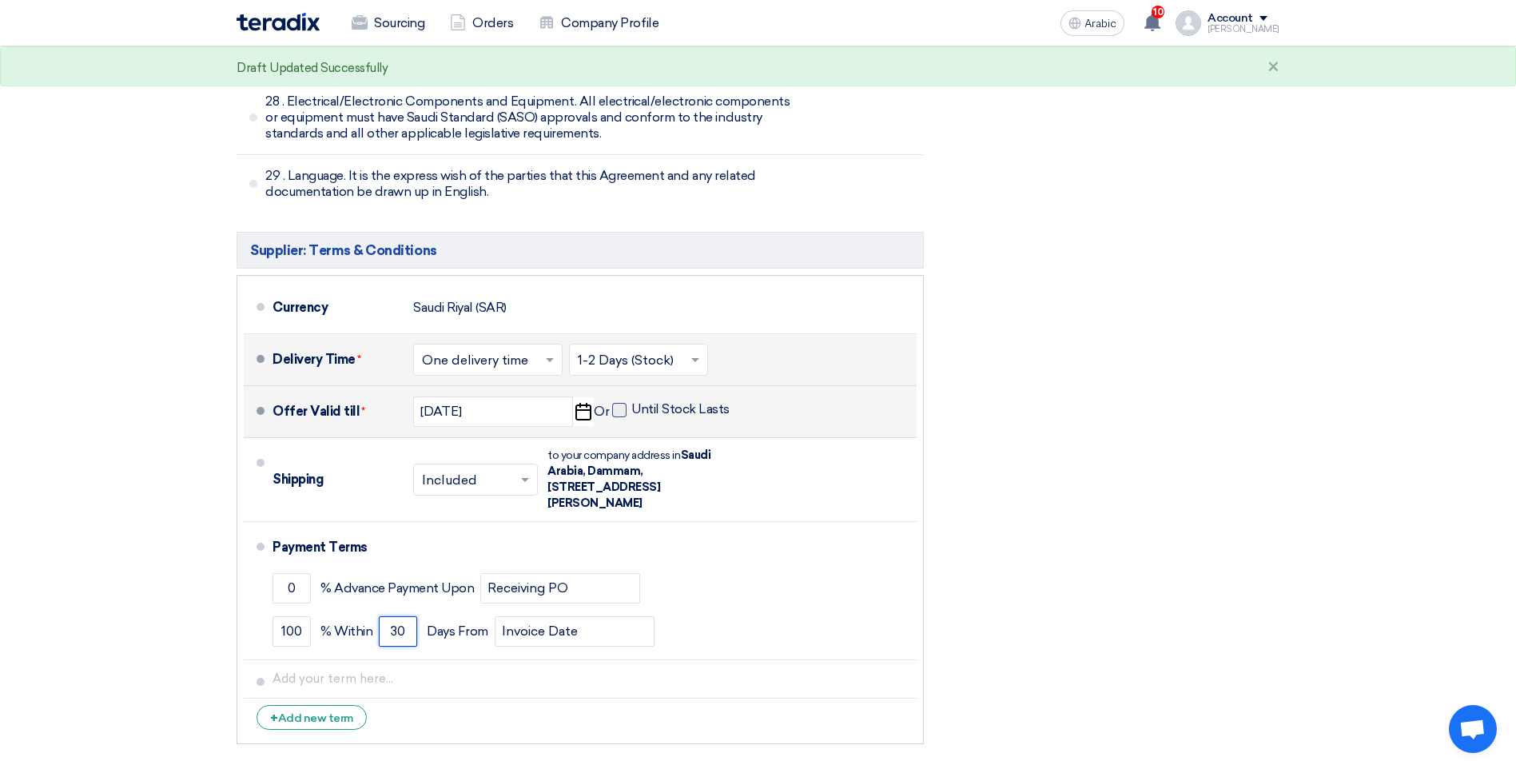
type input "30"
click at [612, 403] on span at bounding box center [619, 410] width 14 height 14
click at [631, 401] on input "Until Stock Lasts" at bounding box center [682, 416] width 102 height 30
checkbox input "true"
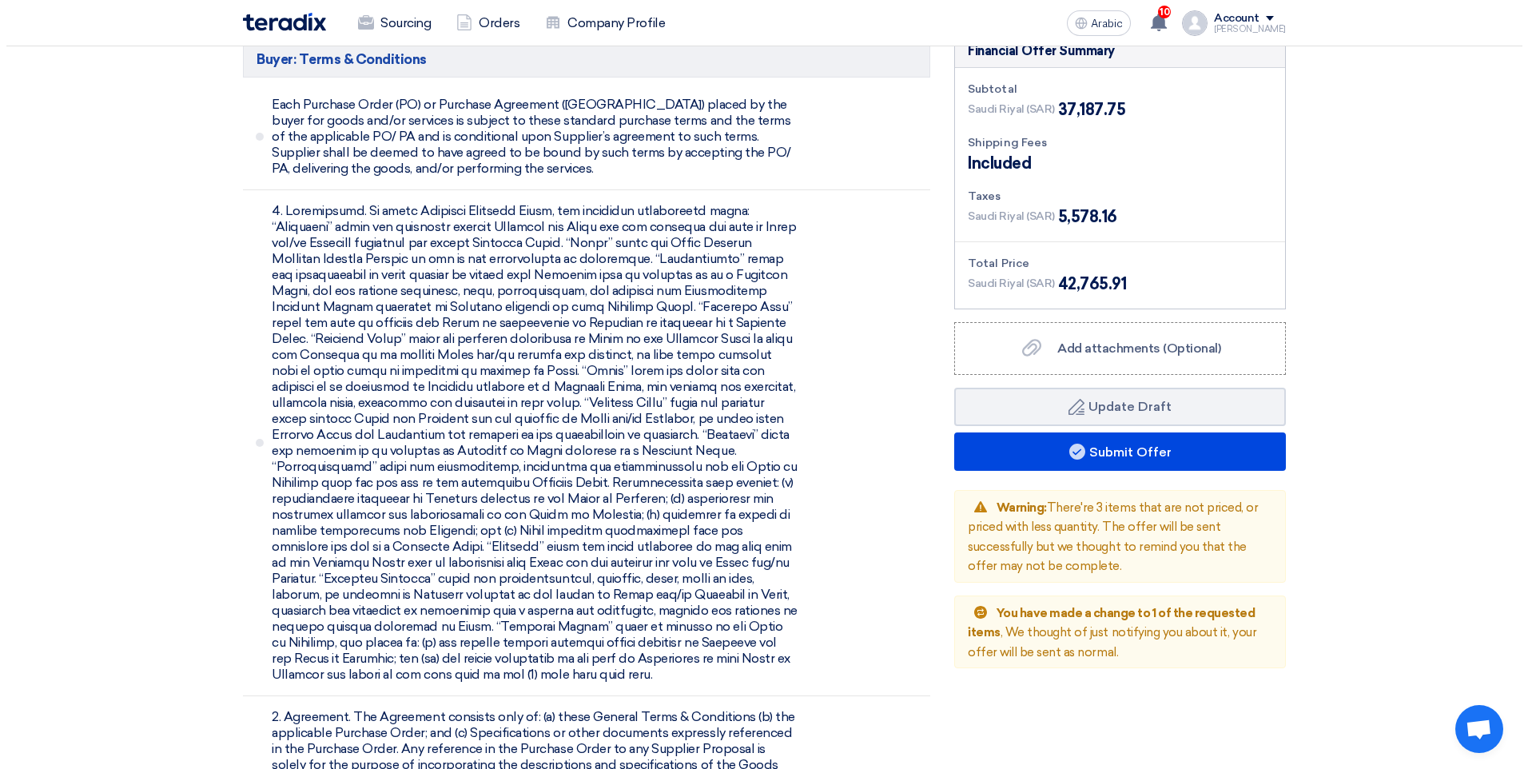
scroll to position [5455, 0]
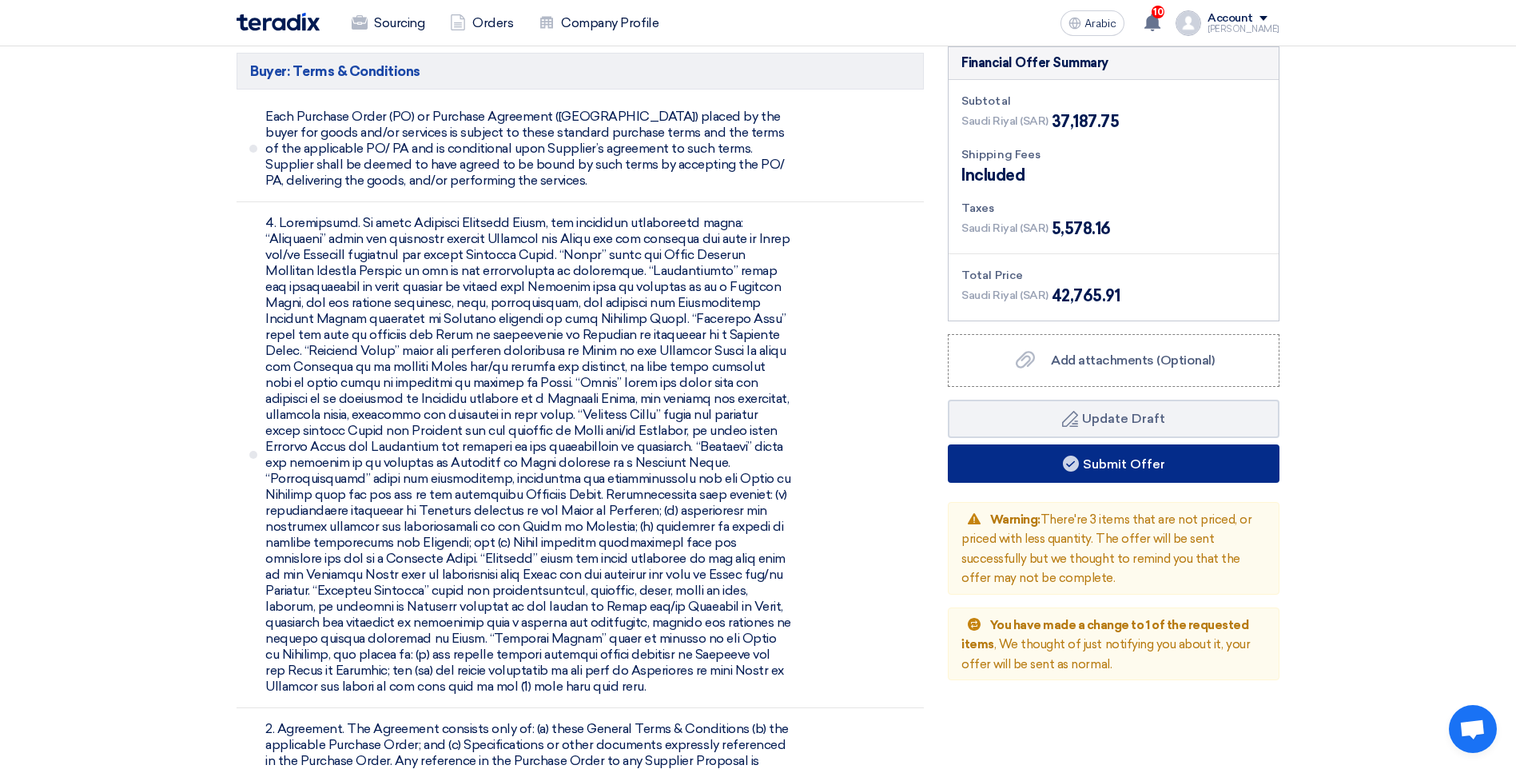
click at [1181, 444] on button "Submit Offer" at bounding box center [1114, 463] width 332 height 38
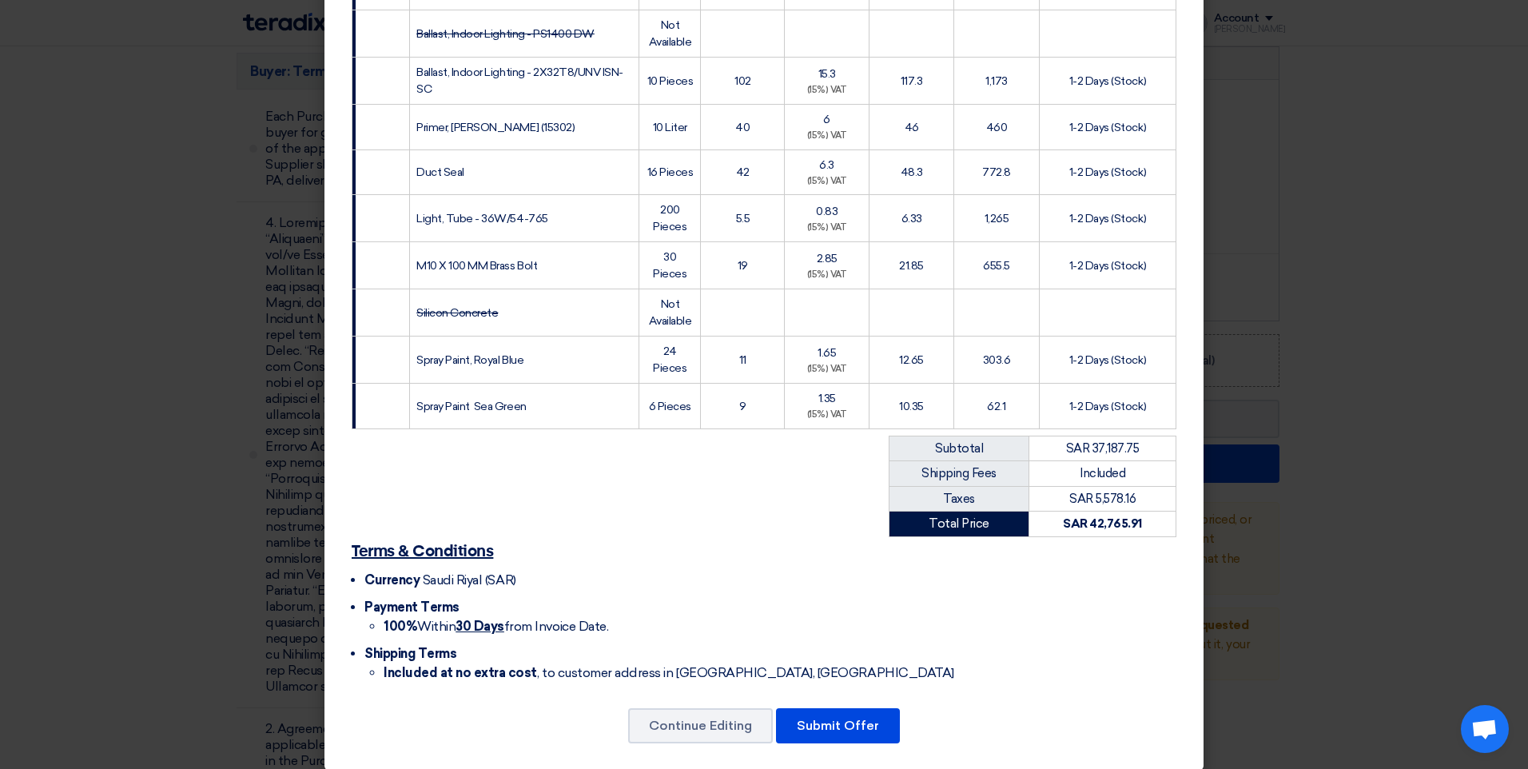
scroll to position [2353, 0]
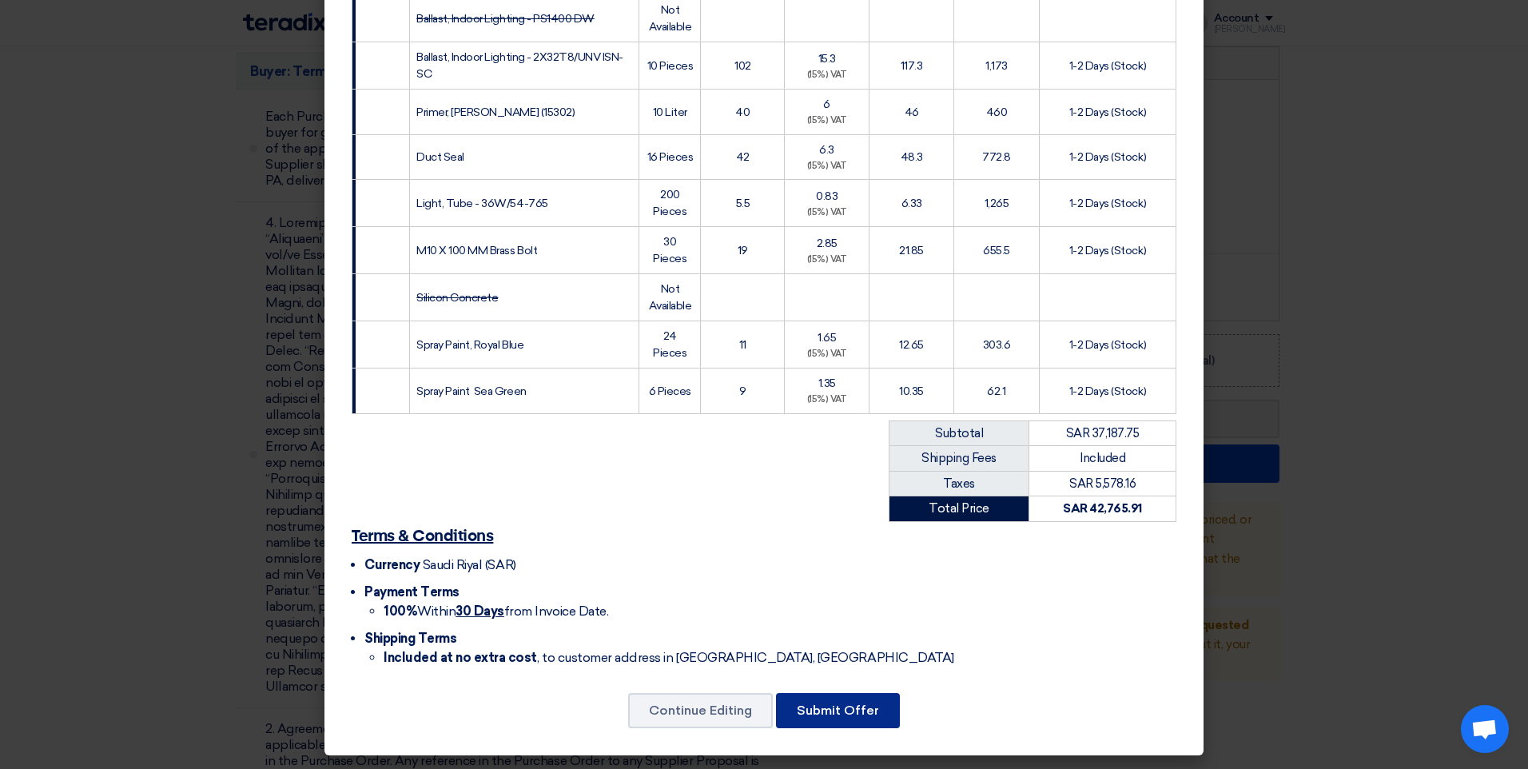
click at [867, 716] on button "Submit Offer" at bounding box center [838, 710] width 124 height 35
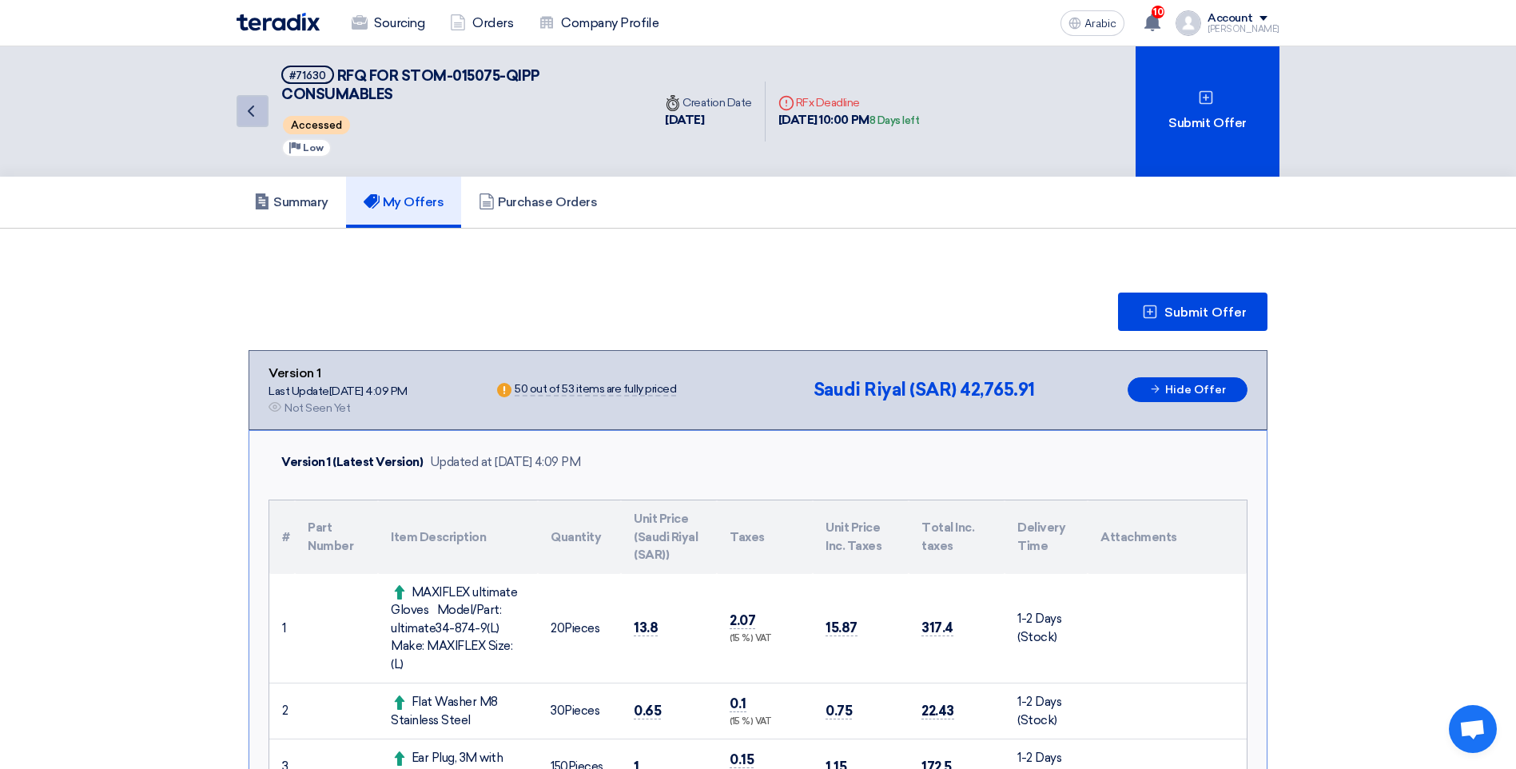
click at [254, 109] on icon "Back" at bounding box center [250, 111] width 19 height 19
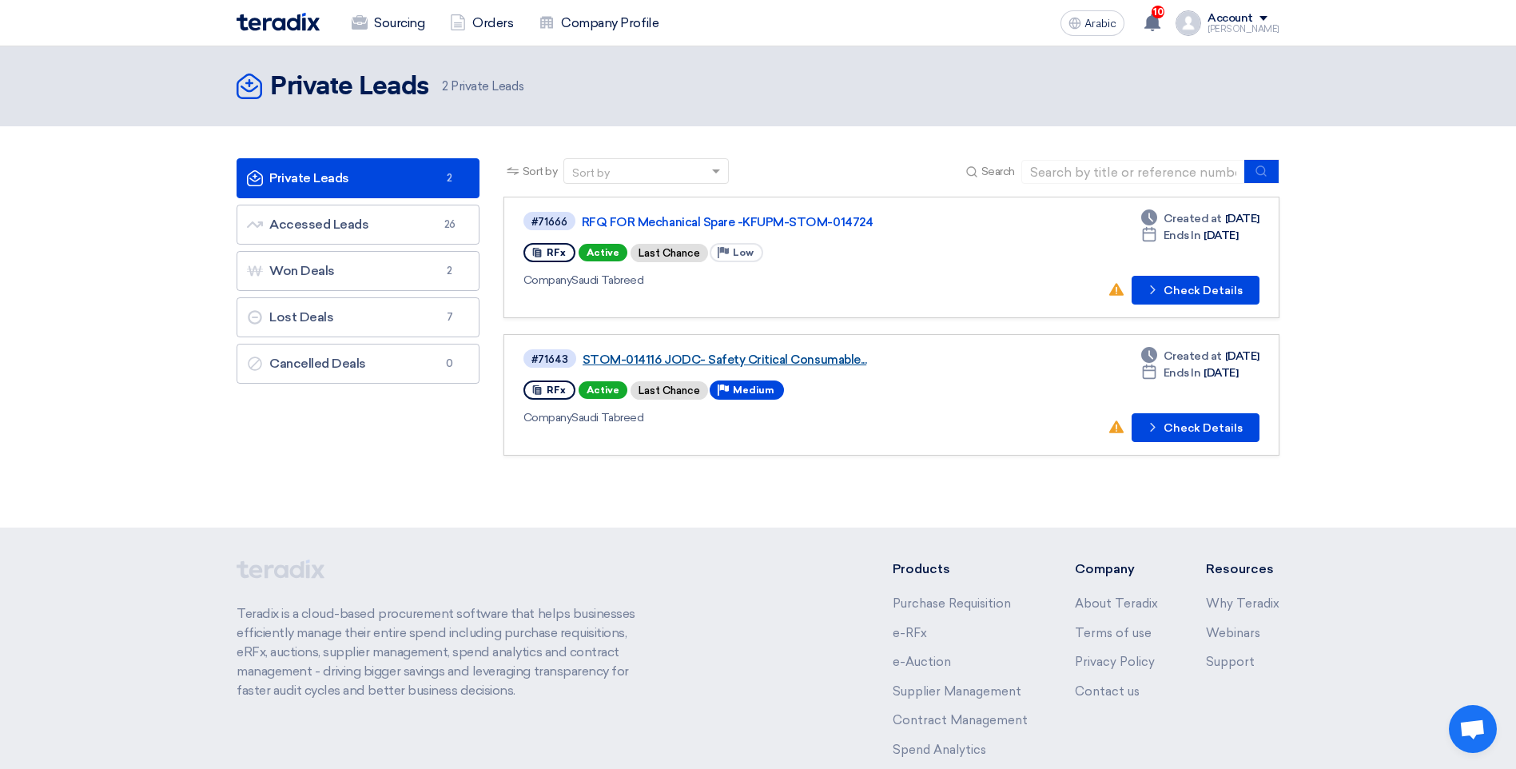
click at [734, 353] on link "STOM-014116 JODC- Safety Critical Consumable..." at bounding box center [783, 359] width 400 height 14
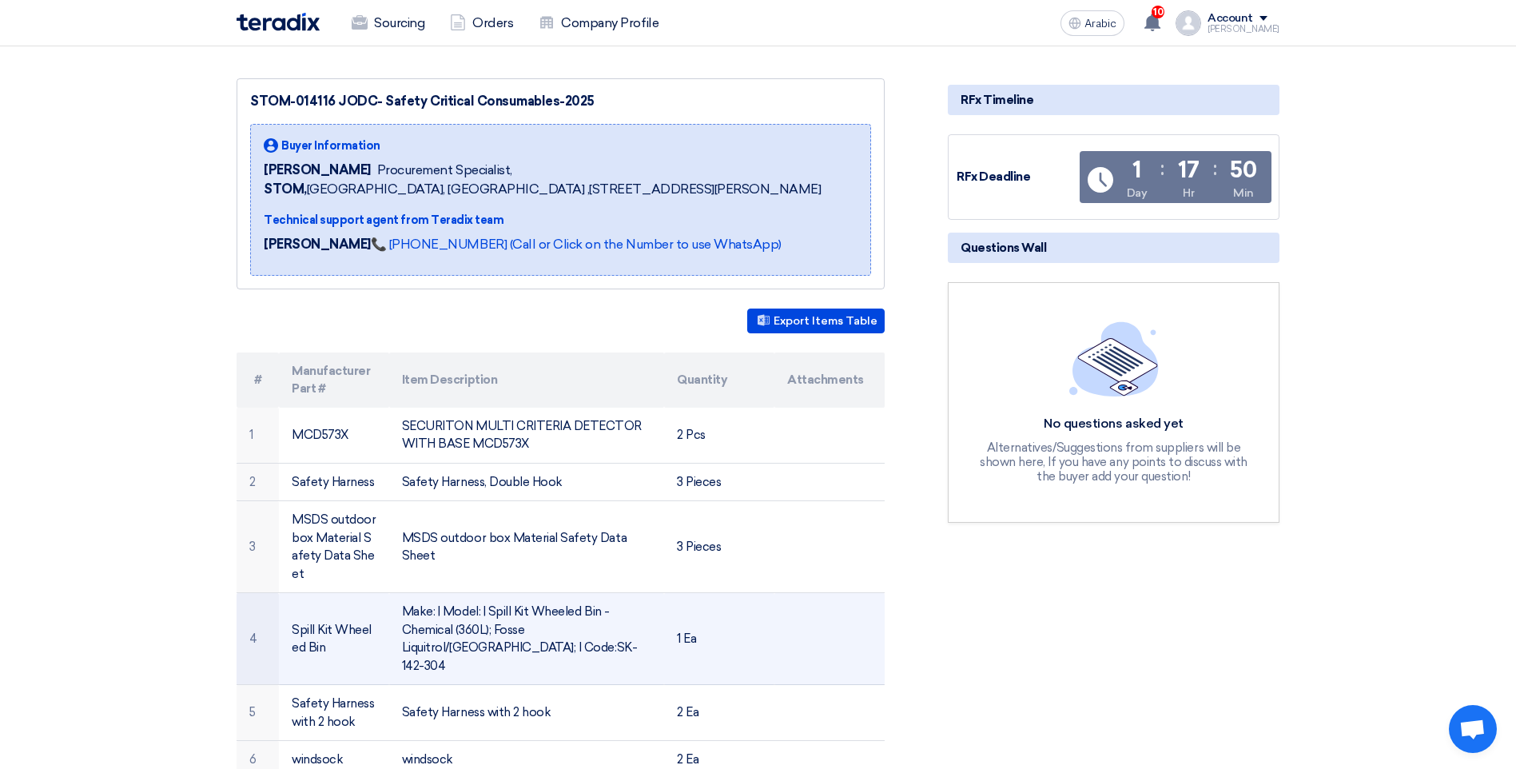
scroll to position [160, 0]
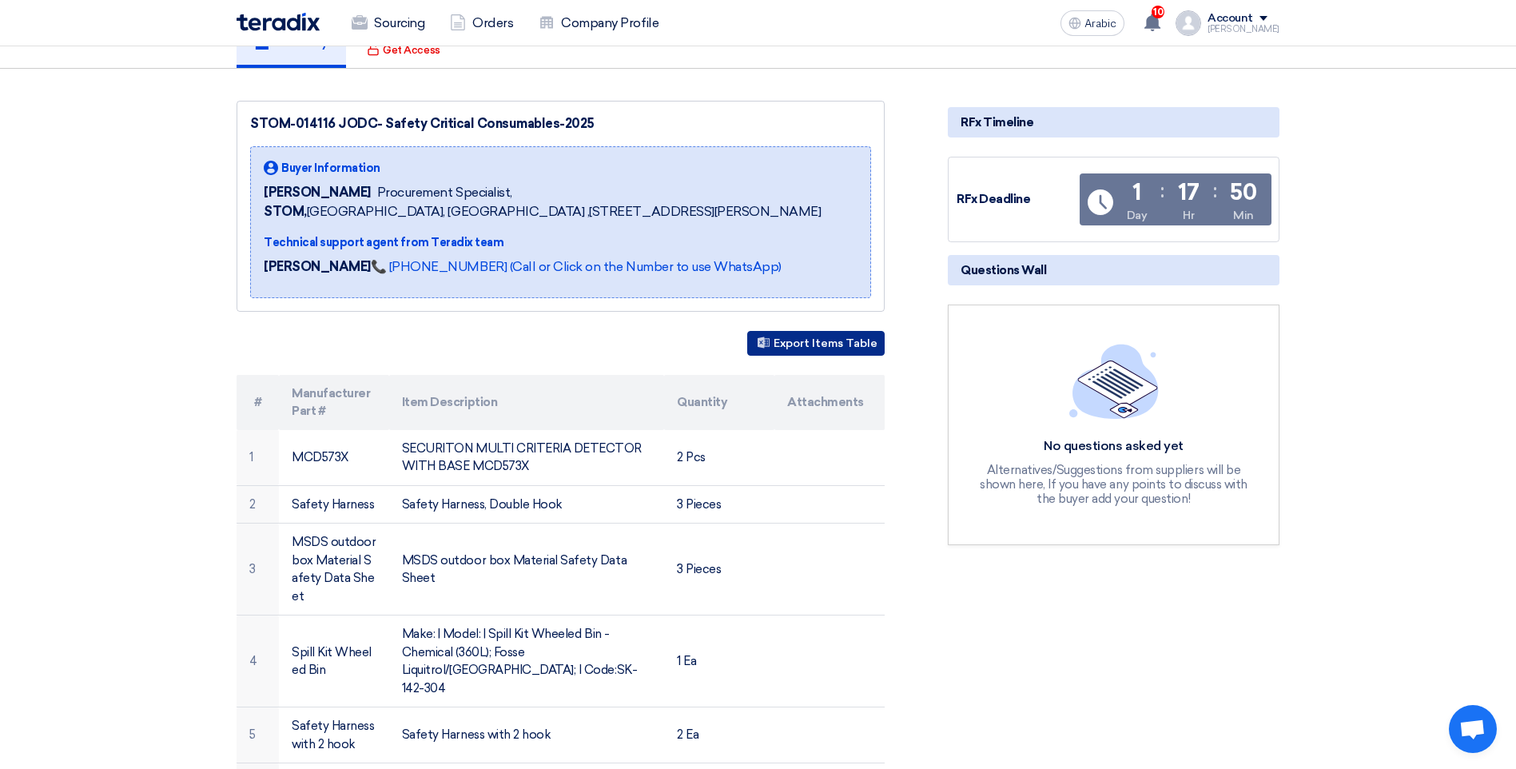
click at [821, 350] on font "Export Items Table" at bounding box center [826, 343] width 104 height 14
